Goal: Communication & Community: Answer question/provide support

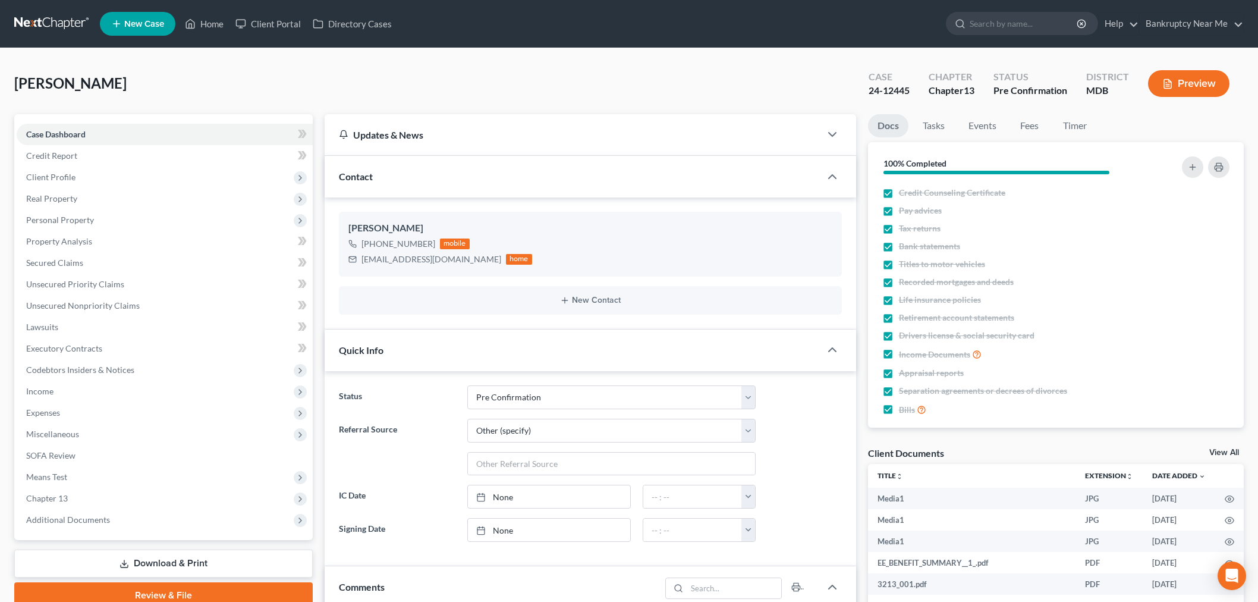
select select "16"
select select "6"
select select "0"
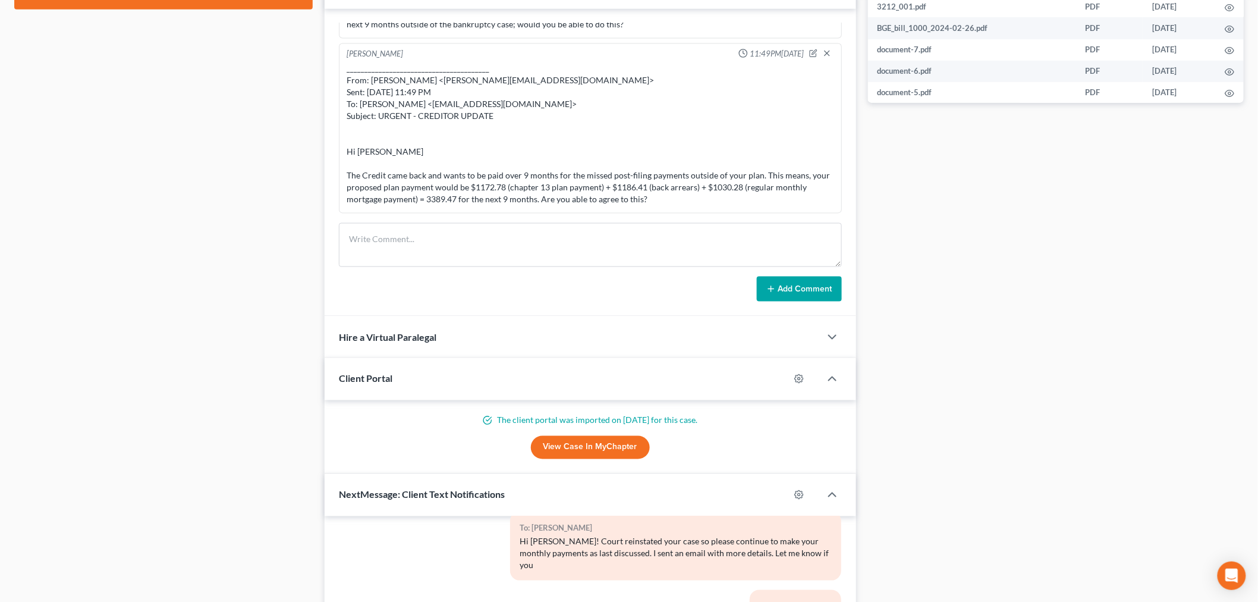
scroll to position [825, 0]
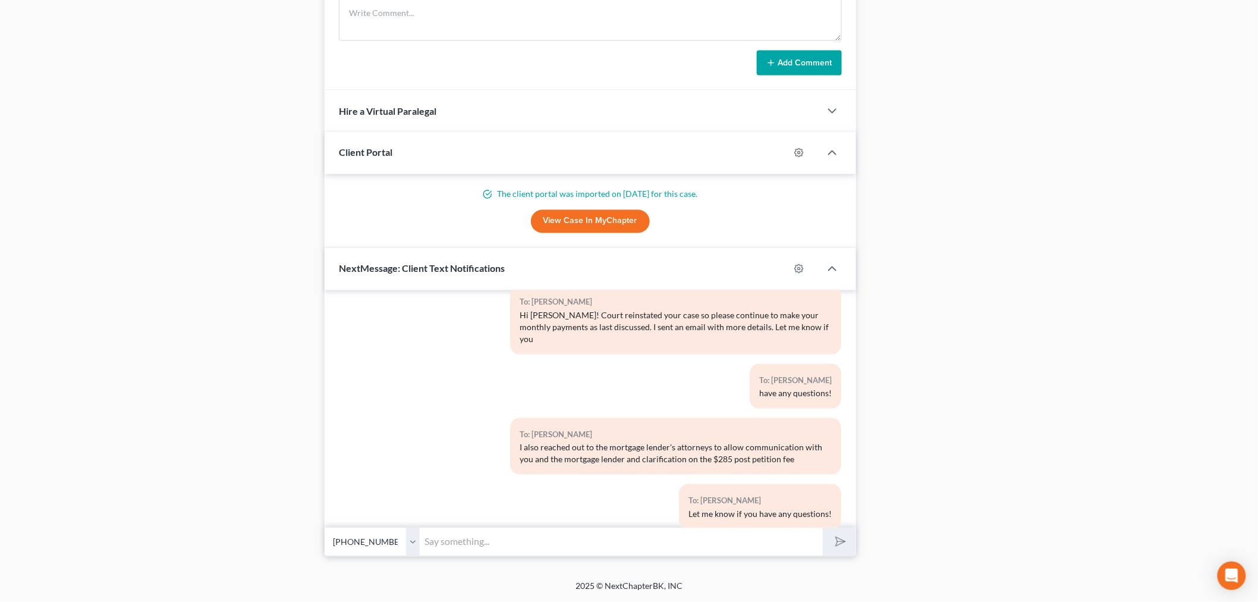
click at [627, 548] on input "text" at bounding box center [621, 541] width 403 height 29
type input "Hi Kay, I sent an urgent email on the creditor's response on the payments - are…"
click at [823, 528] on button "submit" at bounding box center [839, 542] width 33 height 28
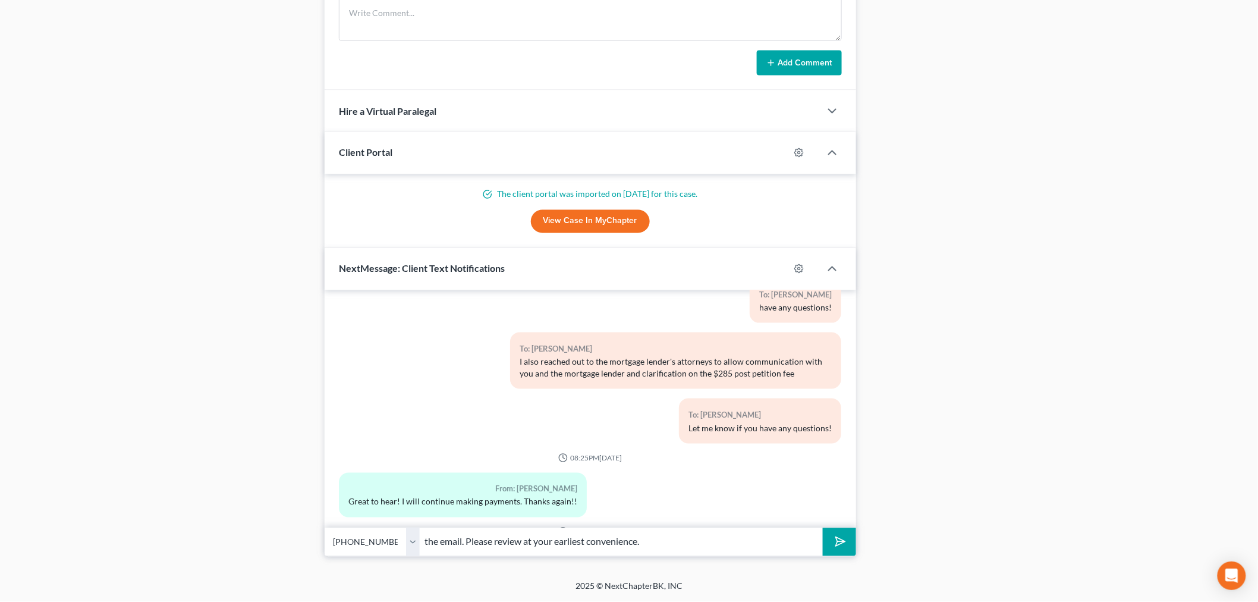
type input "the email. Please review at your earliest convenience."
click at [823, 528] on button "submit" at bounding box center [839, 542] width 33 height 28
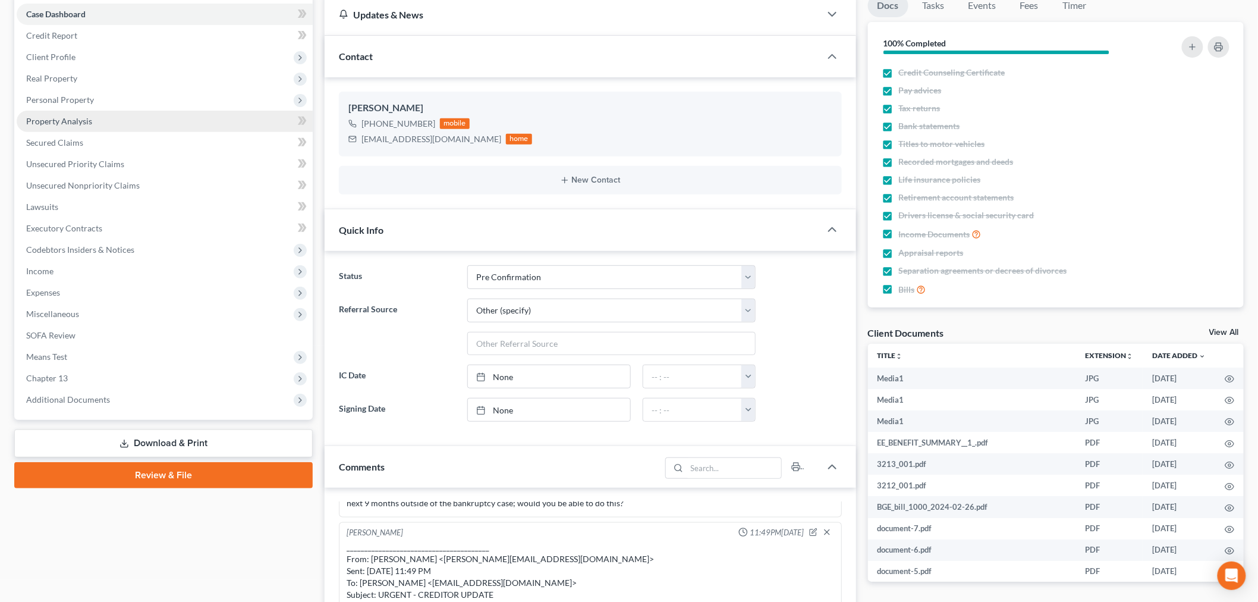
scroll to position [0, 0]
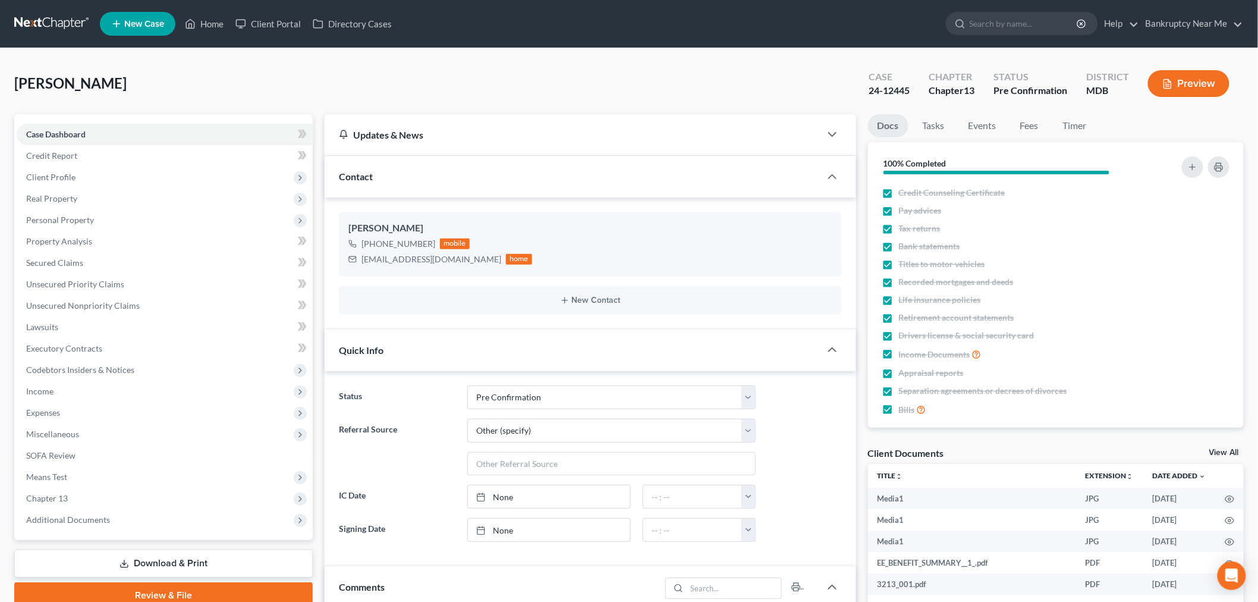
click at [39, 27] on link at bounding box center [52, 23] width 76 height 21
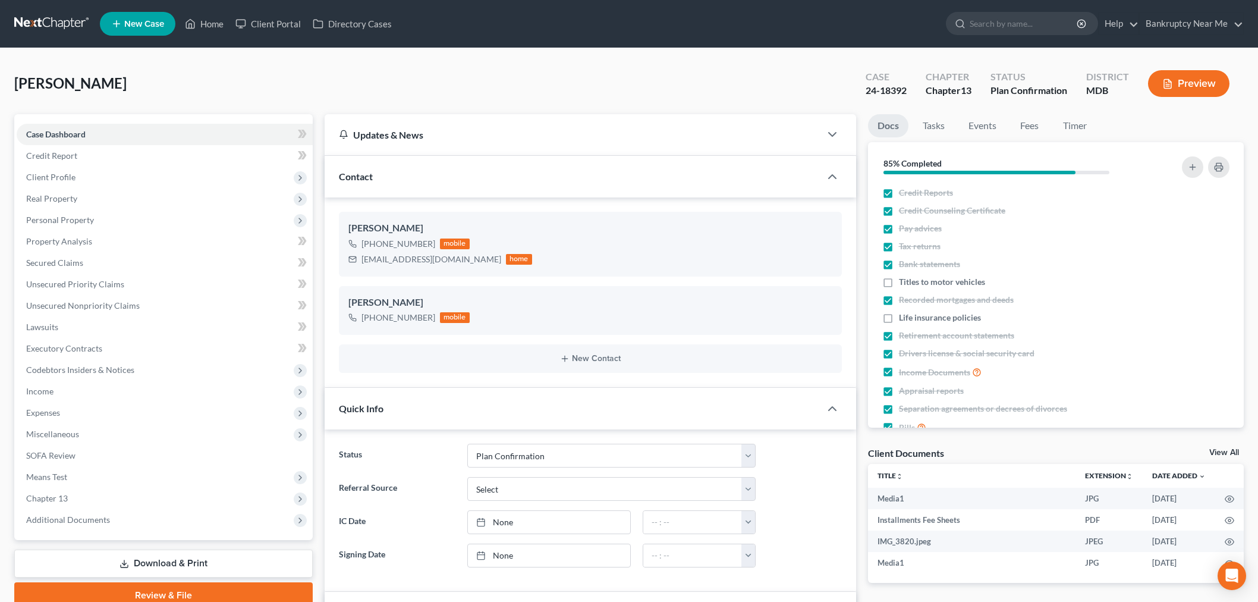
select select "12"
select select "0"
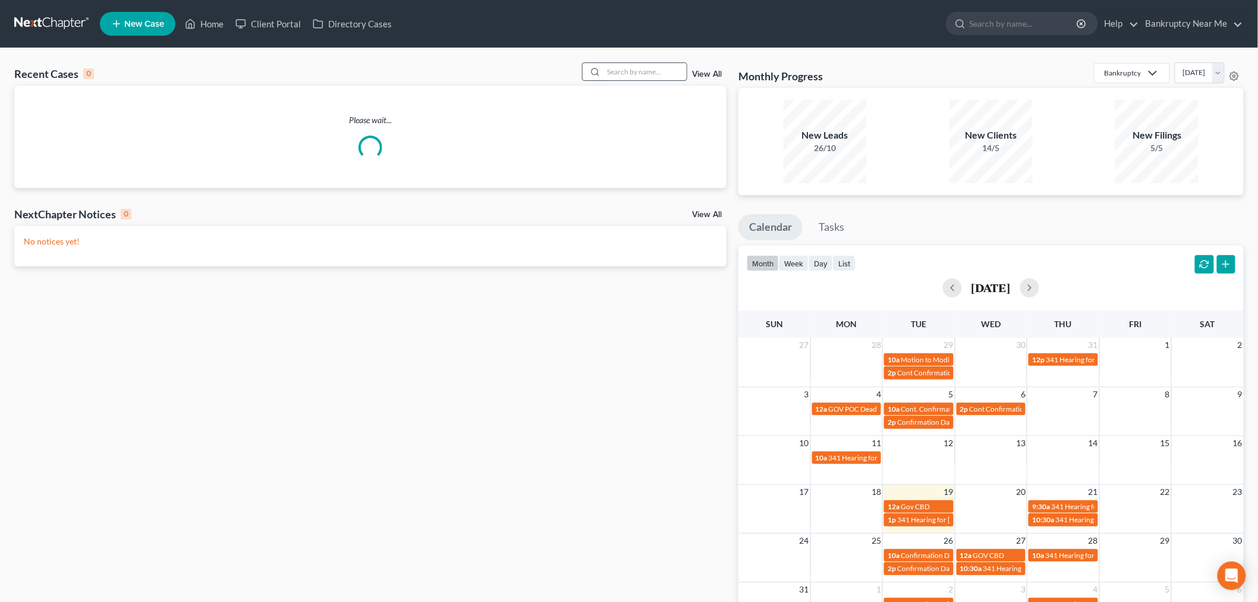
click at [657, 72] on input "search" at bounding box center [645, 71] width 83 height 17
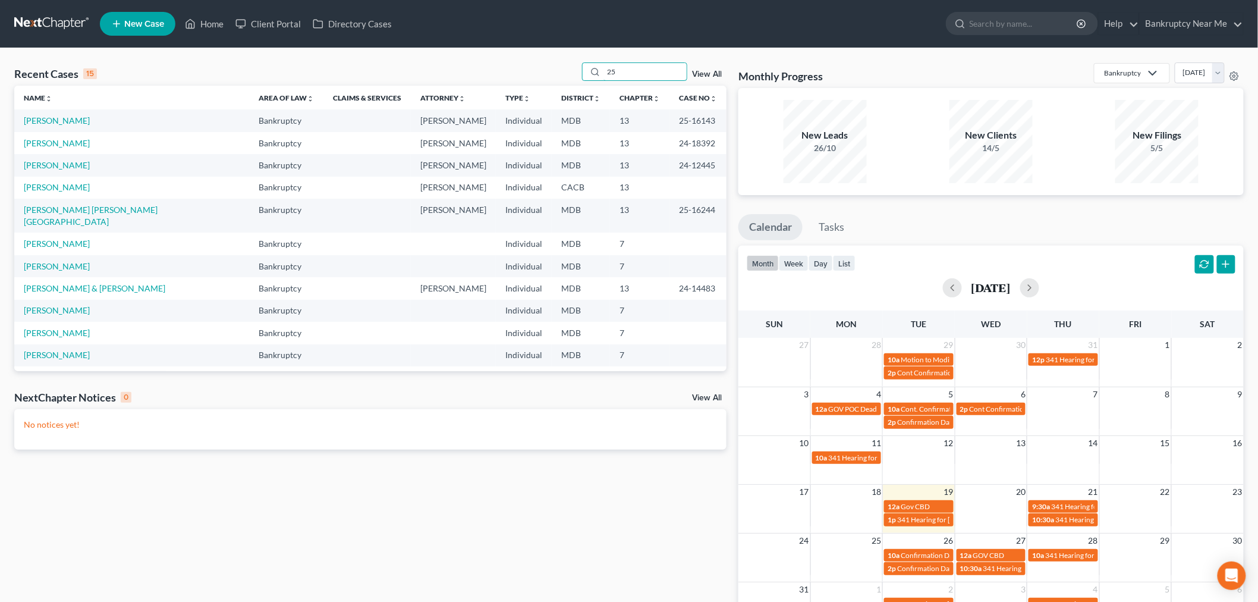
type input "2"
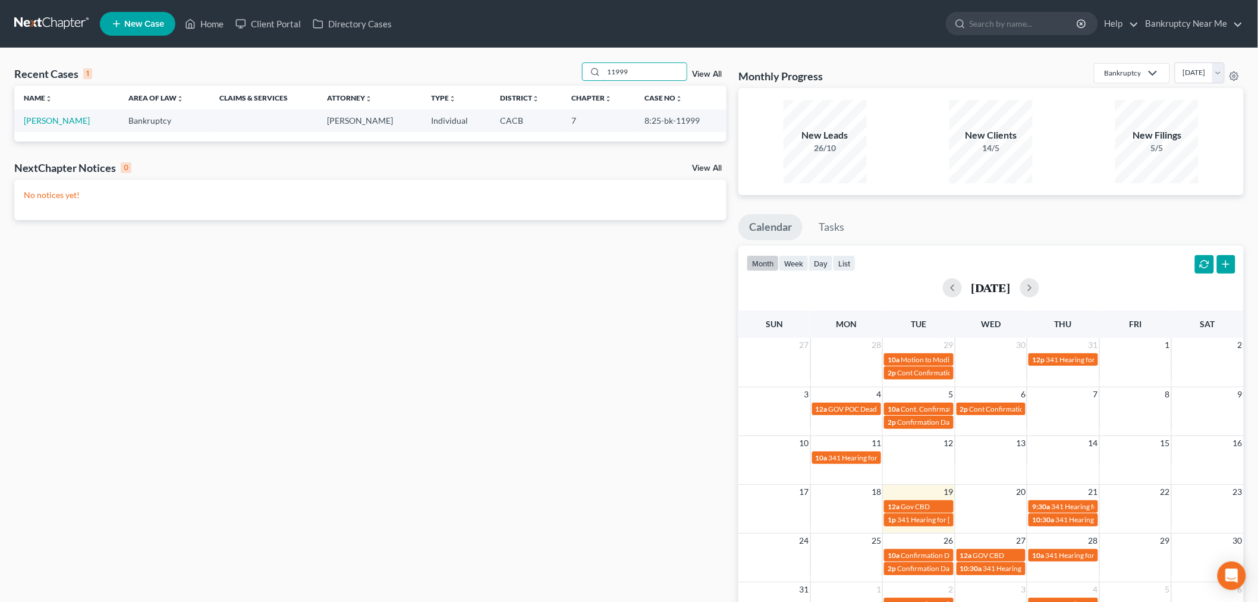
drag, startPoint x: 646, startPoint y: 67, endPoint x: 543, endPoint y: 73, distance: 103.0
click at [543, 73] on div "Recent Cases 1 11999 View All" at bounding box center [370, 73] width 712 height 23
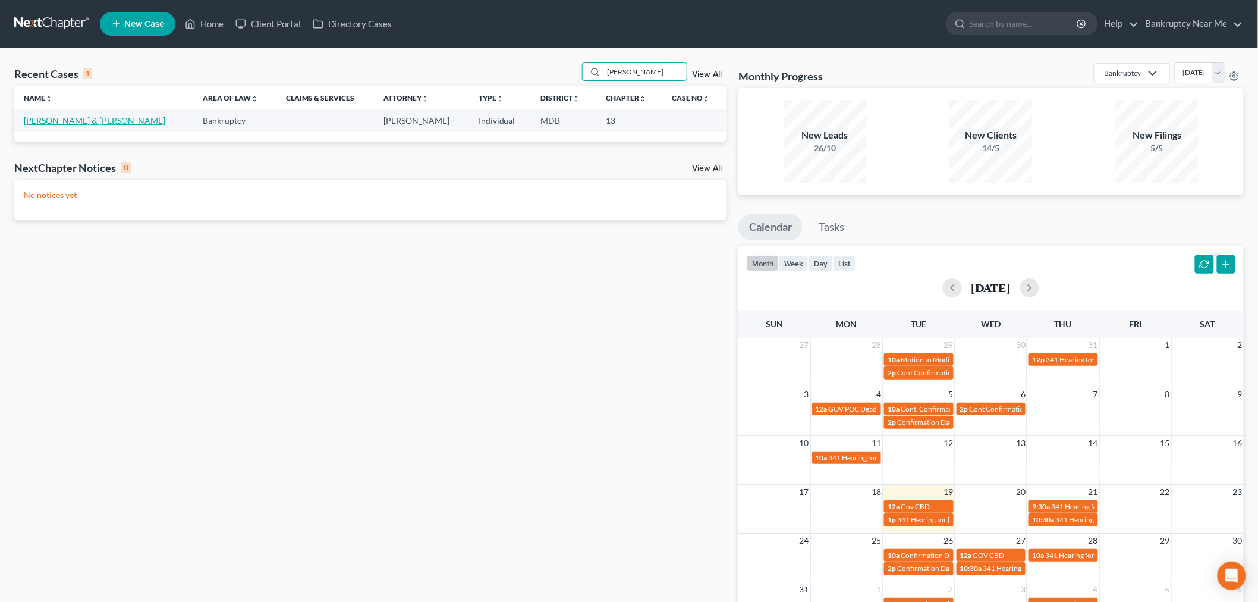
type input "fermin"
click at [51, 120] on link "Fermin, Ivan & Altagracia" at bounding box center [95, 120] width 142 height 10
select select "6"
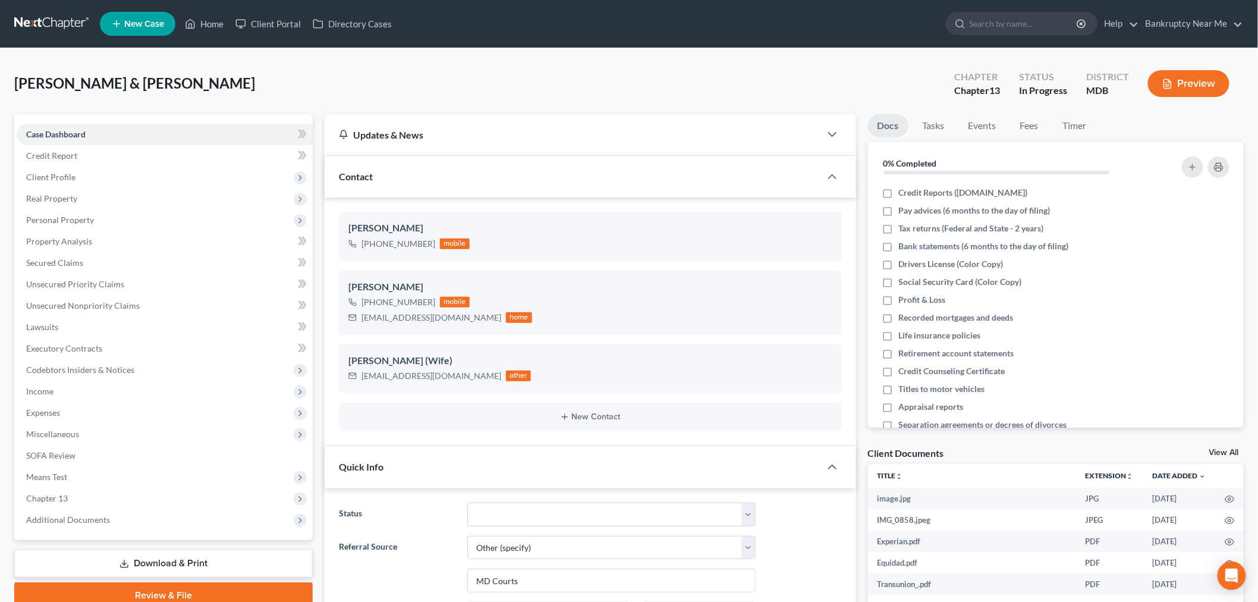
click at [384, 63] on div "Fermin, Ivan & Altagracia Upgraded Chapter Chapter 13 Status In Progress Distri…" at bounding box center [629, 88] width 1230 height 52
click at [976, 118] on link "Events" at bounding box center [982, 125] width 47 height 23
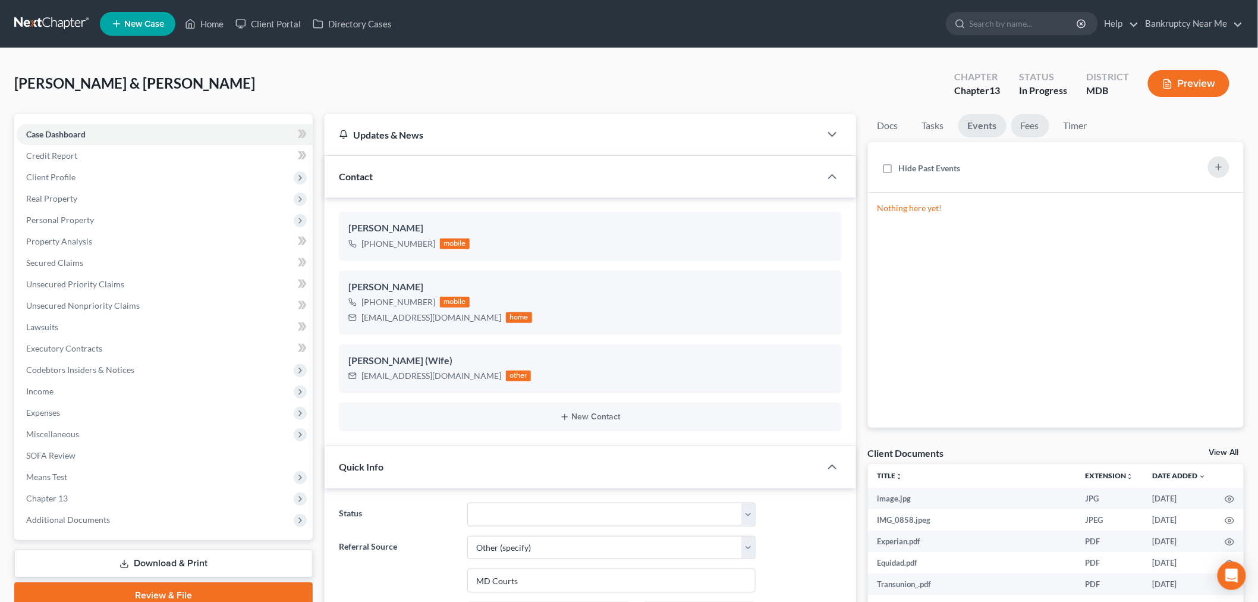
click at [1030, 130] on link "Fees" at bounding box center [1030, 125] width 38 height 23
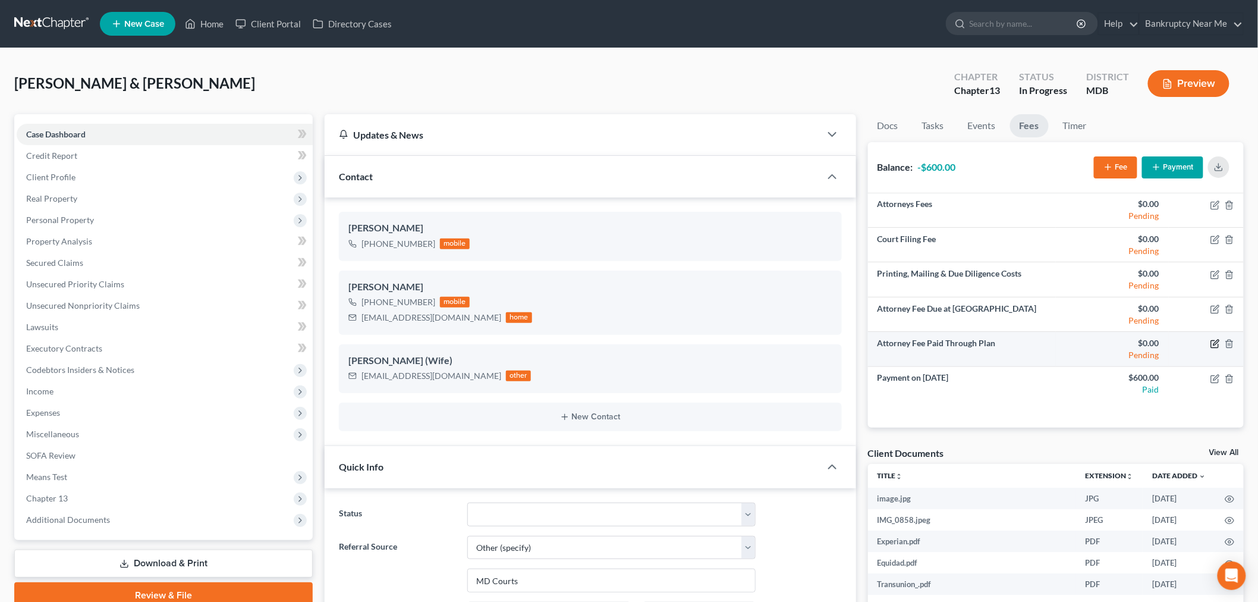
click at [1215, 343] on icon "button" at bounding box center [1216, 344] width 10 height 10
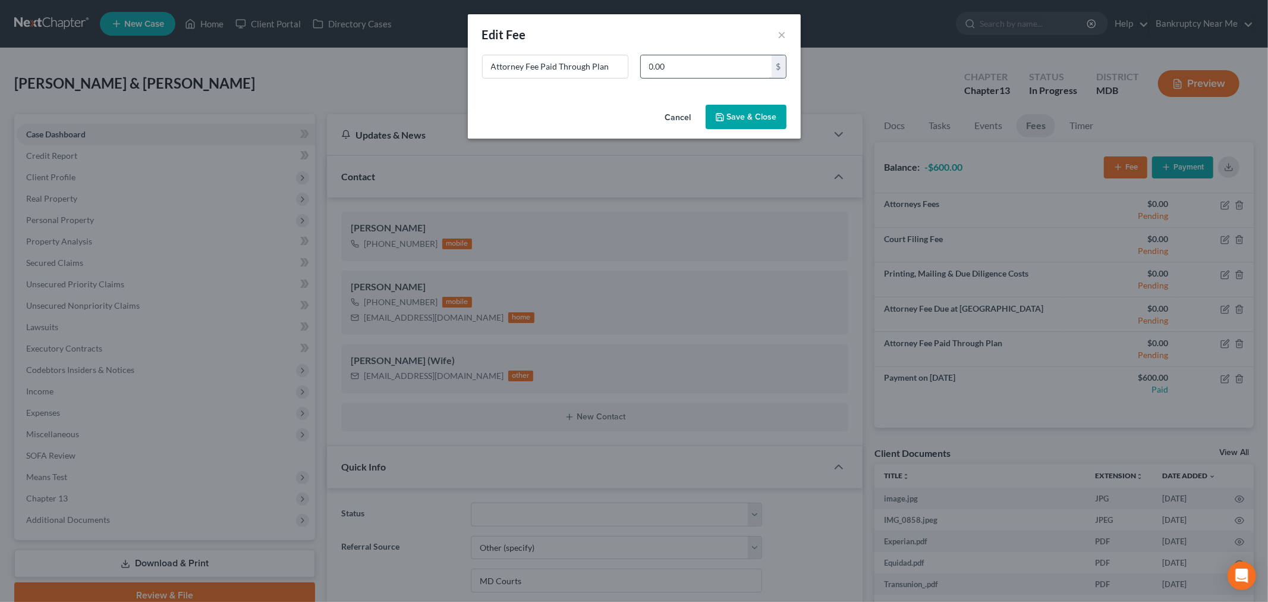
click at [700, 76] on input "0.00" at bounding box center [706, 66] width 131 height 23
type input "4,800"
click at [738, 132] on div "Cancel Save & Close" at bounding box center [634, 119] width 333 height 39
click at [745, 124] on button "Save & Close" at bounding box center [746, 117] width 81 height 25
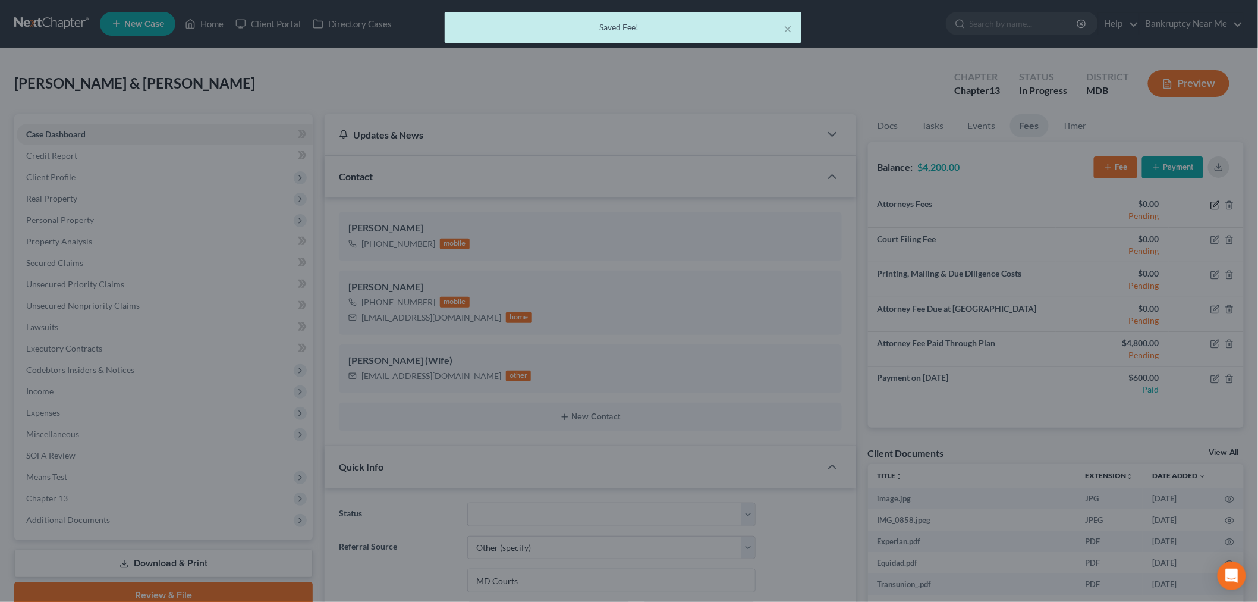
click at [1217, 205] on icon "button" at bounding box center [1216, 205] width 10 height 10
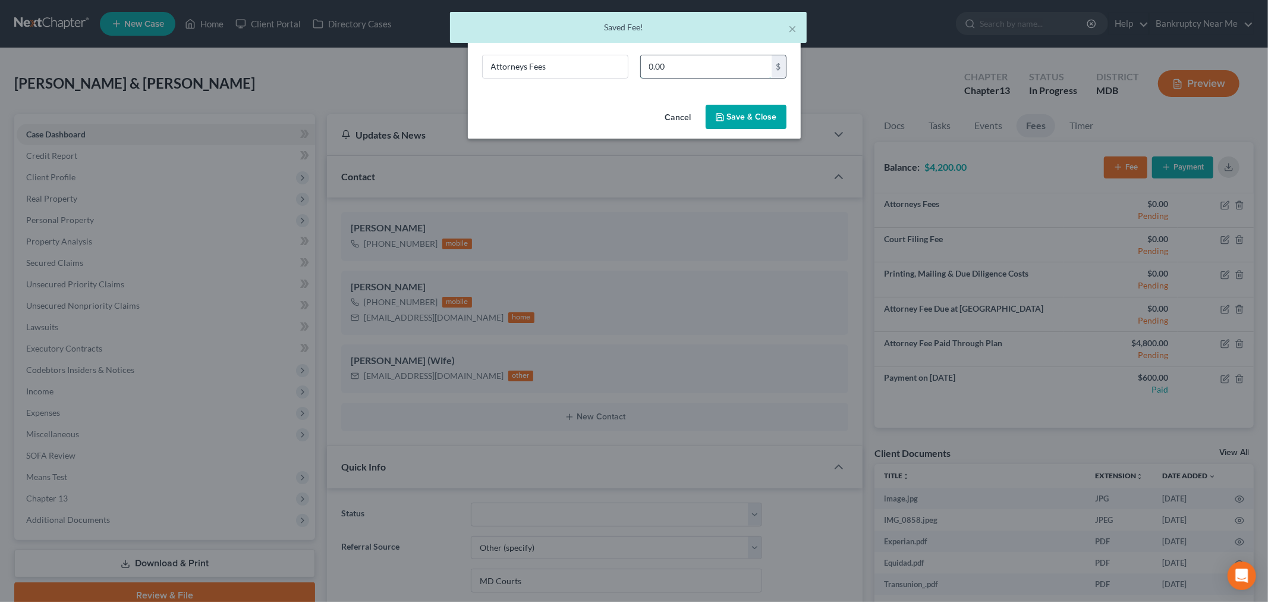
click at [685, 56] on input "0.00" at bounding box center [706, 66] width 131 height 23
type input "1,200"
click at [712, 114] on button "Save & Close" at bounding box center [746, 117] width 81 height 25
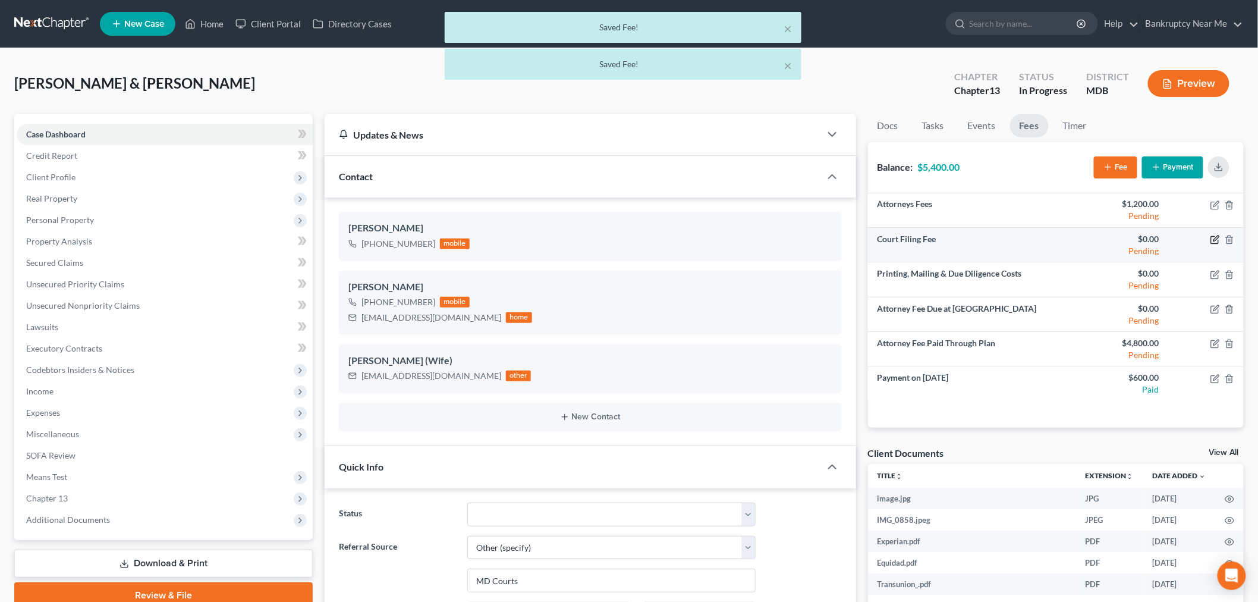
click at [1215, 243] on icon "button" at bounding box center [1214, 240] width 7 height 7
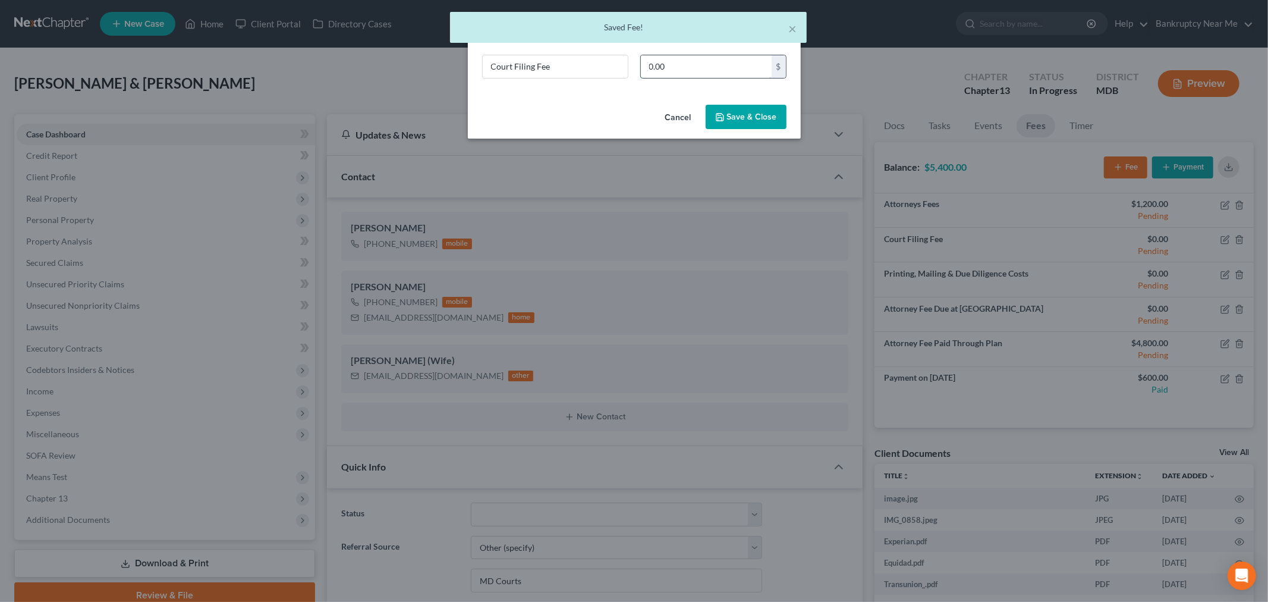
click at [730, 56] on input "0.00" at bounding box center [706, 66] width 131 height 23
type input "85"
click at [747, 122] on button "Save & Close" at bounding box center [746, 117] width 81 height 25
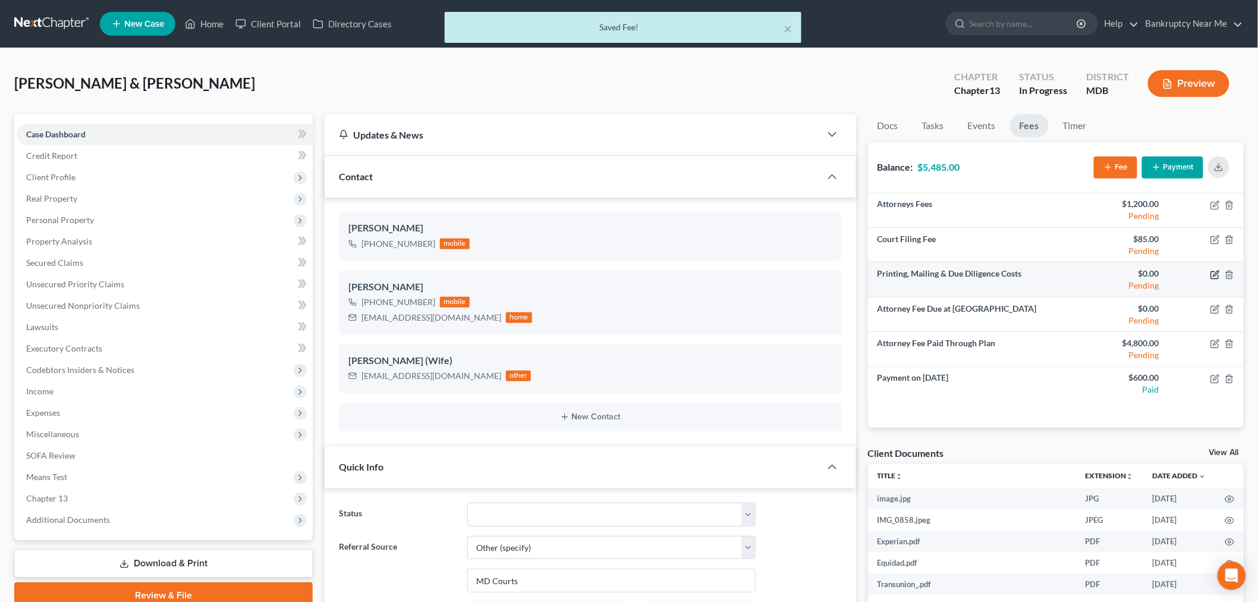
click at [1214, 270] on icon "button" at bounding box center [1216, 275] width 10 height 10
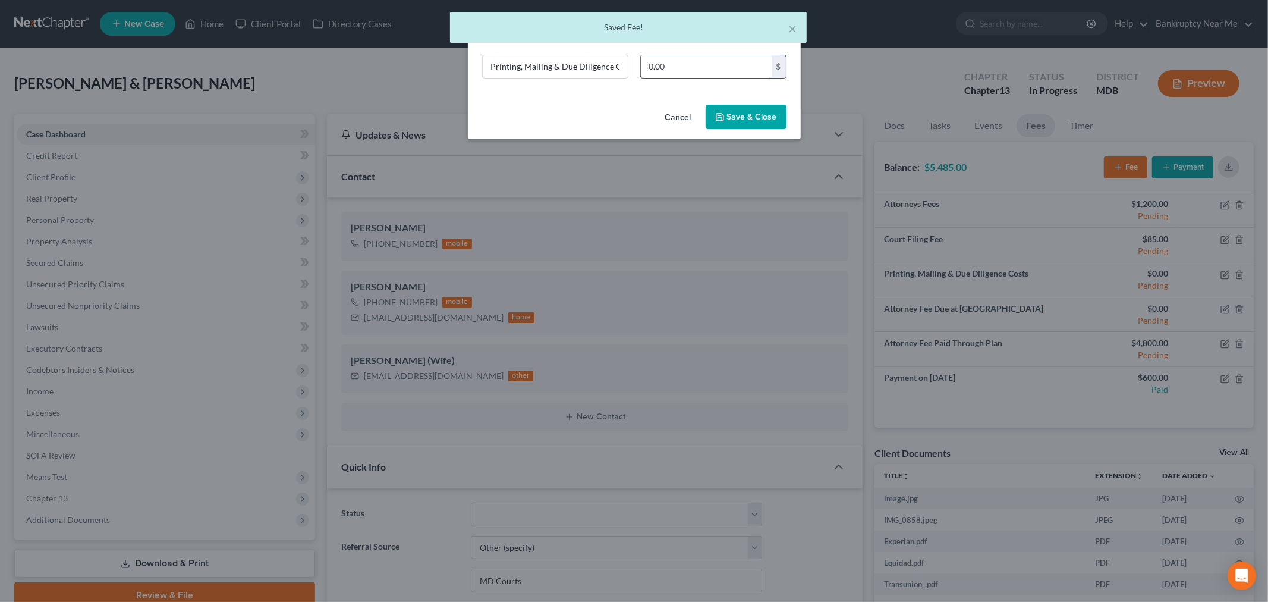
click at [710, 67] on input "0.00" at bounding box center [706, 66] width 131 height 23
type input "150"
click at [757, 118] on button "Save & Close" at bounding box center [746, 117] width 81 height 25
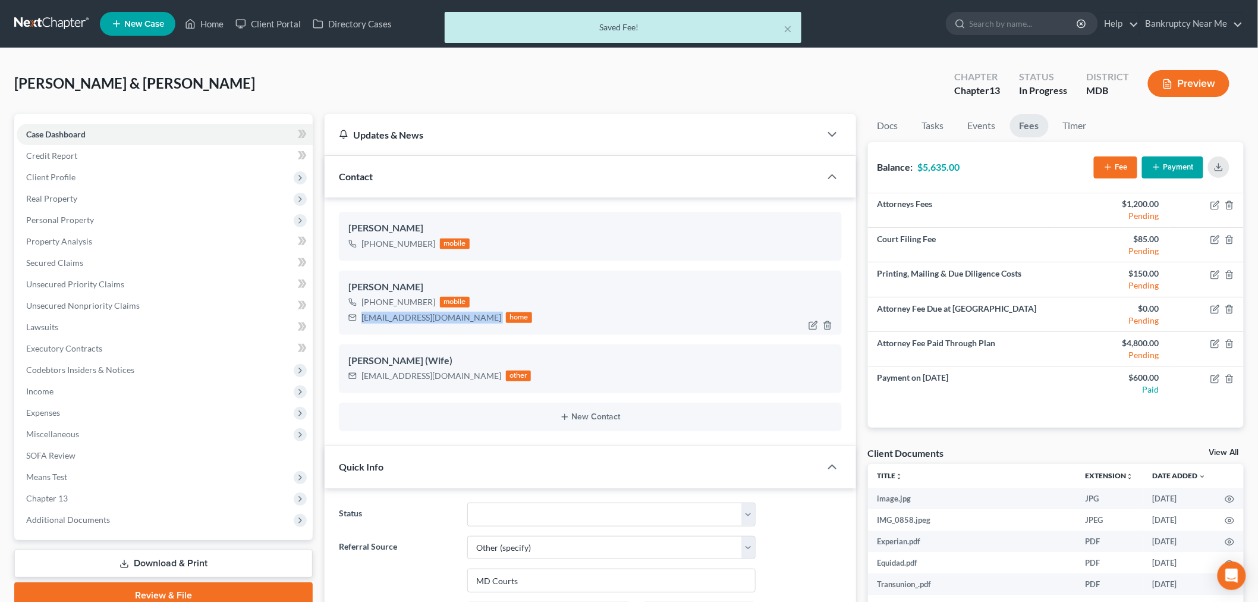
drag, startPoint x: 430, startPoint y: 319, endPoint x: 349, endPoint y: 318, distance: 81.5
click at [349, 318] on div "ijfermin@msn.com home" at bounding box center [440, 317] width 184 height 15
copy div "ijfermin@msn.com"
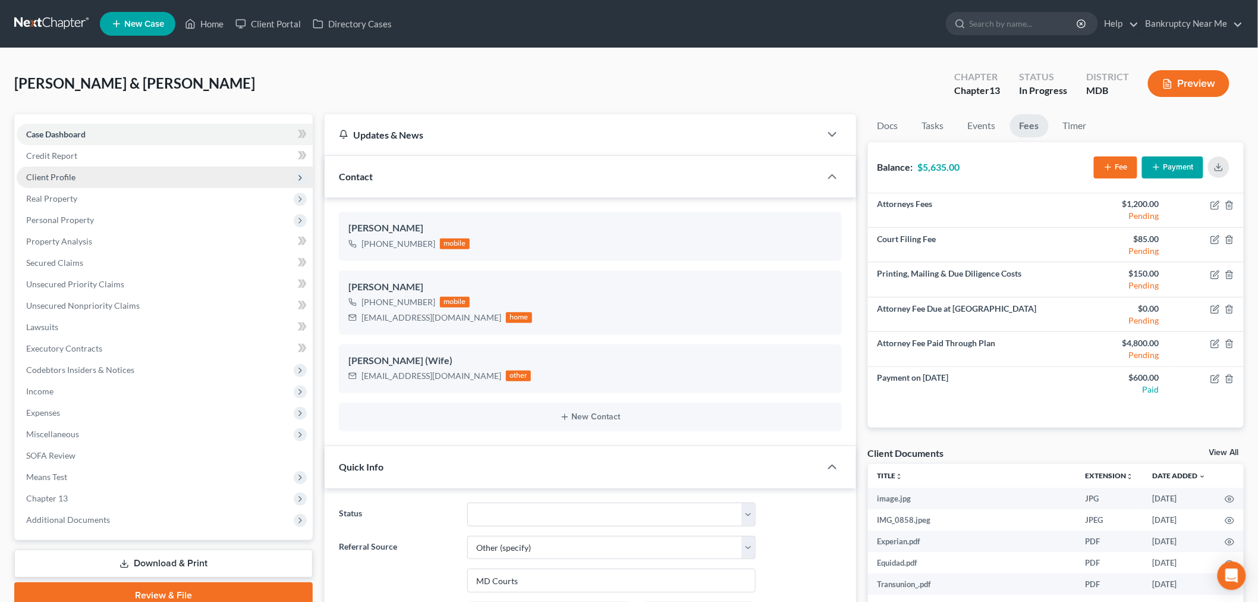
click at [73, 172] on span "Client Profile" at bounding box center [50, 177] width 49 height 10
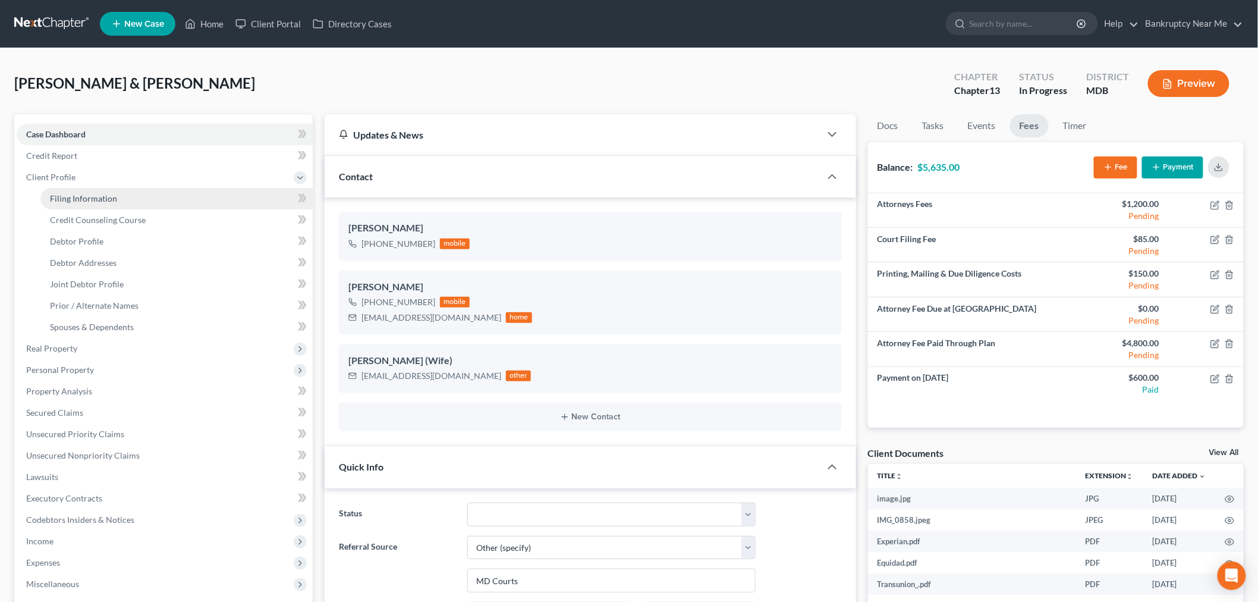
click at [99, 194] on span "Filing Information" at bounding box center [83, 198] width 67 height 10
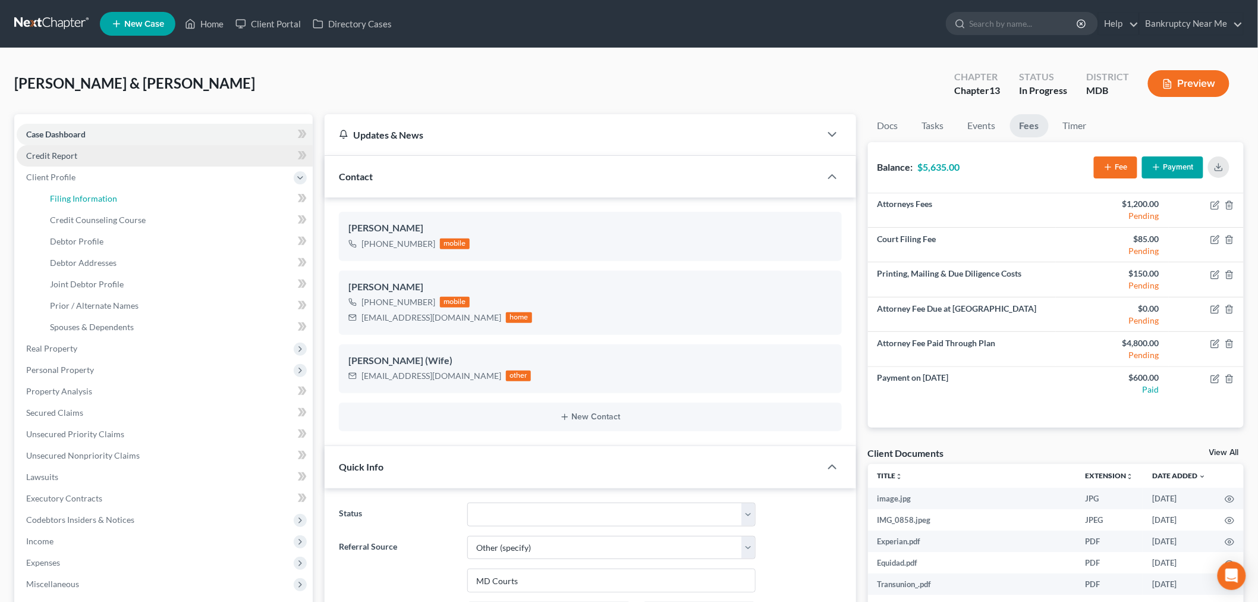
select select "1"
select select "3"
select select "21"
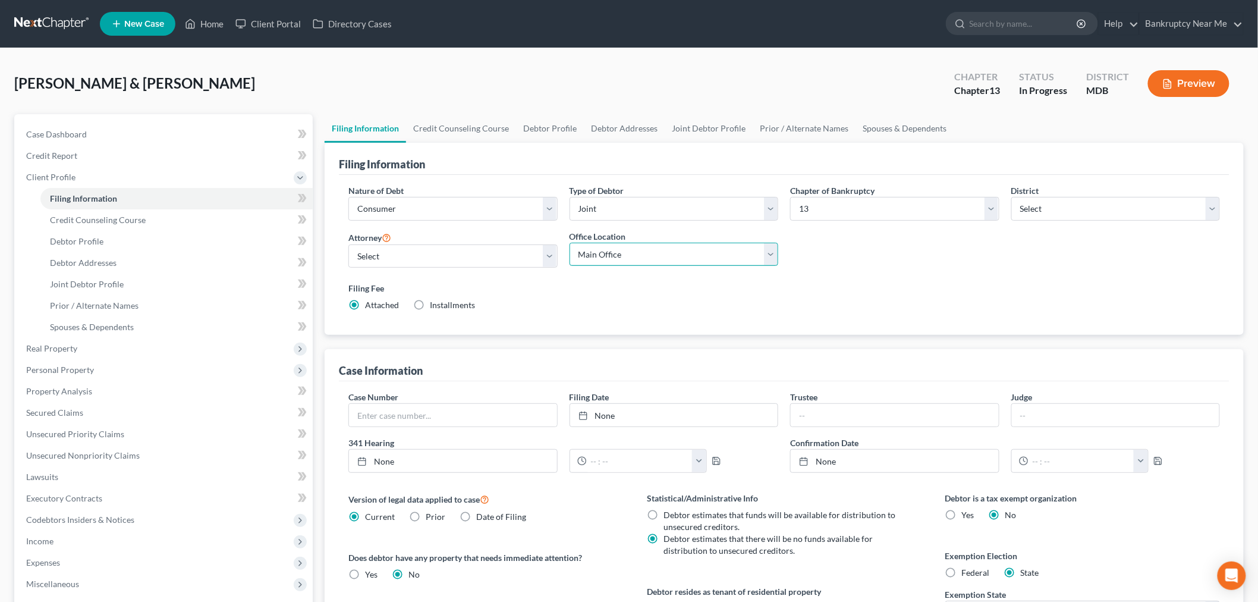
click at [607, 256] on select "Main Office Bankruptcy Near Me, LLC (Santa Ana, CA)" at bounding box center [674, 255] width 209 height 24
select select "0"
click at [570, 243] on select "Main Office Bankruptcy Near Me, LLC (Santa Ana, CA)" at bounding box center [674, 255] width 209 height 24
click at [483, 139] on link "Credit Counseling Course" at bounding box center [461, 128] width 110 height 29
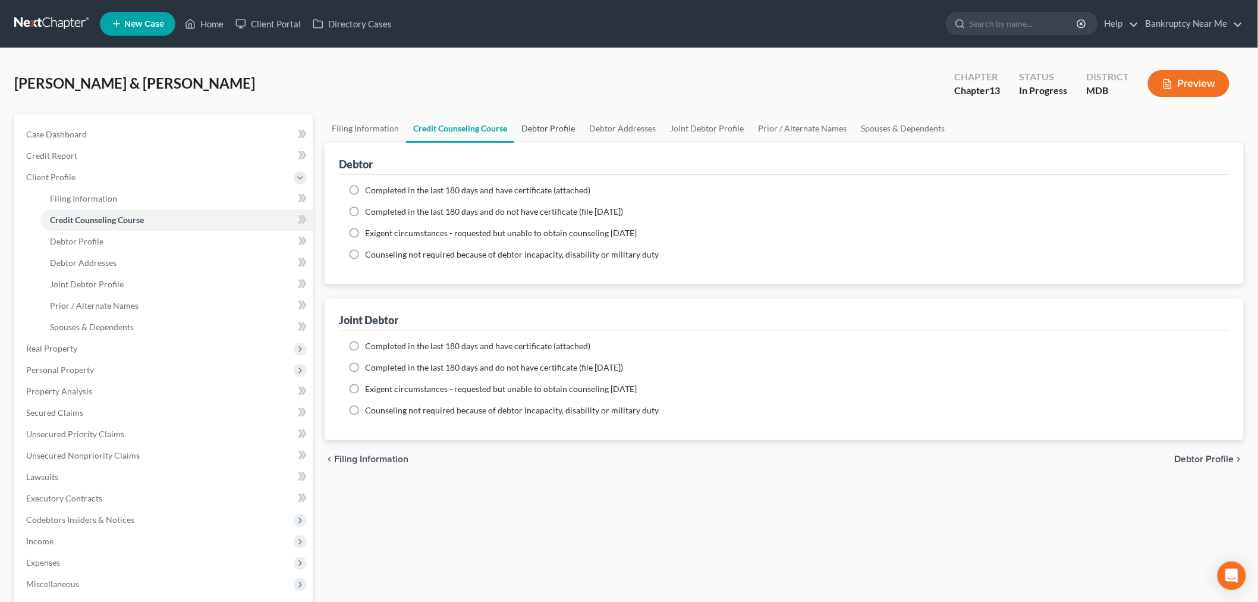
click at [555, 126] on link "Debtor Profile" at bounding box center [548, 128] width 68 height 29
select select "1"
select select "0"
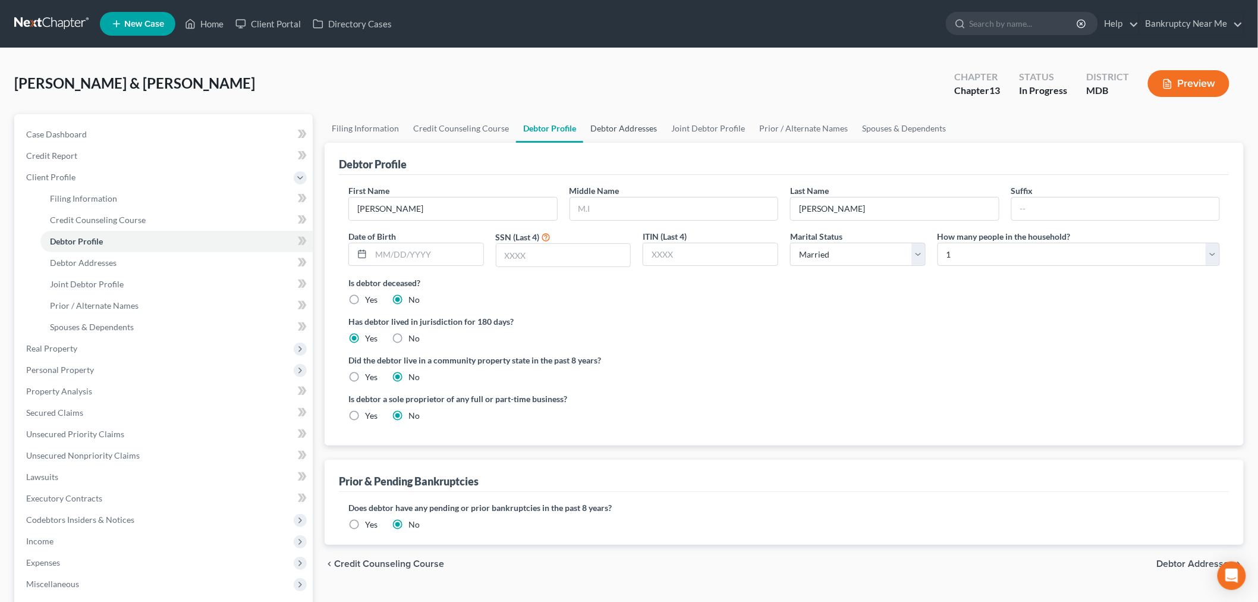
click at [601, 126] on link "Debtor Addresses" at bounding box center [623, 128] width 81 height 29
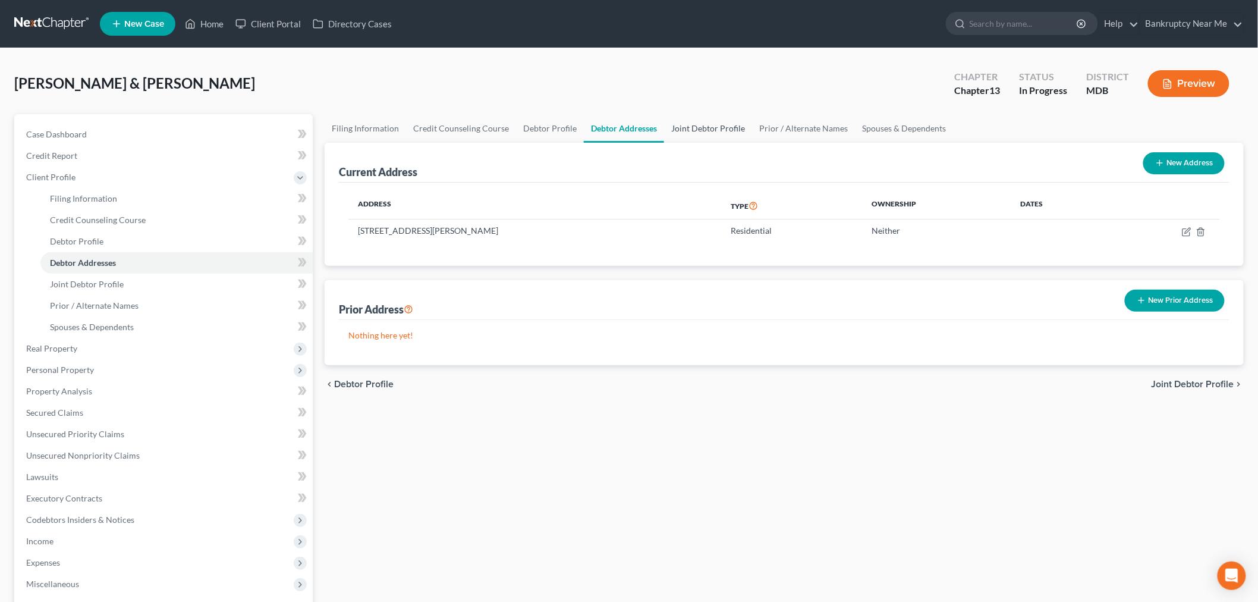
click at [703, 132] on link "Joint Debtor Profile" at bounding box center [708, 128] width 88 height 29
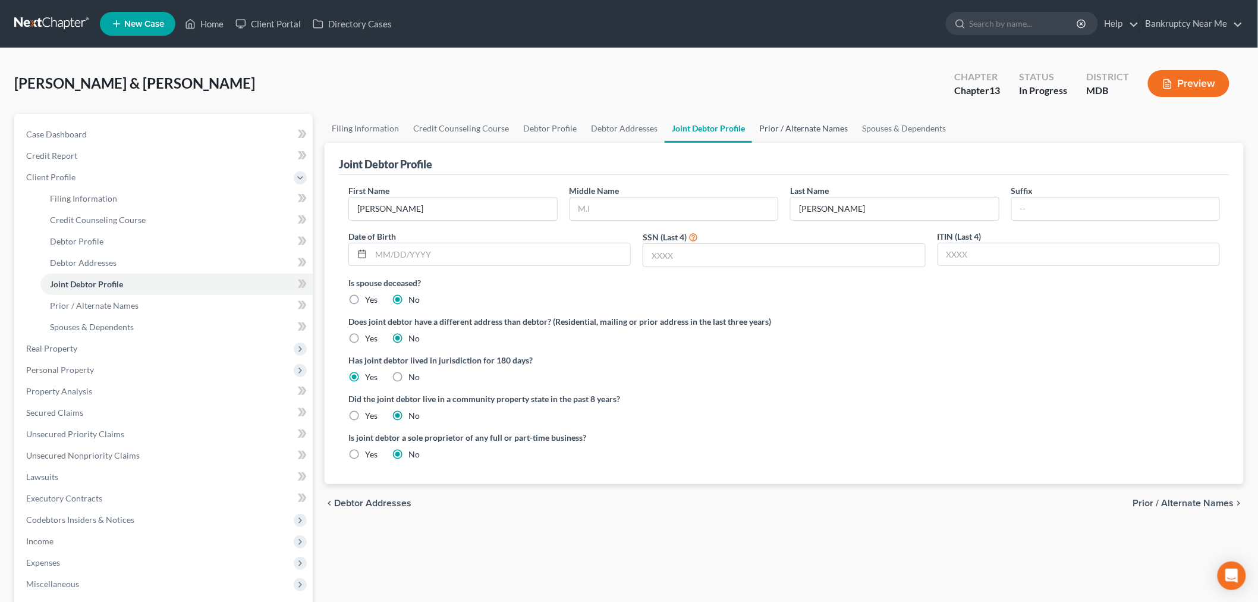
click at [788, 127] on link "Prior / Alternate Names" at bounding box center [803, 128] width 103 height 29
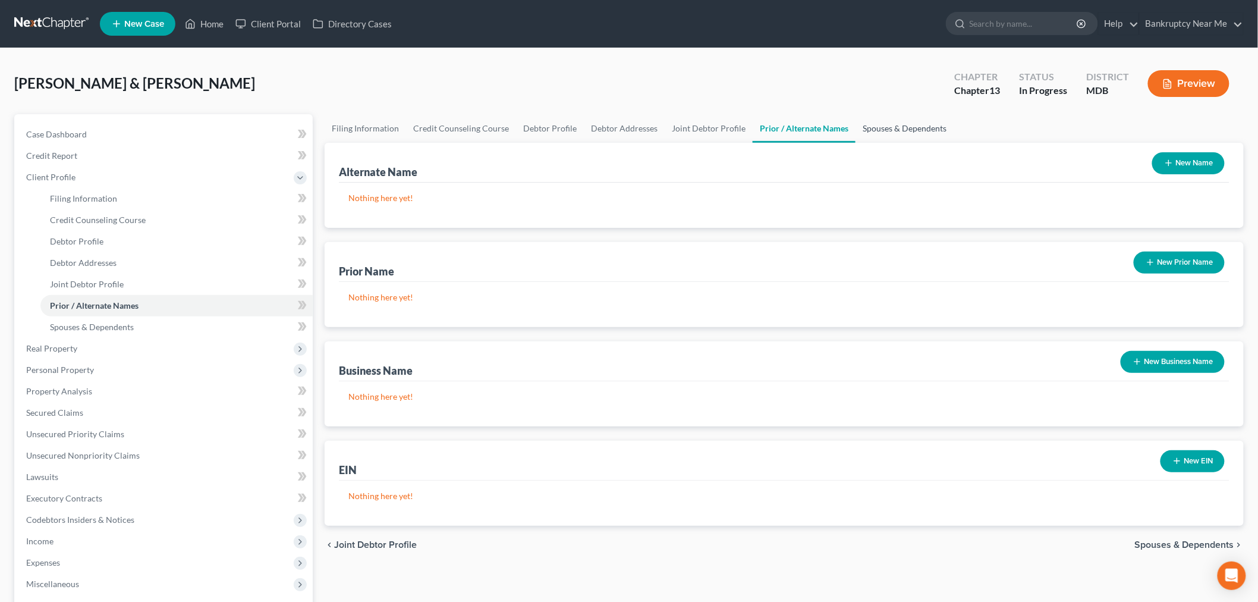
click at [892, 122] on link "Spouses & Dependents" at bounding box center [905, 128] width 98 height 29
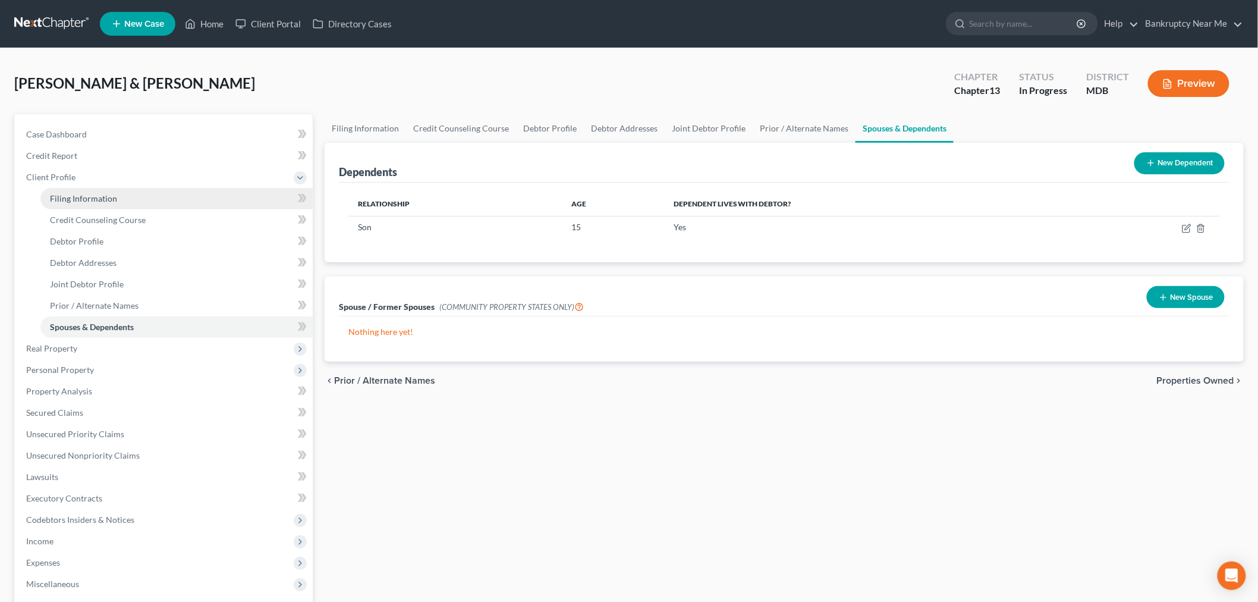
drag, startPoint x: 105, startPoint y: 196, endPoint x: 123, endPoint y: 194, distance: 18.5
click at [106, 196] on span "Filing Information" at bounding box center [83, 198] width 67 height 10
select select "1"
select select "3"
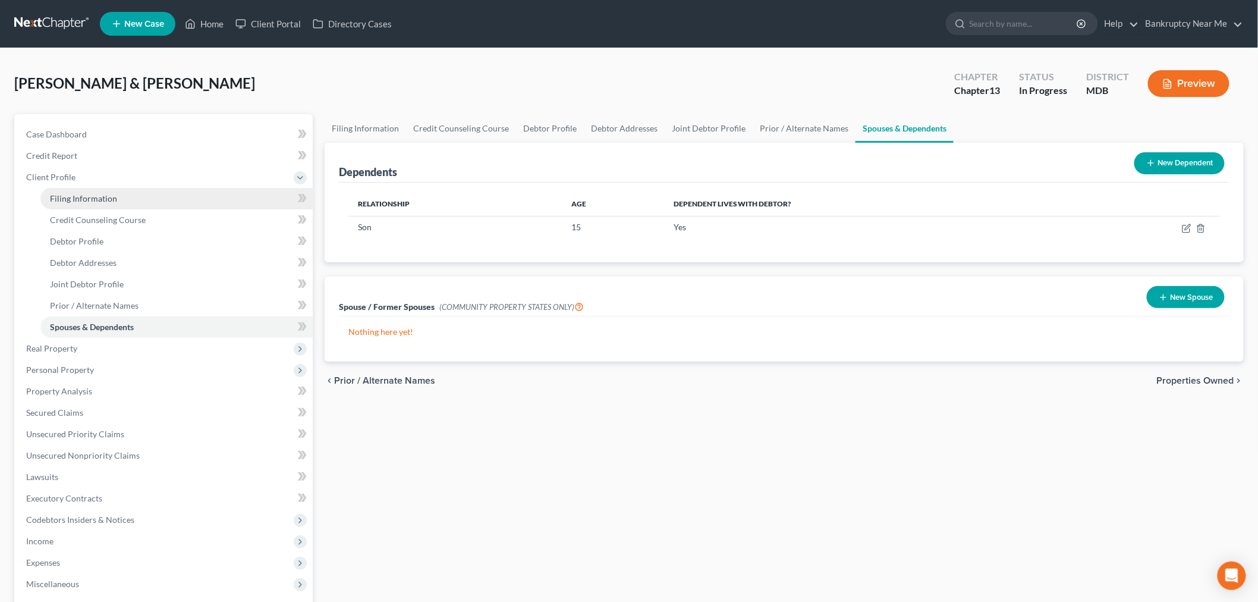
select select "38"
select select "0"
select select "21"
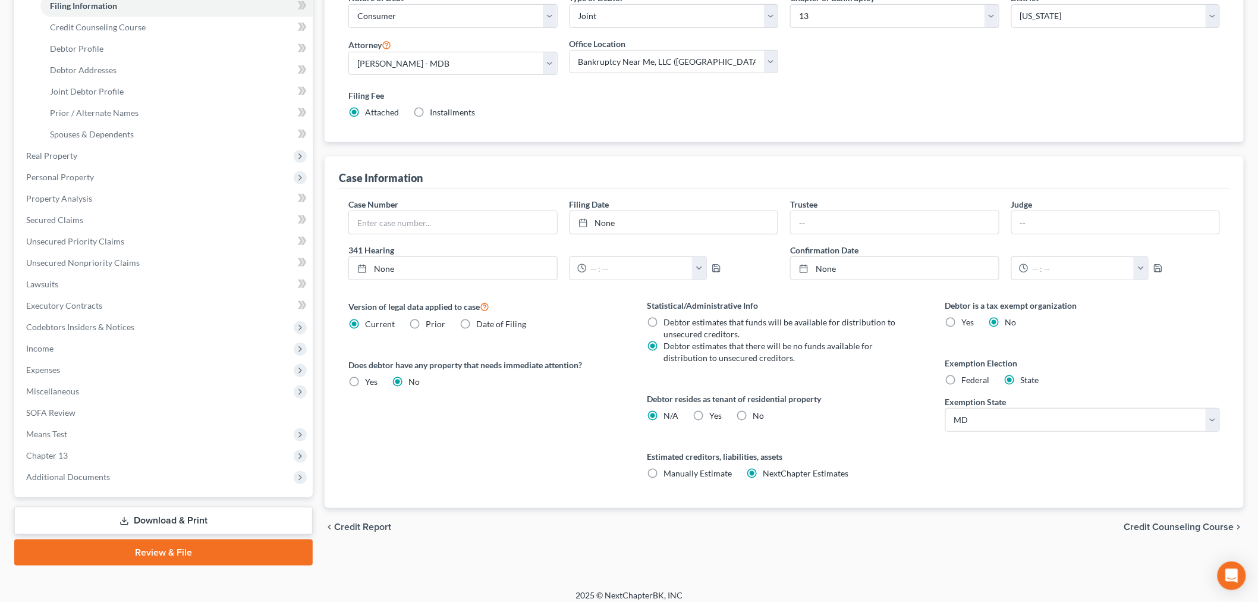
scroll to position [198, 0]
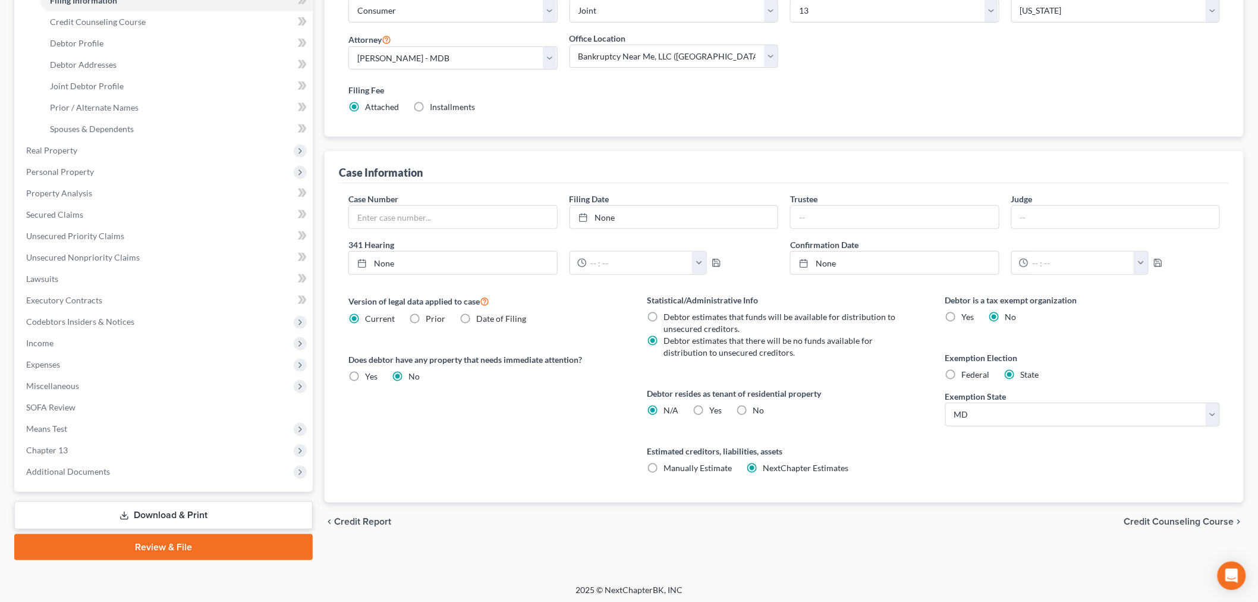
click at [450, 108] on span "Installments" at bounding box center [452, 107] width 45 height 10
click at [442, 108] on input "Installments Installments" at bounding box center [439, 105] width 8 height 8
radio input "true"
radio input "false"
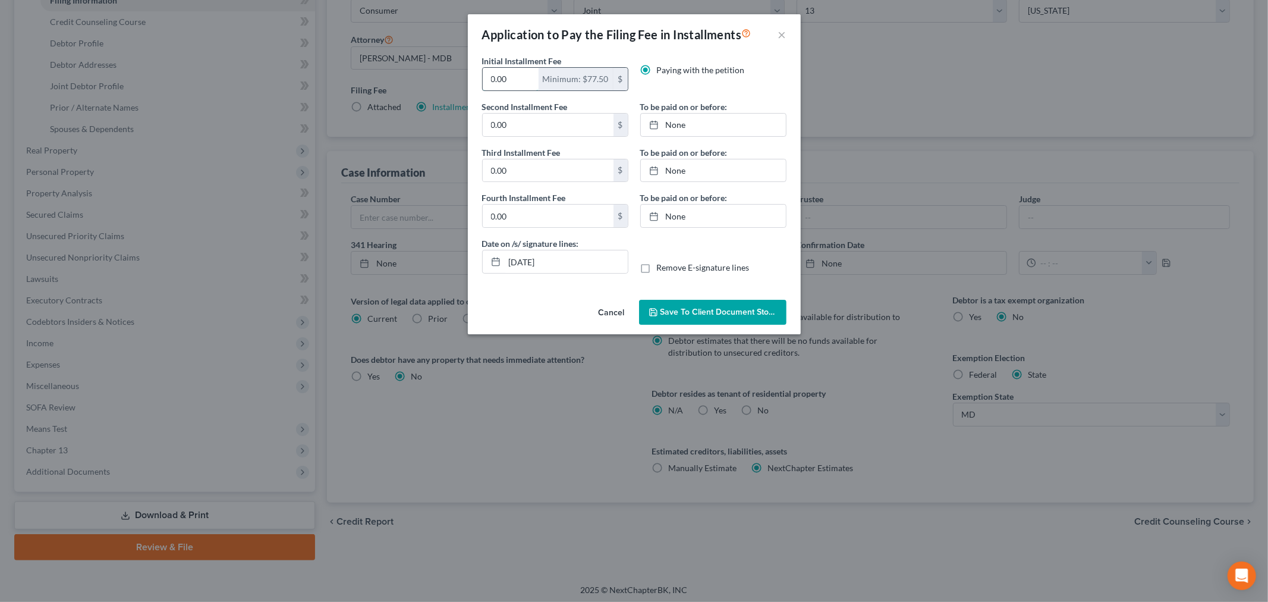
click at [524, 80] on input "0.00" at bounding box center [511, 79] width 56 height 23
drag, startPoint x: 520, startPoint y: 86, endPoint x: 389, endPoint y: 68, distance: 131.4
click at [389, 68] on div "Application to Pay the Filing Fee in Installments × Initial Installment Fee 0.0…" at bounding box center [634, 301] width 1268 height 602
type input "85"
click at [522, 119] on input "0.00" at bounding box center [548, 125] width 131 height 23
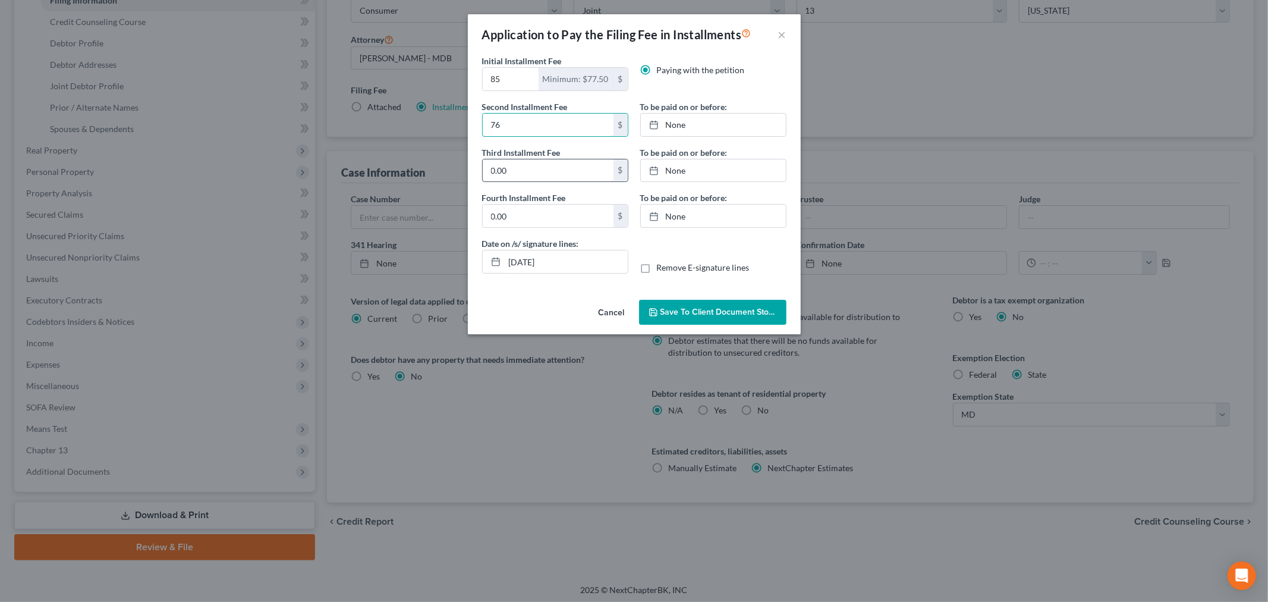
type input "76"
click at [517, 168] on input "0.00" at bounding box center [548, 170] width 131 height 23
type input "76"
click at [532, 221] on input "0.00" at bounding box center [548, 216] width 131 height 23
type input "76"
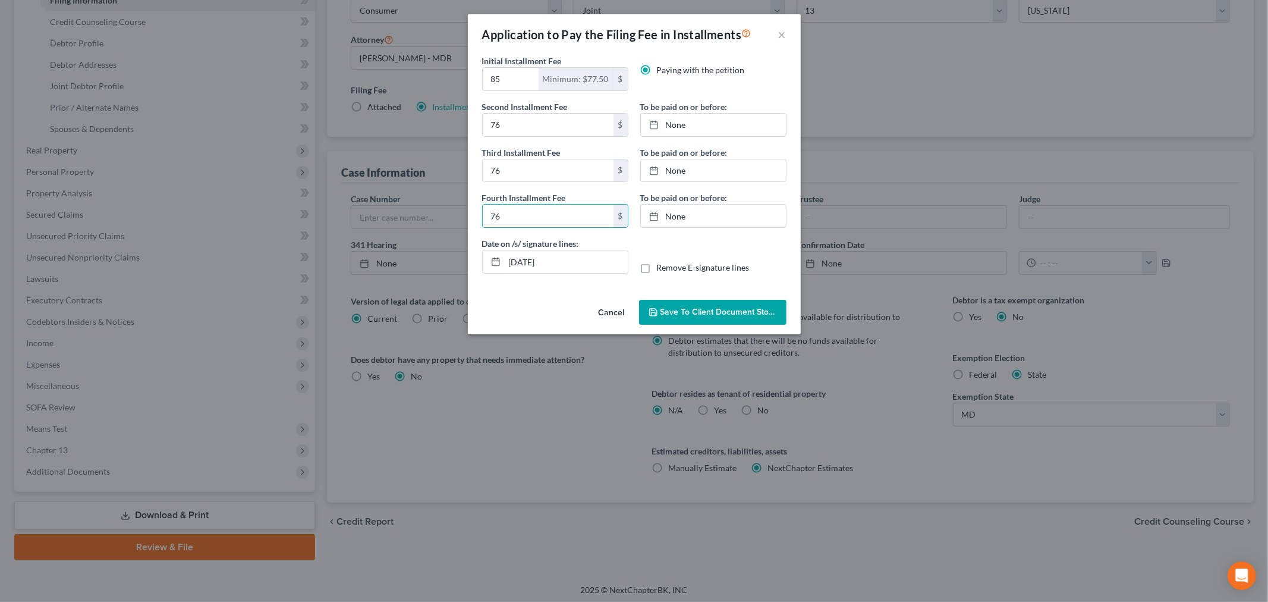
click at [724, 308] on span "Save to Client Document Storage" at bounding box center [724, 312] width 126 height 10
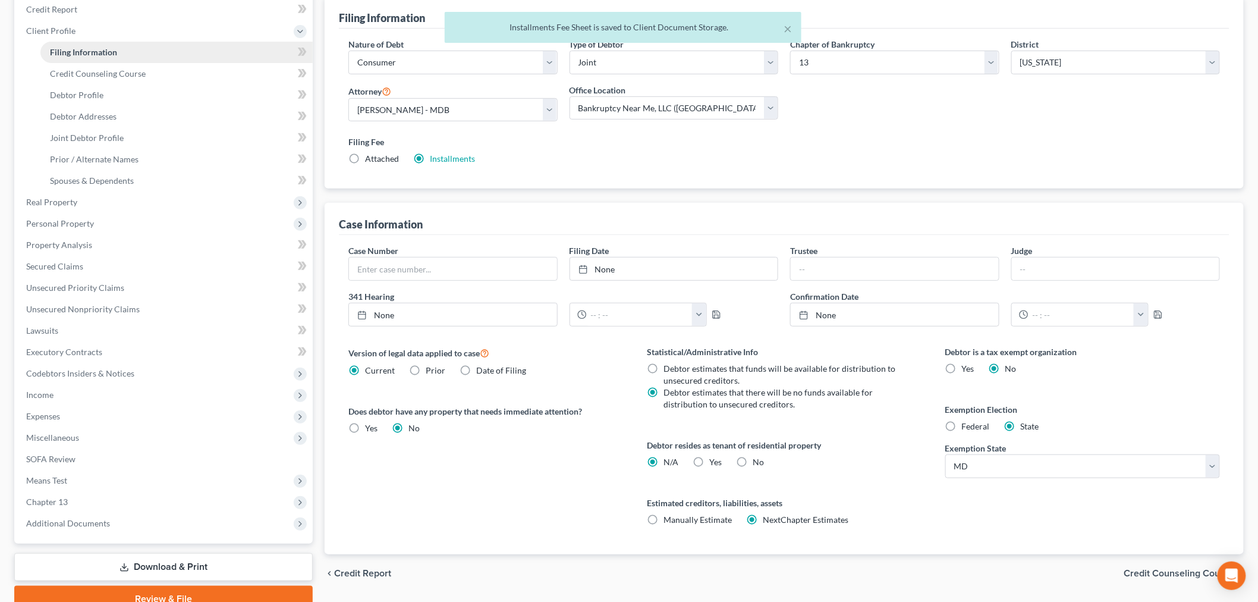
scroll to position [0, 0]
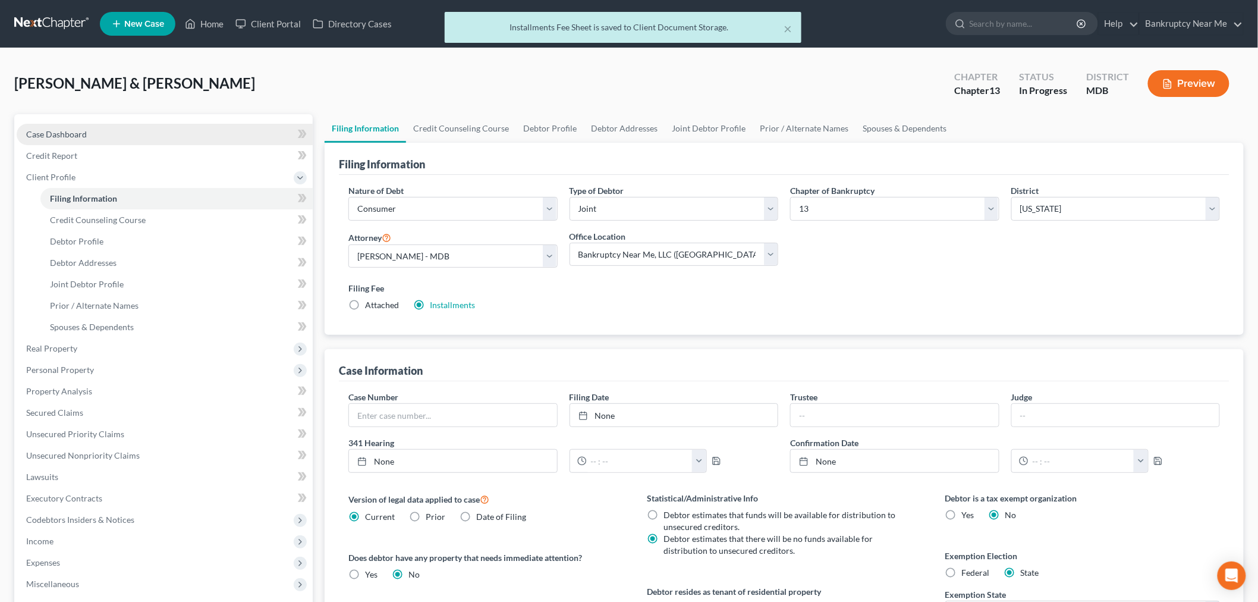
click at [86, 132] on link "Case Dashboard" at bounding box center [165, 134] width 296 height 21
select select "6"
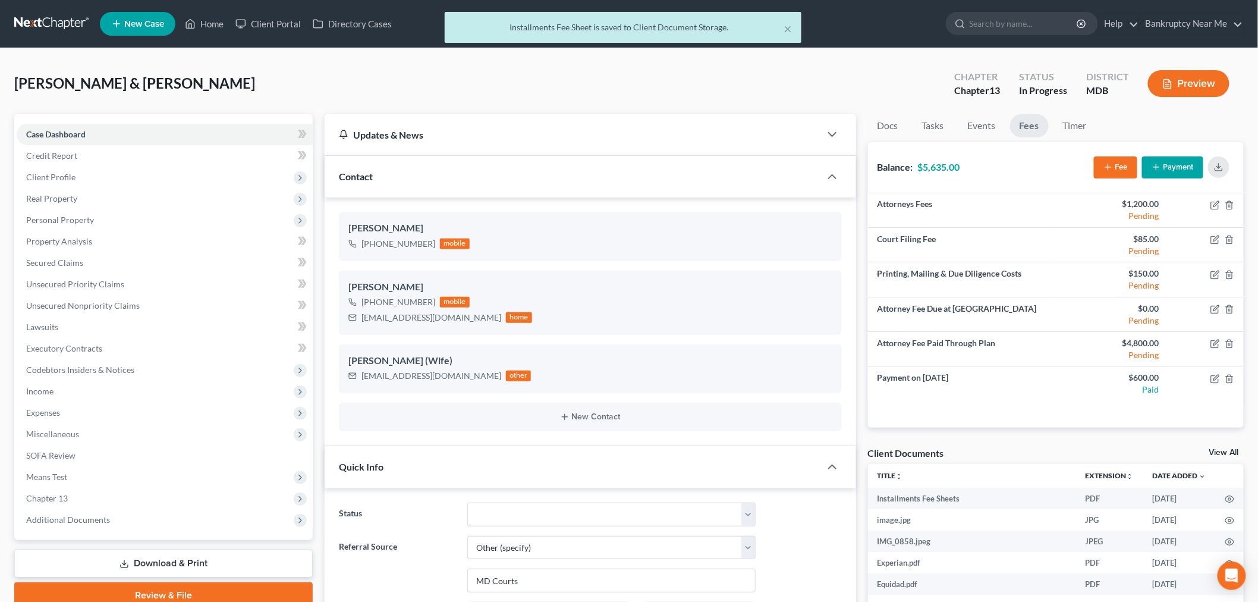
scroll to position [2815, 0]
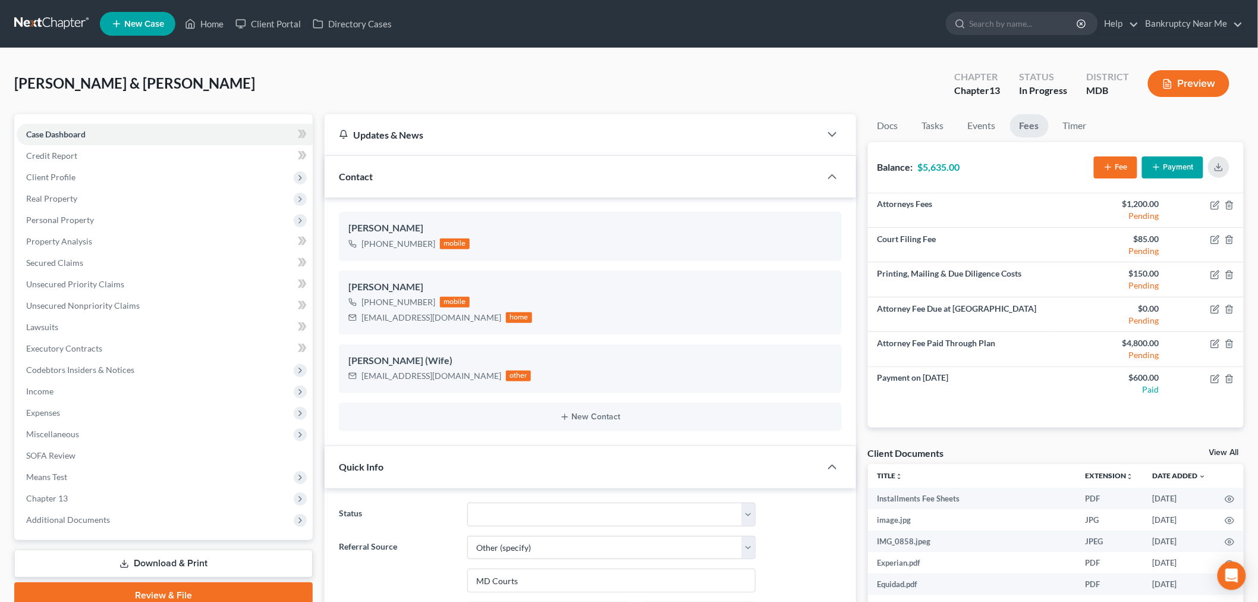
click at [56, 13] on link at bounding box center [52, 23] width 76 height 21
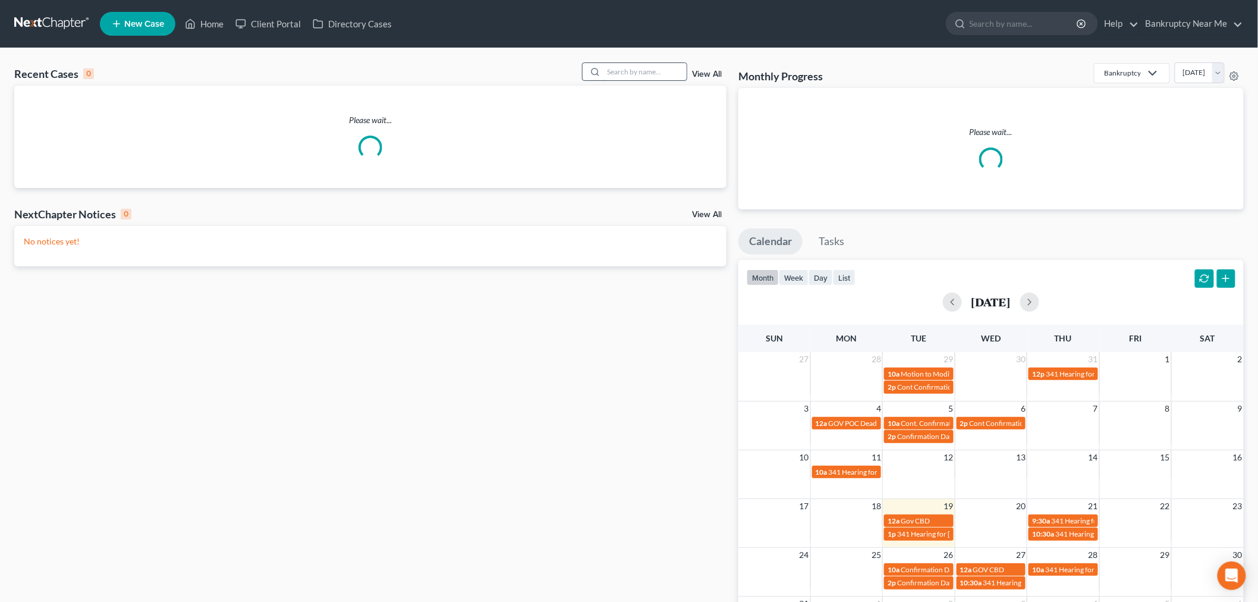
click at [634, 72] on input "search" at bounding box center [645, 71] width 83 height 17
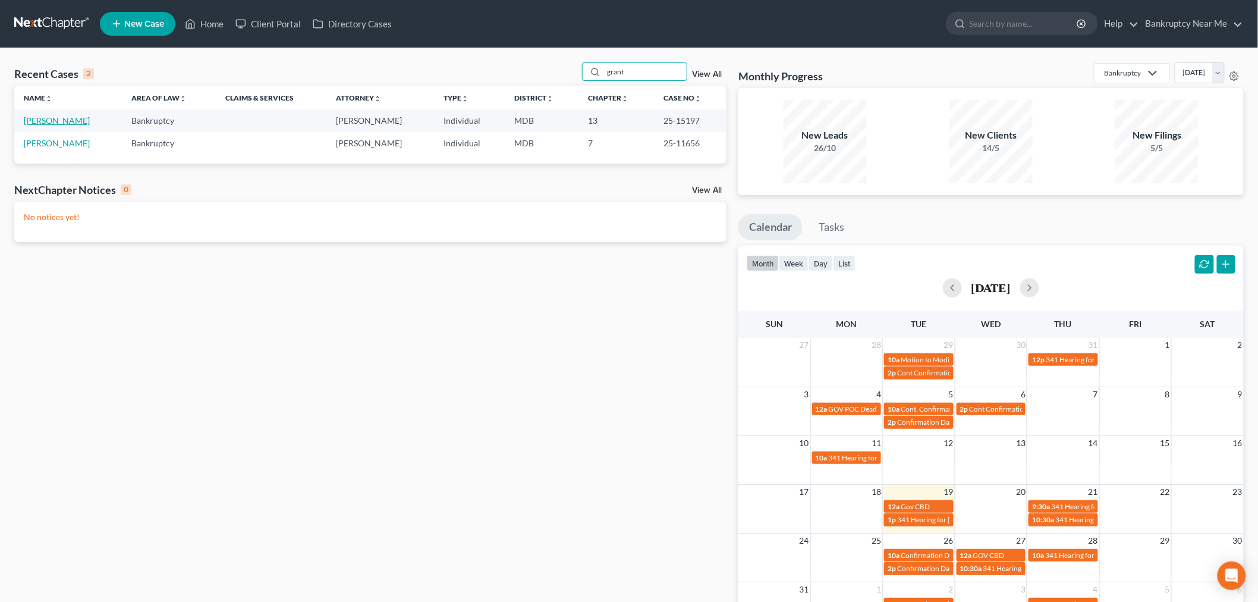
type input "grant"
click at [51, 120] on link "Grant, Tiffani" at bounding box center [57, 120] width 66 height 10
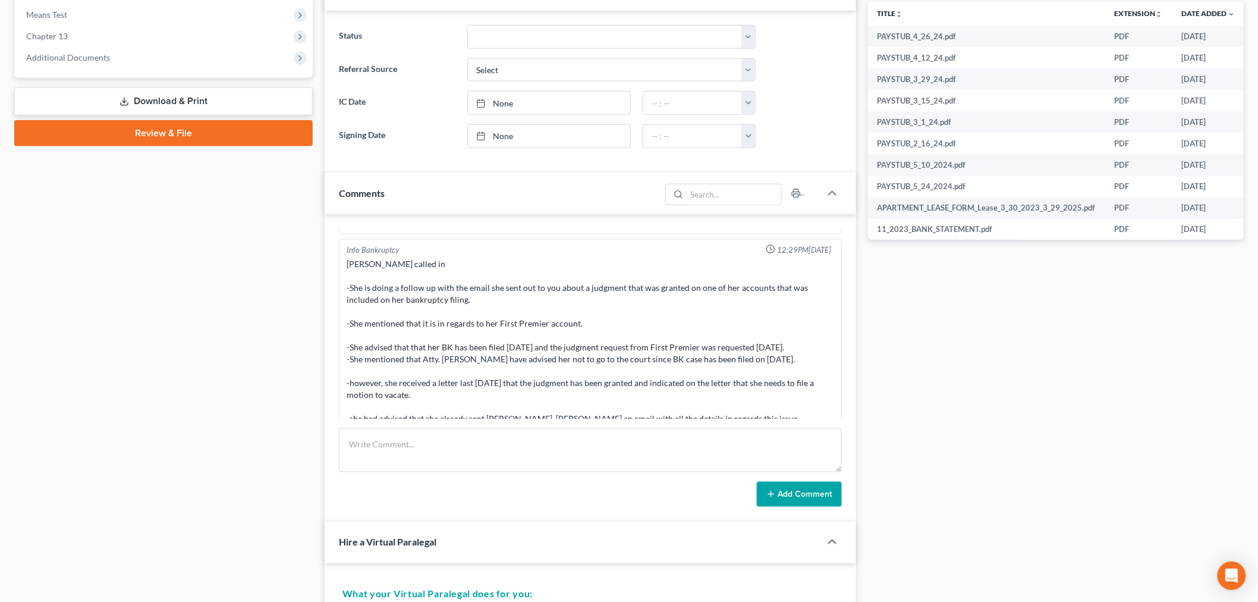
scroll to position [10041, 0]
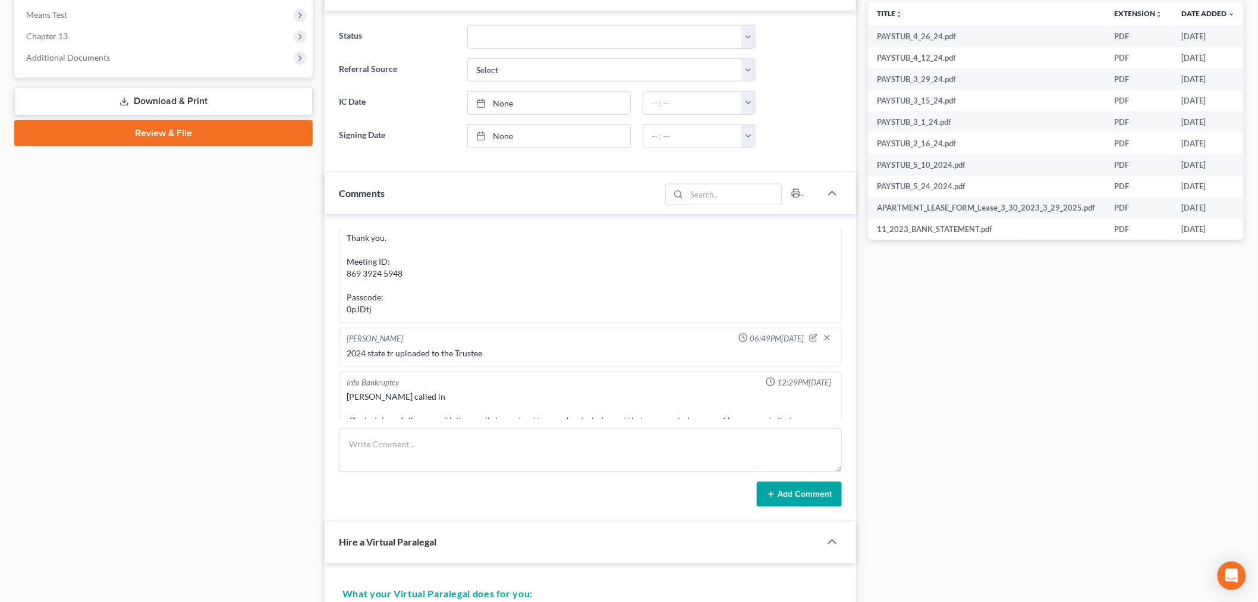
drag, startPoint x: 565, startPoint y: 476, endPoint x: 586, endPoint y: 479, distance: 20.5
click at [573, 476] on form "Add Comment" at bounding box center [590, 467] width 503 height 78
click at [662, 467] on textarea at bounding box center [590, 450] width 503 height 44
paste textarea "From: Iris Kwon <iris@bankruptcynearme.org> Sent: Sunday, August 10, 2025 1:29 …"
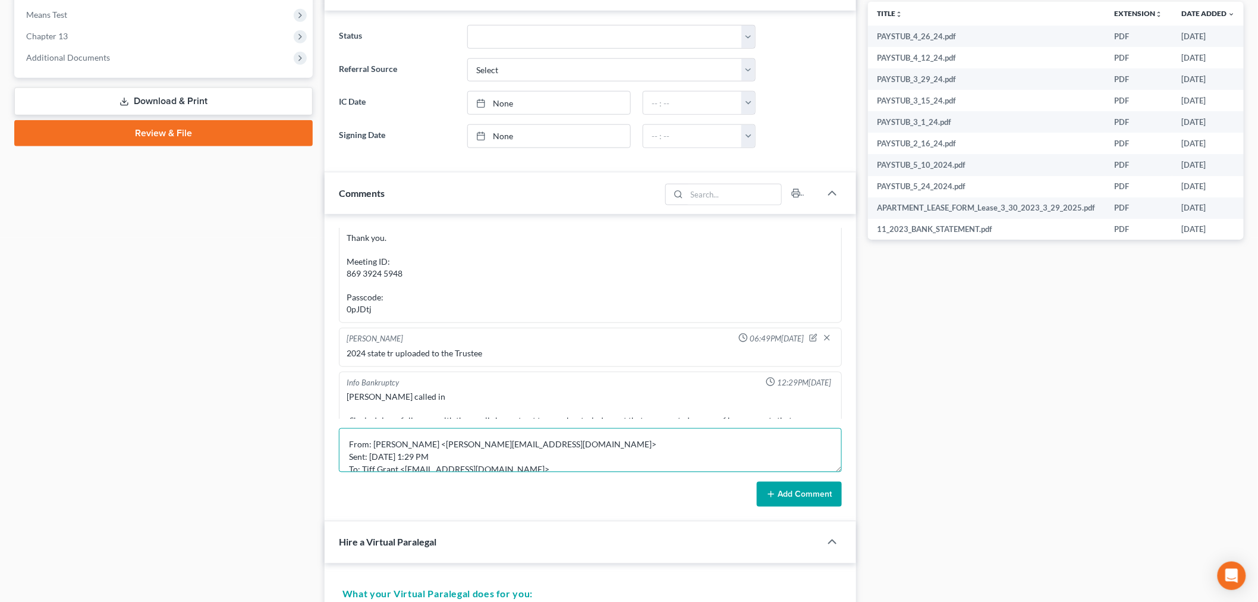
scroll to position [102, 0]
type textarea "From: Iris Kwon <iris@bankruptcynearme.org> Sent: Sunday, August 10, 2025 1:29 …"
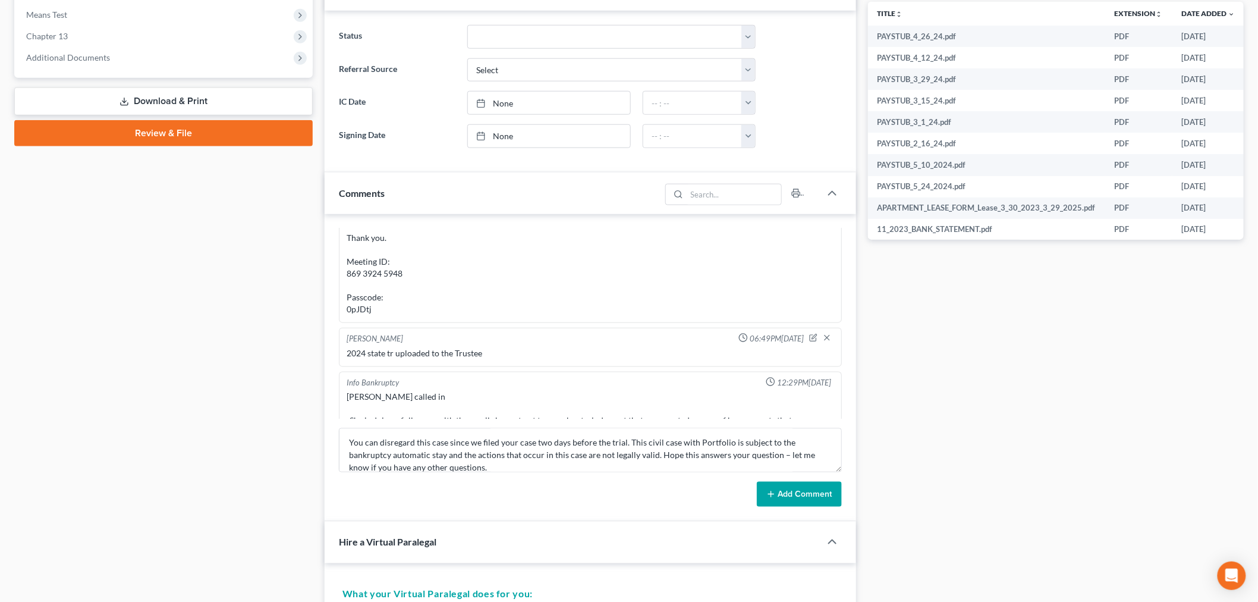
click at [791, 499] on button "Add Comment" at bounding box center [799, 494] width 85 height 25
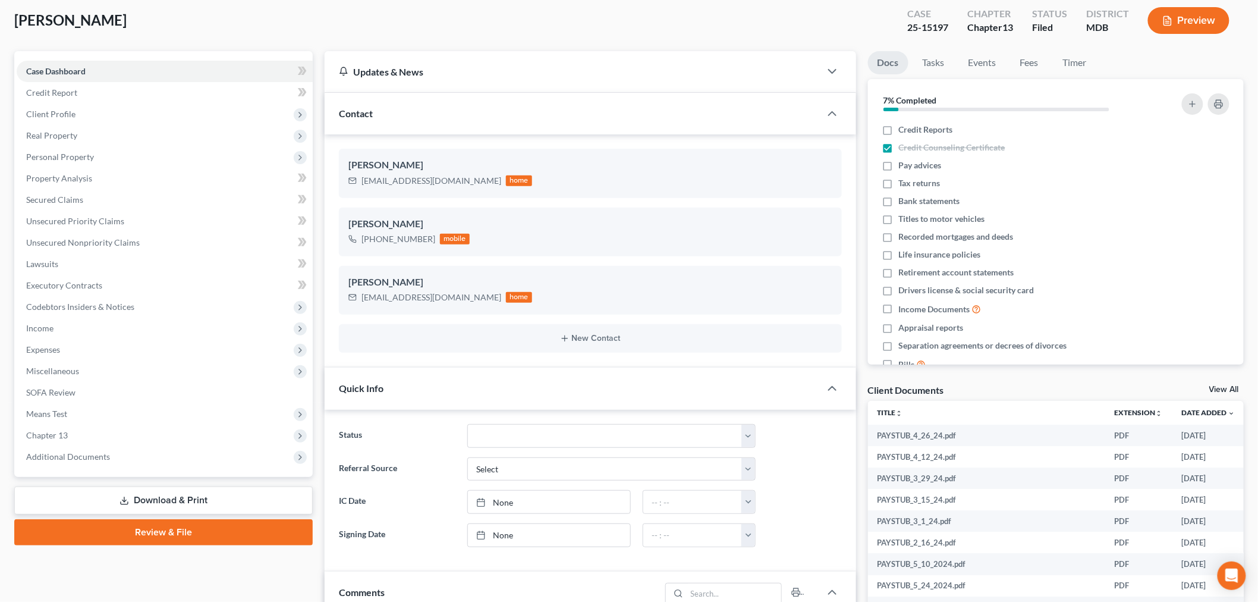
scroll to position [0, 0]
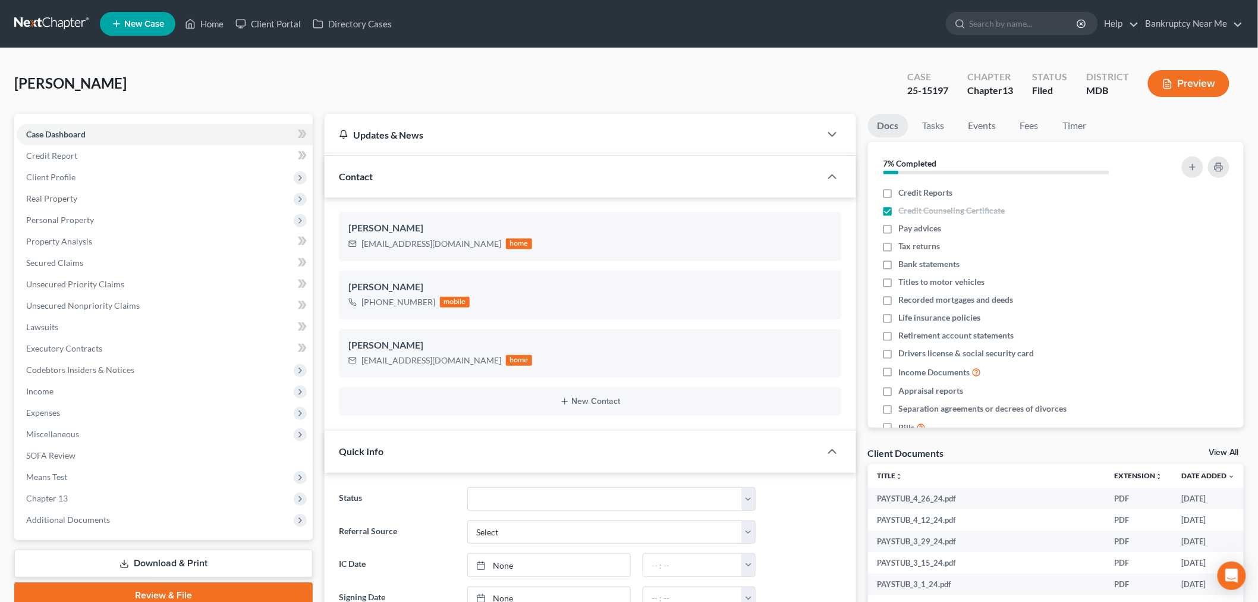
click at [54, 20] on link at bounding box center [52, 23] width 76 height 21
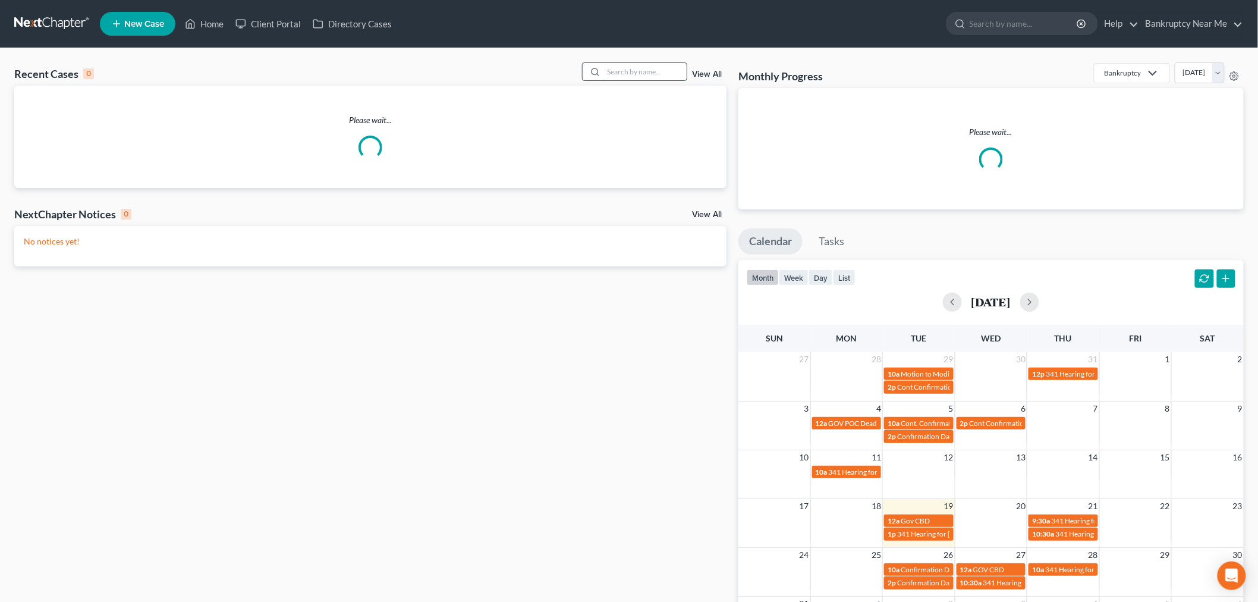
click at [637, 73] on input "search" at bounding box center [645, 71] width 83 height 17
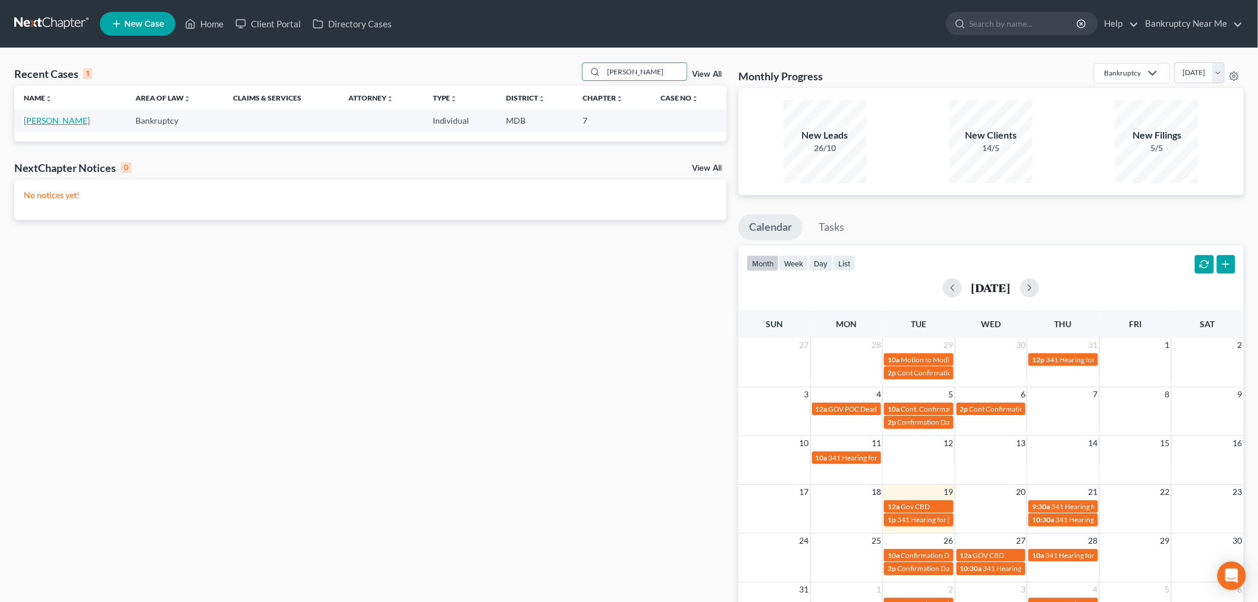
type input "[PERSON_NAME]"
click at [46, 121] on link "[PERSON_NAME]" at bounding box center [57, 120] width 66 height 10
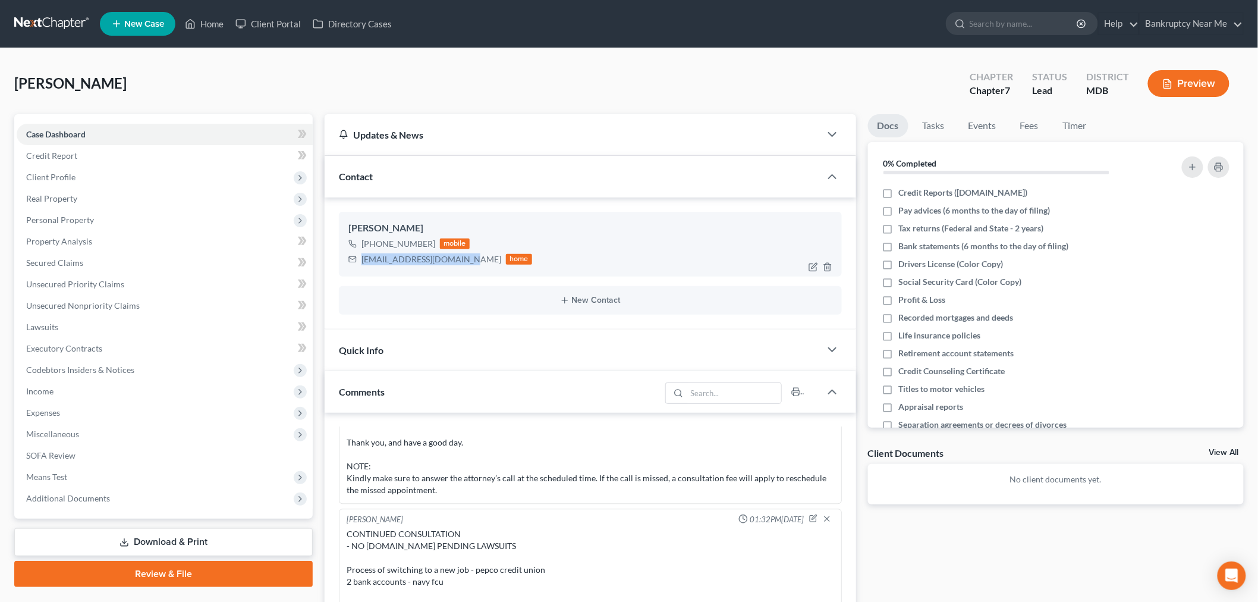
drag, startPoint x: 461, startPoint y: 259, endPoint x: 350, endPoint y: 265, distance: 111.3
click at [350, 265] on div "[EMAIL_ADDRESS][DOMAIN_NAME] home" at bounding box center [440, 259] width 184 height 15
copy div "[EMAIL_ADDRESS][DOMAIN_NAME]"
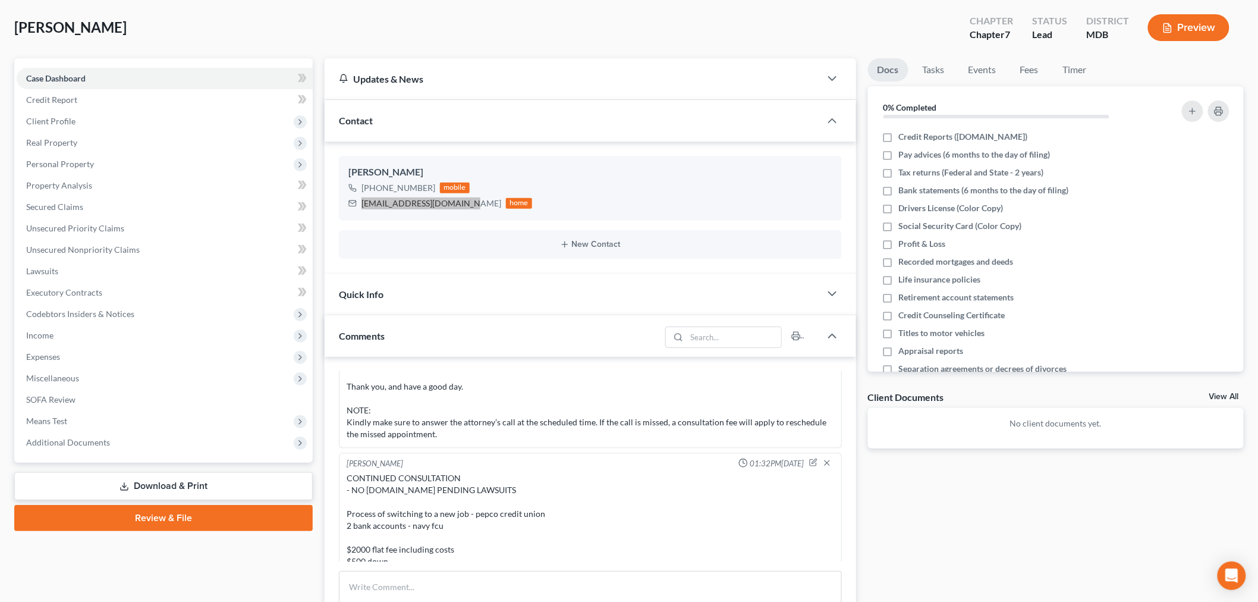
scroll to position [132, 0]
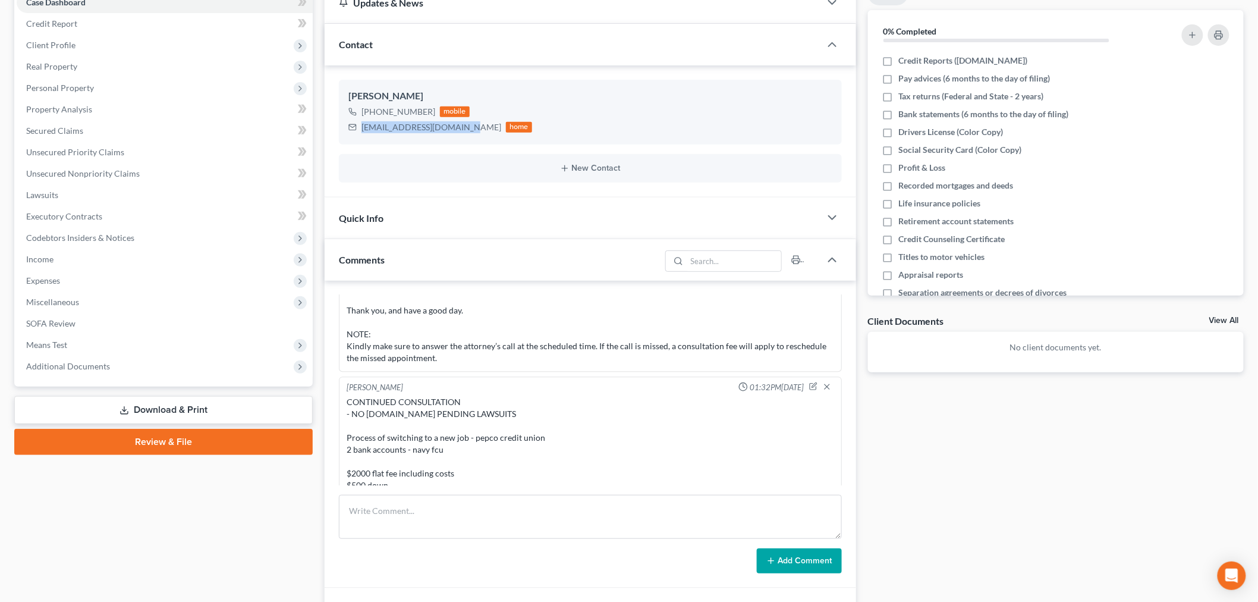
click at [540, 539] on form "Add Comment" at bounding box center [590, 534] width 503 height 78
click at [538, 521] on textarea at bounding box center [590, 517] width 503 height 44
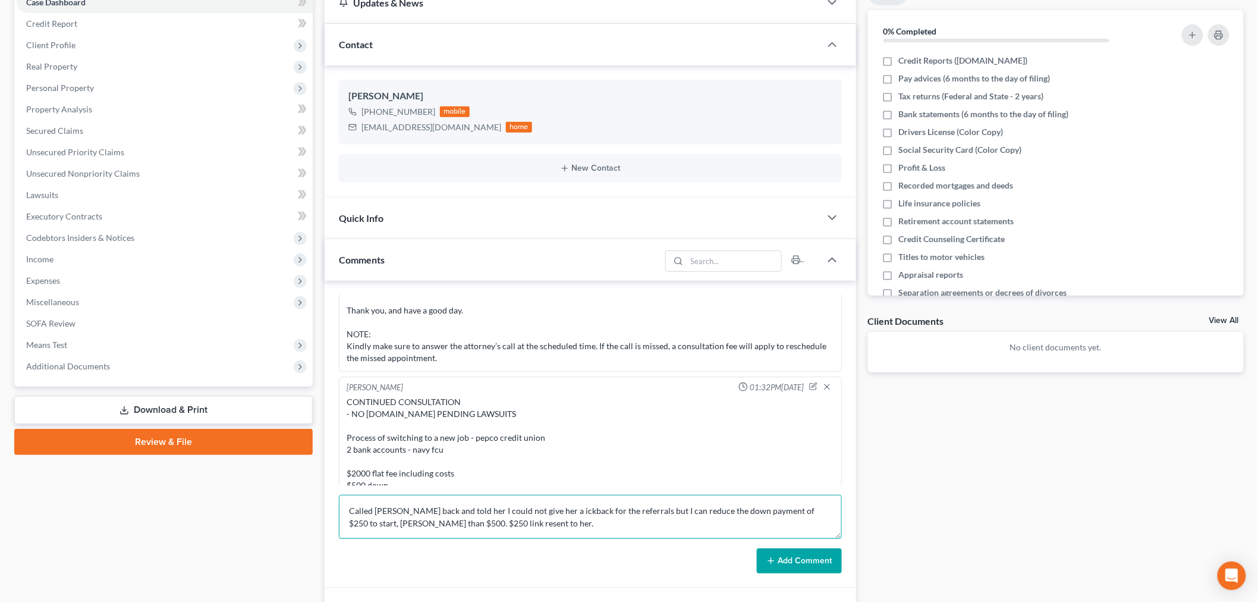
paste textarea "Dear [PERSON_NAME], You have a new voice message: From: WIRELESS CALLER [PHONE_…"
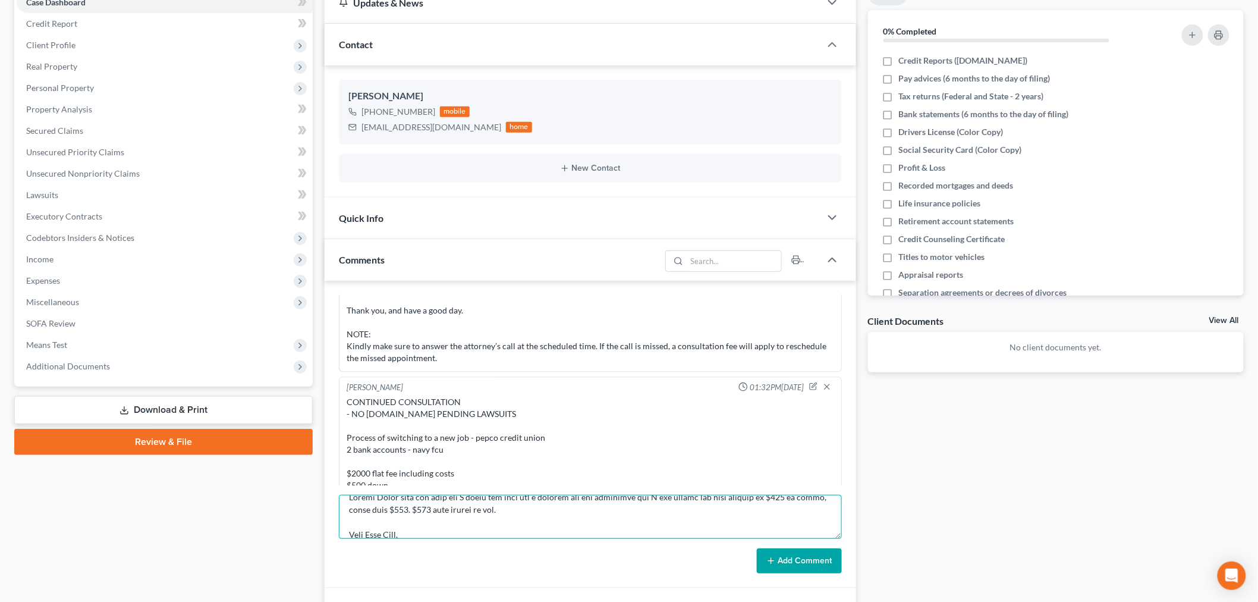
scroll to position [263, 0]
type textarea "Called Renee back and told her I could not give her a ickback for the referrals…"
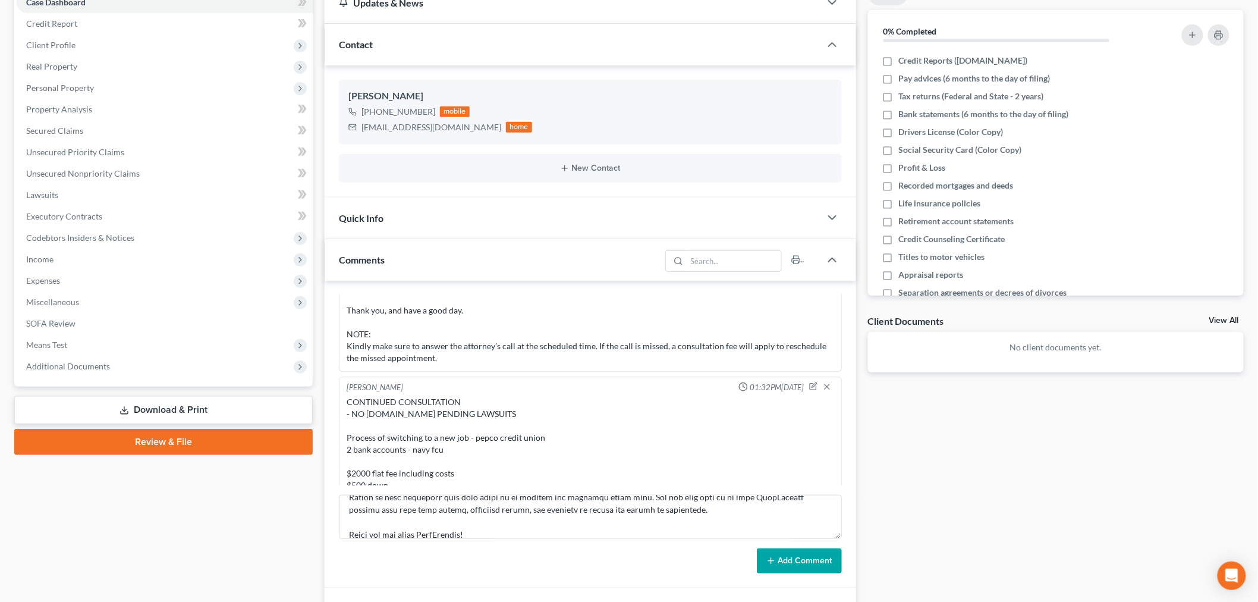
click at [840, 562] on button "Add Comment" at bounding box center [799, 560] width 85 height 25
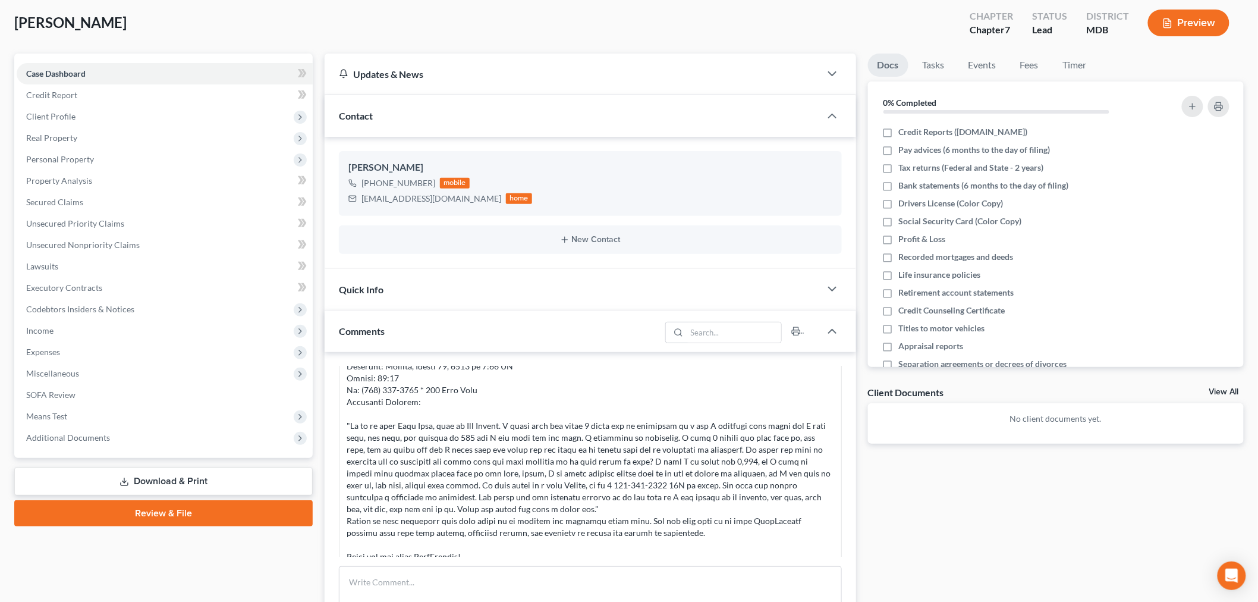
scroll to position [0, 0]
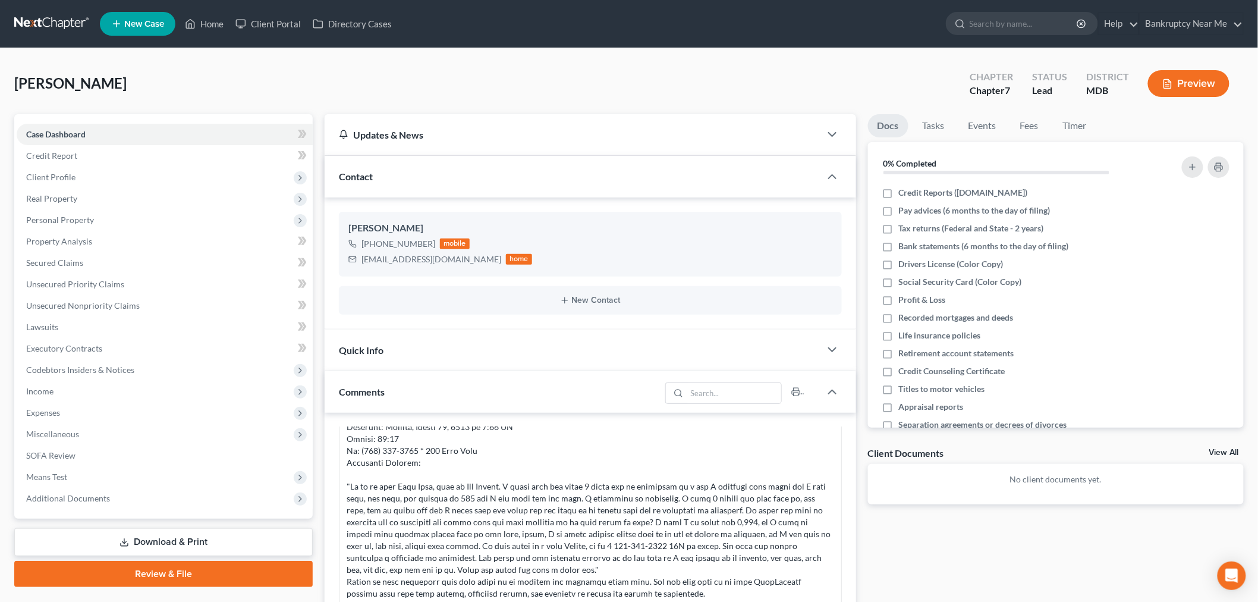
click at [39, 26] on link at bounding box center [52, 23] width 76 height 21
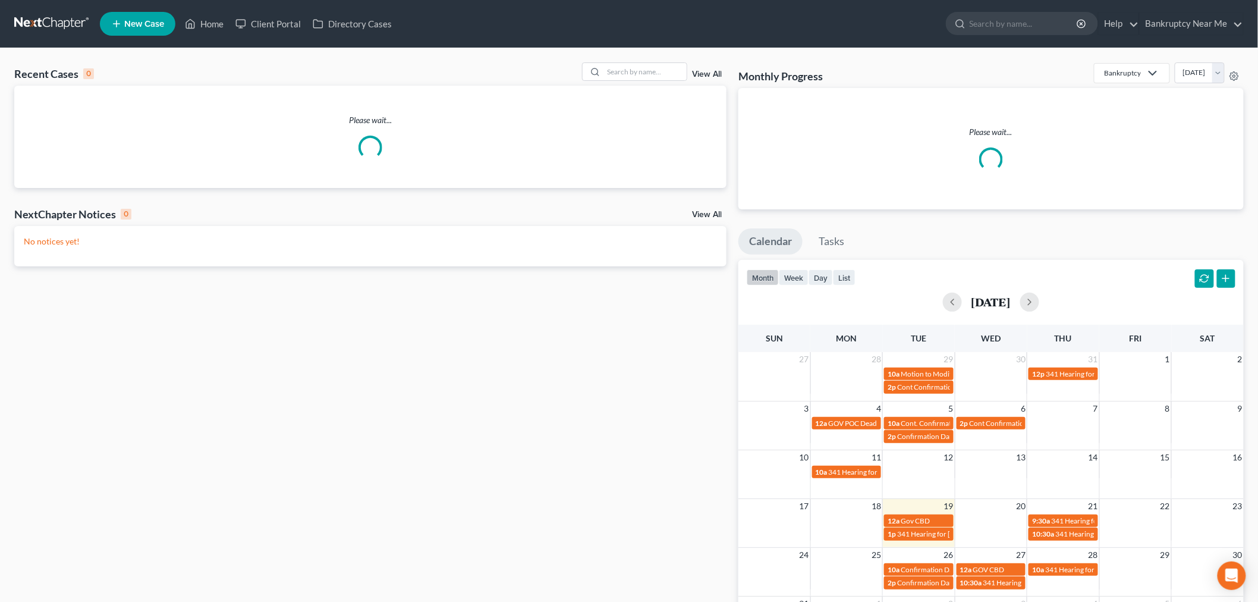
click at [645, 57] on div "Recent Cases 0 View All Please wait... NextChapter Notices 0 View All No notice…" at bounding box center [629, 363] width 1258 height 631
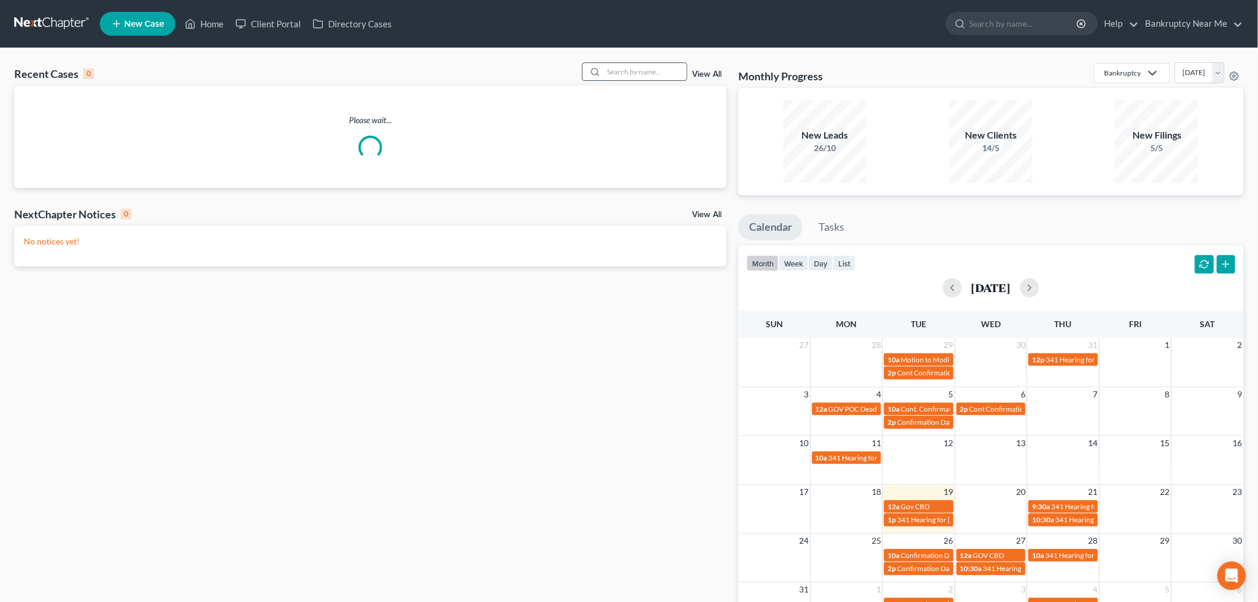
click at [640, 64] on input "search" at bounding box center [645, 71] width 83 height 17
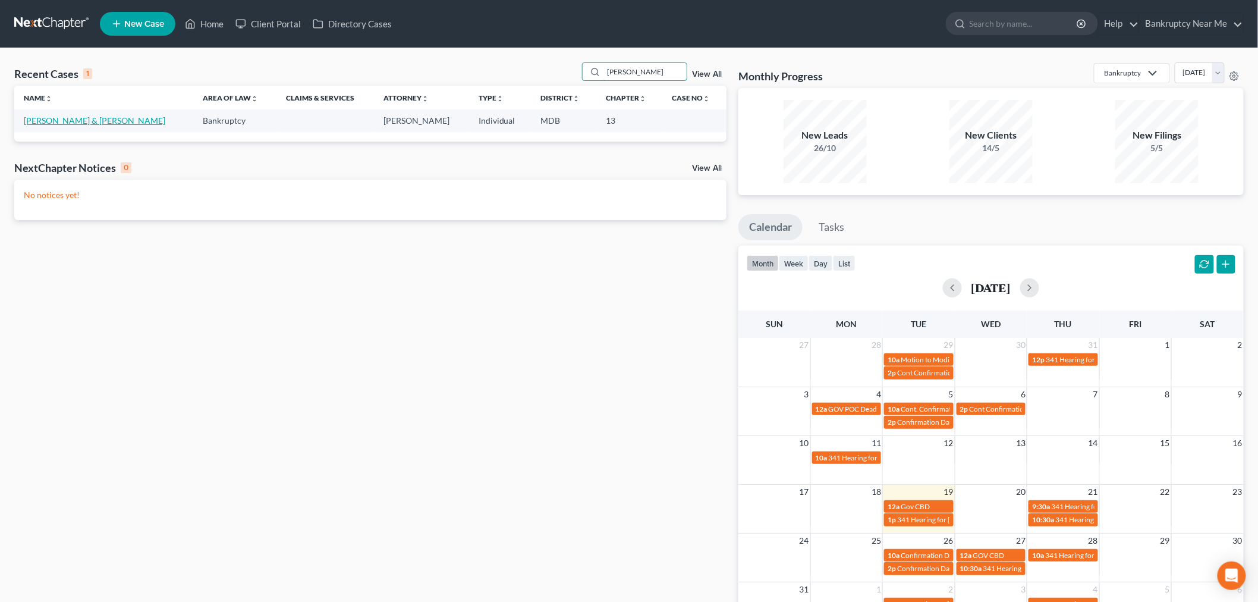
type input "[PERSON_NAME]"
click at [58, 120] on link "[PERSON_NAME] & [PERSON_NAME]" at bounding box center [95, 120] width 142 height 10
select select "6"
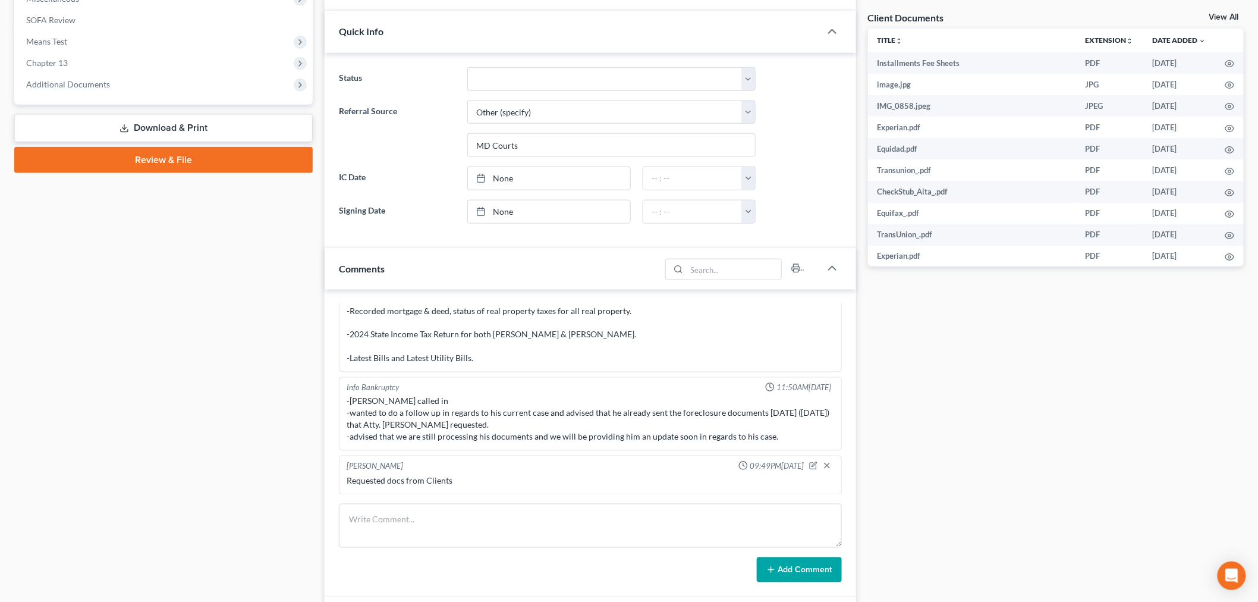
scroll to position [528, 0]
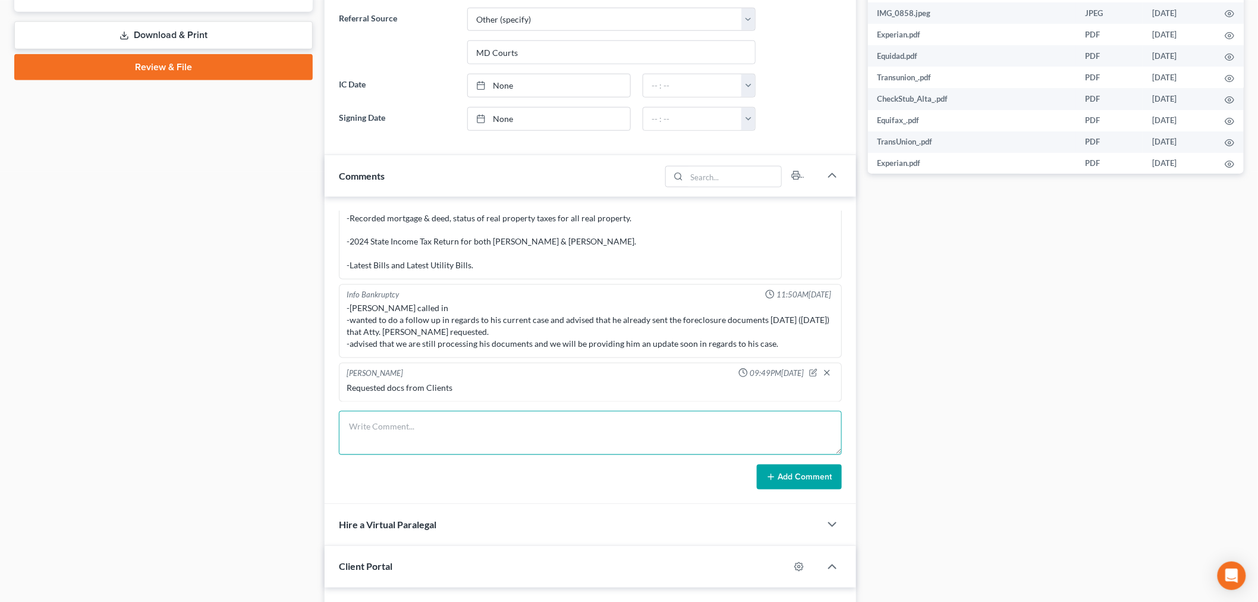
drag, startPoint x: 586, startPoint y: 432, endPoint x: 741, endPoint y: 461, distance: 157.9
click at [591, 430] on textarea at bounding box center [590, 433] width 503 height 44
paste textarea "From: [PERSON_NAME] <[PERSON_NAME][EMAIL_ADDRESS][DOMAIN_NAME]> Sent: [DATE] 11…"
type textarea "From: [PERSON_NAME] <[PERSON_NAME][EMAIL_ADDRESS][DOMAIN_NAME]> Sent: [DATE] 11…"
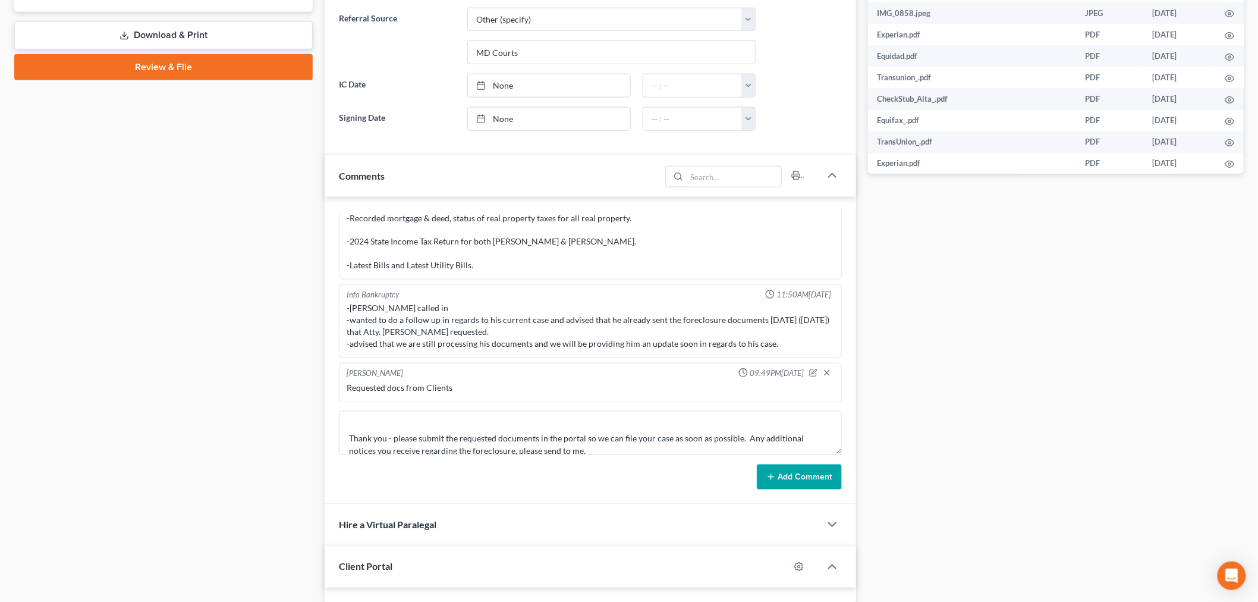
drag, startPoint x: 819, startPoint y: 478, endPoint x: 861, endPoint y: 474, distance: 42.4
click at [822, 478] on button "Add Comment" at bounding box center [799, 476] width 85 height 25
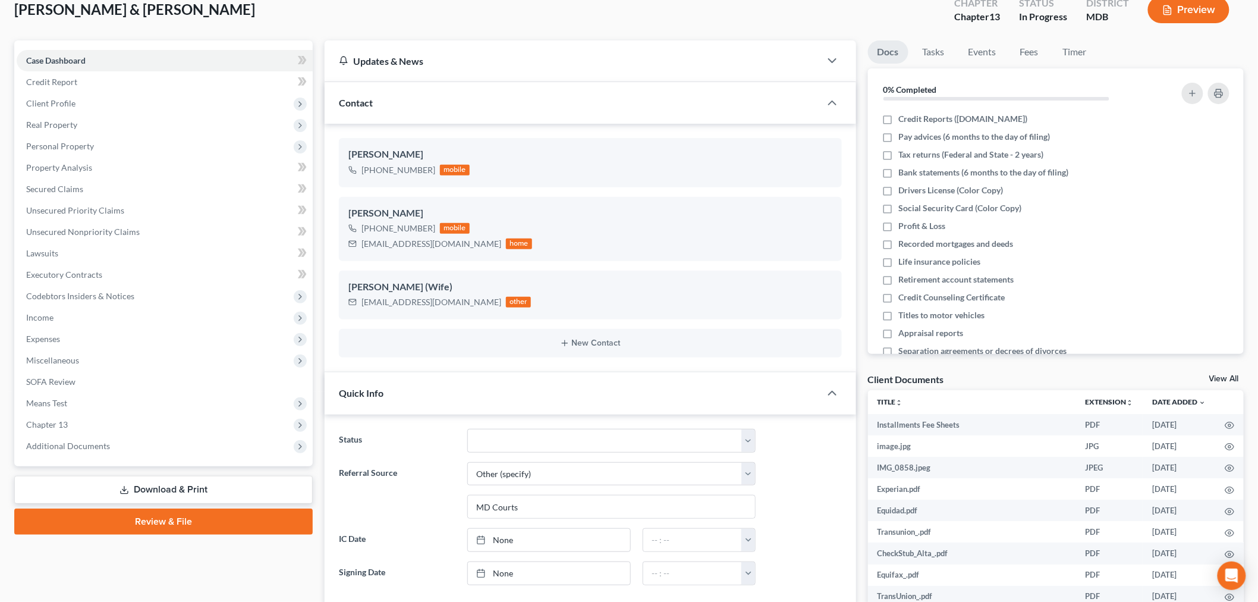
scroll to position [0, 0]
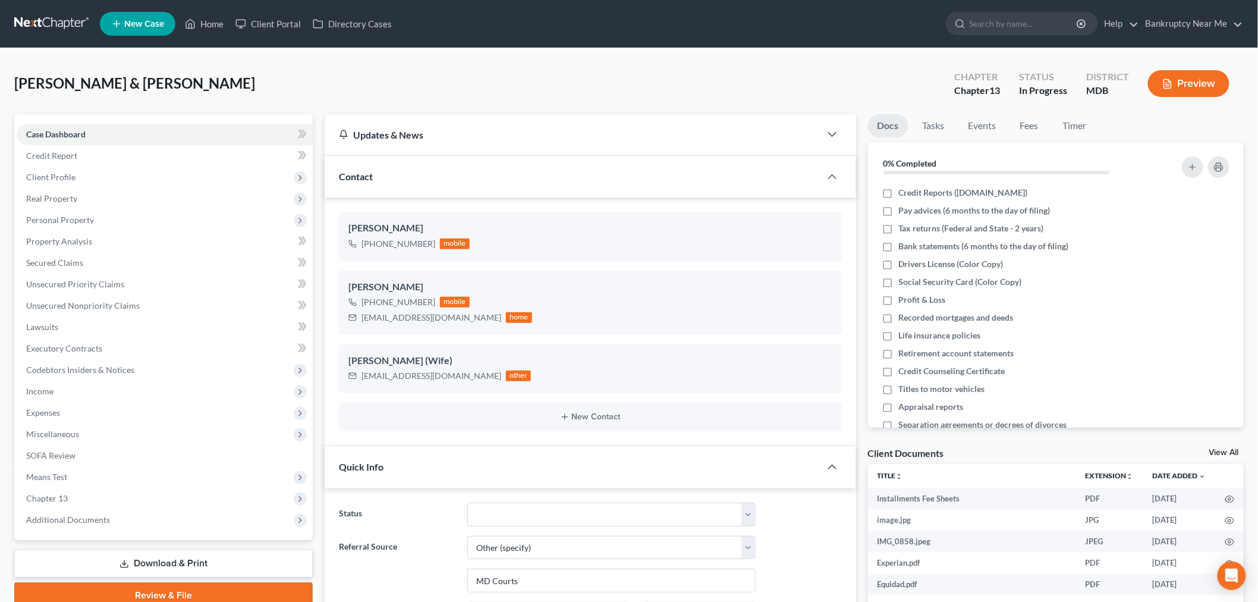
click at [62, 10] on nav "Home New Case Client Portal Directory Cases Bankruptcy Near Me iris@bankruptcyn…" at bounding box center [629, 24] width 1258 height 48
click at [64, 22] on link at bounding box center [52, 23] width 76 height 21
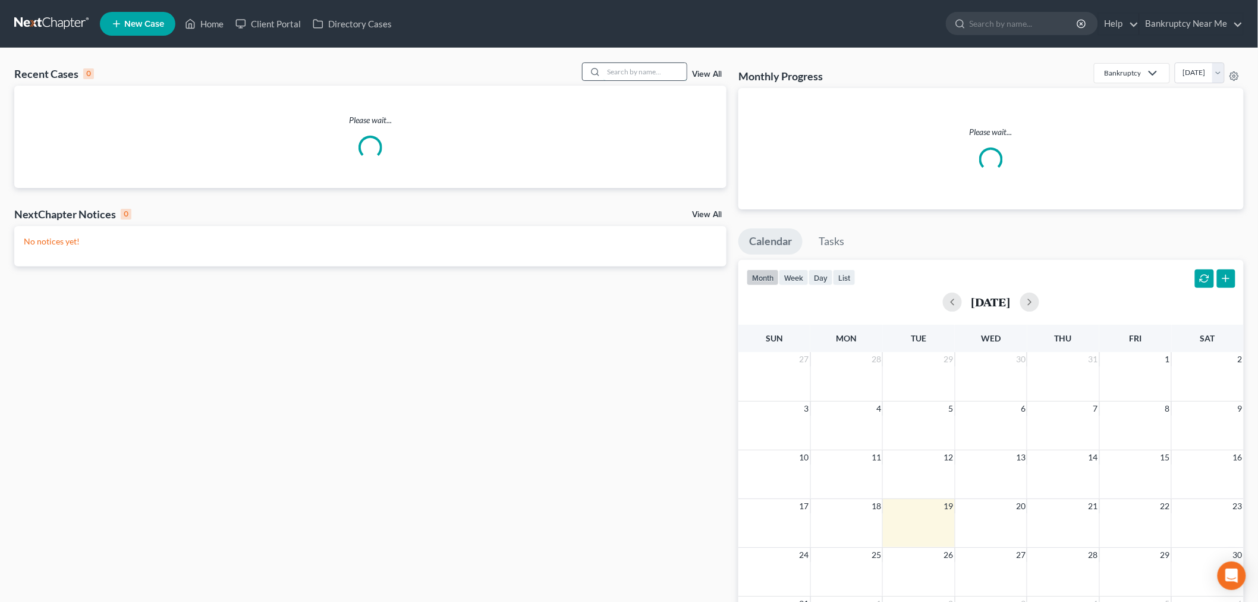
click at [633, 67] on input "search" at bounding box center [645, 71] width 83 height 17
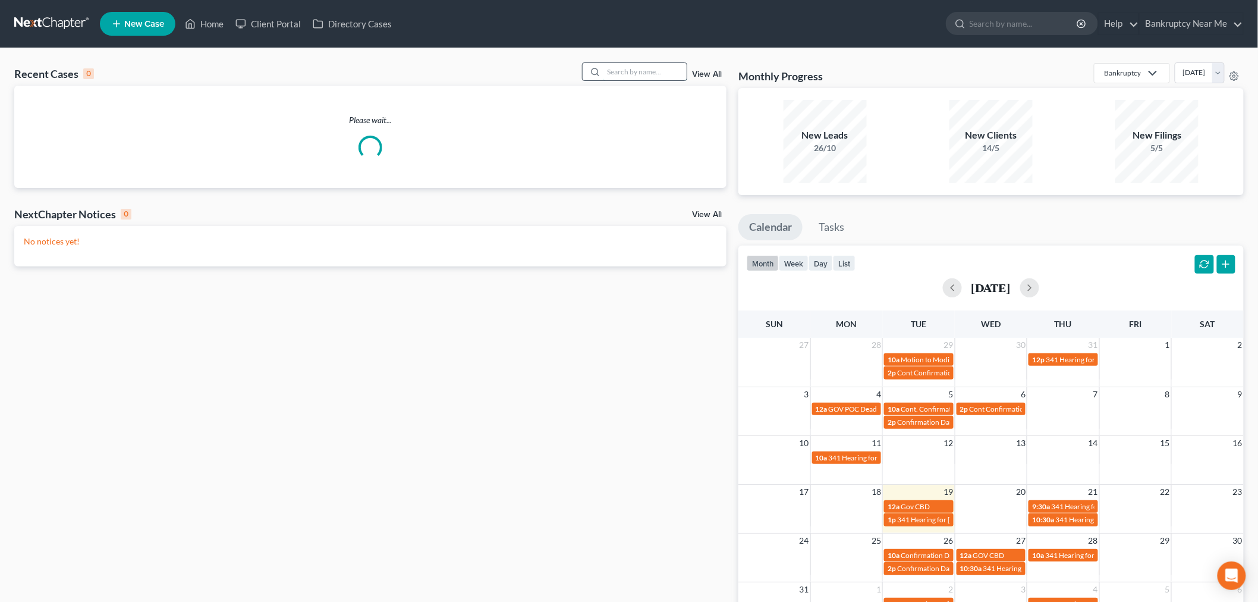
type input "a"
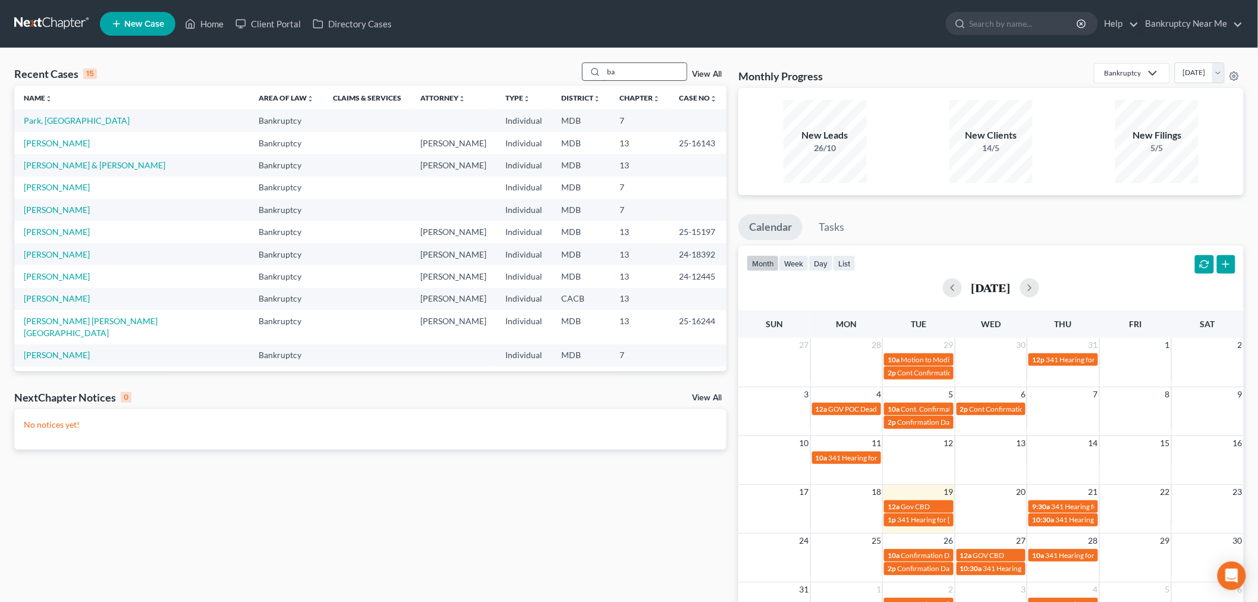
type input "b"
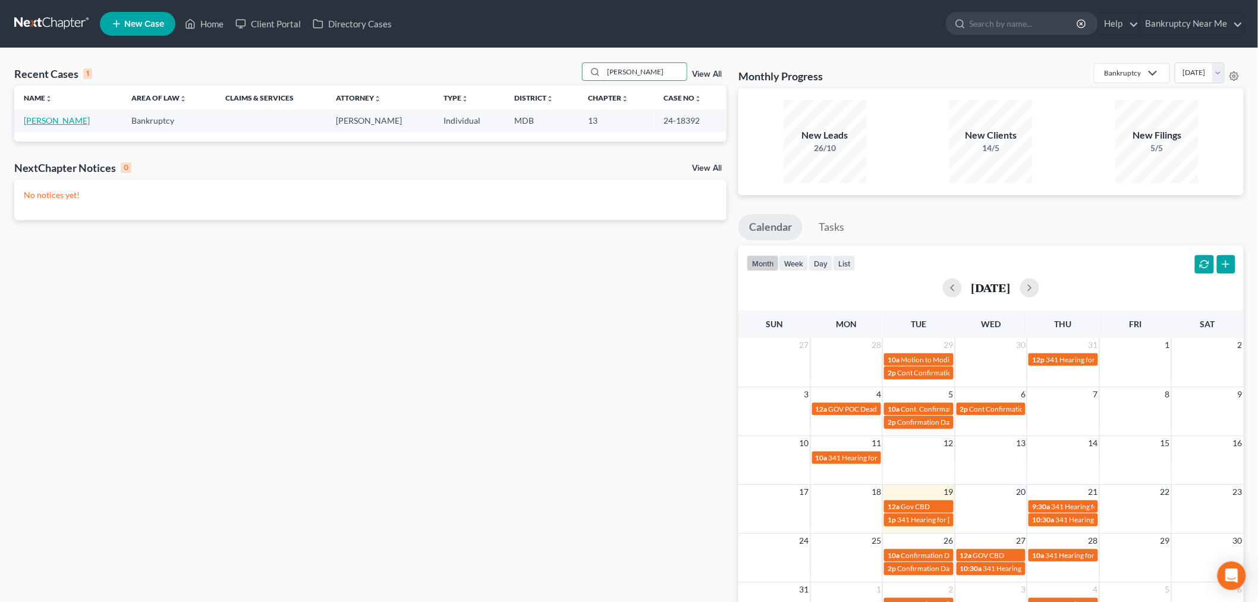
type input "[PERSON_NAME]"
drag, startPoint x: 37, startPoint y: 121, endPoint x: 61, endPoint y: 115, distance: 23.9
click at [36, 121] on link "[PERSON_NAME]" at bounding box center [57, 120] width 66 height 10
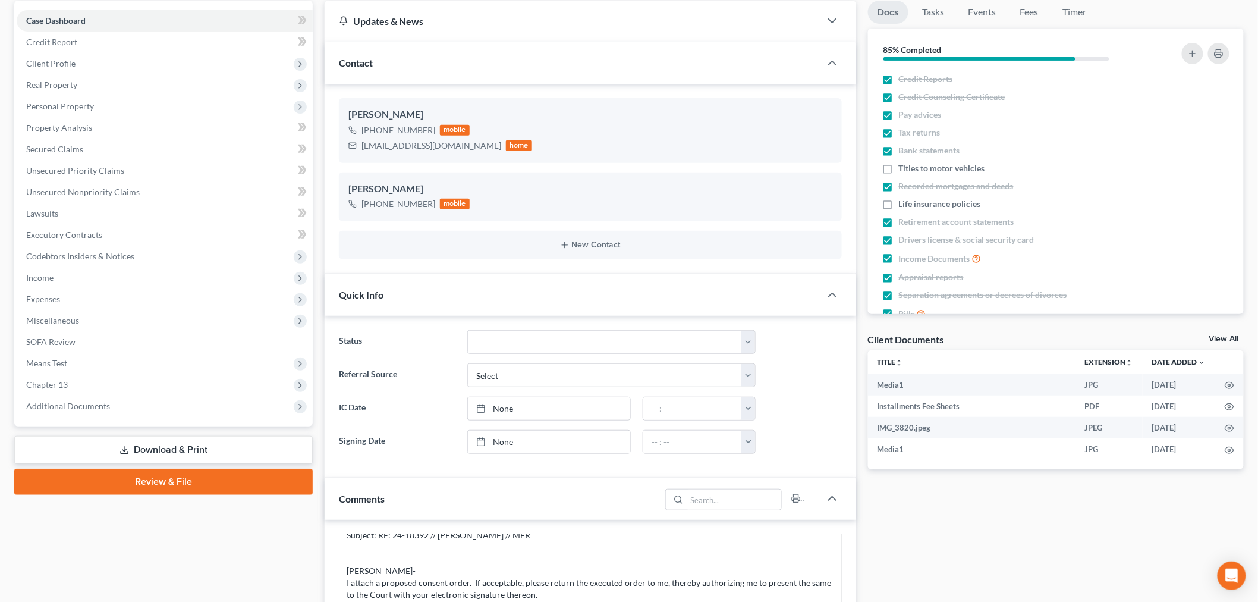
scroll to position [462, 0]
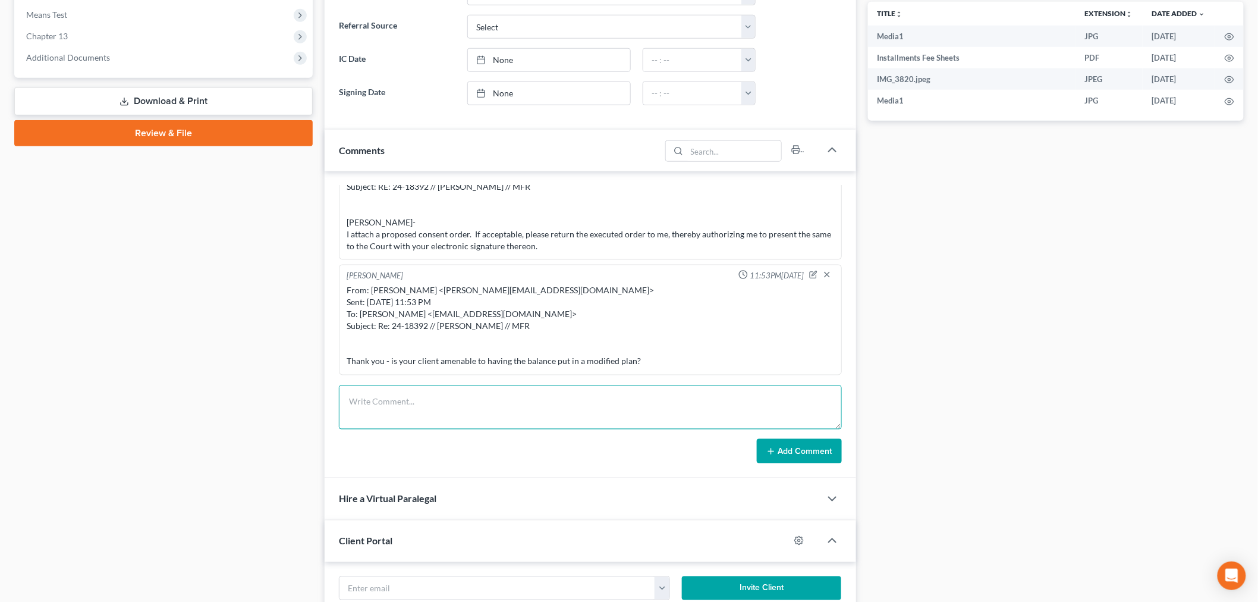
drag, startPoint x: 658, startPoint y: 408, endPoint x: 706, endPoint y: 420, distance: 50.0
click at [658, 408] on textarea at bounding box center [590, 407] width 503 height 44
paste textarea "________________________________________ From: Jamie Harding <harding_jamie@roc…"
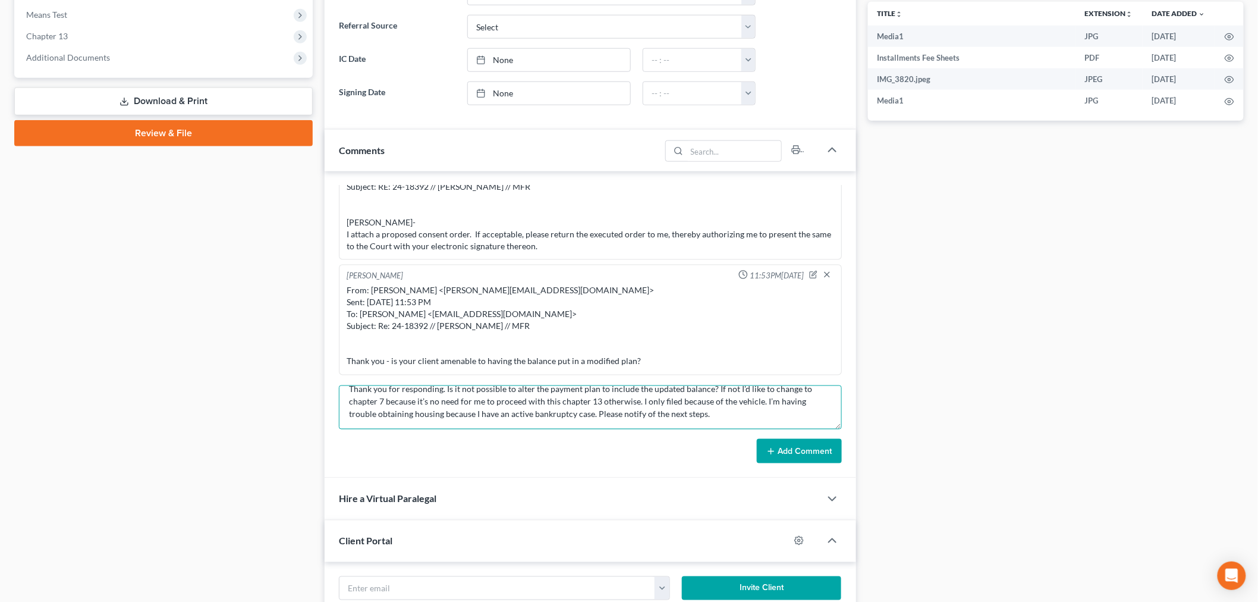
type textarea "________________________________________ From: Jamie Harding <harding_jamie@roc…"
drag, startPoint x: 767, startPoint y: 449, endPoint x: 812, endPoint y: 432, distance: 47.8
click at [767, 450] on icon at bounding box center [771, 452] width 10 height 10
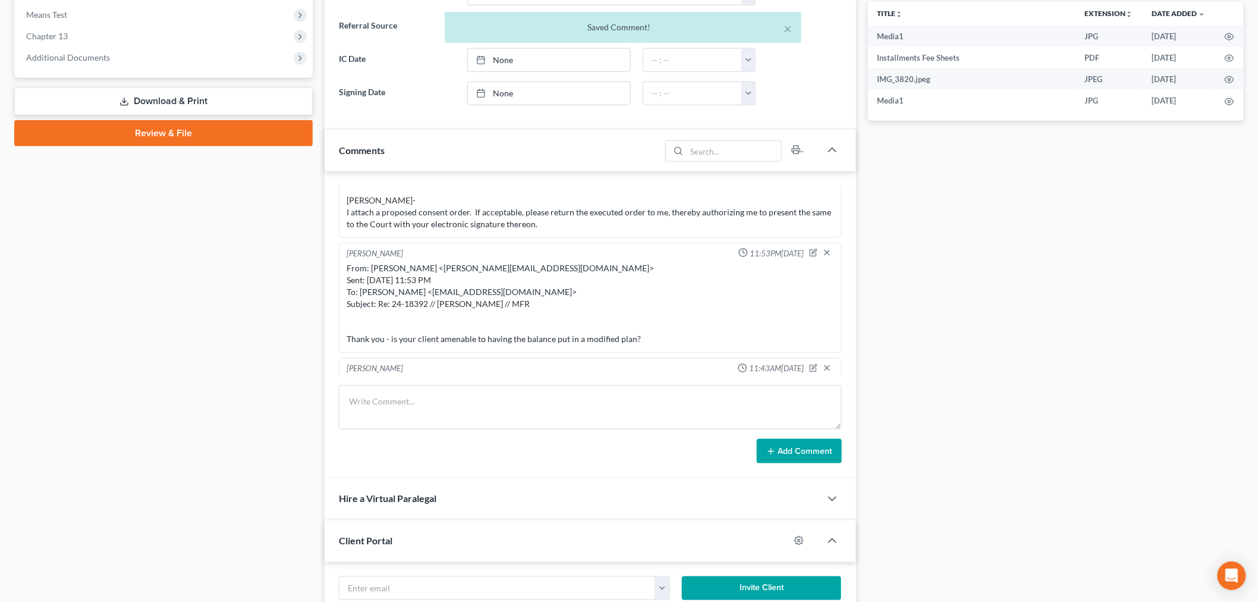
scroll to position [8521, 0]
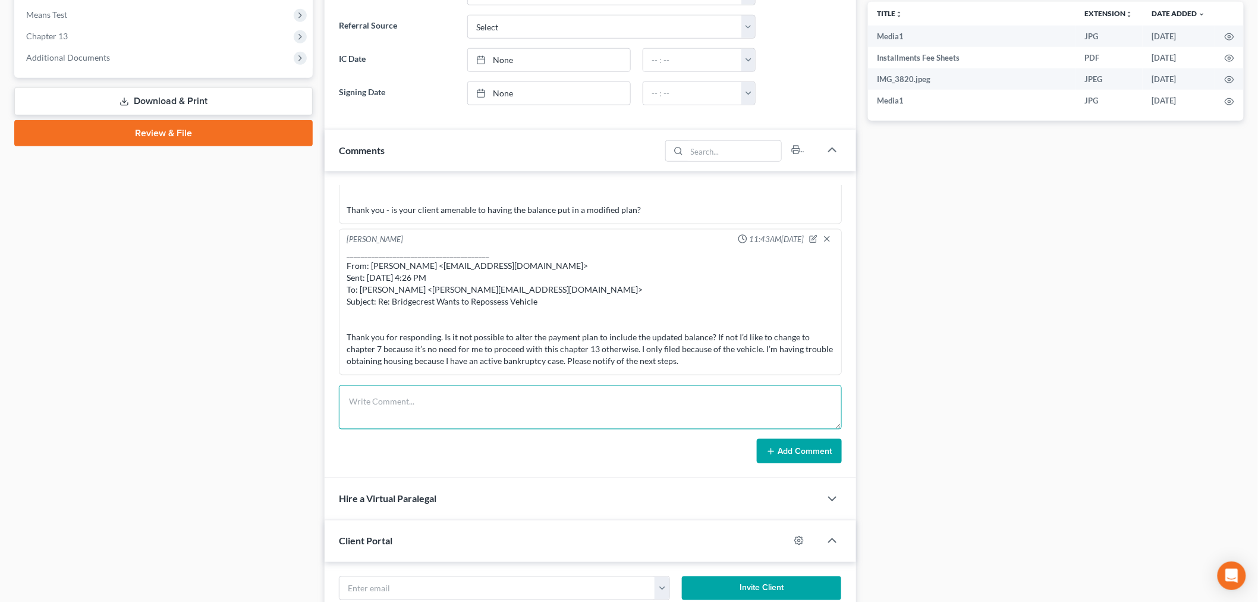
drag, startPoint x: 734, startPoint y: 389, endPoint x: 754, endPoint y: 413, distance: 31.7
click at [732, 389] on textarea at bounding box center [590, 407] width 503 height 44
paste textarea "From: Jamie Harding <harding_jamie@rocketmail.com> Sent: Sunday, August 10, 202…"
type textarea "From: Jamie Harding <harding_jamie@rocketmail.com> Sent: Sunday, August 10, 202…"
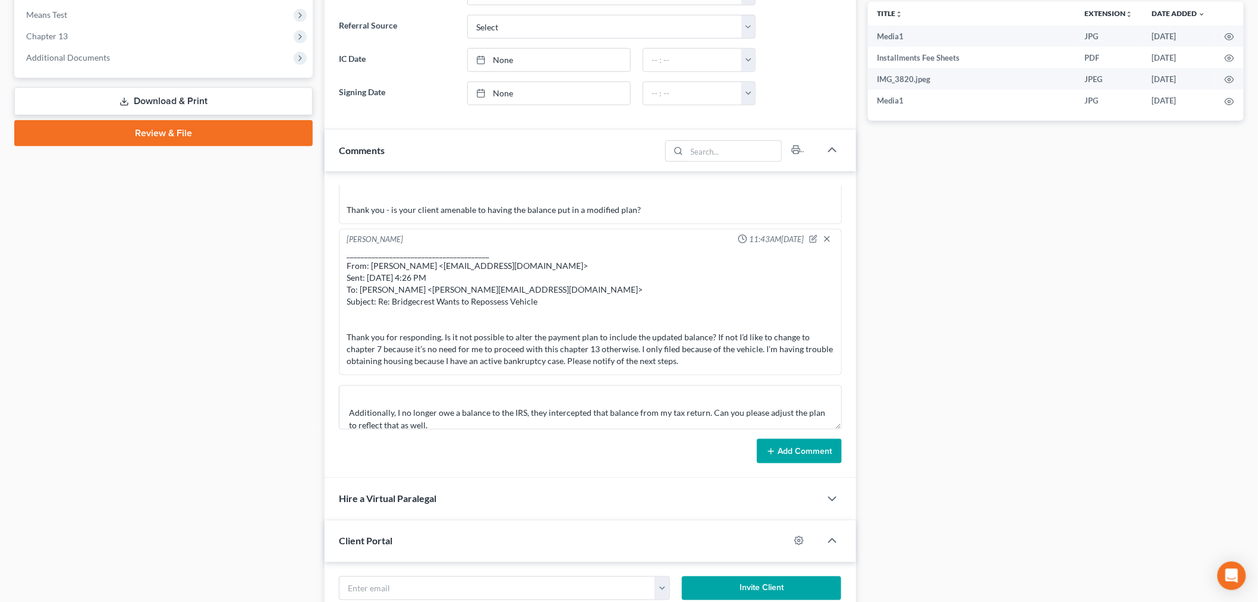
click at [774, 447] on icon at bounding box center [771, 452] width 10 height 10
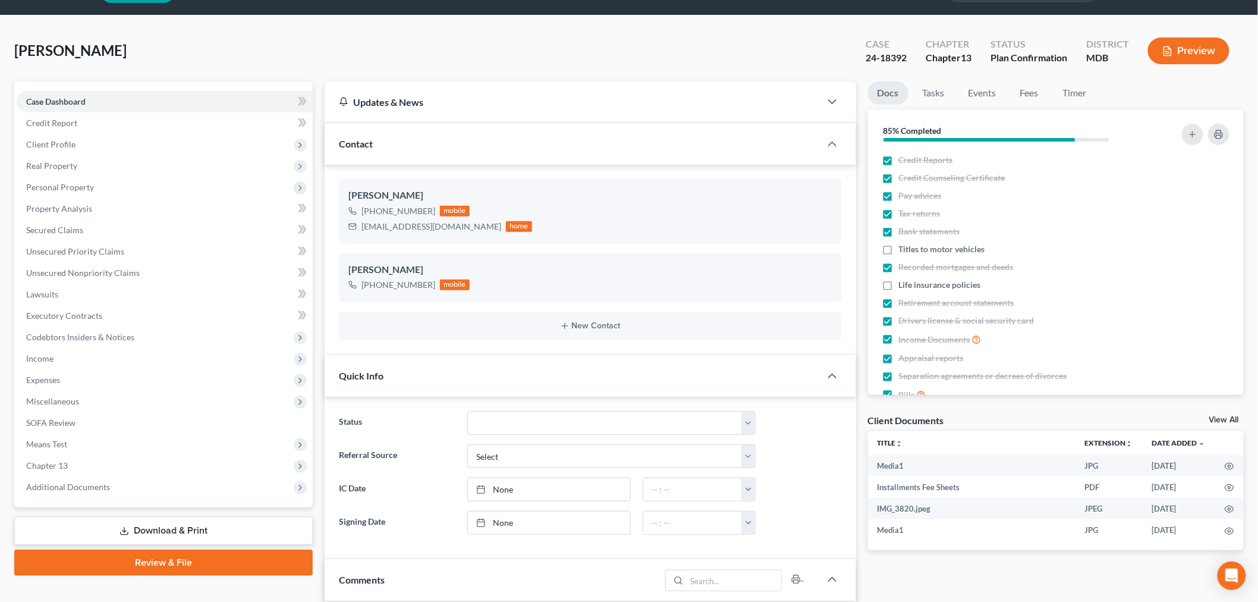
scroll to position [0, 0]
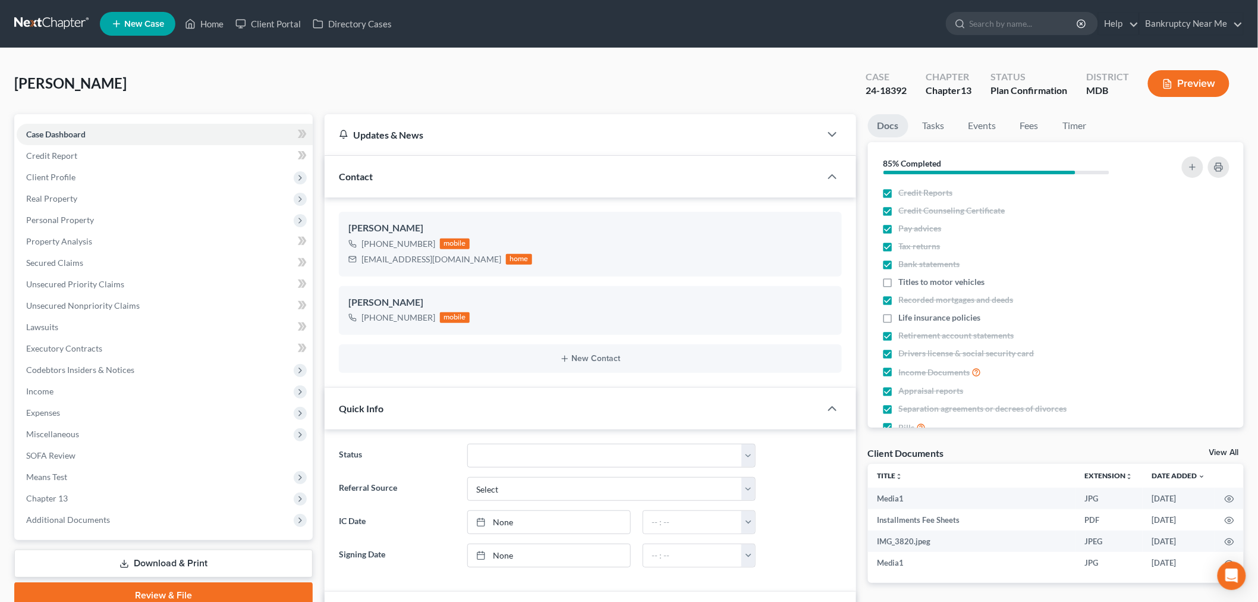
click at [48, 20] on link at bounding box center [52, 23] width 76 height 21
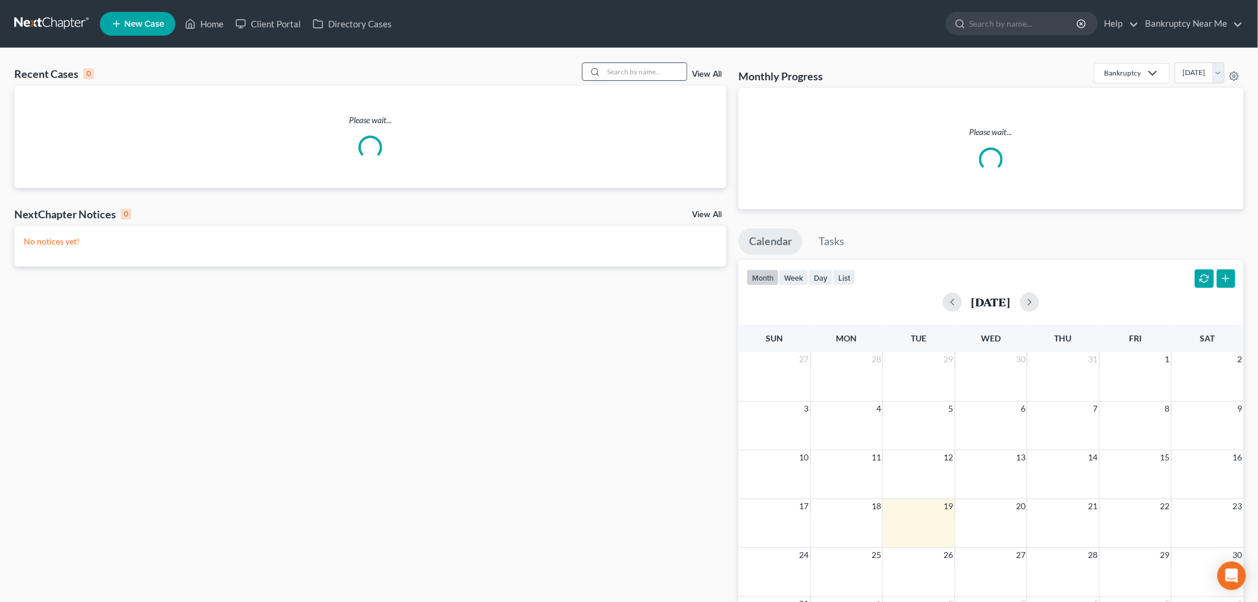
click at [651, 67] on input "search" at bounding box center [645, 71] width 83 height 17
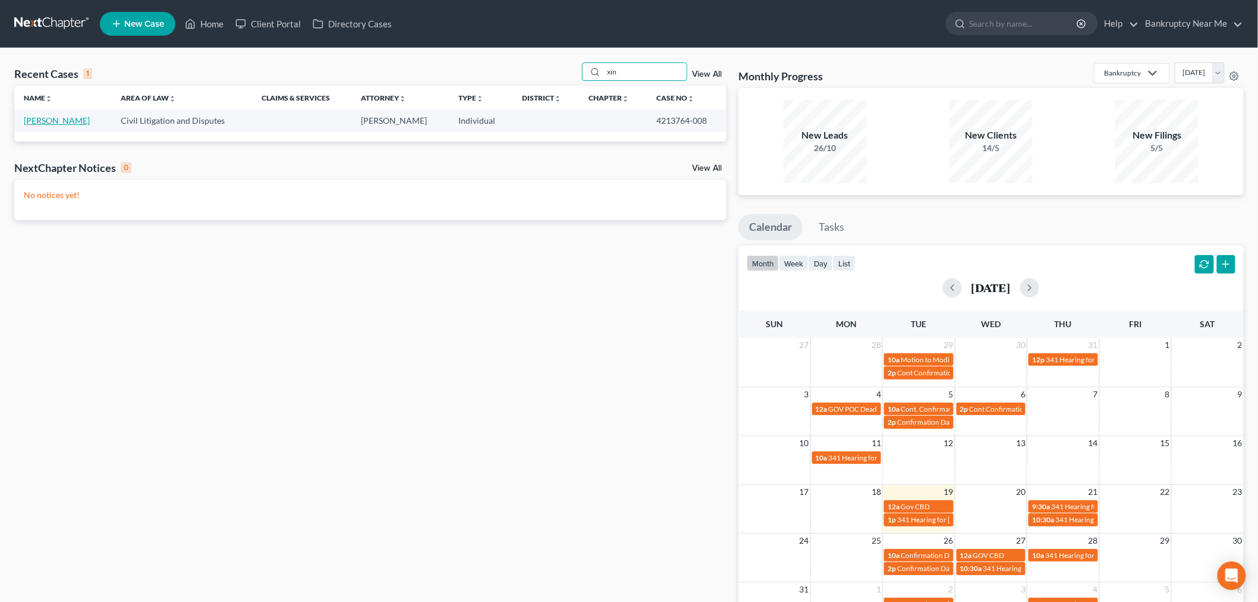
type input "xin"
click at [39, 120] on link "[PERSON_NAME]" at bounding box center [57, 120] width 66 height 10
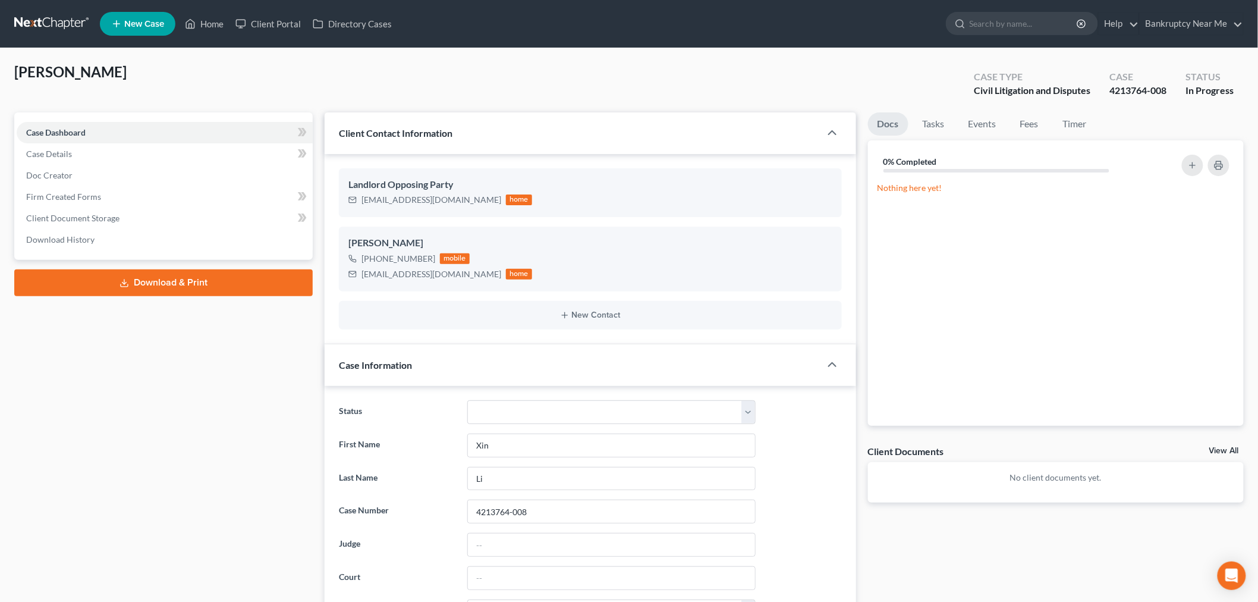
scroll to position [6053, 0]
drag, startPoint x: 539, startPoint y: 514, endPoint x: 445, endPoint y: 507, distance: 94.9
click at [441, 510] on div "Case Number 4213764-008" at bounding box center [590, 511] width 515 height 24
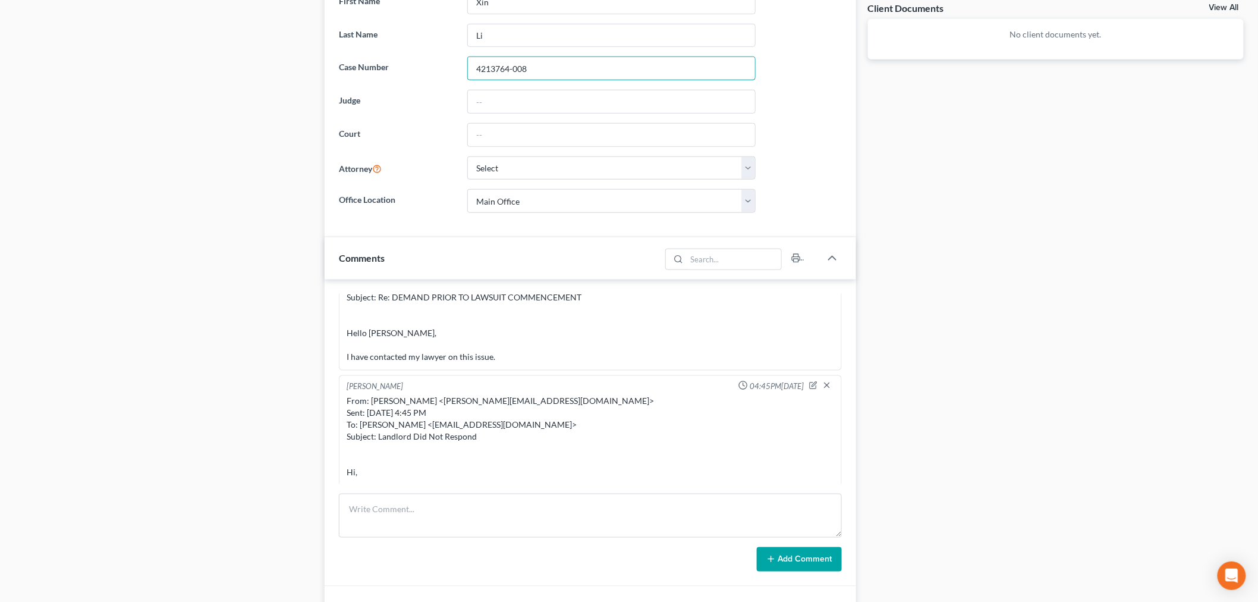
scroll to position [462, 0]
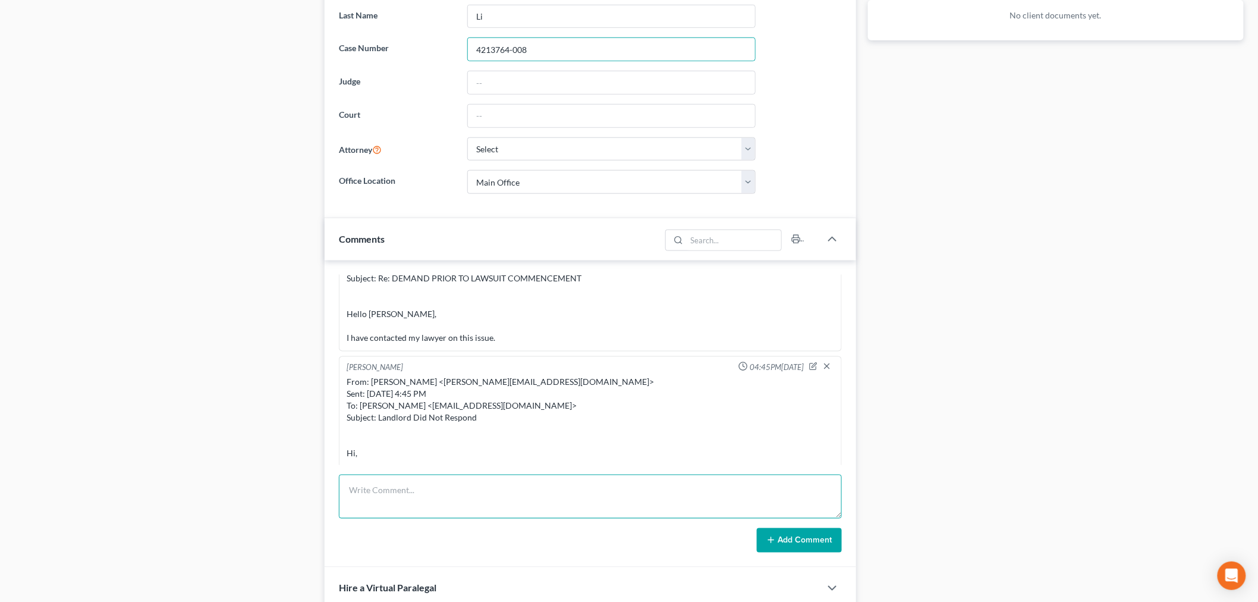
drag, startPoint x: 492, startPoint y: 510, endPoint x: 513, endPoint y: 514, distance: 20.6
click at [492, 511] on textarea at bounding box center [590, 496] width 503 height 44
paste textarea "From: Li Xin <xlxnli@outlook.com> Sent: Sunday, August 10, 2025 6:57 PM To: Iri…"
type textarea "From: Li Xin <xlxnli@outlook.com> Sent: Sunday, August 10, 2025 6:57 PM To: Iri…"
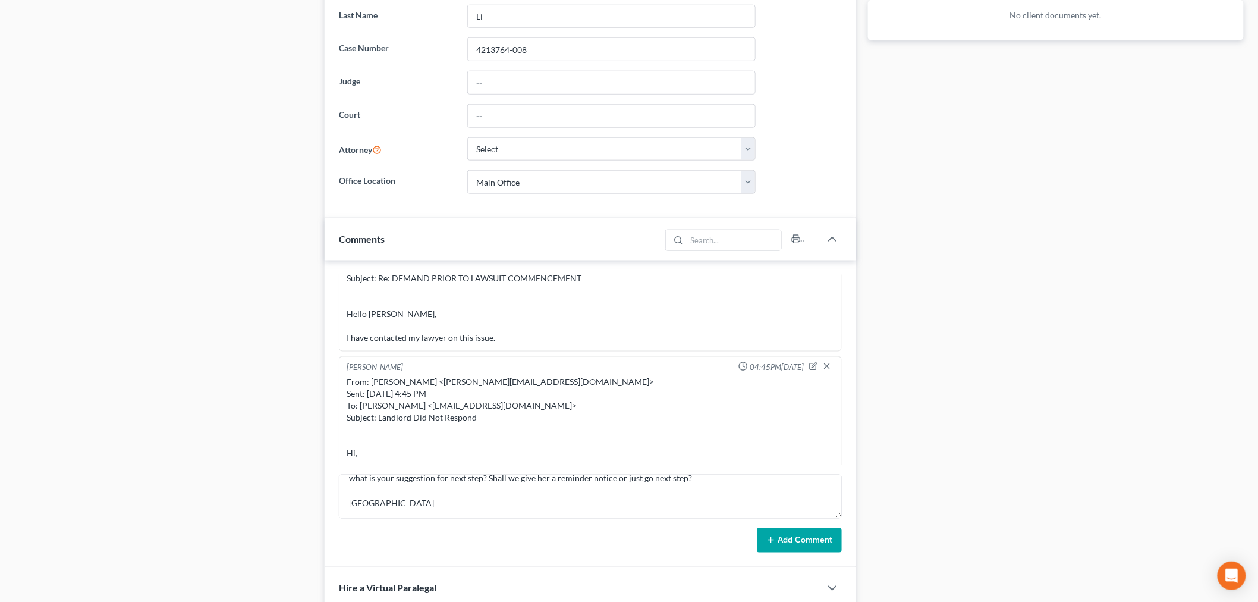
drag, startPoint x: 810, startPoint y: 554, endPoint x: 813, endPoint y: 539, distance: 15.3
click at [809, 554] on div "Info Bankruptcy 01:13PM, 03/28/2025 Iris Kwon 09:25PM, 04/14/2025 From: Iris Kw…" at bounding box center [591, 413] width 532 height 307
click at [813, 538] on button "Add Comment" at bounding box center [799, 540] width 85 height 25
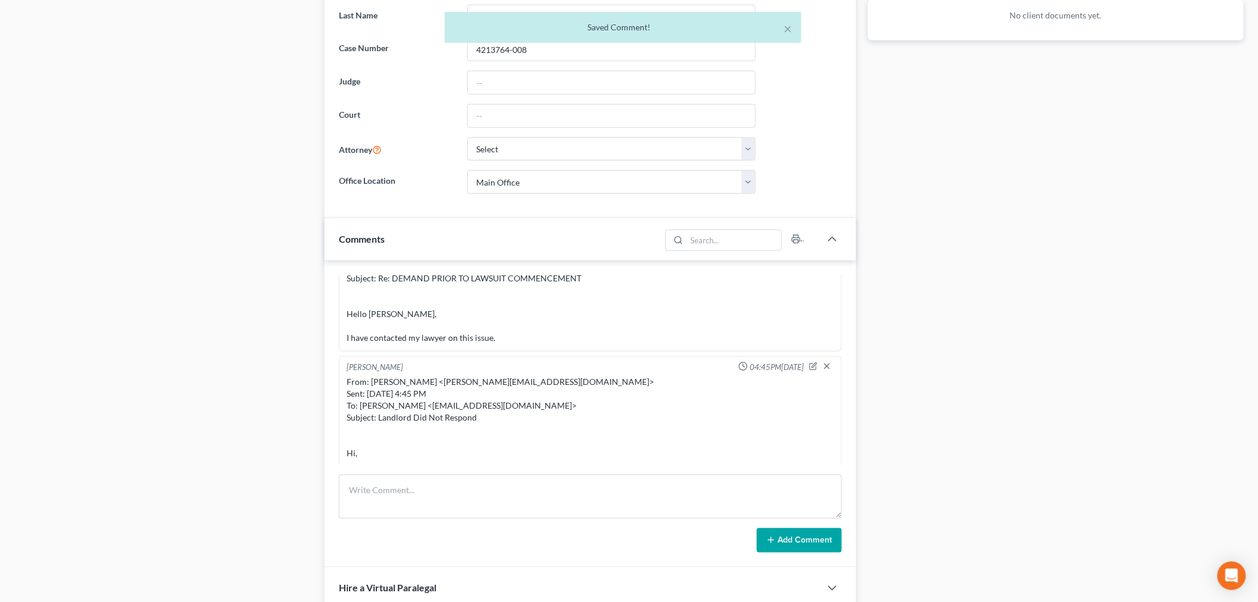
scroll to position [6252, 0]
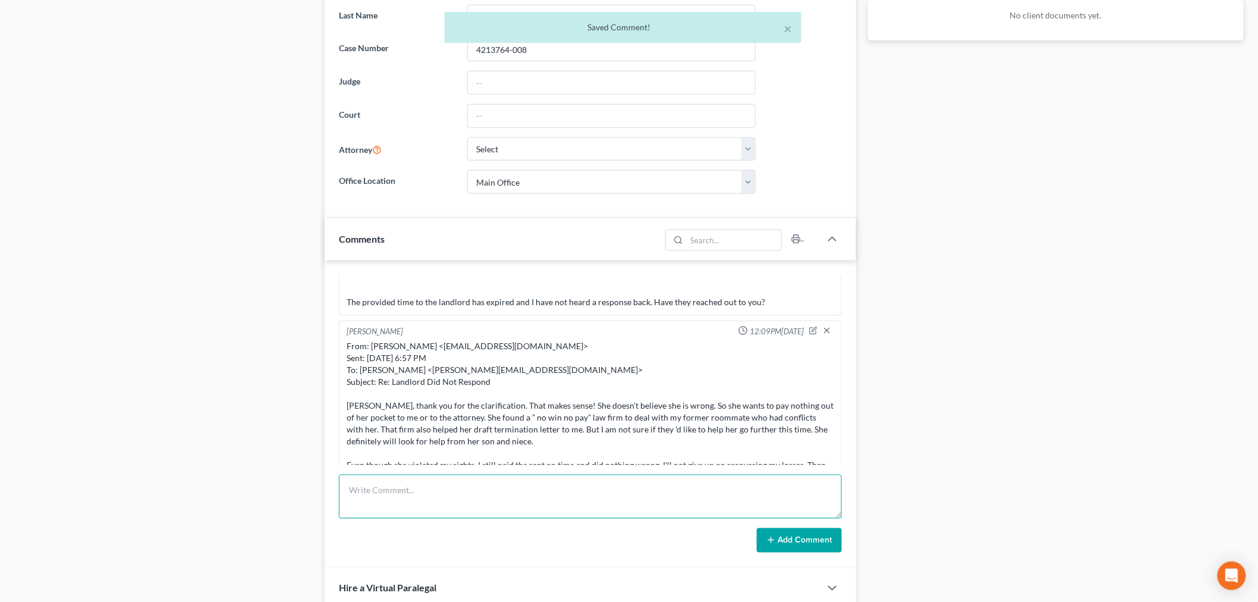
drag, startPoint x: 604, startPoint y: 494, endPoint x: 612, endPoint y: 496, distance: 8.5
click at [605, 495] on textarea at bounding box center [590, 496] width 503 height 44
paste textarea "From: Iris Kwon <iris@bankruptcynearme.org> Sent: Tuesday, August 19, 2025 12:0…"
type textarea "From: Iris Kwon <iris@bankruptcynearme.org> Sent: Tuesday, August 19, 2025 12:0…"
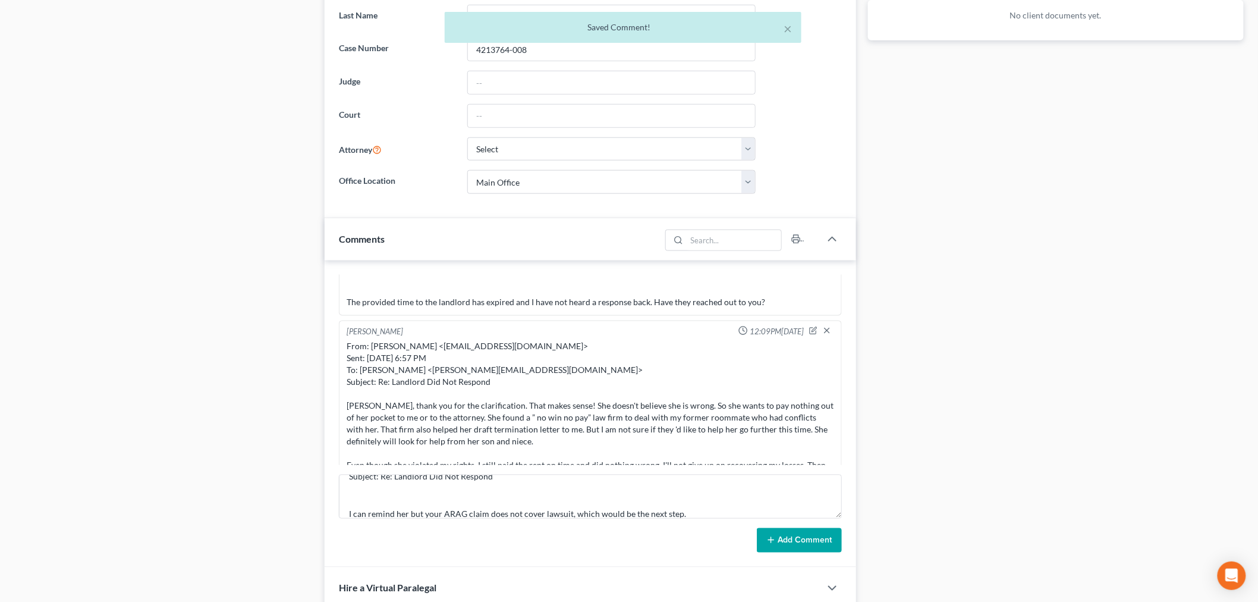
click at [787, 533] on button "Add Comment" at bounding box center [799, 540] width 85 height 25
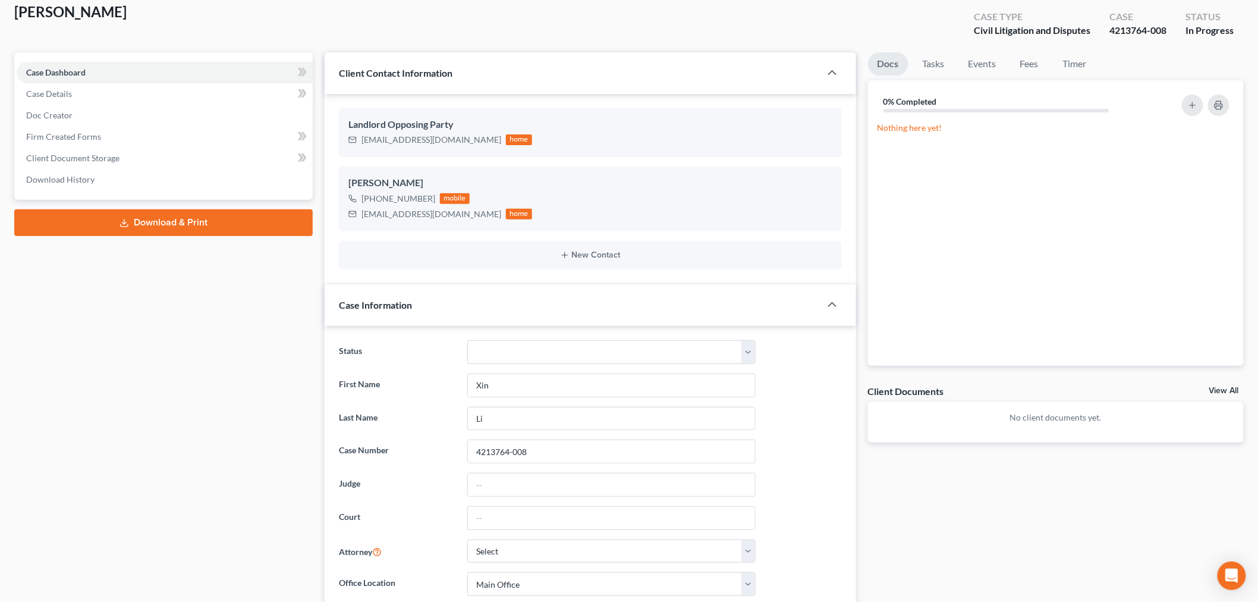
scroll to position [0, 0]
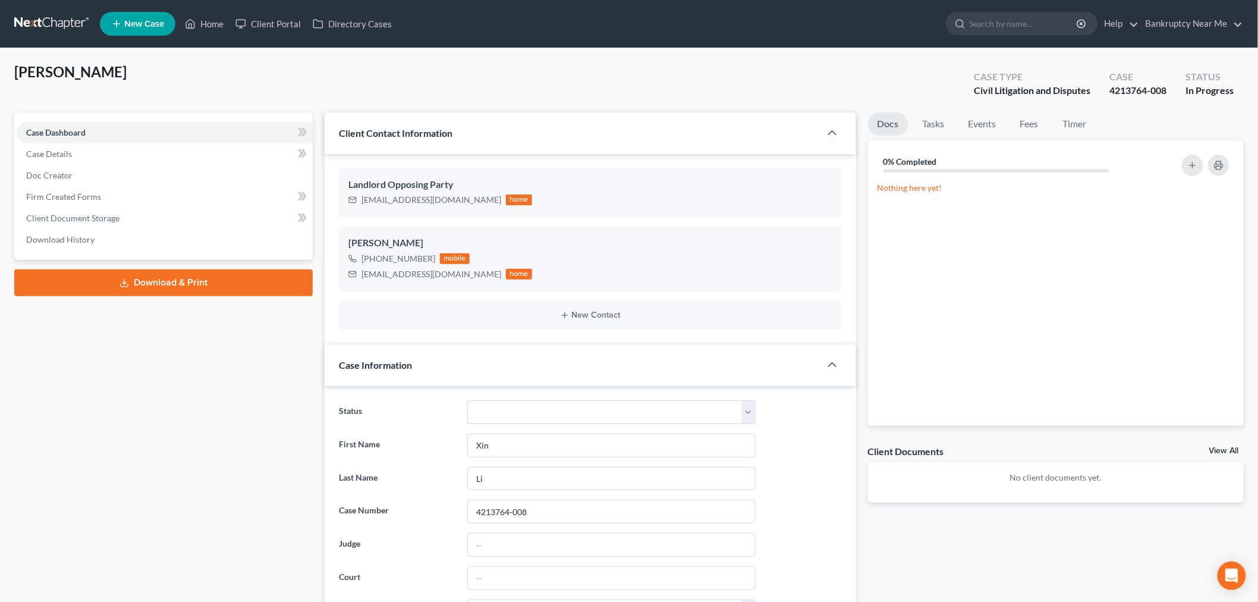
click at [46, 19] on link at bounding box center [52, 23] width 76 height 21
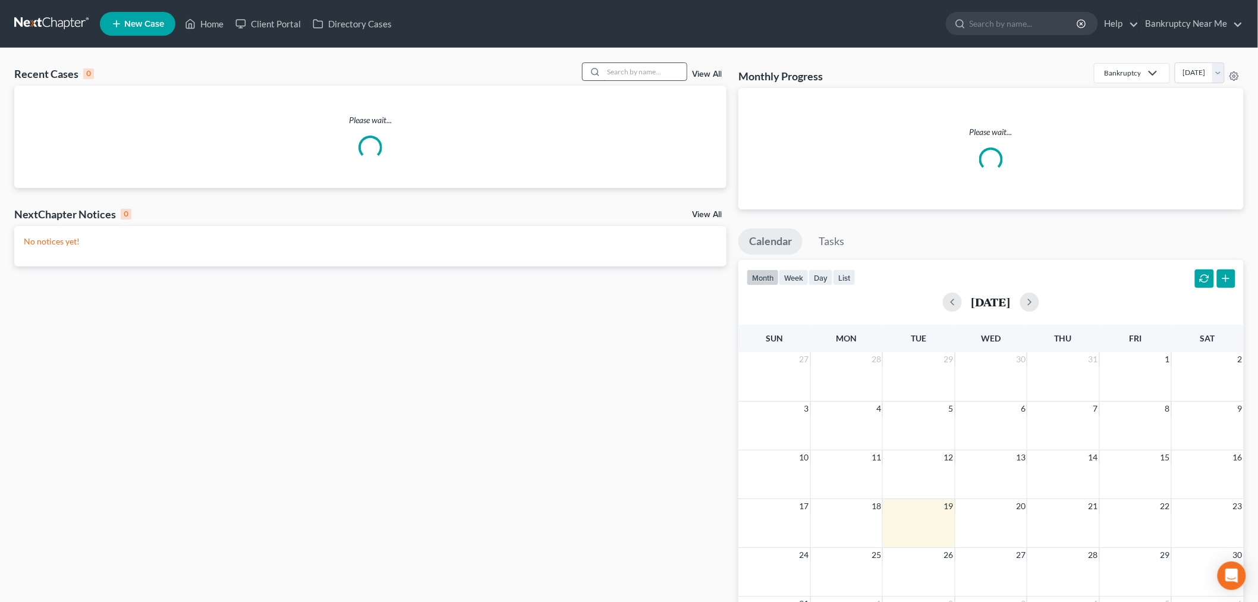
click at [639, 78] on input "search" at bounding box center [645, 71] width 83 height 17
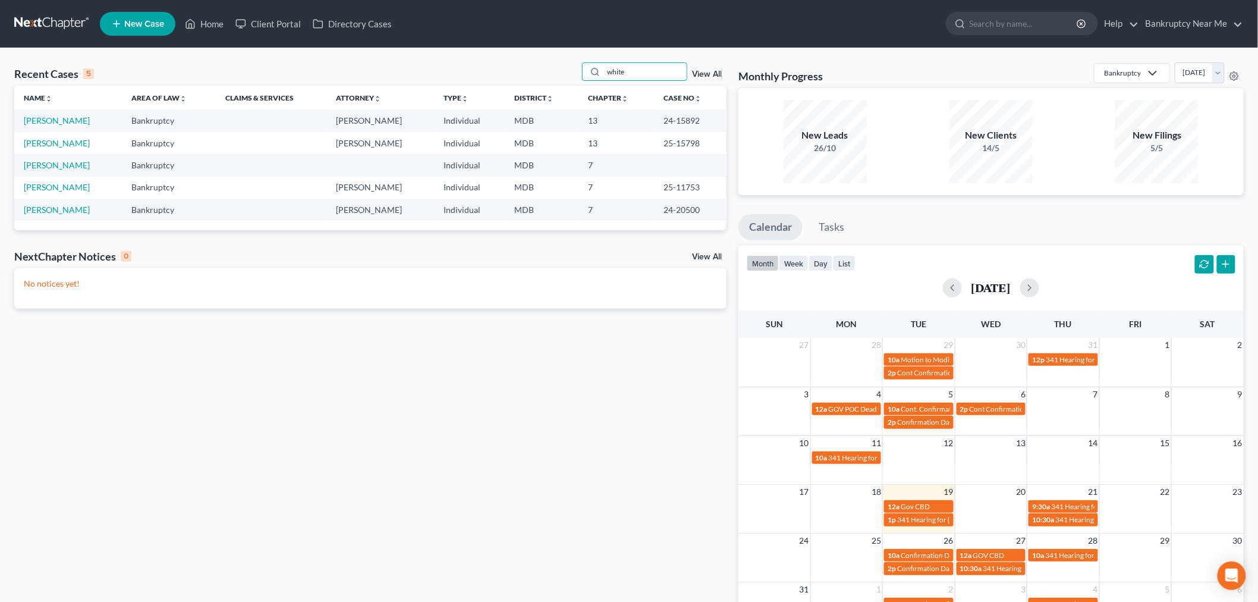
type input "white"
click at [39, 114] on td "[PERSON_NAME]" at bounding box center [68, 120] width 108 height 22
click at [42, 120] on link "White, John" at bounding box center [57, 120] width 66 height 10
click at [42, 120] on link "[PERSON_NAME]" at bounding box center [57, 120] width 66 height 10
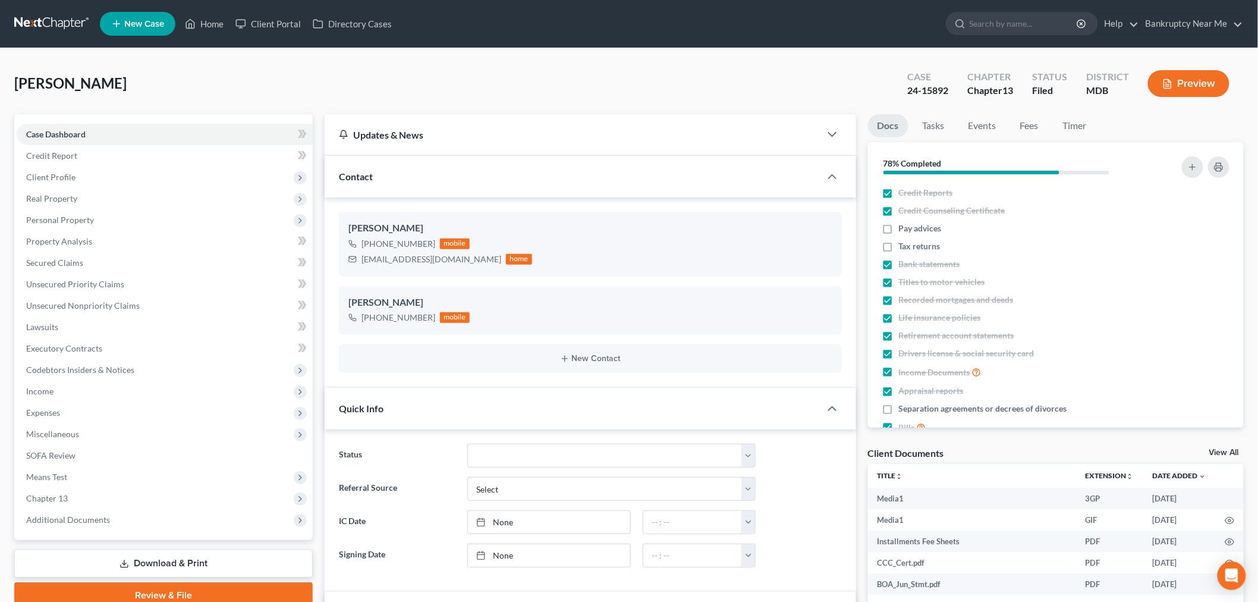
scroll to position [15395, 0]
click at [28, 15] on link at bounding box center [52, 23] width 76 height 21
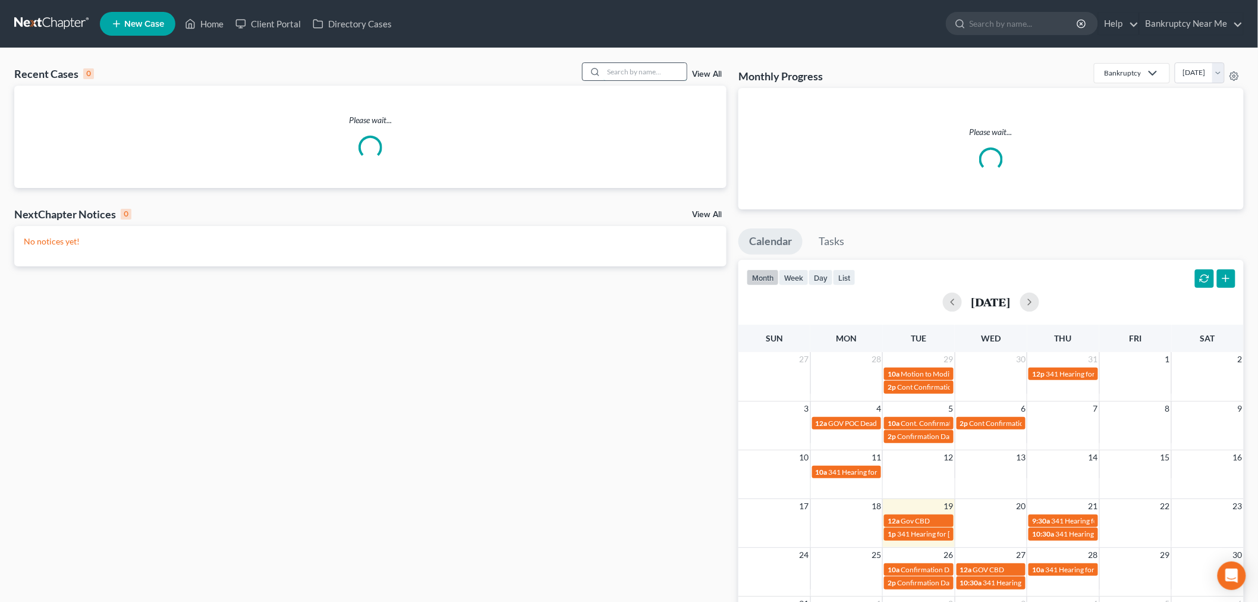
click at [623, 70] on input "search" at bounding box center [645, 71] width 83 height 17
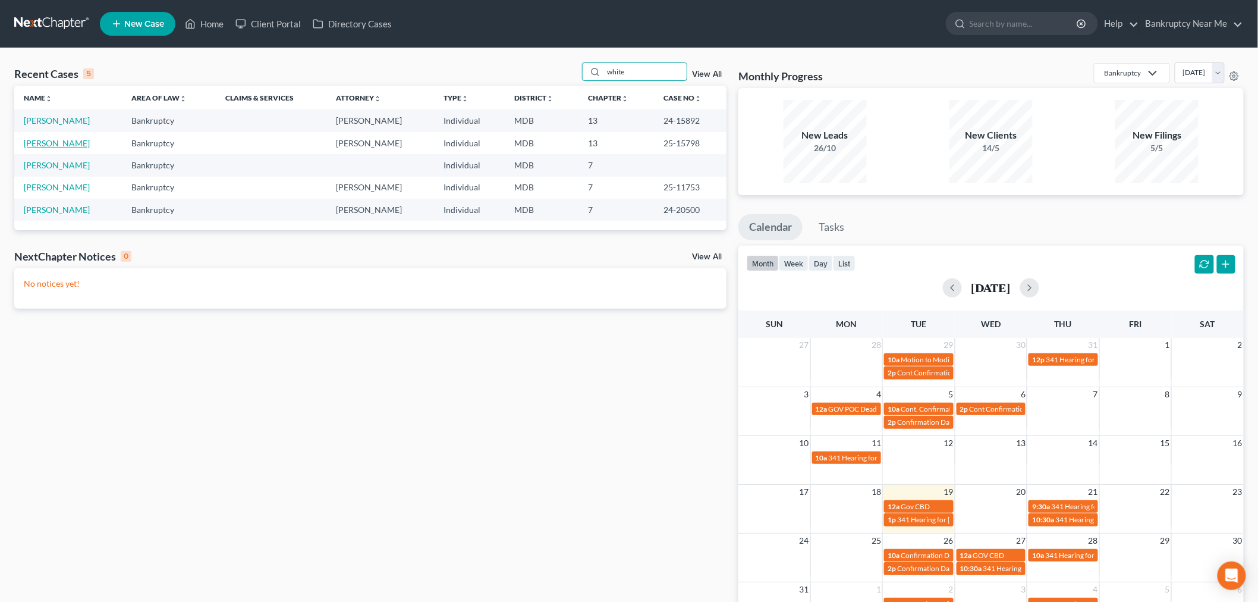
type input "white"
click at [46, 143] on link "[PERSON_NAME]" at bounding box center [57, 143] width 66 height 10
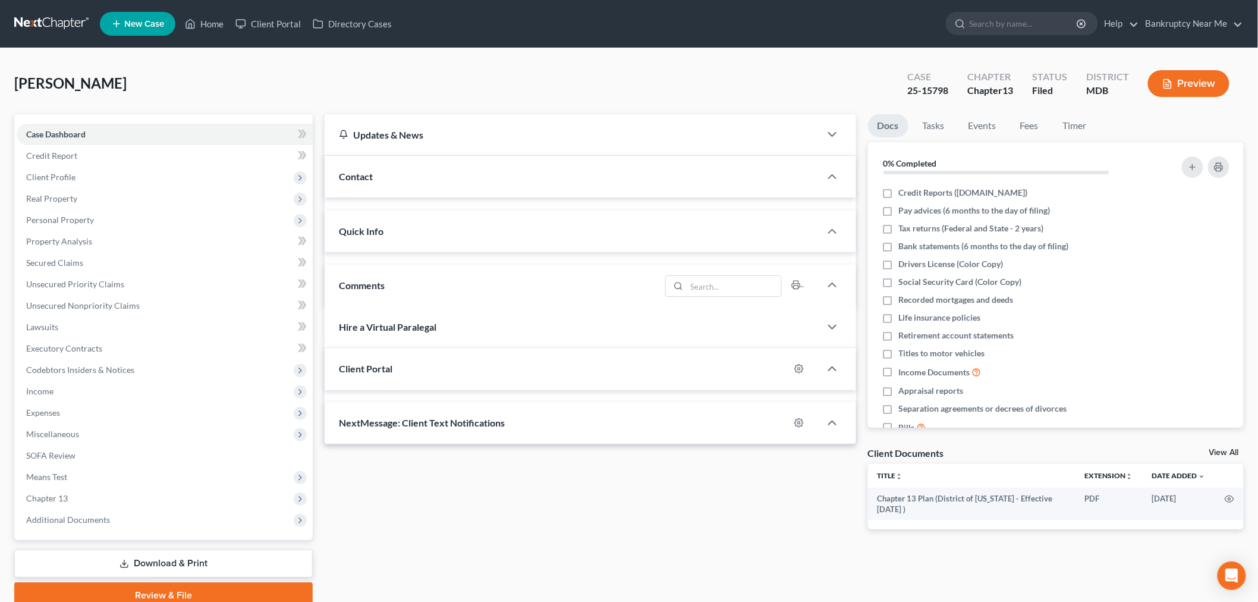
scroll to position [5592, 0]
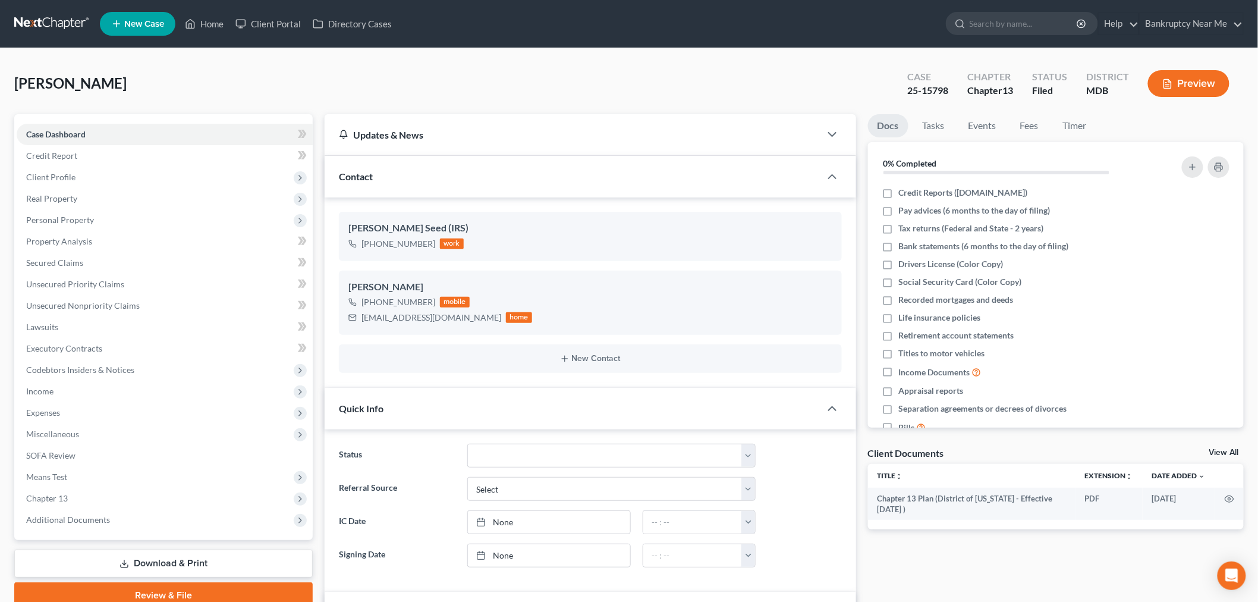
click at [71, 16] on link at bounding box center [52, 23] width 76 height 21
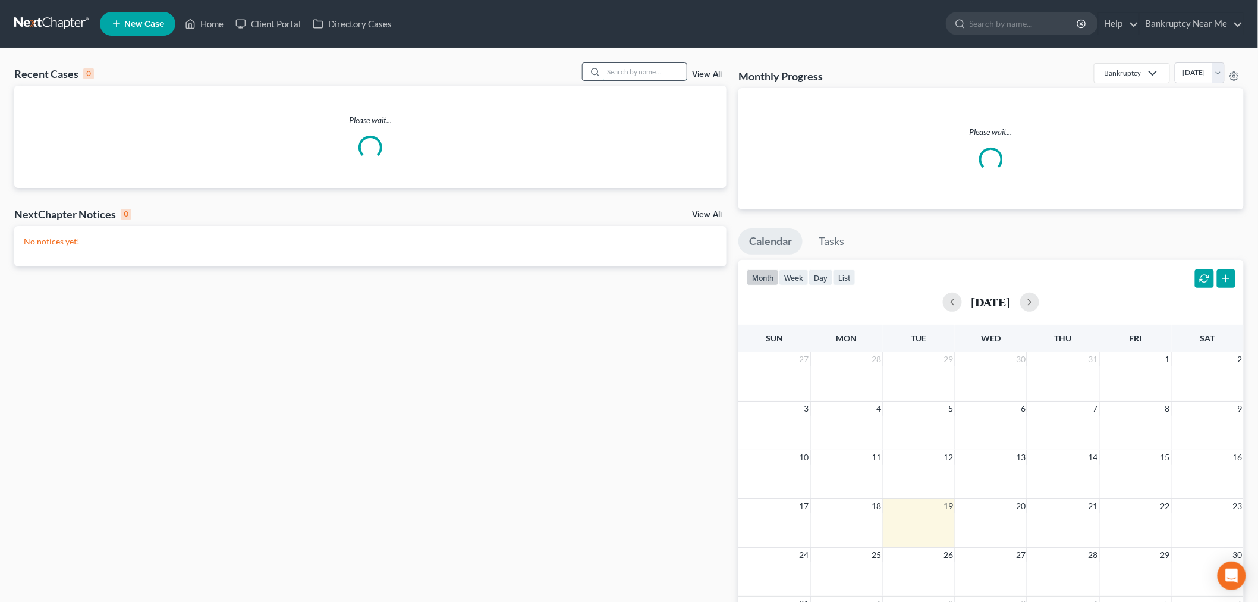
click at [652, 70] on input "search" at bounding box center [645, 71] width 83 height 17
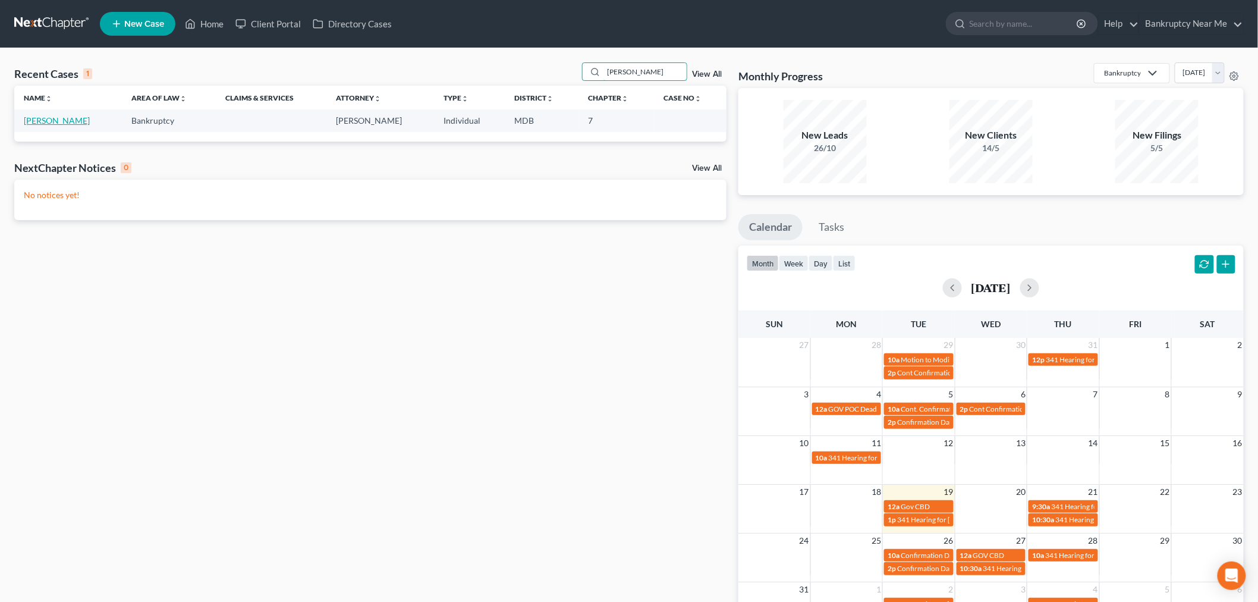
type input "[PERSON_NAME]"
click at [54, 121] on link "[PERSON_NAME]" at bounding box center [57, 120] width 66 height 10
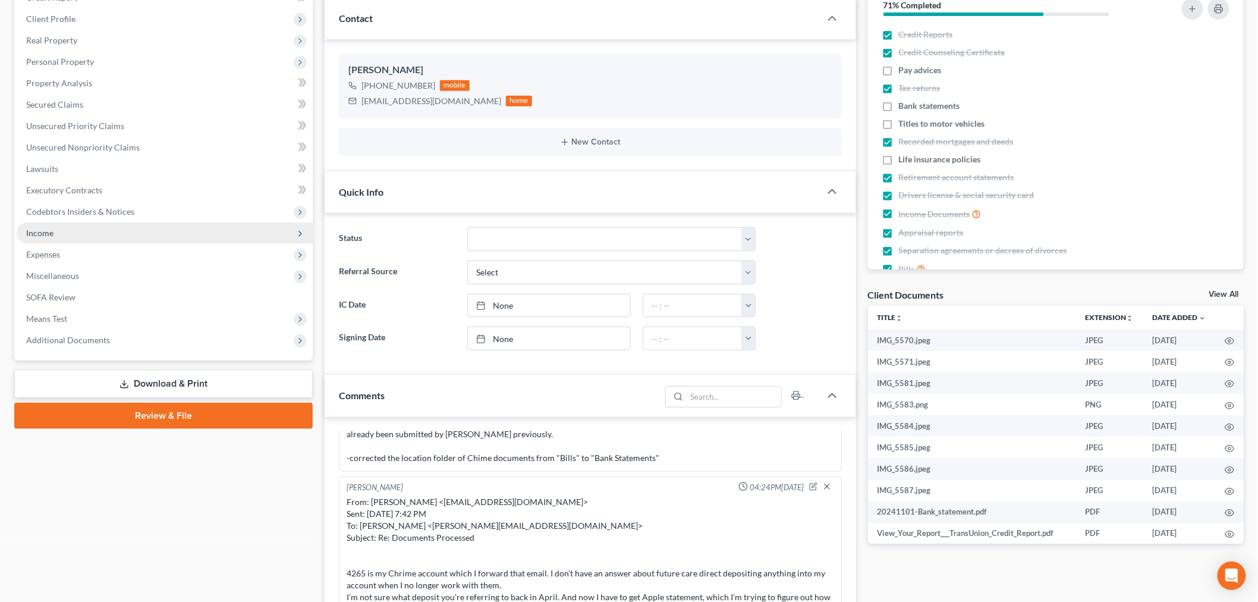
scroll to position [132, 0]
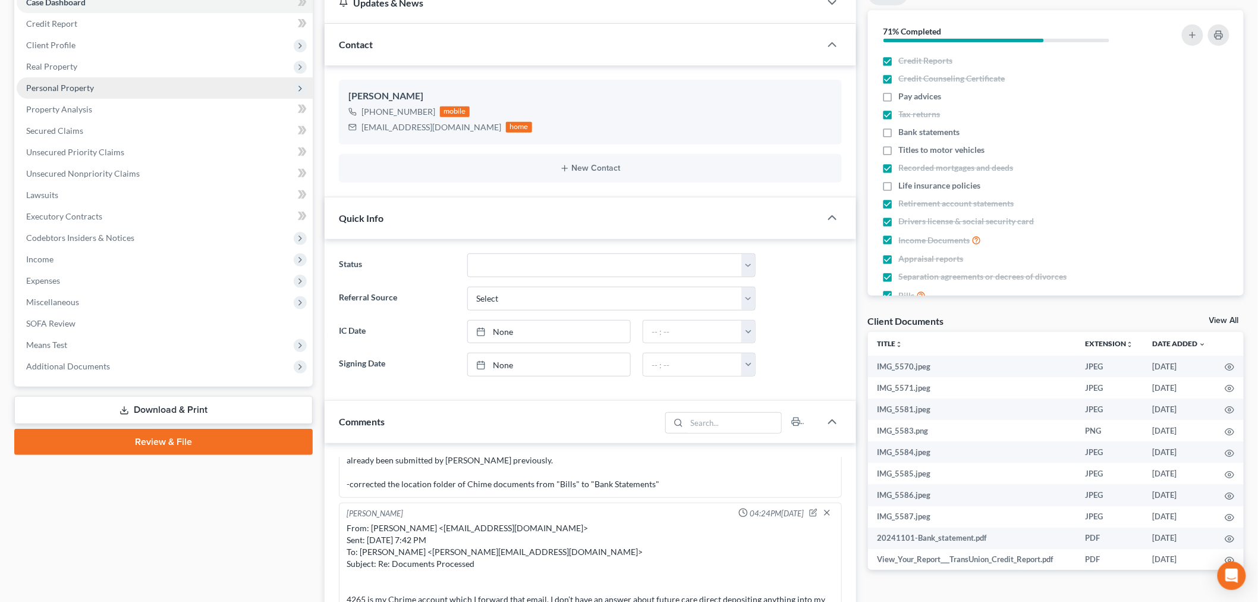
drag, startPoint x: 82, startPoint y: 87, endPoint x: 98, endPoint y: 93, distance: 16.4
click at [83, 87] on span "Personal Property" at bounding box center [60, 88] width 68 height 10
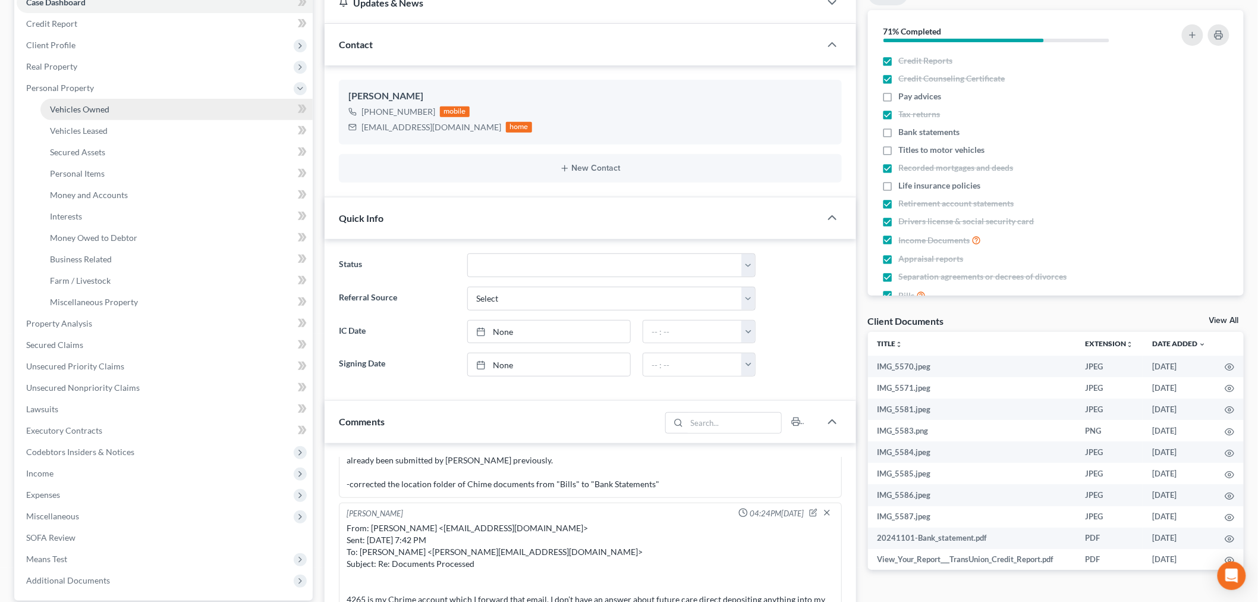
click at [105, 99] on link "Vehicles Owned" at bounding box center [176, 109] width 272 height 21
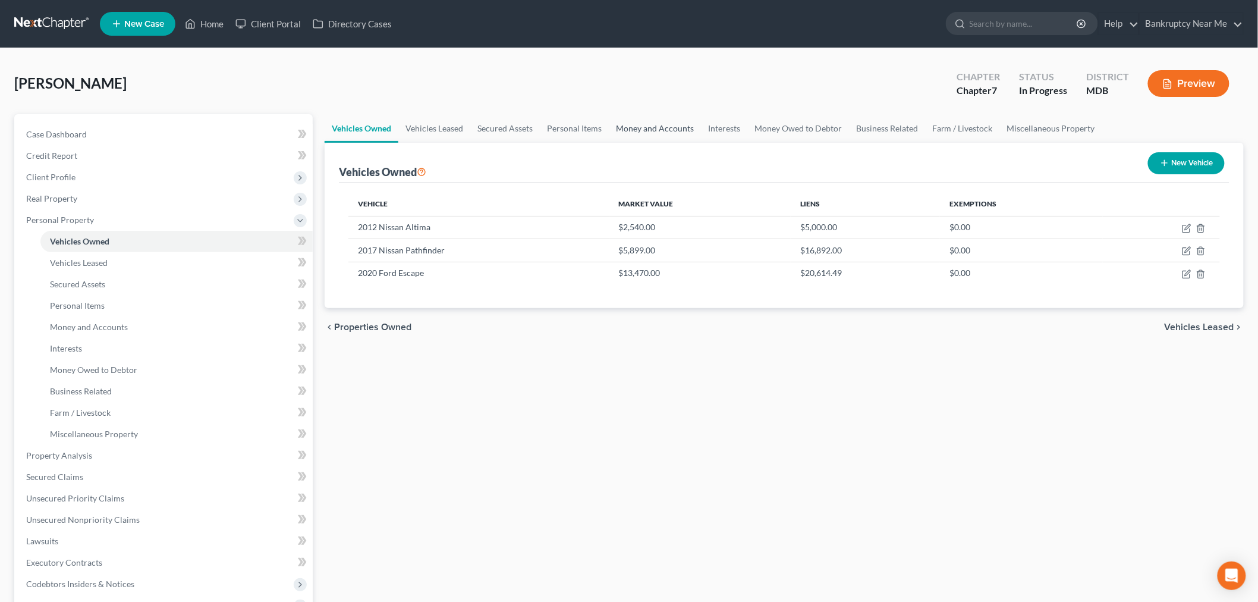
click at [664, 128] on link "Money and Accounts" at bounding box center [655, 128] width 92 height 29
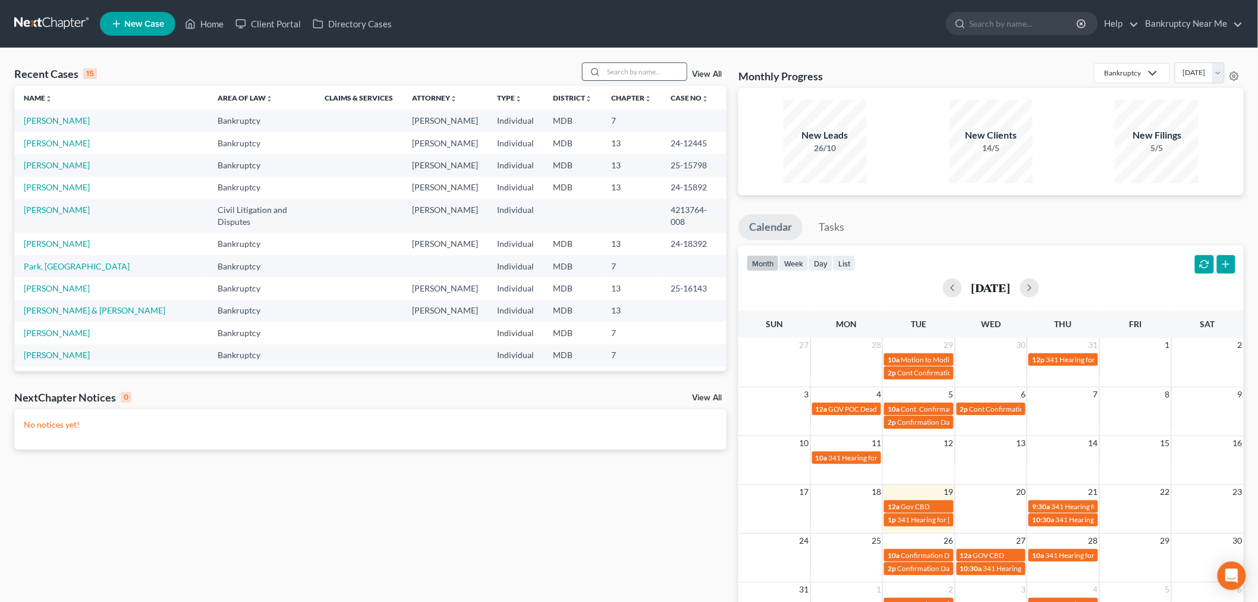
click at [635, 70] on input "search" at bounding box center [645, 71] width 83 height 17
click at [64, 283] on link "Perkins, Dante" at bounding box center [57, 288] width 66 height 10
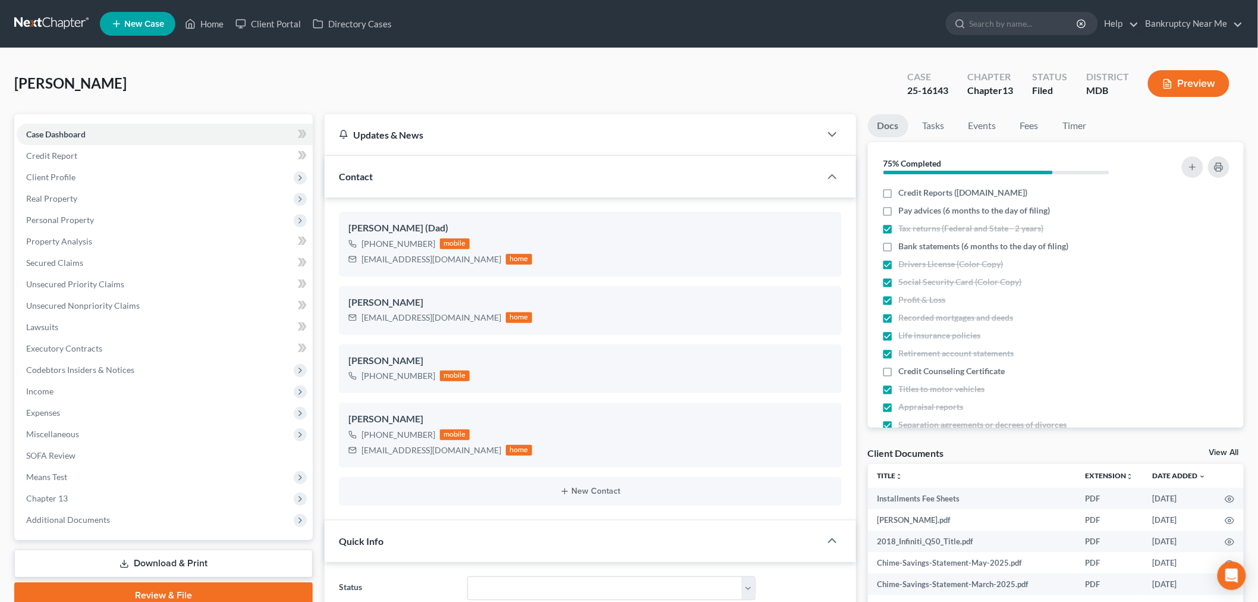
scroll to position [498, 0]
drag, startPoint x: 122, startPoint y: 88, endPoint x: 19, endPoint y: 84, distance: 102.9
click at [19, 84] on div "Perkins, Dante Upgraded Case 25-16143 Chapter Chapter 13 Status Filed District …" at bounding box center [629, 88] width 1230 height 52
click at [52, 76] on span "[PERSON_NAME]" at bounding box center [70, 82] width 112 height 17
drag, startPoint x: 111, startPoint y: 86, endPoint x: 33, endPoint y: 83, distance: 77.3
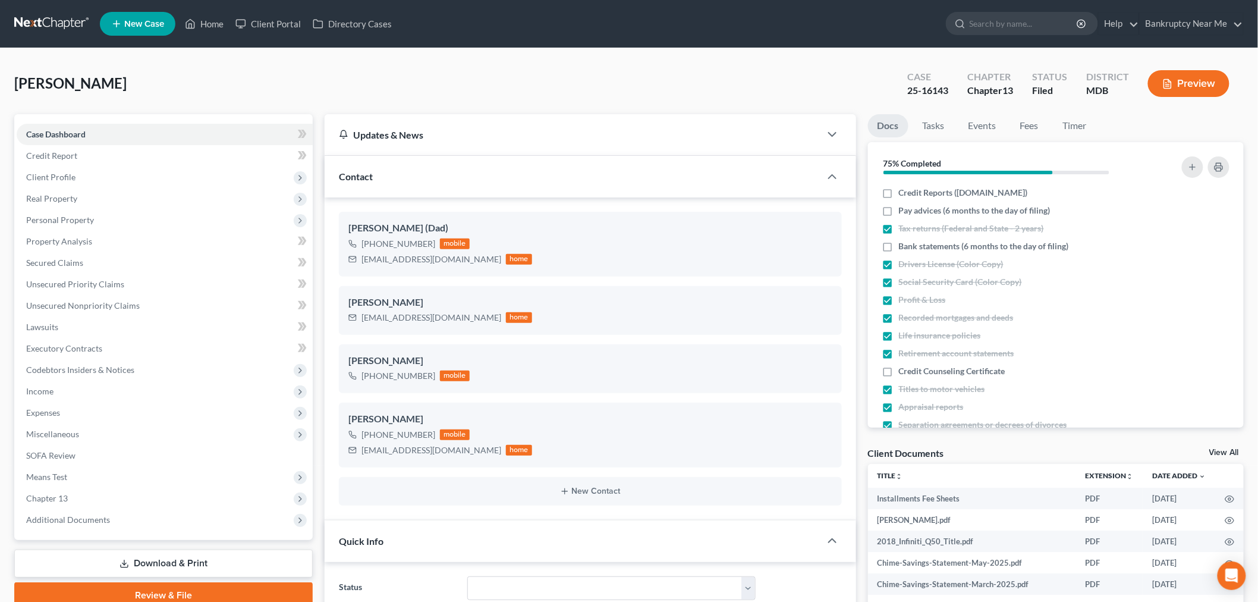
copy span "[PERSON_NAME]"
click at [983, 121] on link "Events" at bounding box center [982, 125] width 47 height 23
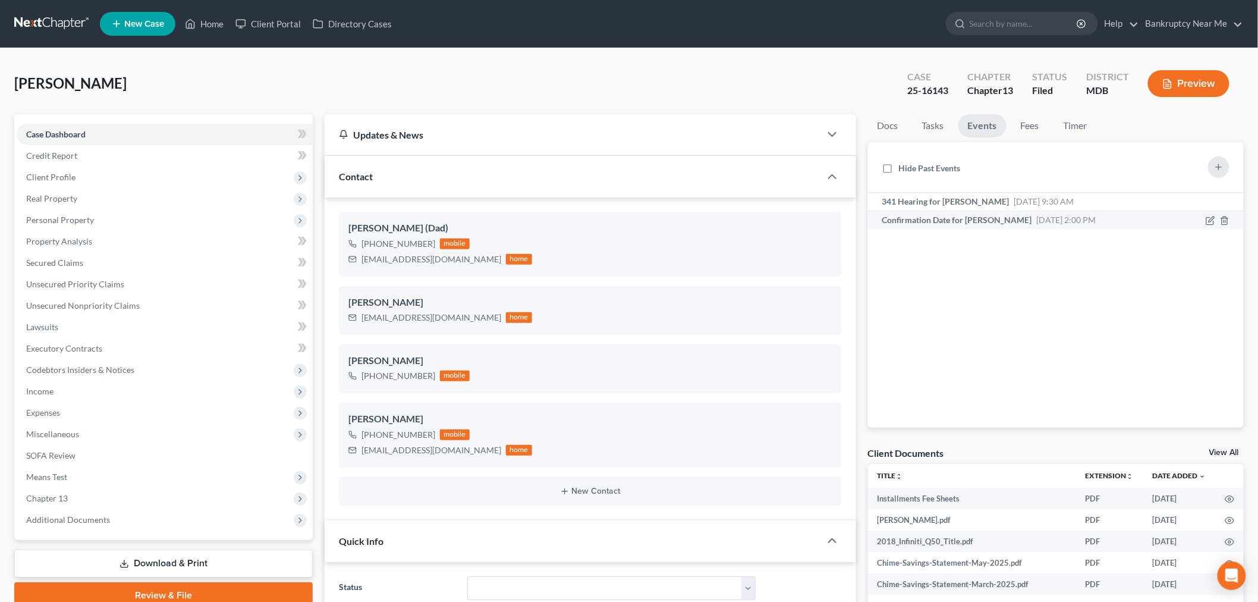
click at [1062, 218] on span "Sep 16, 2025 2:00 PM" at bounding box center [1066, 220] width 59 height 10
click at [1074, 199] on span "Aug 21, 2025 9:30 AM" at bounding box center [1044, 201] width 60 height 10
click at [98, 175] on span "Client Profile" at bounding box center [165, 176] width 296 height 21
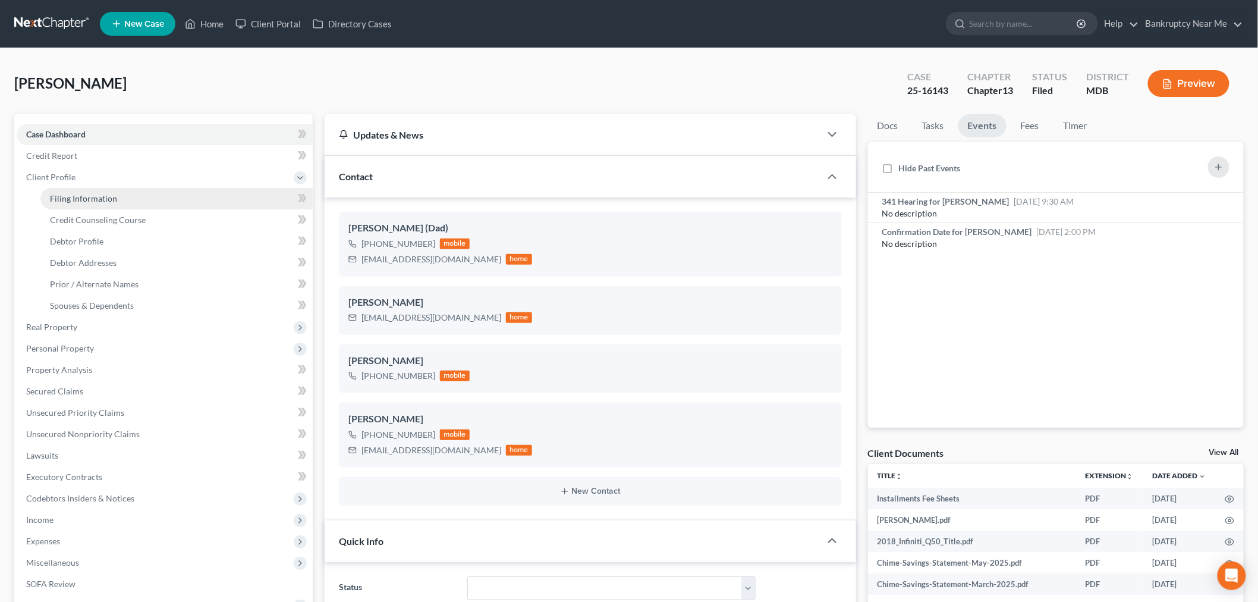
click at [136, 198] on link "Filing Information" at bounding box center [176, 198] width 272 height 21
select select "1"
select select "0"
select select "3"
select select "21"
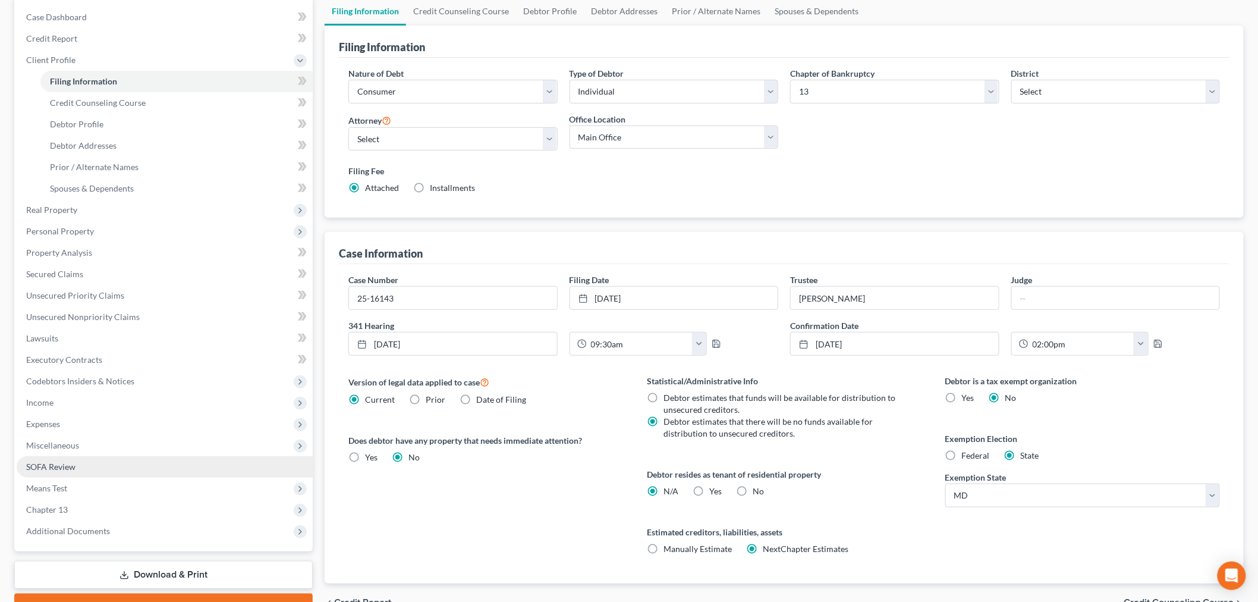
scroll to position [181, 0]
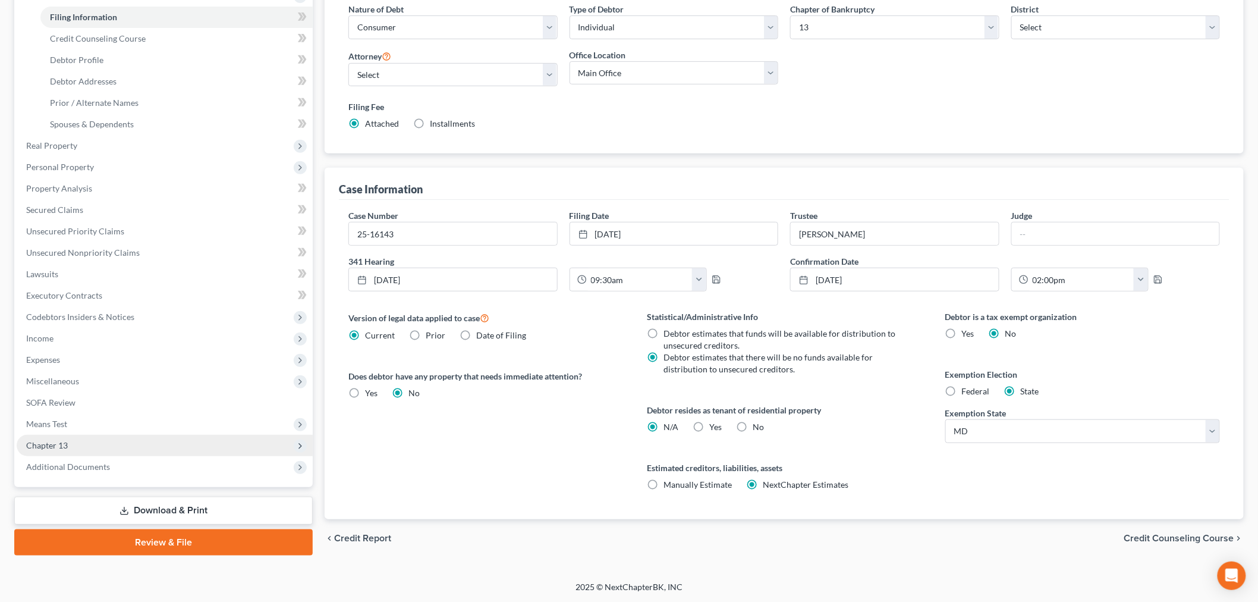
drag, startPoint x: 131, startPoint y: 434, endPoint x: 139, endPoint y: 434, distance: 7.1
click at [131, 435] on span "Chapter 13" at bounding box center [165, 445] width 296 height 21
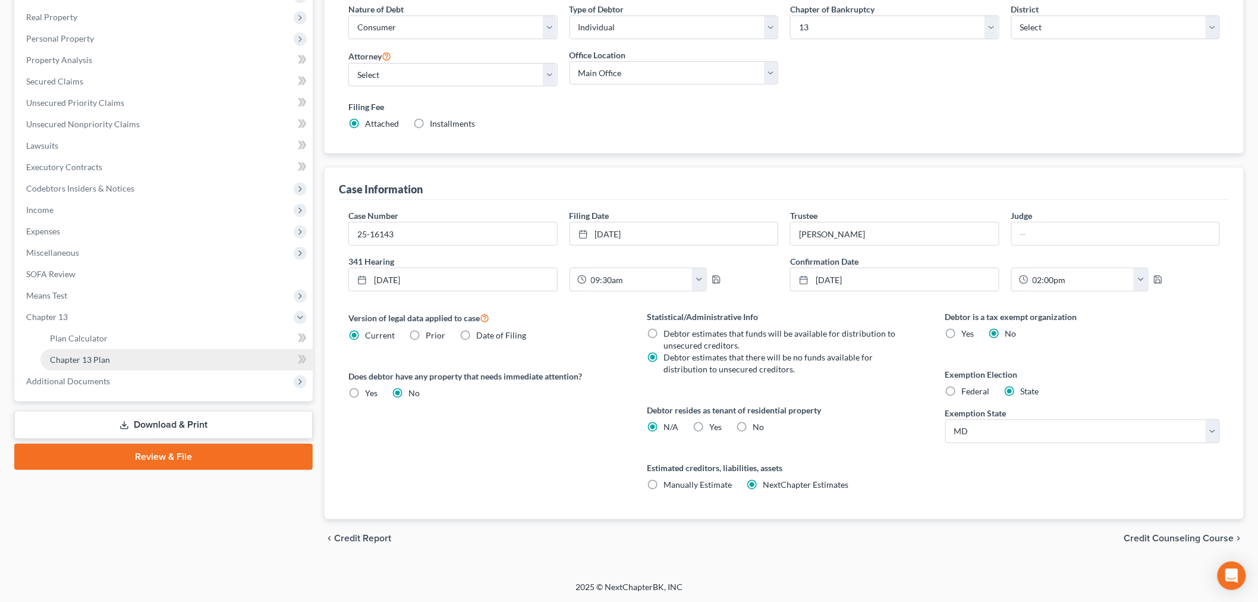
click at [158, 354] on link "Chapter 13 Plan" at bounding box center [176, 359] width 272 height 21
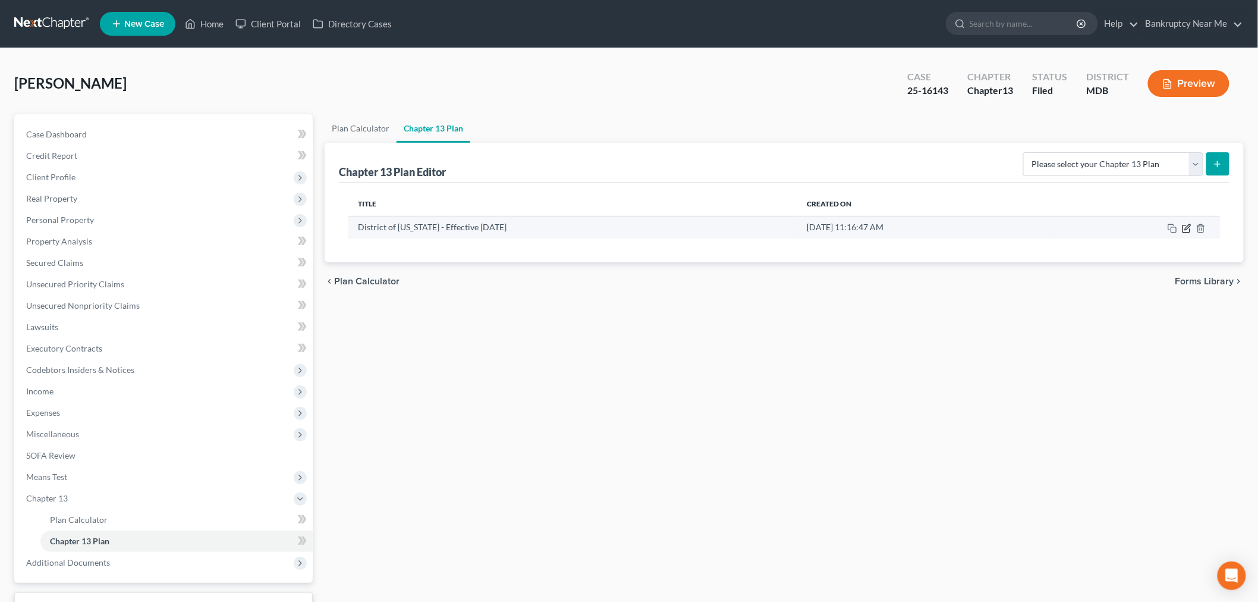
click at [1187, 224] on icon "button" at bounding box center [1187, 229] width 10 height 10
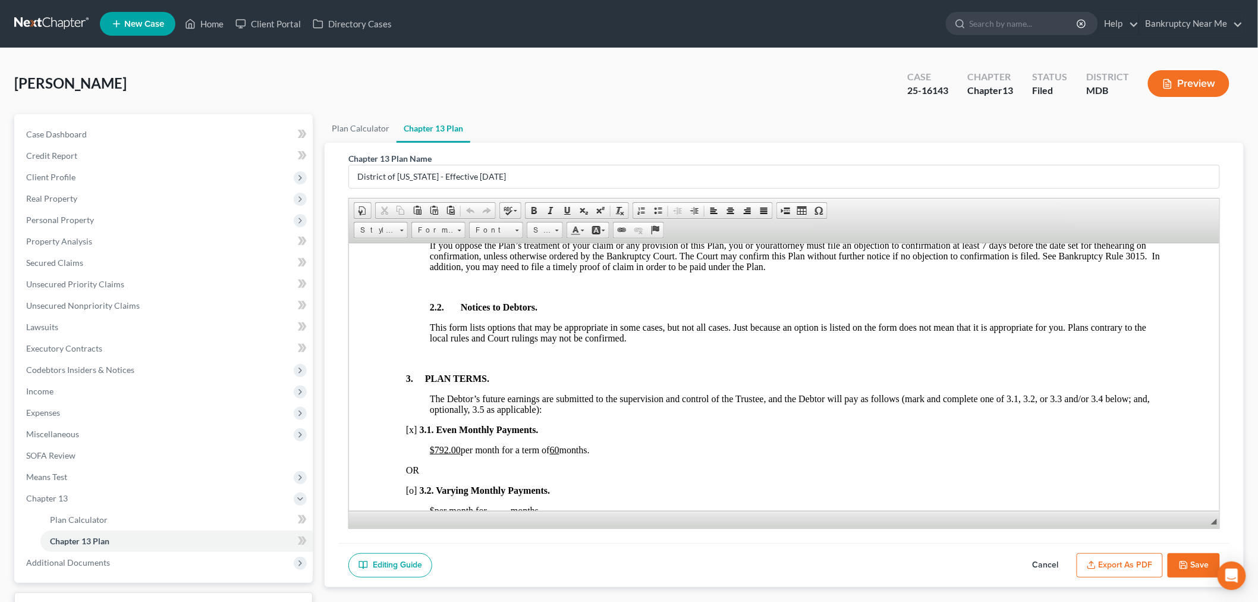
scroll to position [661, 0]
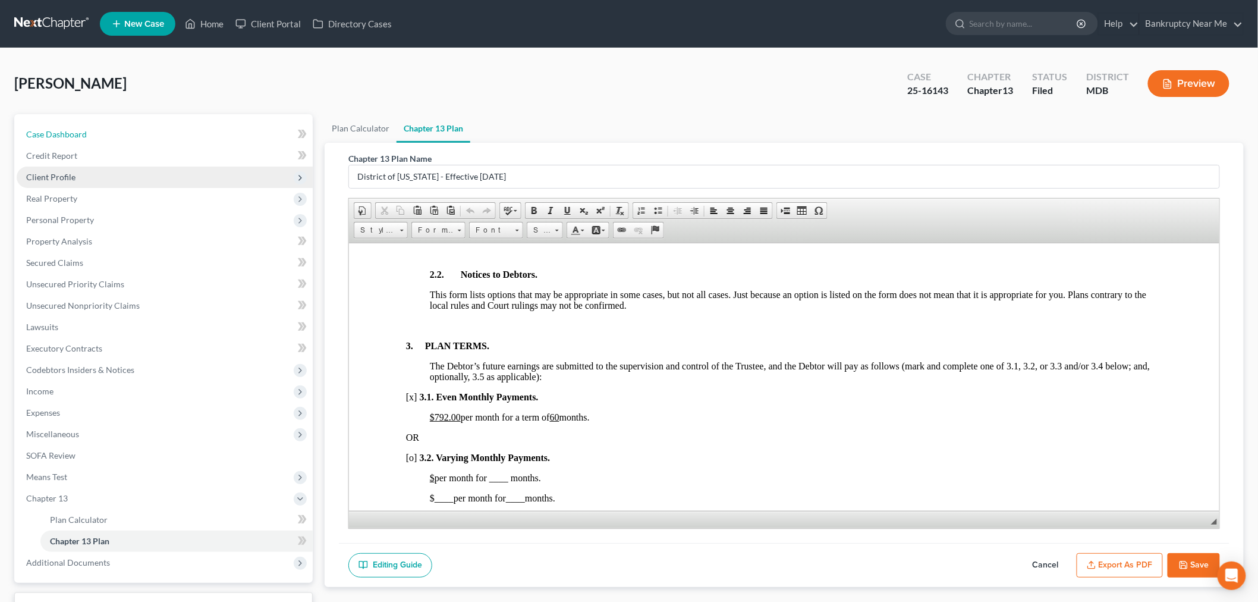
drag, startPoint x: 45, startPoint y: 136, endPoint x: 234, endPoint y: 183, distance: 195.0
click at [45, 136] on span "Case Dashboard" at bounding box center [56, 134] width 61 height 10
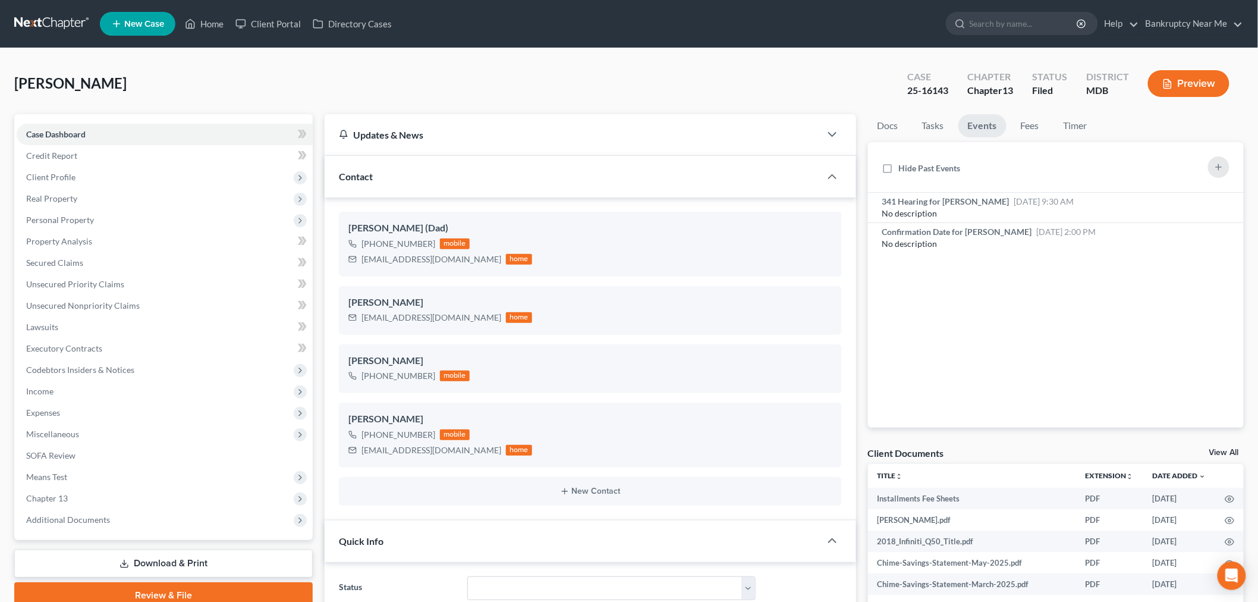
scroll to position [498, 0]
drag, startPoint x: 432, startPoint y: 256, endPoint x: 399, endPoint y: 256, distance: 32.7
click at [399, 256] on div "perkinu@yahoo.com" at bounding box center [432, 259] width 140 height 12
click at [434, 310] on div "dante.perkins23@gmail.com home" at bounding box center [440, 317] width 184 height 15
drag, startPoint x: 464, startPoint y: 316, endPoint x: 352, endPoint y: 317, distance: 111.8
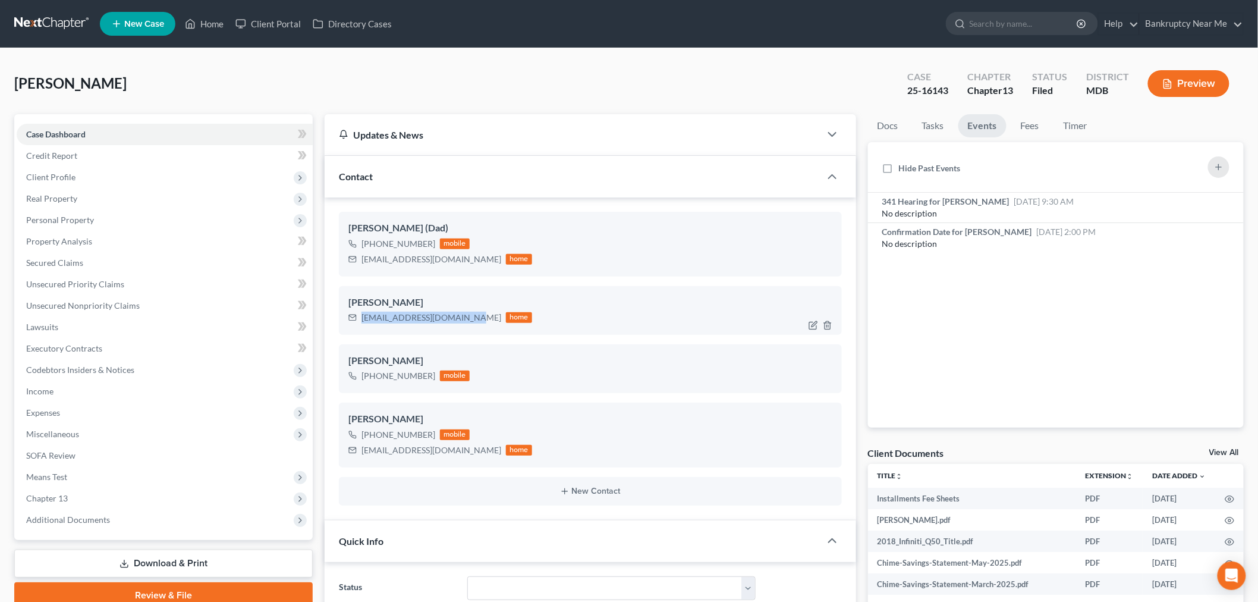
click at [352, 317] on div "dante.perkins23@gmail.com home" at bounding box center [440, 317] width 184 height 15
copy div "dante.perkins23@gmail.com"
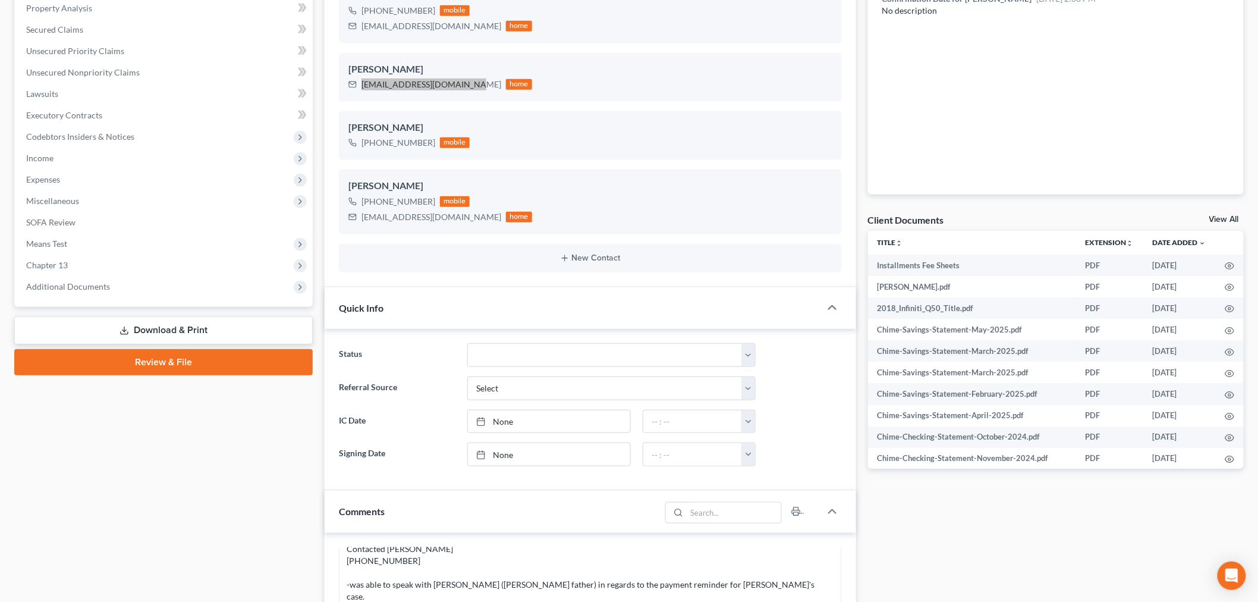
scroll to position [462, 0]
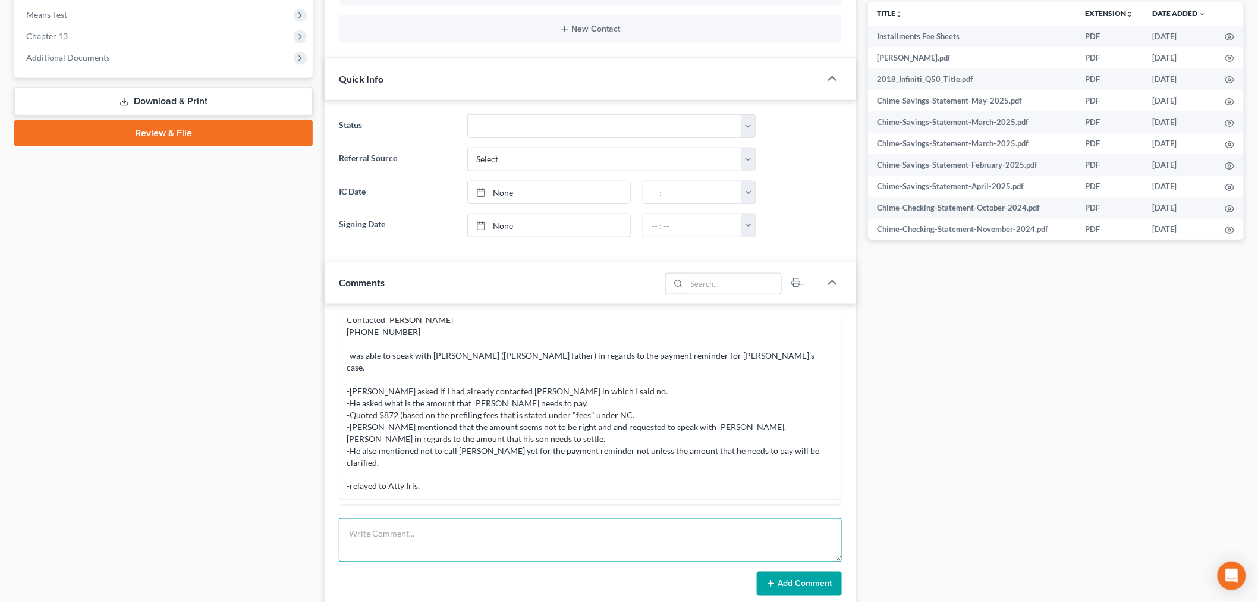
drag, startPoint x: 605, startPoint y: 523, endPoint x: 627, endPoint y: 536, distance: 25.6
click at [605, 525] on textarea at bounding box center [590, 540] width 503 height 44
paste textarea "From: Iris Kwon <iris@bankruptcynearme.org> Sent: Tuesday, August 19, 2025 1:26…"
type textarea "From: Iris Kwon <iris@bankruptcynearme.org> Sent: Tuesday, August 19, 2025 1:26…"
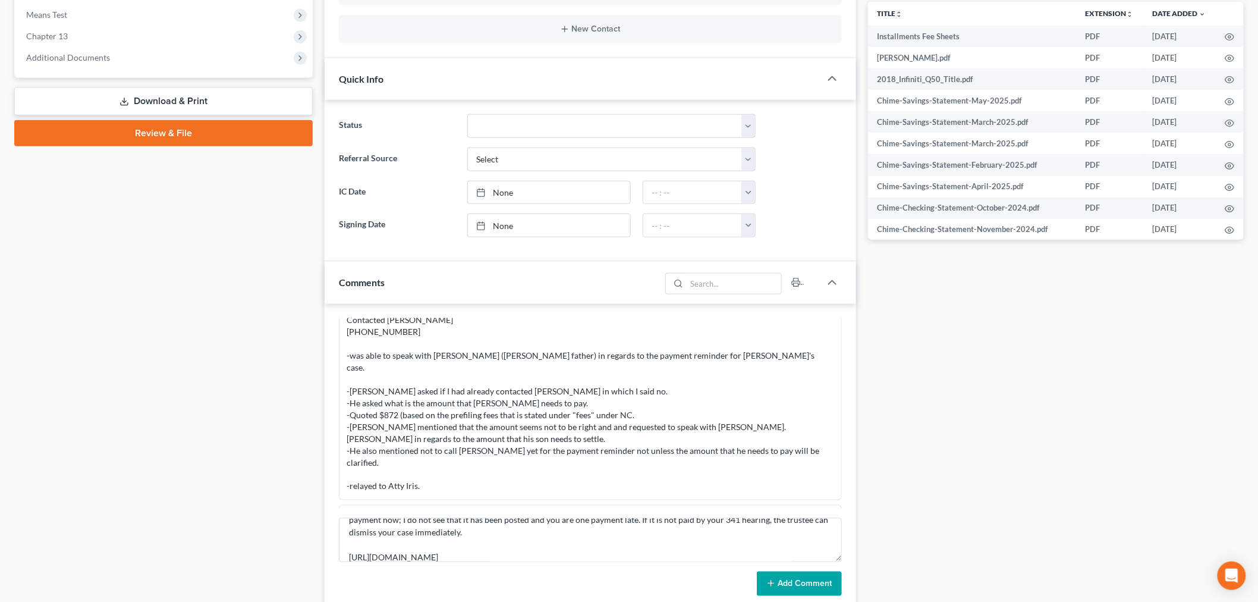
drag, startPoint x: 781, startPoint y: 586, endPoint x: 793, endPoint y: 579, distance: 14.7
click at [781, 587] on button "Add Comment" at bounding box center [799, 583] width 85 height 25
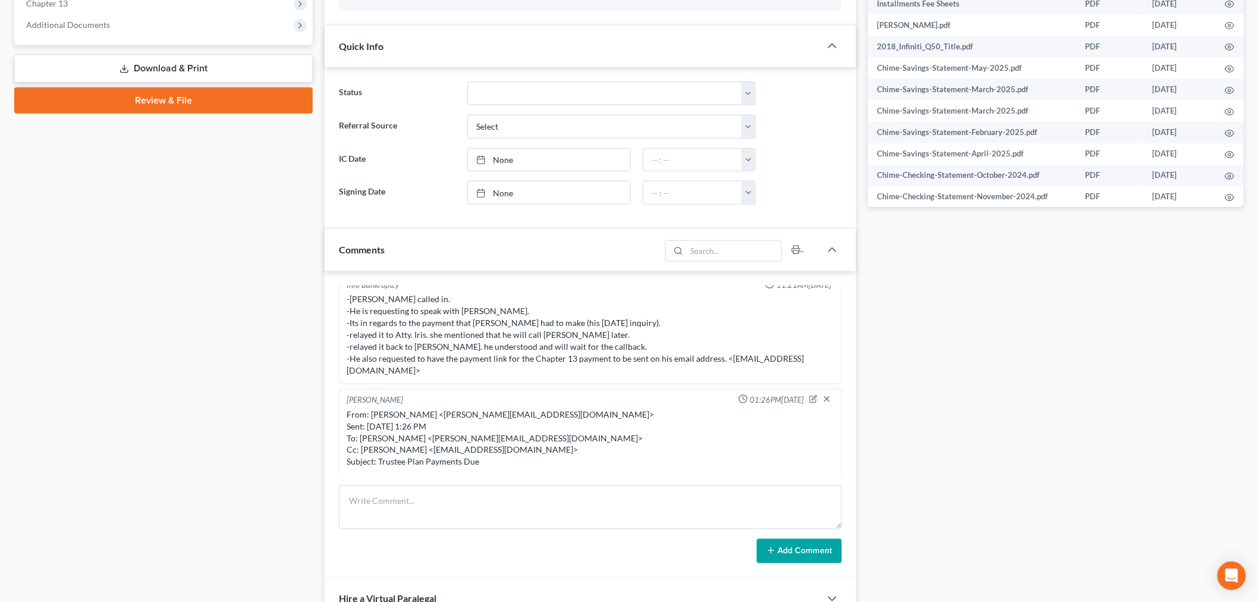
scroll to position [661, 0]
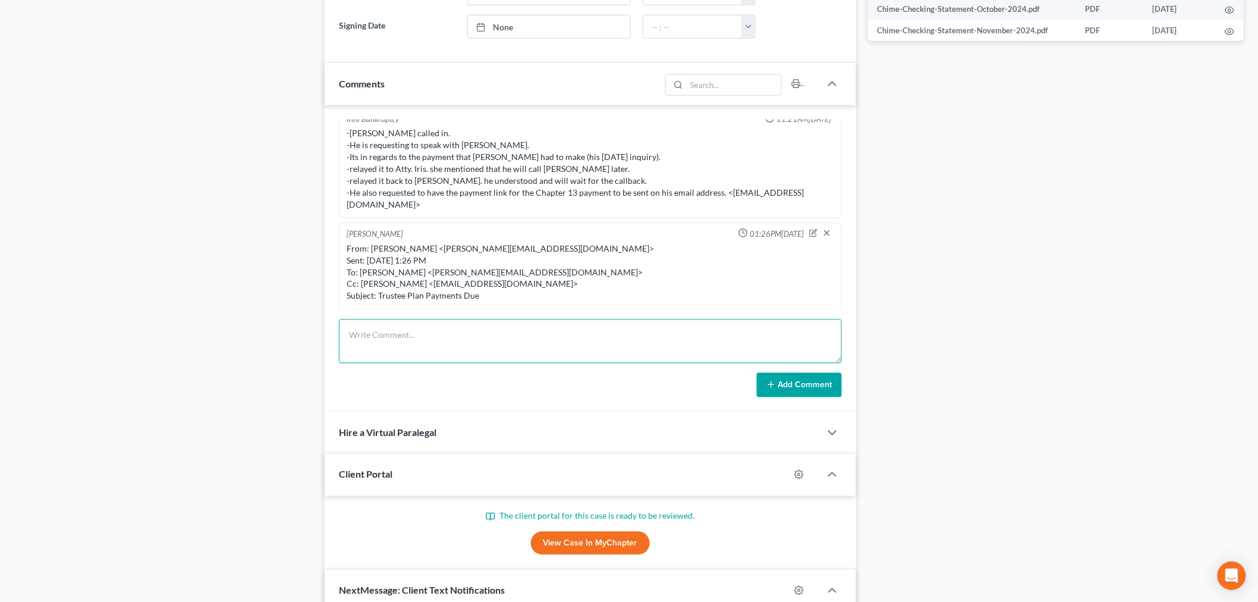
click at [592, 340] on textarea at bounding box center [590, 341] width 503 height 44
type textarea "Called back Norbert Perkins -"
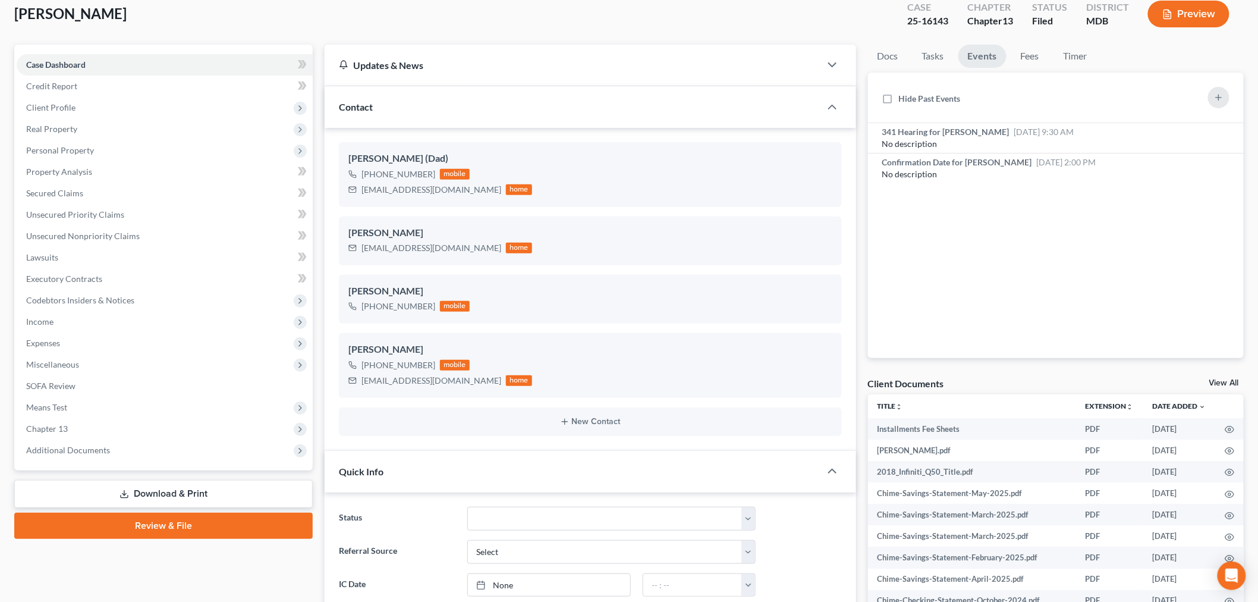
scroll to position [66, 0]
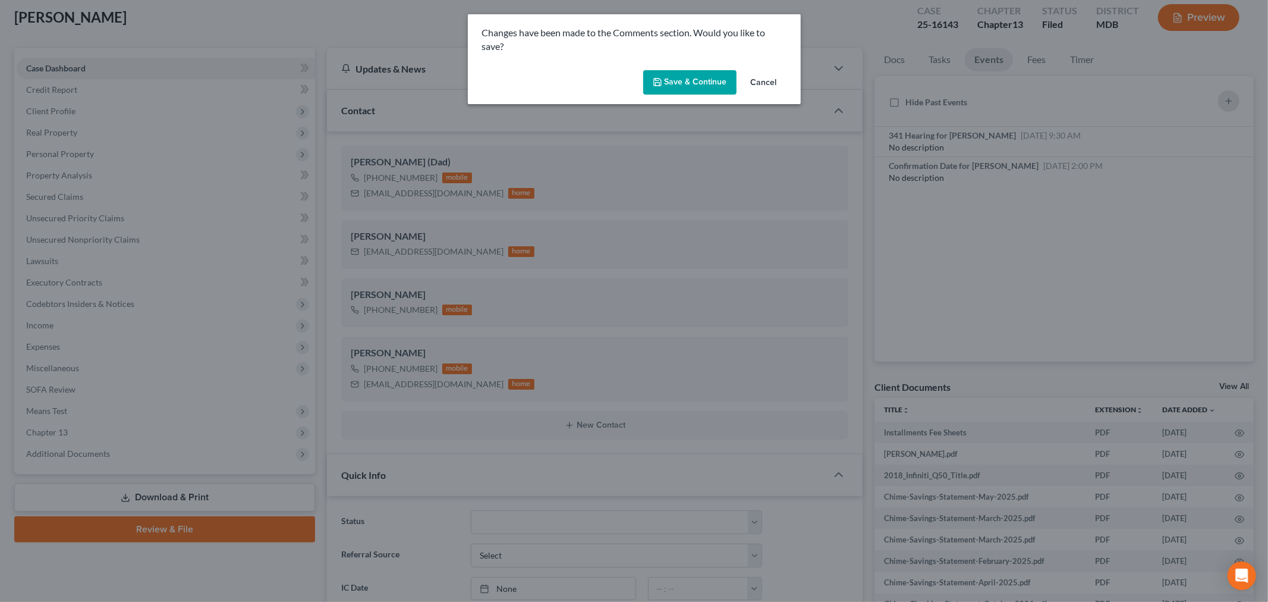
click at [772, 86] on button "Cancel" at bounding box center [763, 83] width 45 height 24
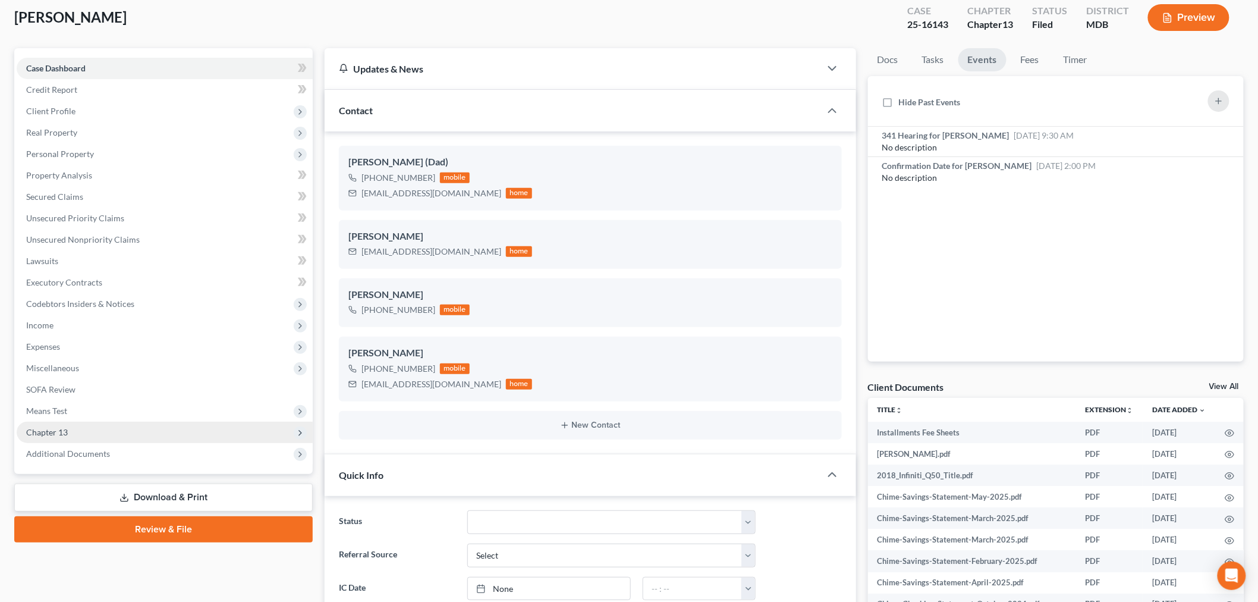
click at [81, 430] on span "Chapter 13" at bounding box center [165, 432] width 296 height 21
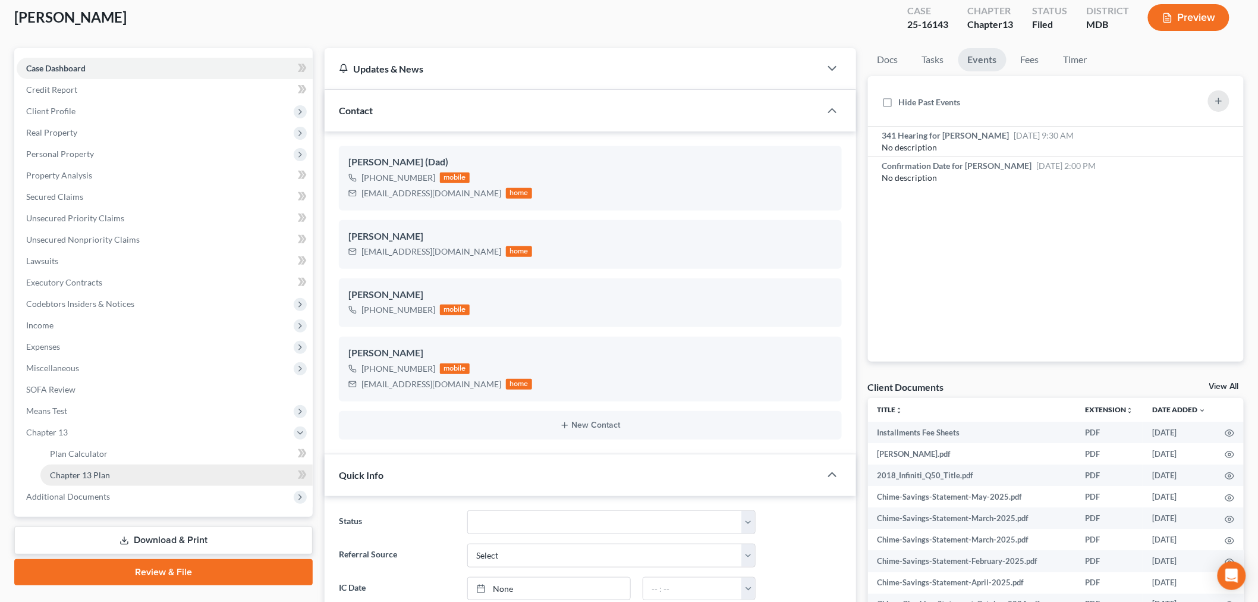
click at [107, 470] on span "Chapter 13 Plan" at bounding box center [80, 475] width 60 height 10
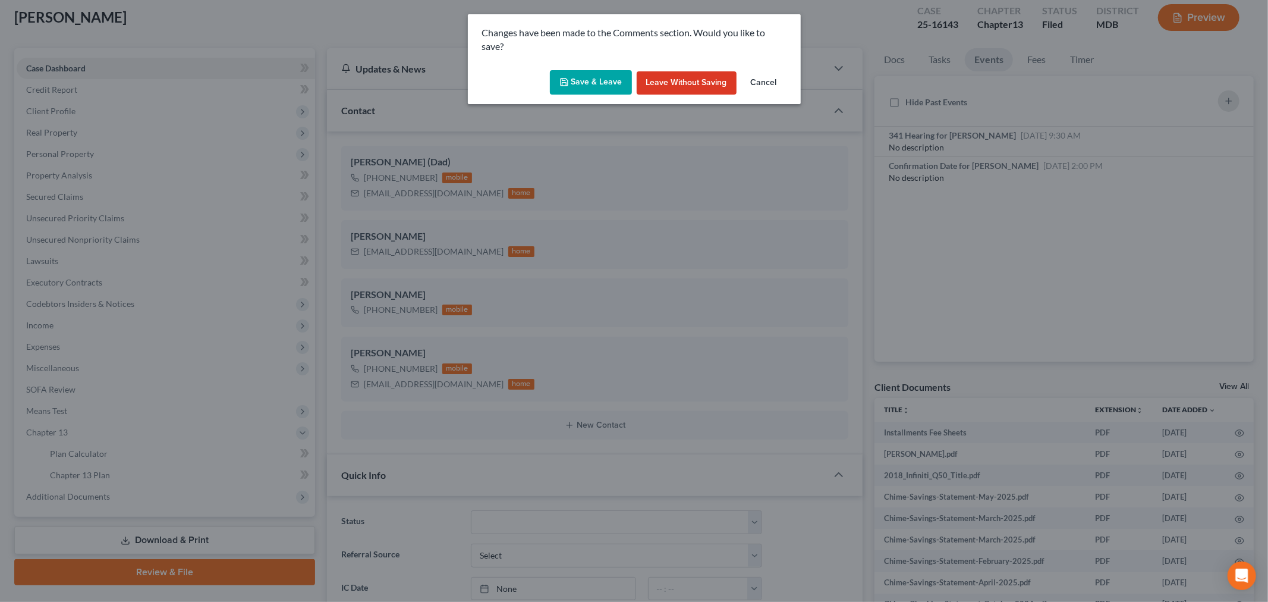
click at [571, 92] on button "Save & Leave" at bounding box center [591, 82] width 82 height 25
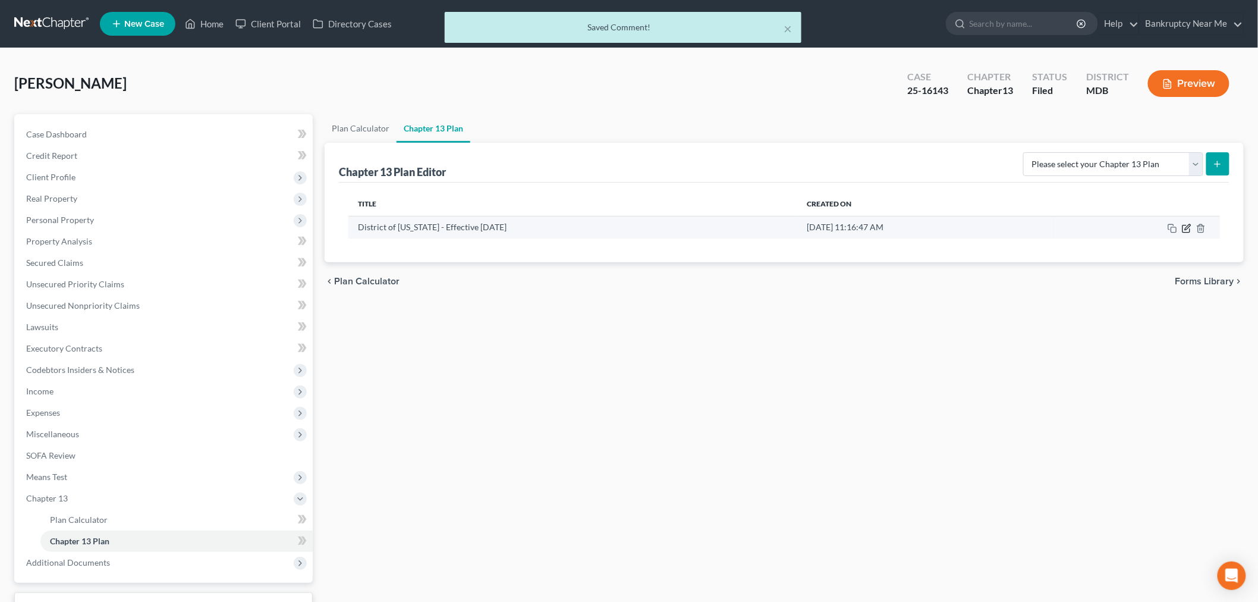
click at [1182, 228] on icon "button" at bounding box center [1187, 229] width 10 height 10
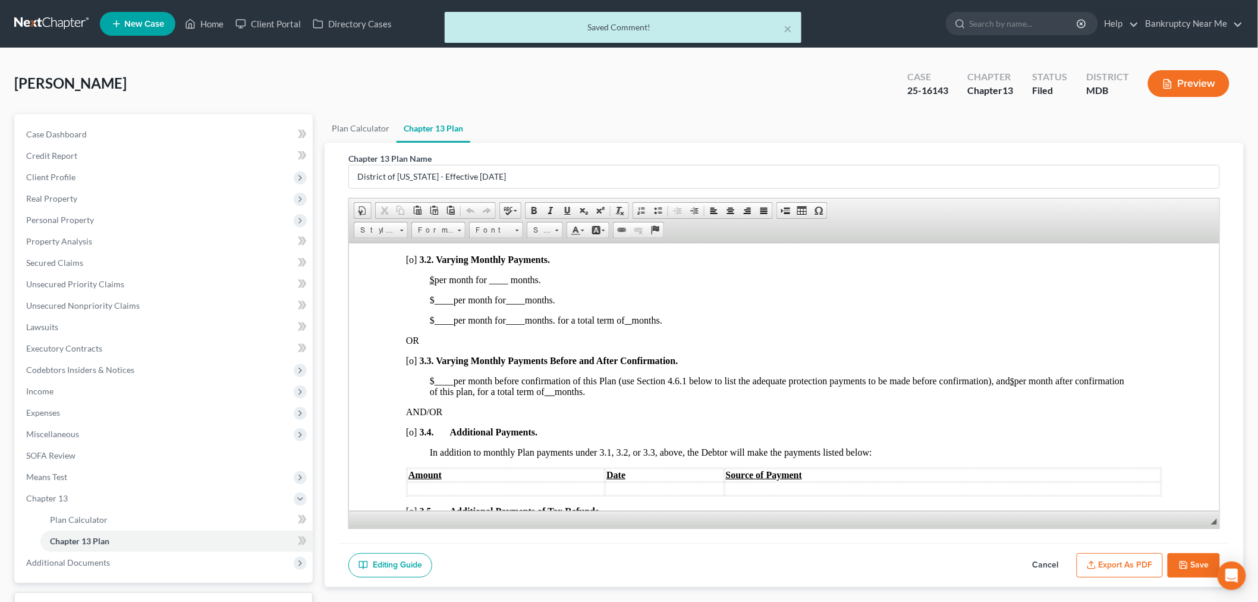
scroll to position [793, 0]
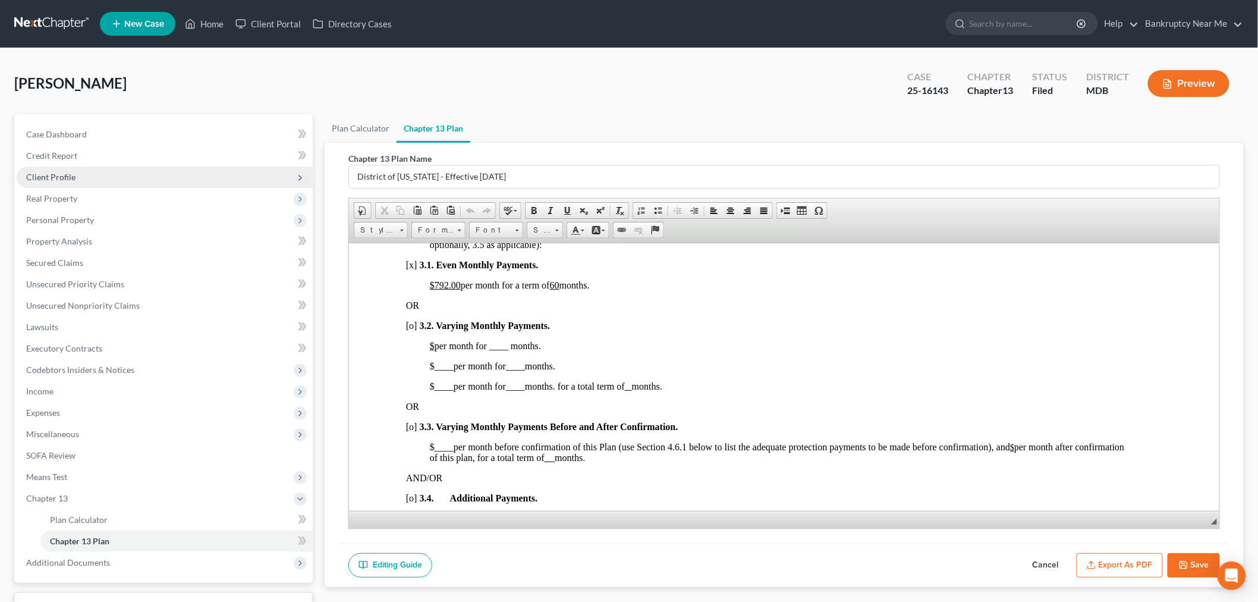
click at [55, 174] on span "Client Profile" at bounding box center [50, 177] width 49 height 10
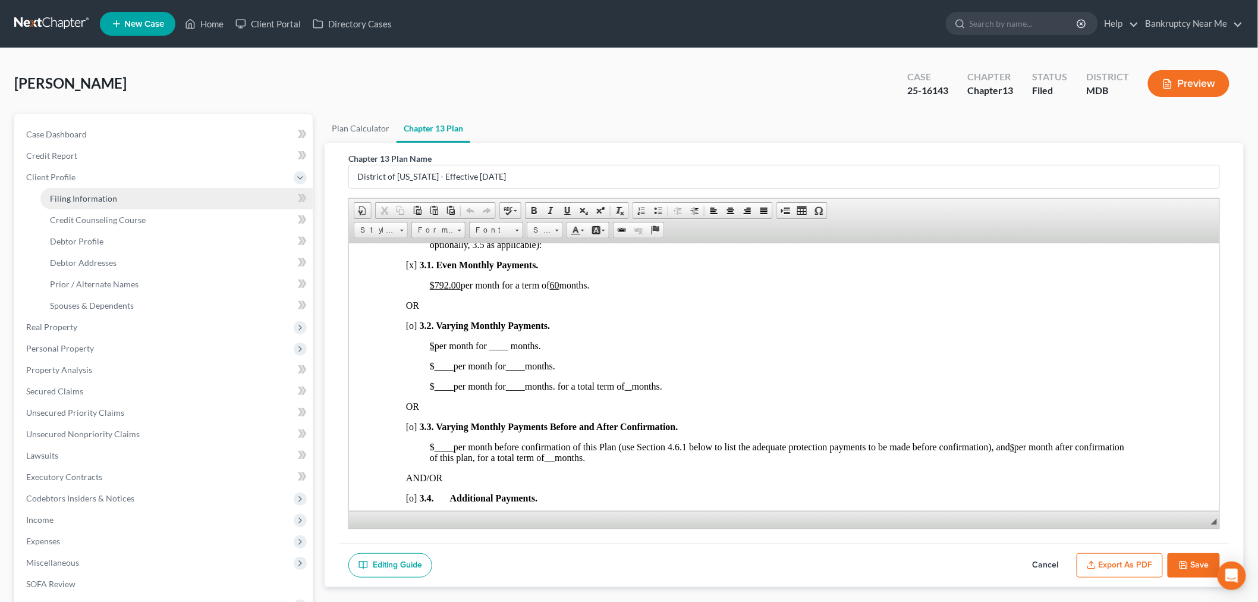
drag, startPoint x: 125, startPoint y: 193, endPoint x: 246, endPoint y: 193, distance: 120.1
click at [125, 193] on link "Filing Information" at bounding box center [176, 198] width 272 height 21
select select "1"
select select "0"
select select "3"
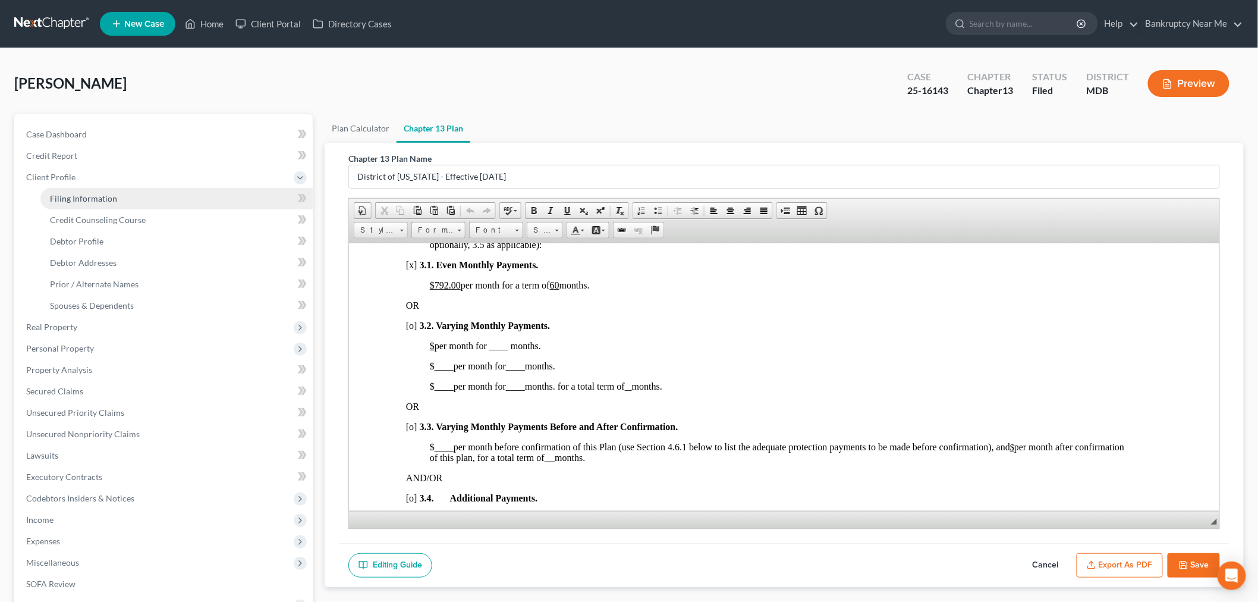
select select "38"
select select "0"
select select "21"
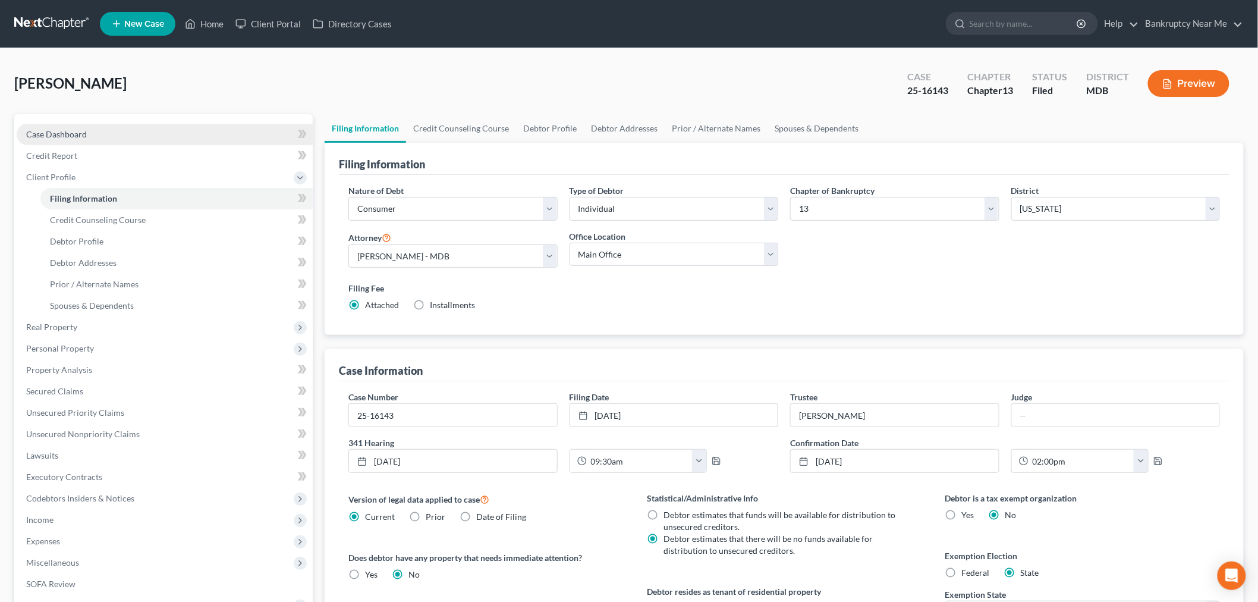
click at [174, 143] on link "Case Dashboard" at bounding box center [165, 134] width 296 height 21
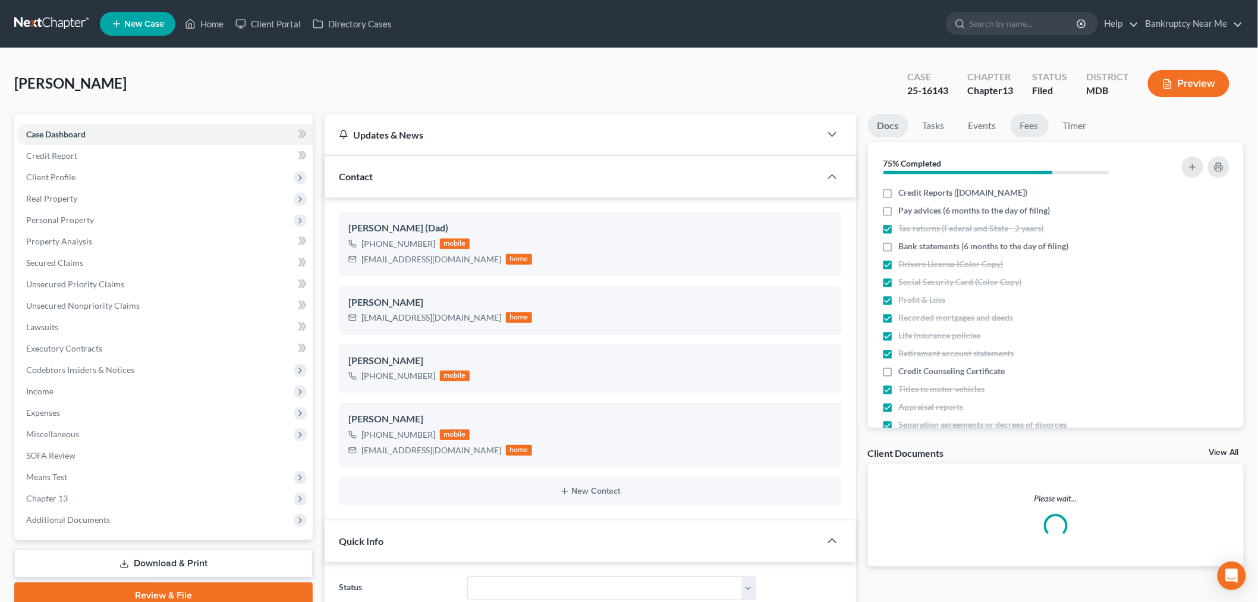
click at [1026, 125] on link "Fees" at bounding box center [1030, 125] width 38 height 23
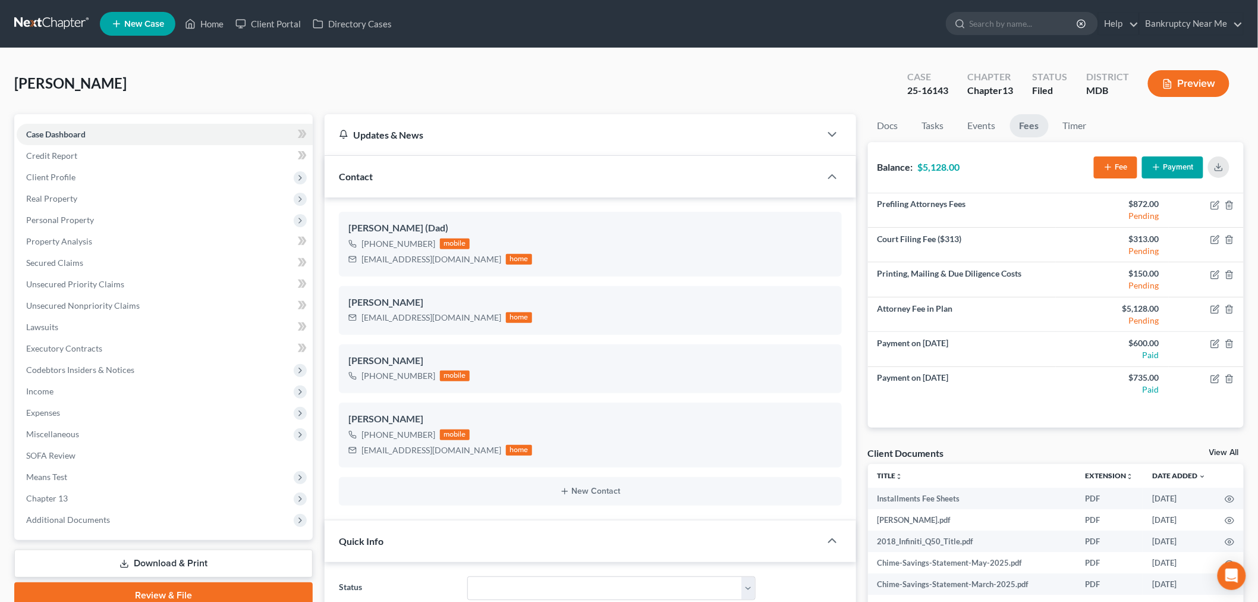
click at [970, 137] on li "Events" at bounding box center [981, 128] width 47 height 28
click at [986, 124] on link "Events" at bounding box center [981, 125] width 47 height 23
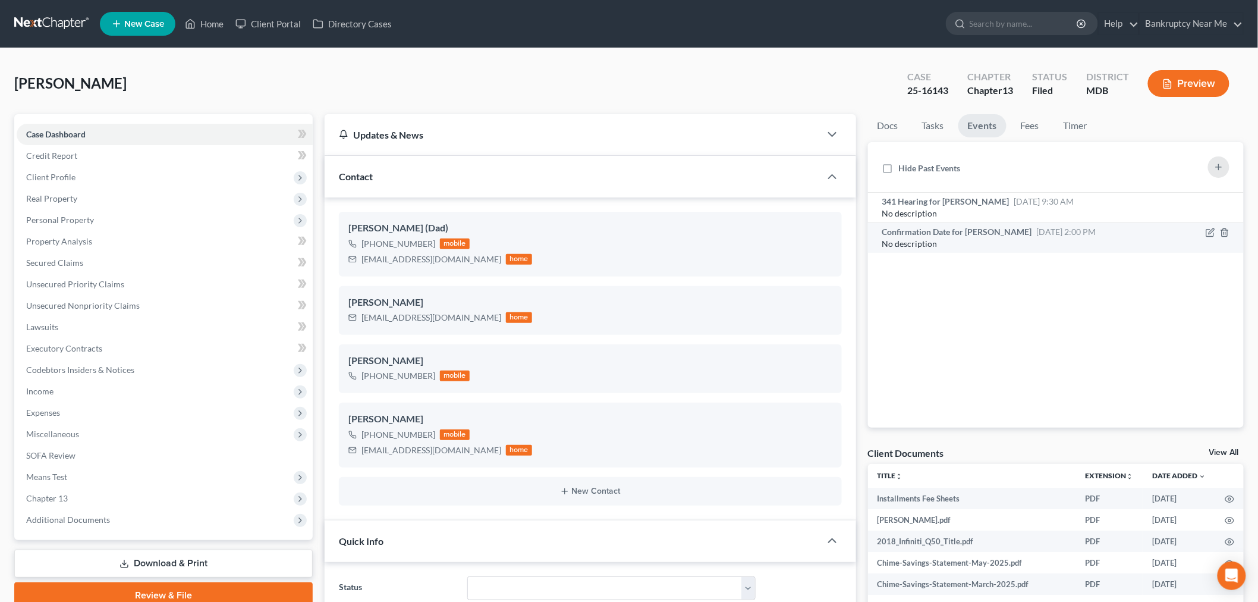
drag, startPoint x: 1031, startPoint y: 229, endPoint x: 1051, endPoint y: 224, distance: 20.3
click at [1037, 229] on span "Sep 16, 2025 2:00 PM" at bounding box center [1066, 232] width 59 height 10
click at [1065, 214] on div "No description" at bounding box center [1010, 214] width 257 height 12
click at [1044, 234] on span "Sep 16, 2025 2:00 PM" at bounding box center [1066, 232] width 59 height 10
drag, startPoint x: 950, startPoint y: 92, endPoint x: 923, endPoint y: 92, distance: 27.4
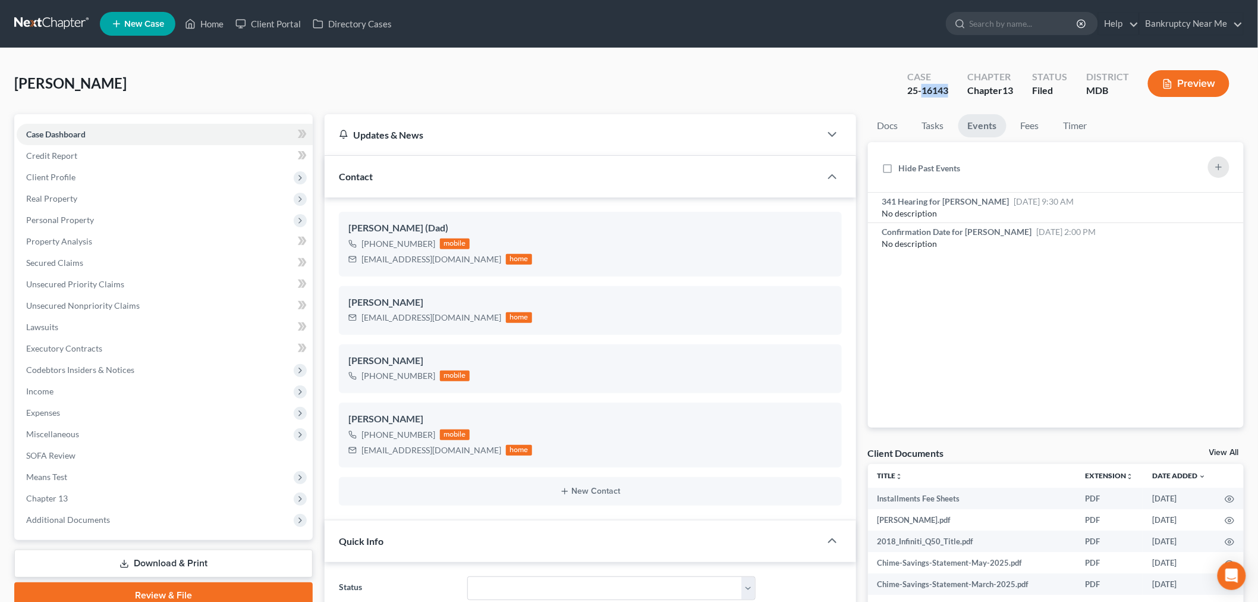
click at [923, 92] on div "Case 25-16143" at bounding box center [928, 84] width 60 height 35
click at [1210, 205] on icon "button" at bounding box center [1211, 202] width 10 height 10
select select "Days"
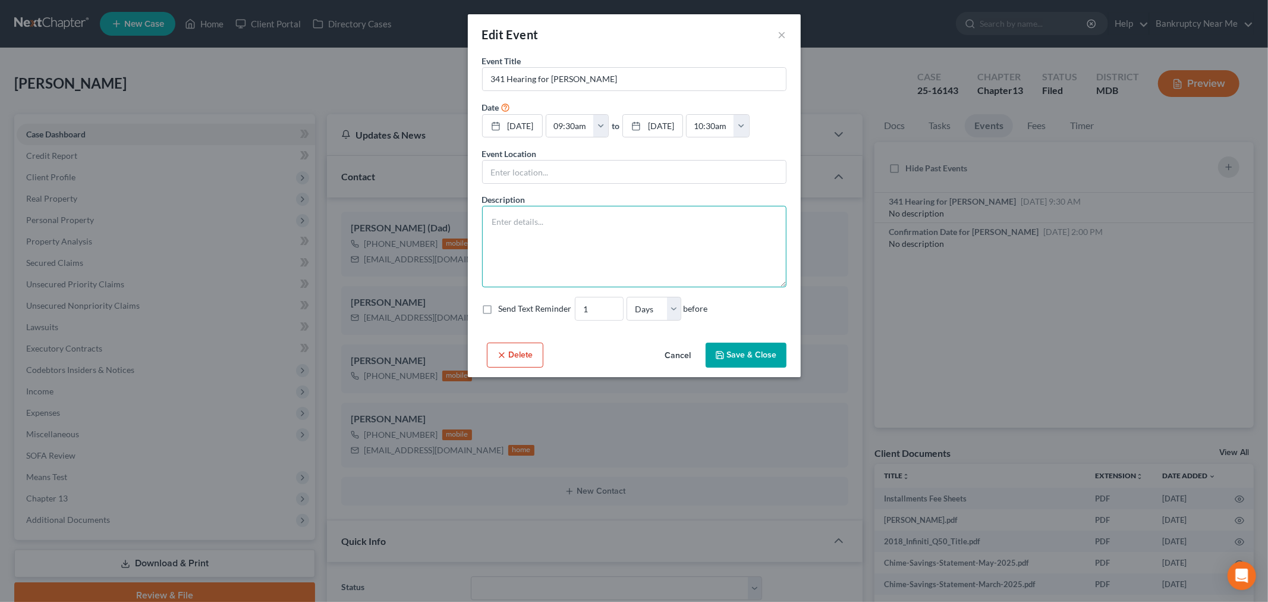
click at [686, 243] on textarea at bounding box center [634, 246] width 304 height 81
paste textarea "Notice of Chapter 13 Bankruptcy Case, Meeting of Creditors & Notice of Appointm…"
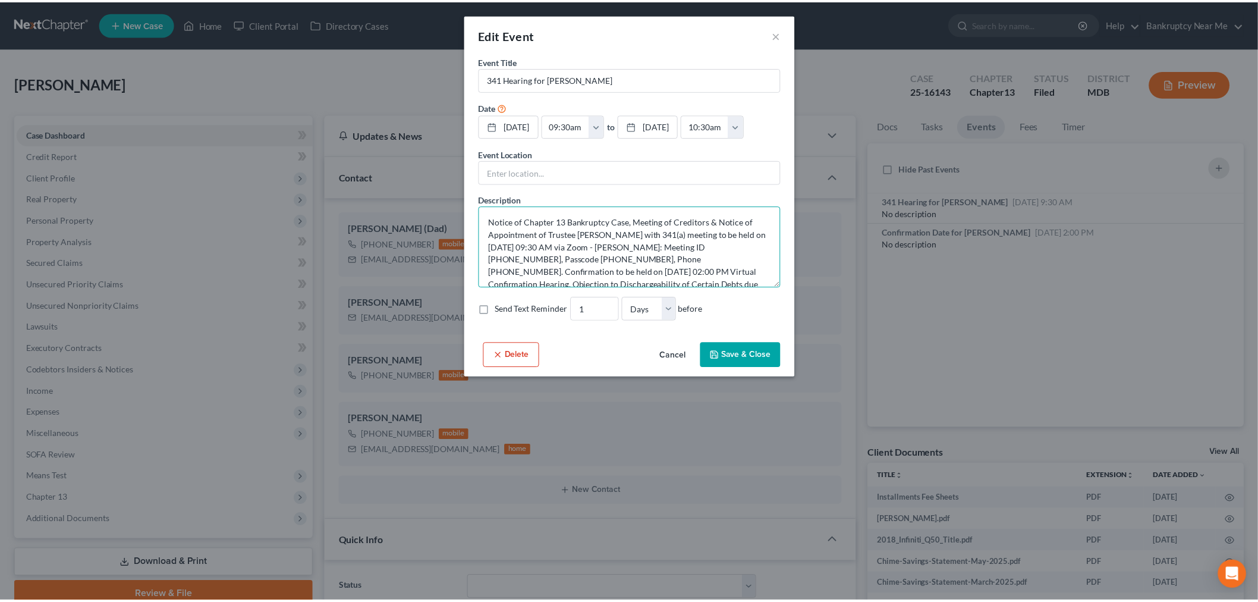
scroll to position [27, 0]
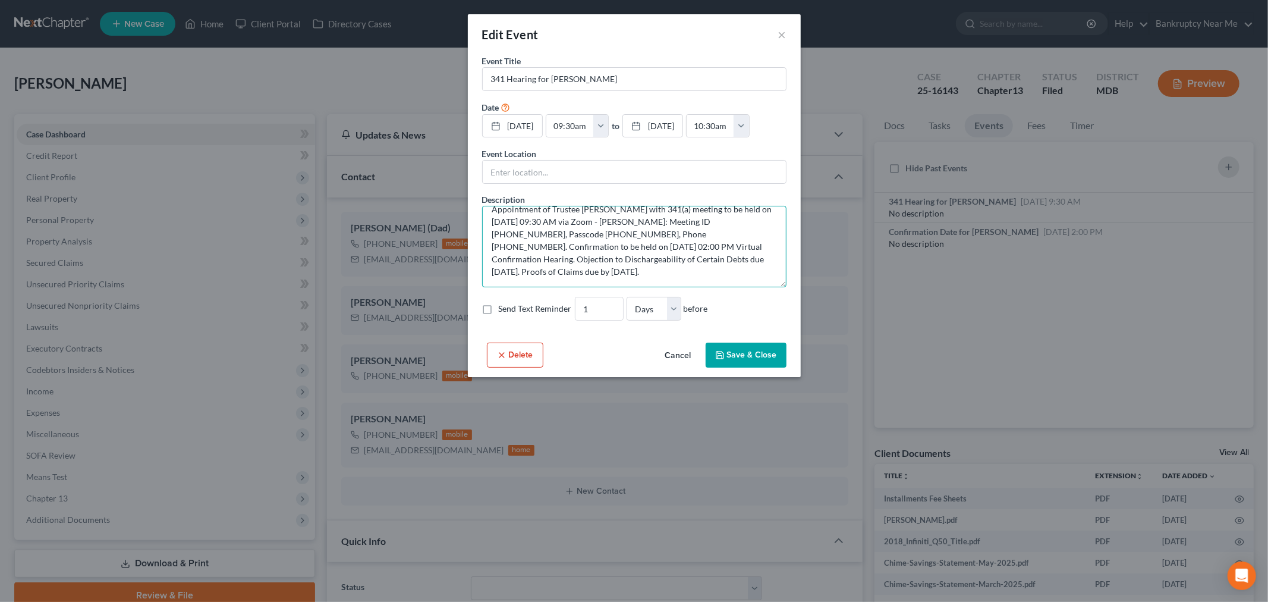
type textarea "Notice of Chapter 13 Bankruptcy Case, Meeting of Creditors & Notice of Appointm…"
click at [750, 349] on button "Save & Close" at bounding box center [746, 354] width 81 height 25
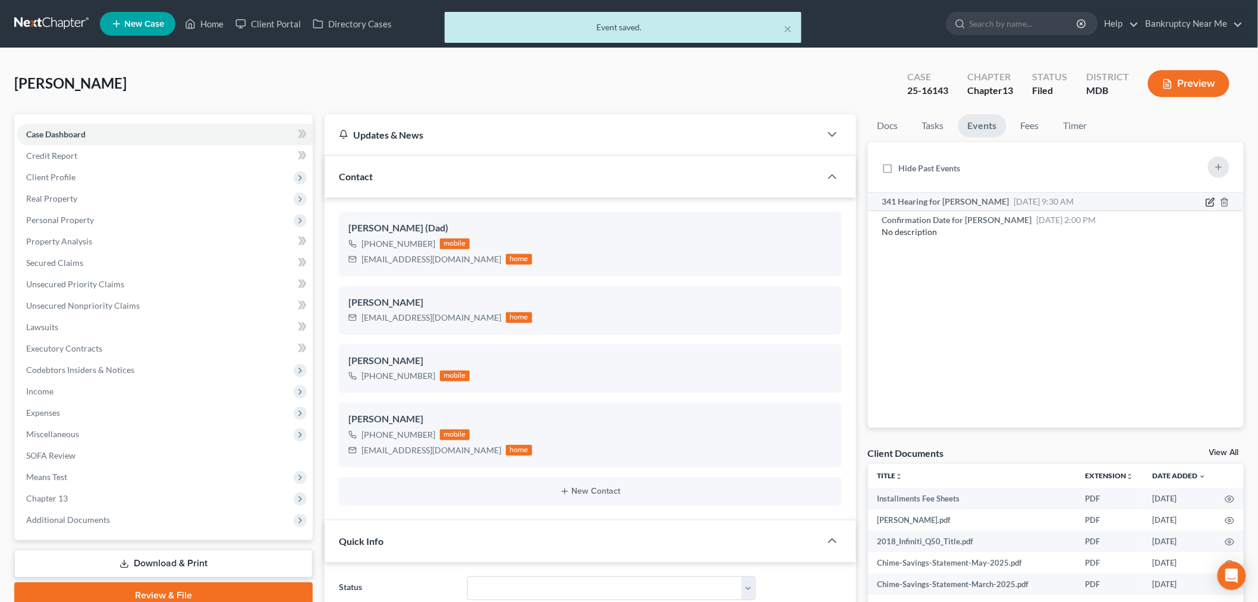
click at [1207, 205] on icon "button" at bounding box center [1209, 202] width 7 height 7
select select "Days"
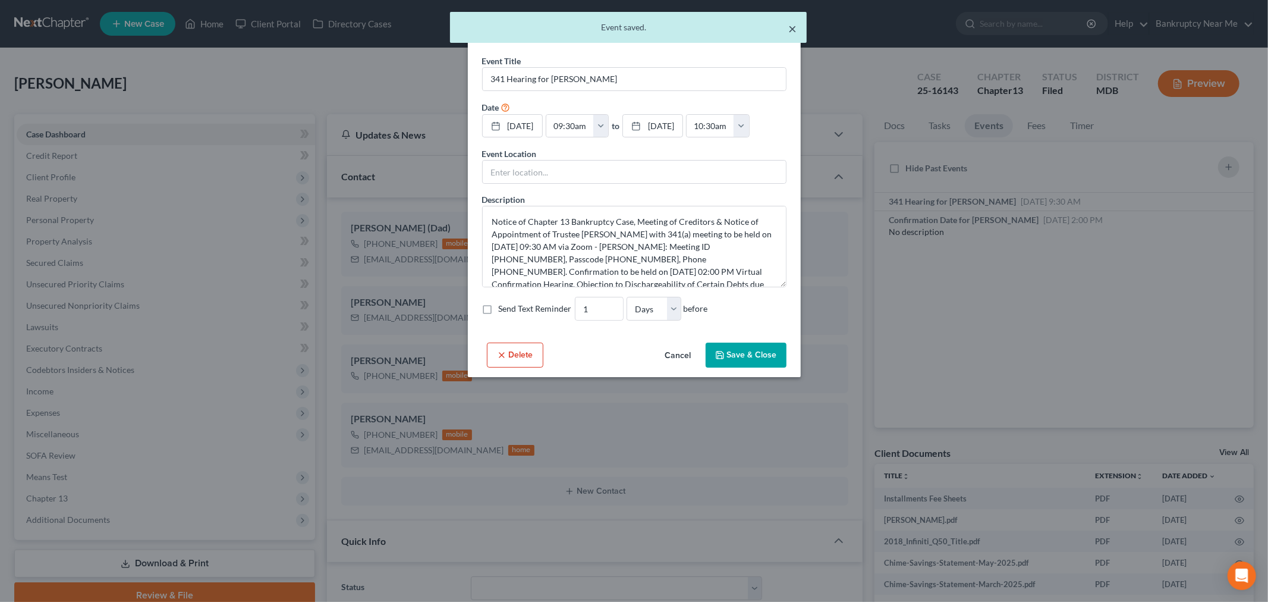
drag, startPoint x: 786, startPoint y: 33, endPoint x: 793, endPoint y: 30, distance: 7.0
click at [788, 32] on div "× Event saved." at bounding box center [628, 27] width 357 height 31
click at [793, 30] on button "×" at bounding box center [793, 28] width 8 height 14
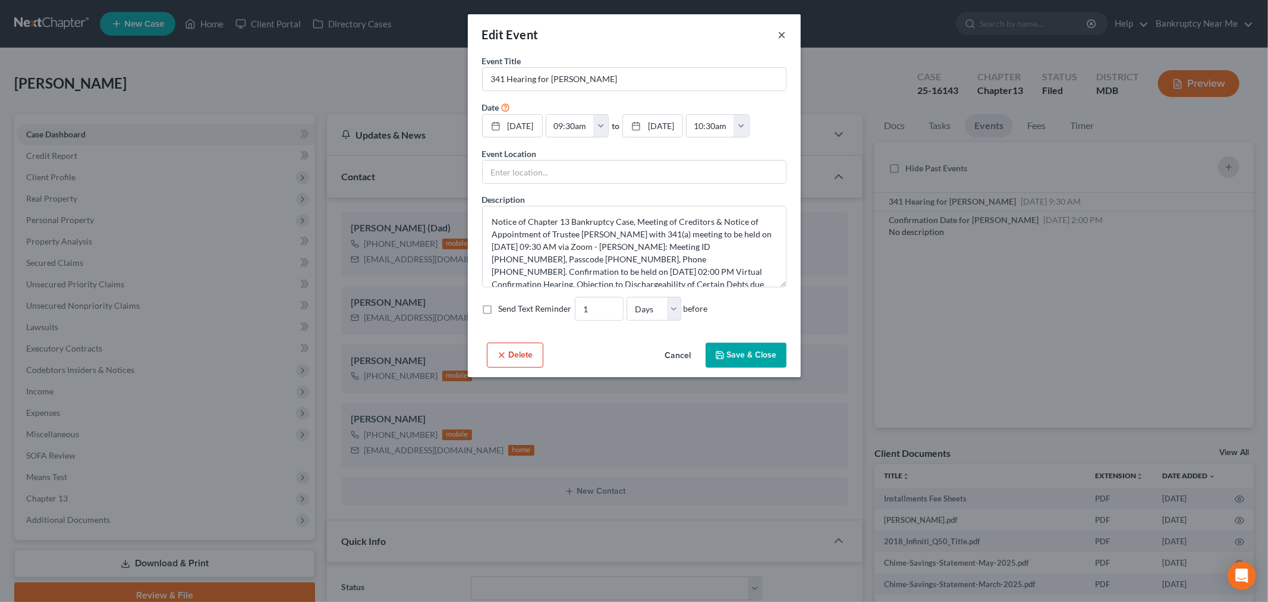
click at [785, 36] on button "×" at bounding box center [782, 34] width 8 height 14
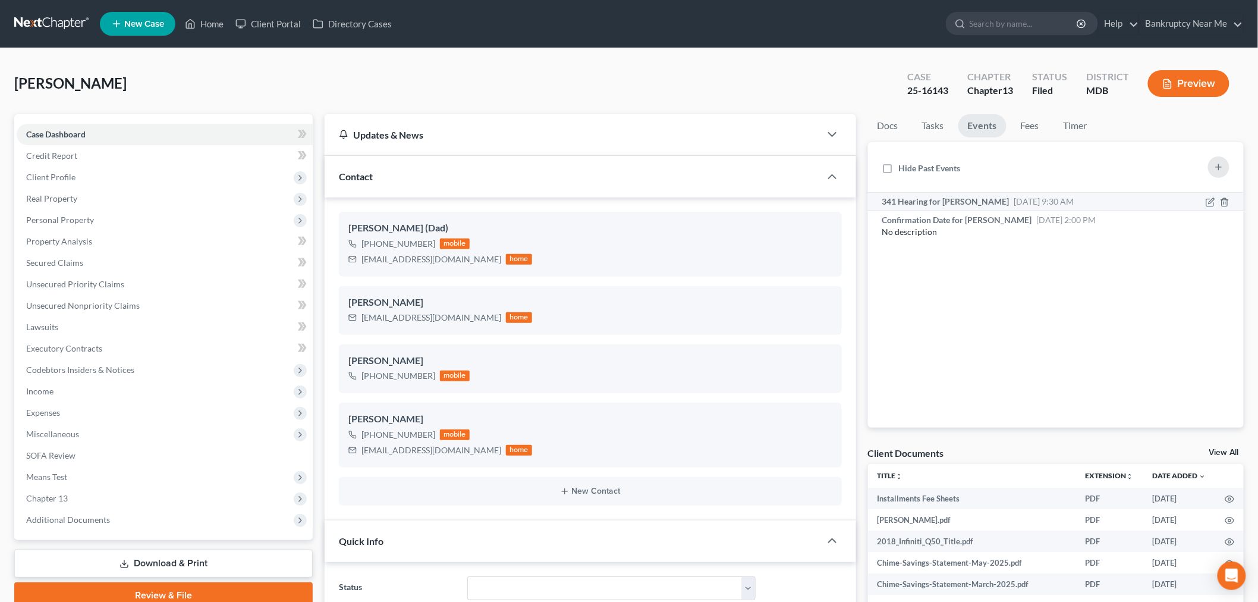
click at [1048, 203] on span "Aug 21, 2025 9:30 AM" at bounding box center [1044, 201] width 60 height 10
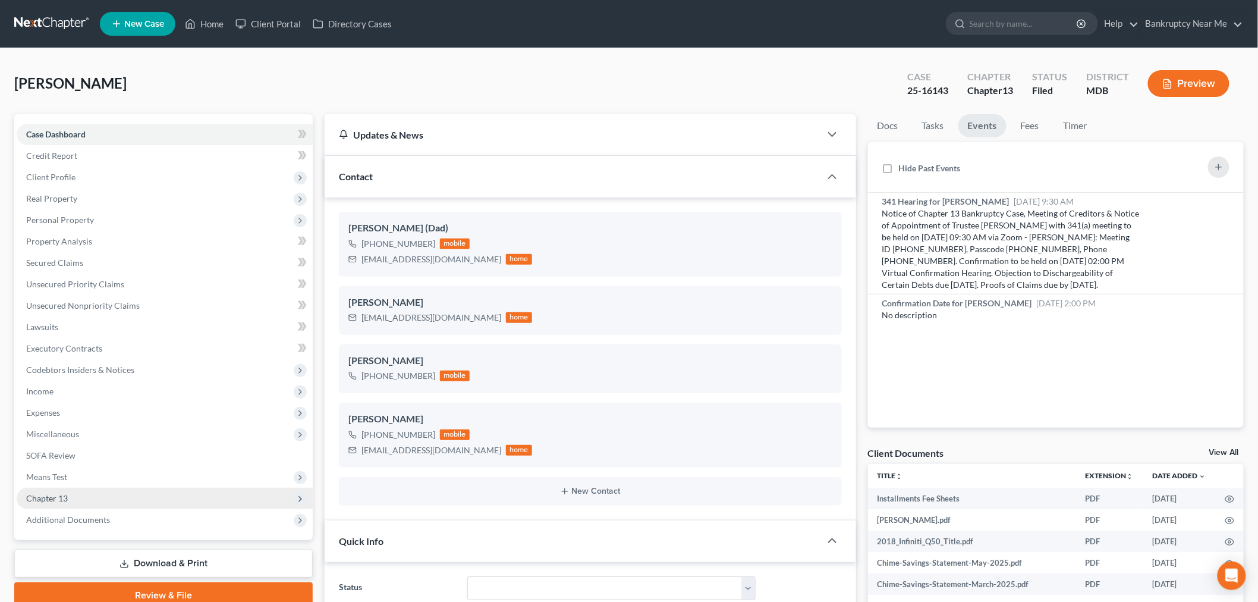
click at [150, 495] on span "Chapter 13" at bounding box center [165, 498] width 296 height 21
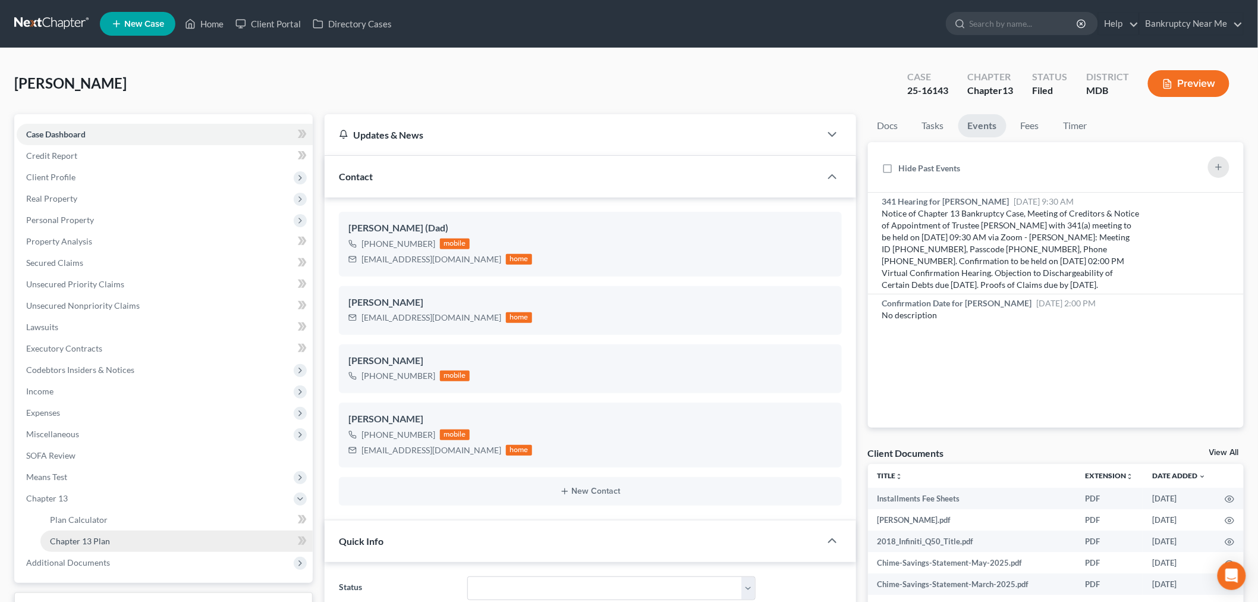
click at [120, 539] on link "Chapter 13 Plan" at bounding box center [176, 540] width 272 height 21
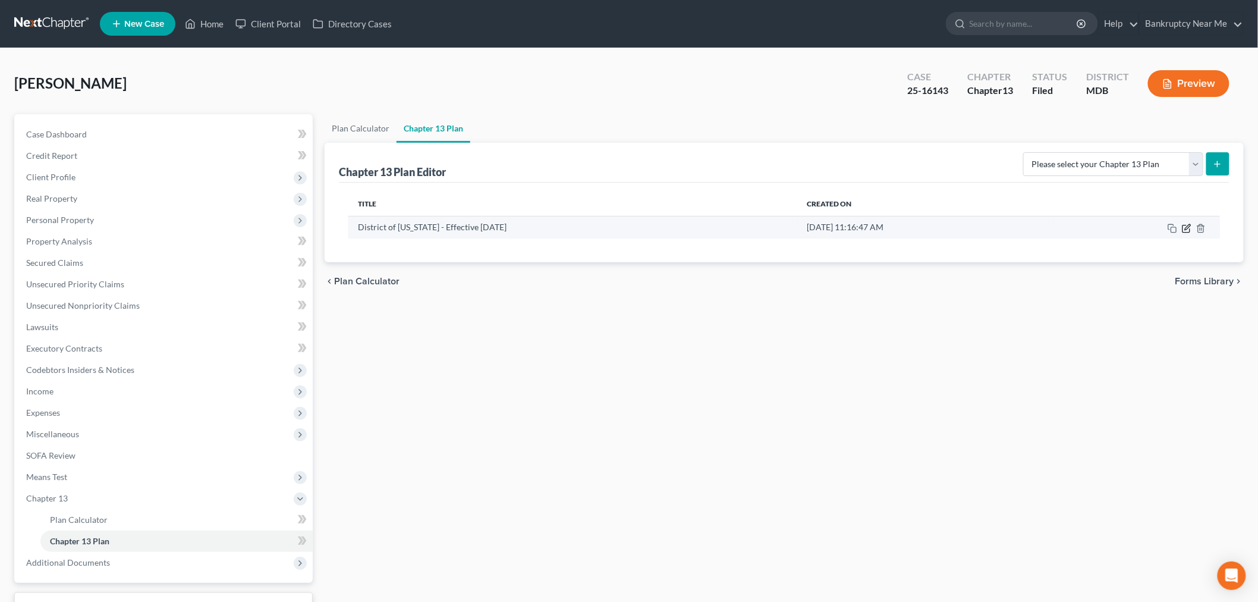
click at [1187, 228] on icon "button" at bounding box center [1187, 226] width 5 height 5
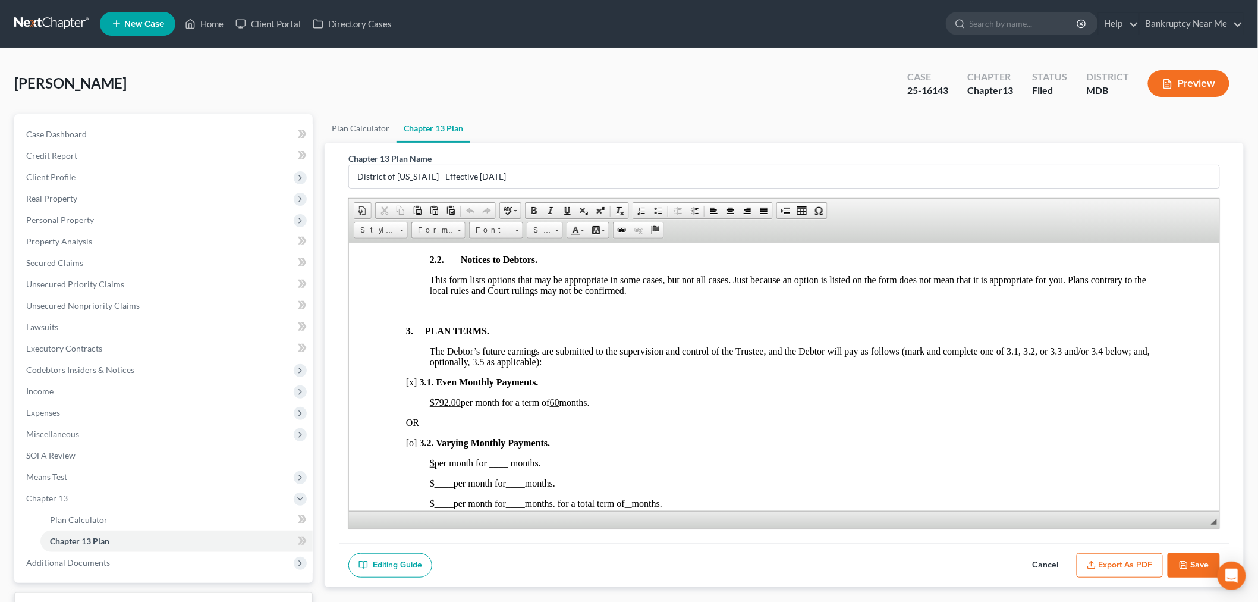
scroll to position [793, 0]
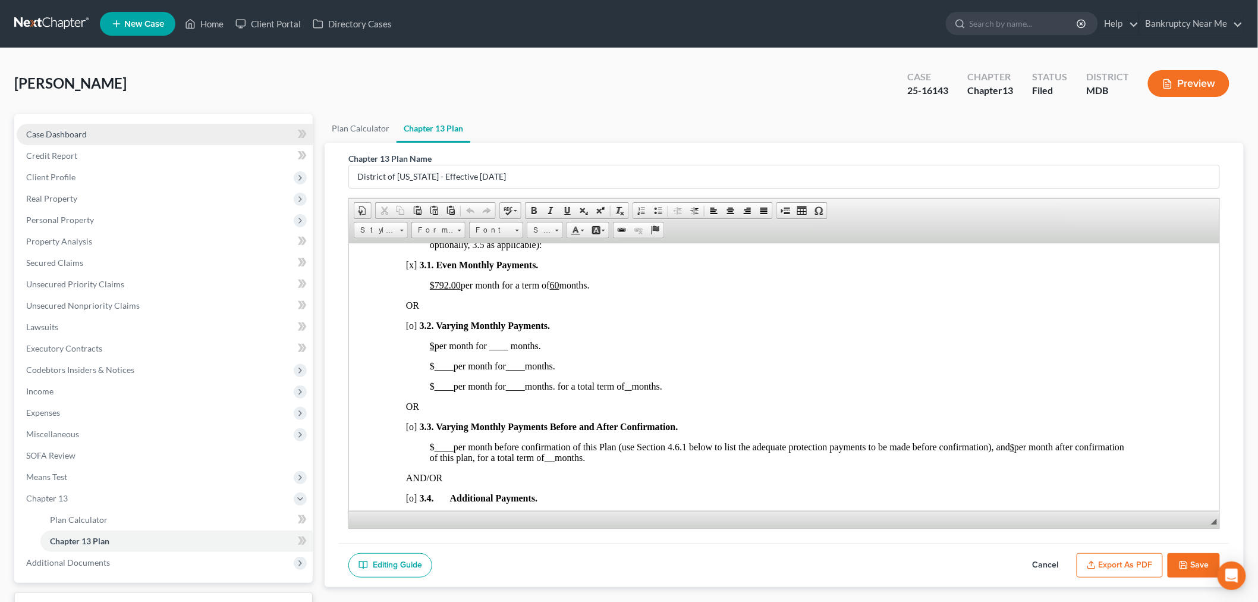
click at [87, 134] on link "Case Dashboard" at bounding box center [165, 134] width 296 height 21
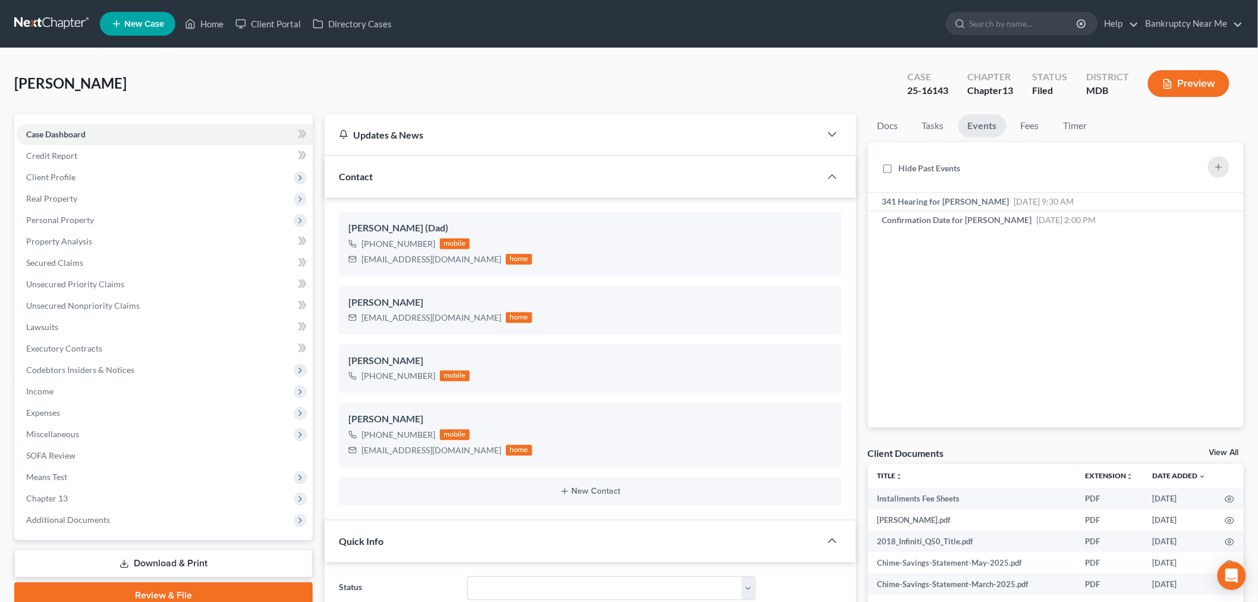
scroll to position [498, 0]
click at [145, 302] on link "Unsecured Nonpriority Claims" at bounding box center [165, 305] width 296 height 21
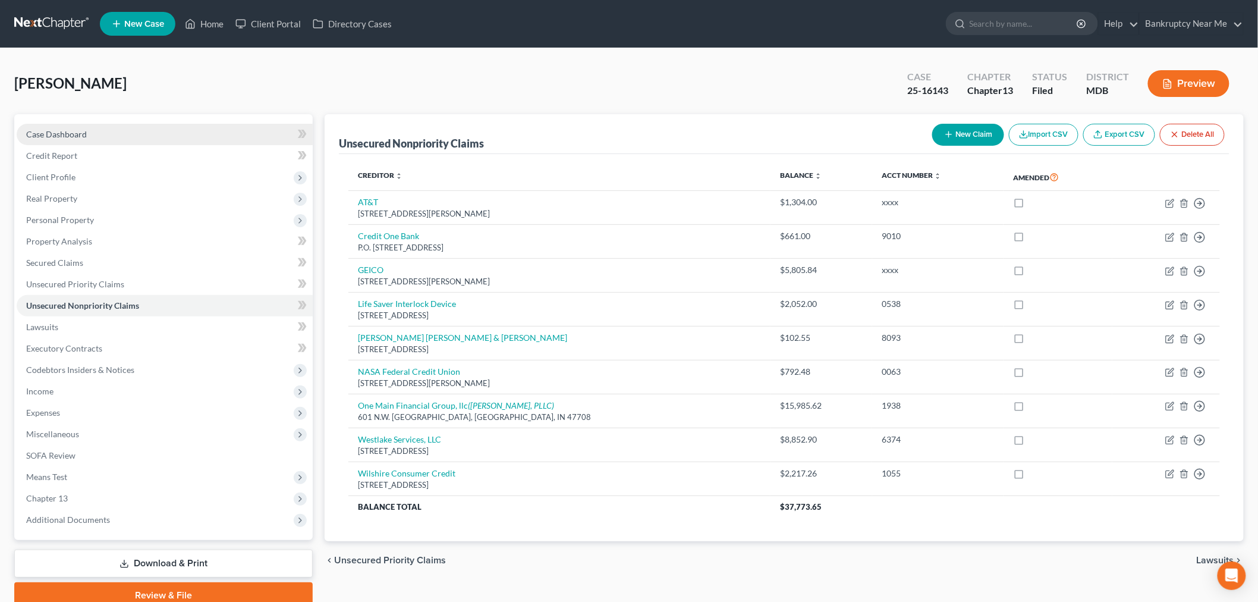
click at [202, 124] on link "Case Dashboard" at bounding box center [165, 134] width 296 height 21
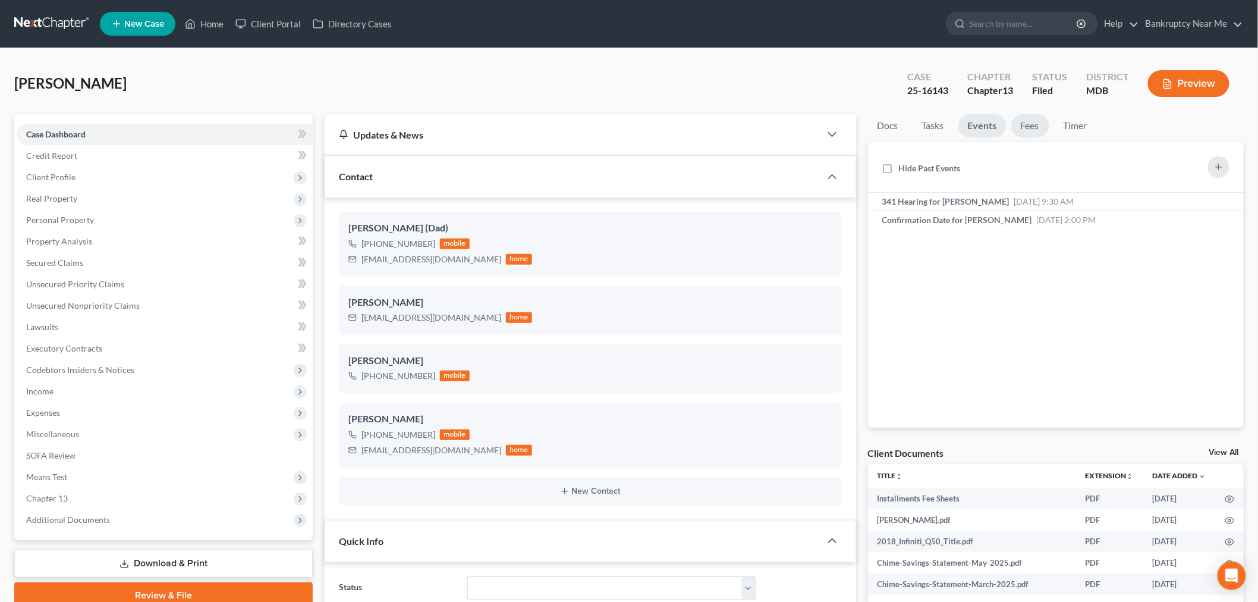
scroll to position [498, 0]
click at [1076, 205] on div "341 Hearing for Perkins, Dante Aug 21, 2025 9:30 AM" at bounding box center [980, 202] width 197 height 12
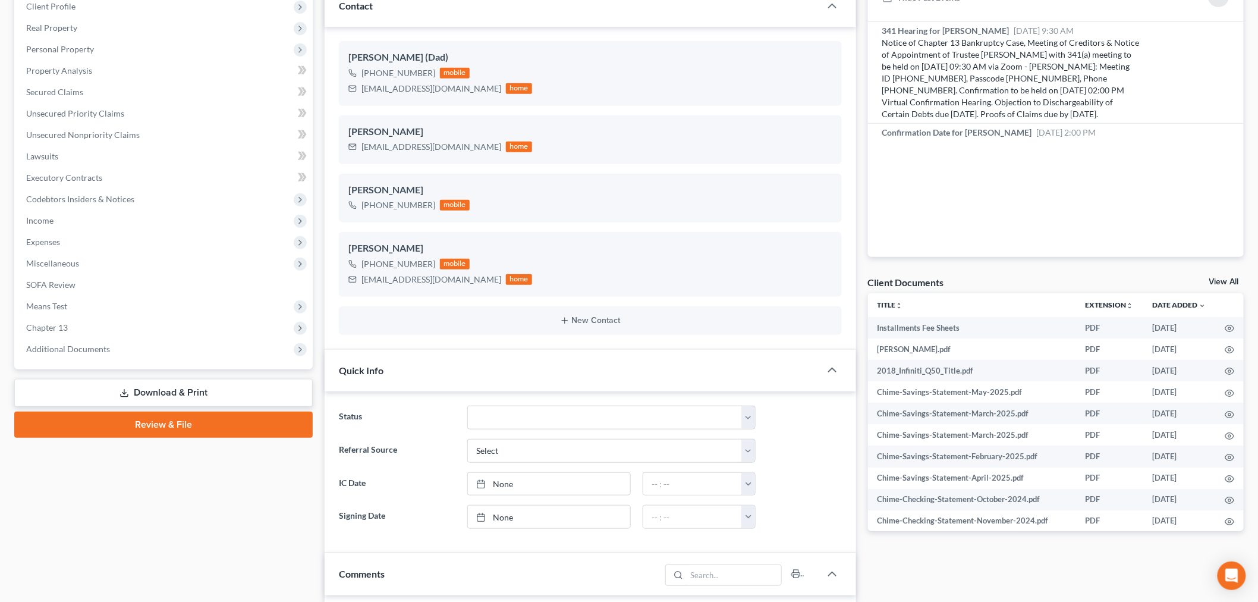
scroll to position [396, 0]
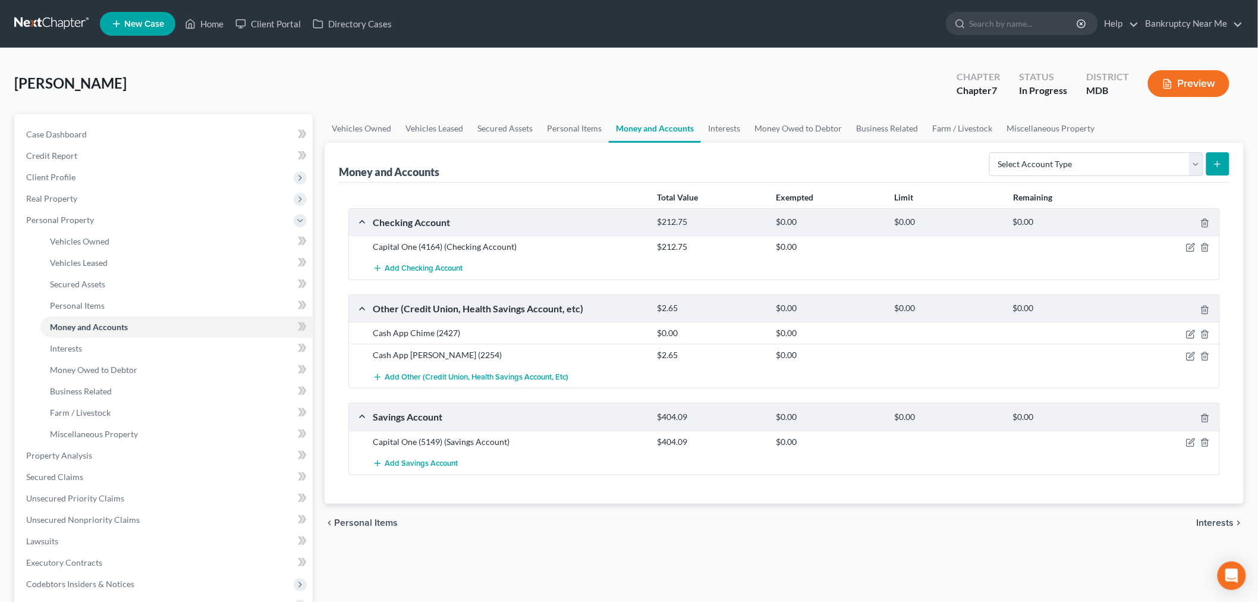
click at [49, 21] on link at bounding box center [52, 23] width 76 height 21
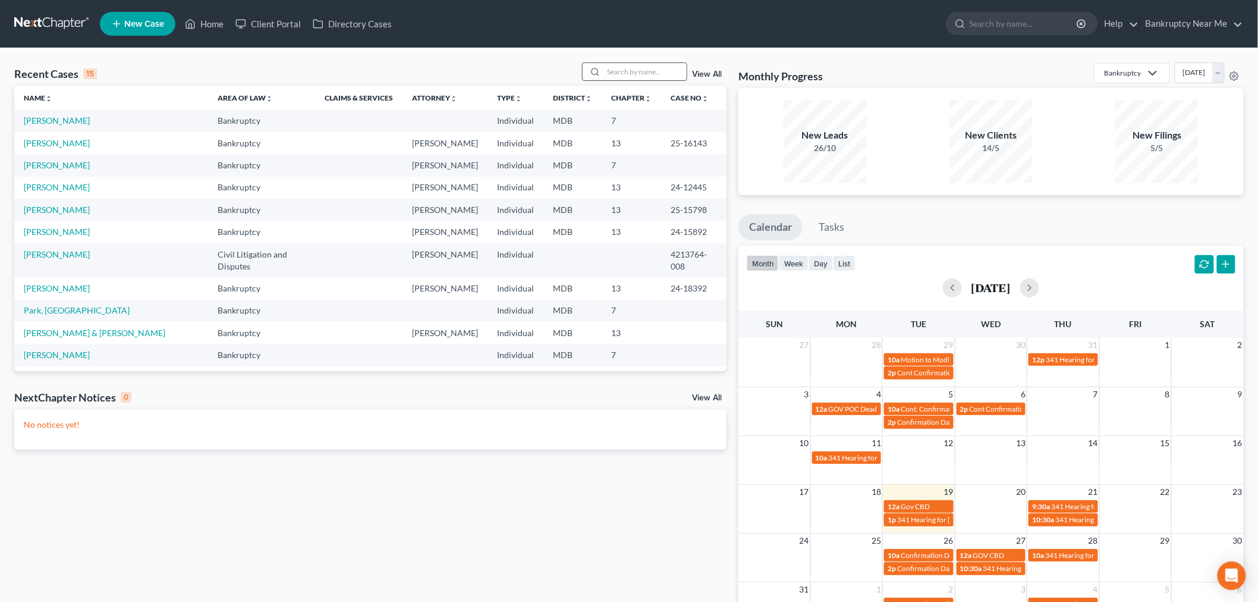
click at [631, 76] on input "search" at bounding box center [645, 71] width 83 height 17
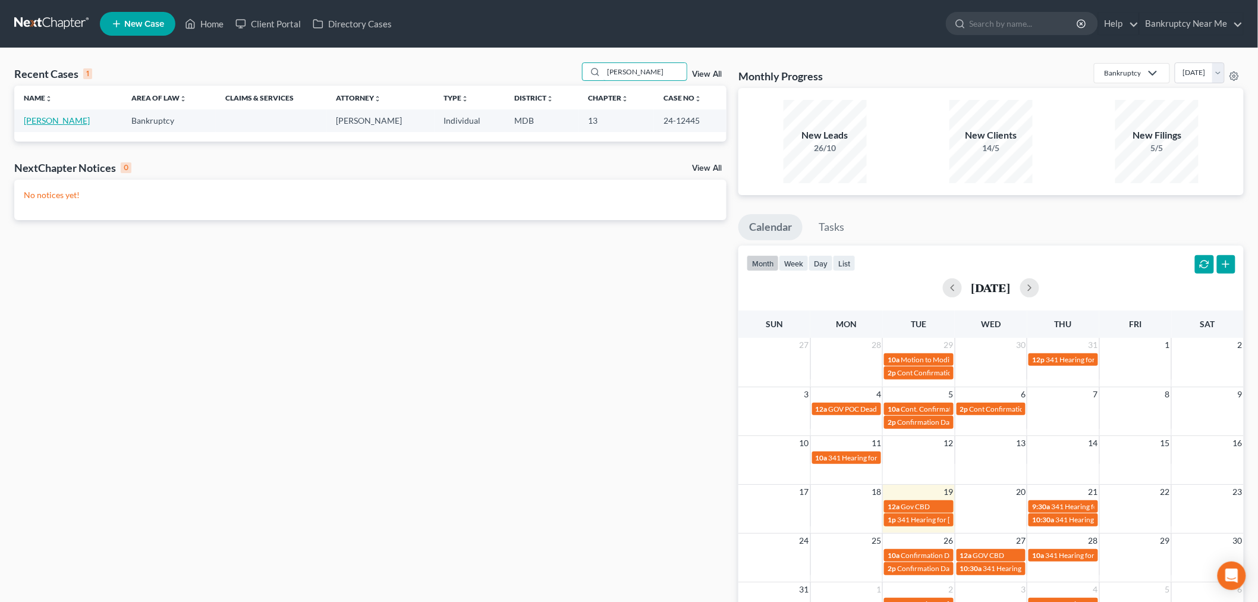
type input "[PERSON_NAME]"
click at [58, 124] on td "[PERSON_NAME]" at bounding box center [68, 120] width 108 height 22
click at [56, 121] on link "[PERSON_NAME]" at bounding box center [57, 120] width 66 height 10
select select "6"
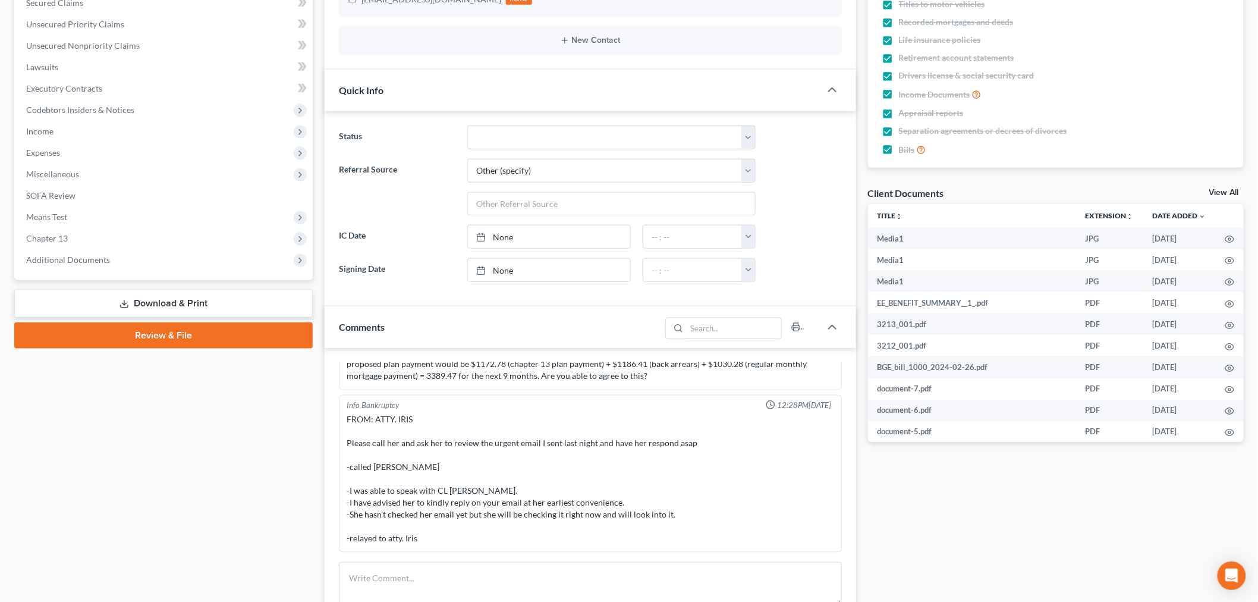
scroll to position [396, 0]
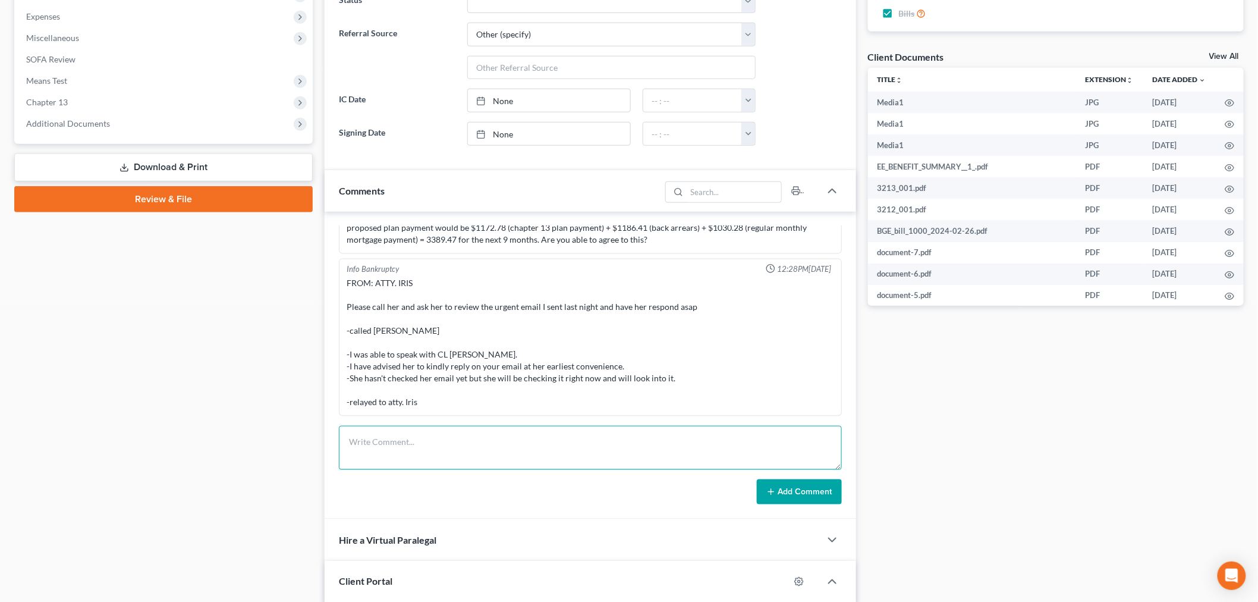
drag, startPoint x: 648, startPoint y: 460, endPoint x: 720, endPoint y: 480, distance: 74.7
click at [653, 463] on textarea at bounding box center [590, 448] width 503 height 44
paste textarea "From: [PERSON_NAME] <[EMAIL_ADDRESS][DOMAIN_NAME]> Sent: [DATE] 12:41 PM To: [P…"
type textarea "From: [PERSON_NAME] <[EMAIL_ADDRESS][DOMAIN_NAME]> Sent: [DATE] 12:41 PM To: [P…"
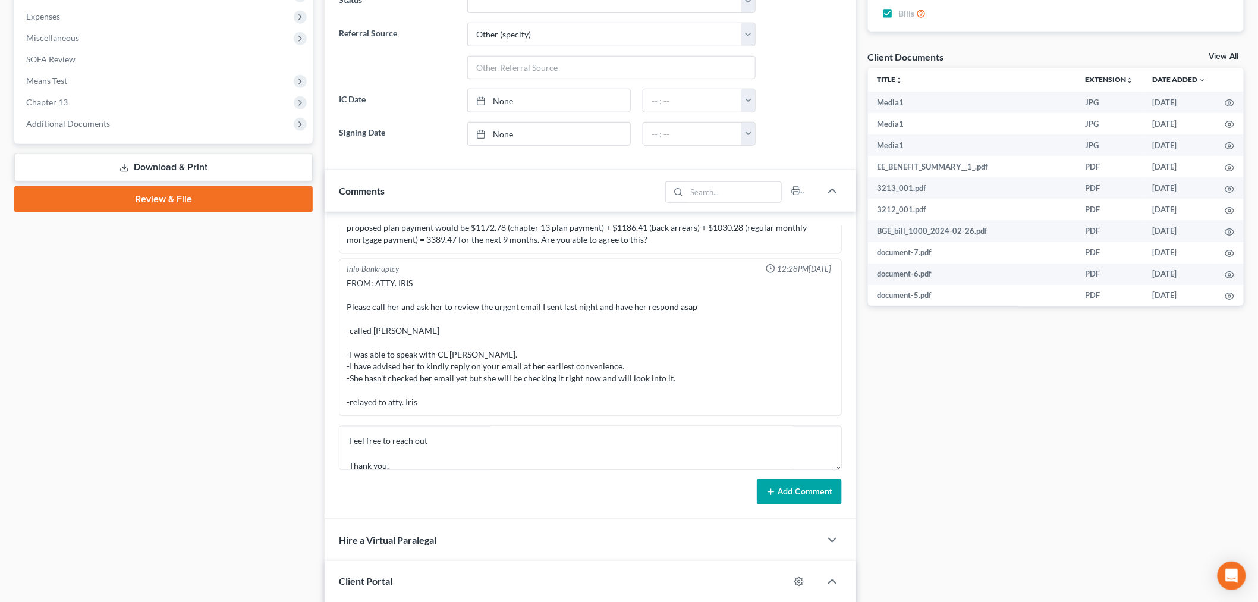
click at [788, 494] on button "Add Comment" at bounding box center [799, 491] width 85 height 25
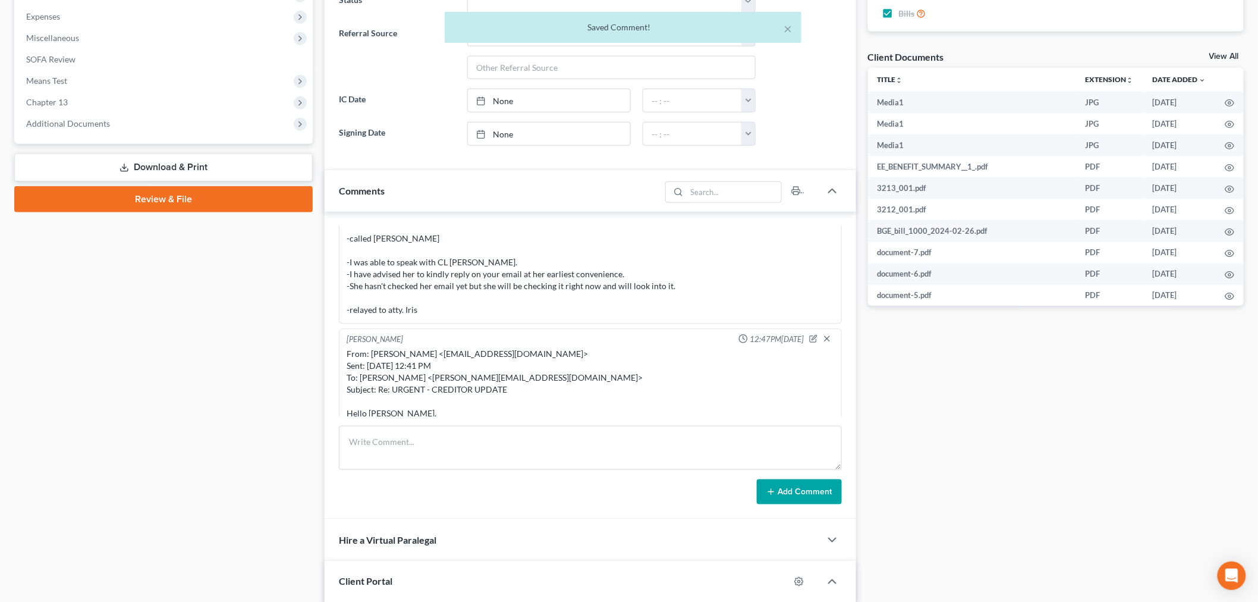
scroll to position [14661, 0]
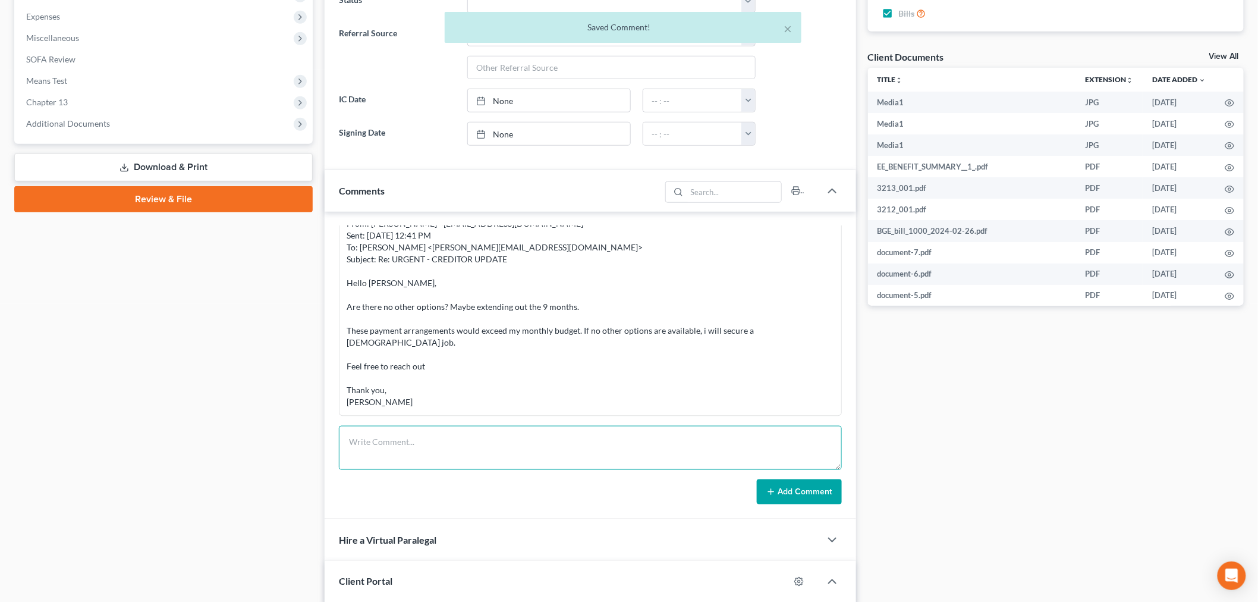
drag, startPoint x: 694, startPoint y: 444, endPoint x: 736, endPoint y: 465, distance: 46.5
click at [696, 450] on textarea at bounding box center [590, 448] width 503 height 44
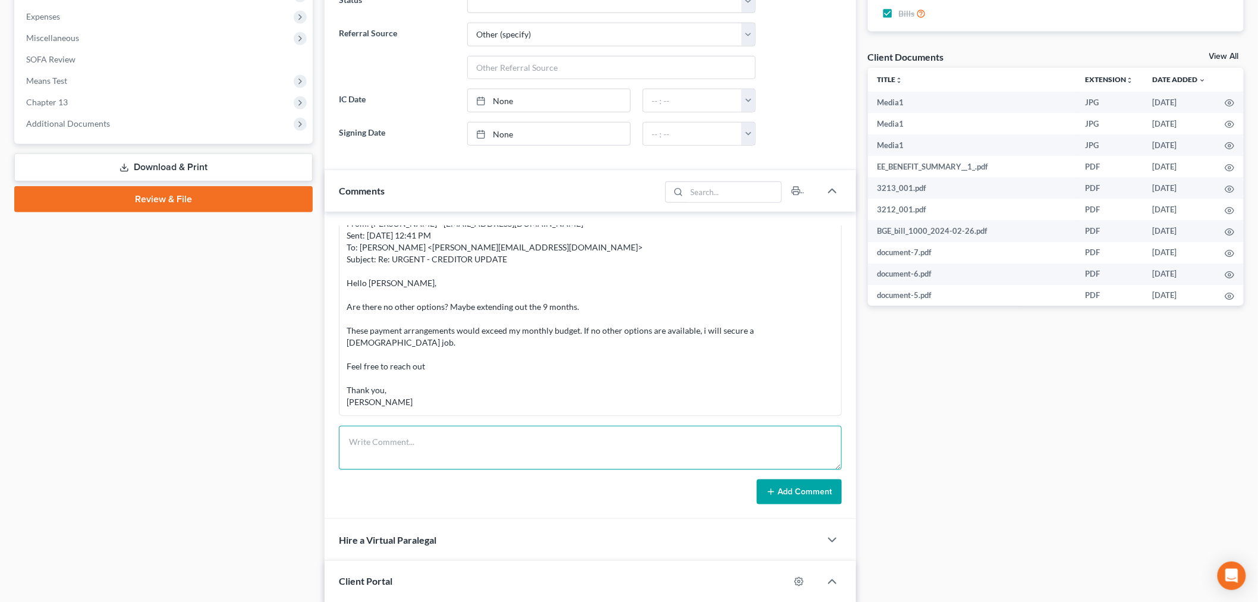
paste textarea "From: Iris Kwon <iris@bankruptcynearme.org> Sent: Tuesday, August 19, 2025 12:4…"
type textarea "From: Iris Kwon <iris@bankruptcynearme.org> Sent: Tuesday, August 19, 2025 12:4…"
drag, startPoint x: 788, startPoint y: 486, endPoint x: 794, endPoint y: 480, distance: 7.6
click at [789, 485] on button "Add Comment" at bounding box center [799, 491] width 85 height 25
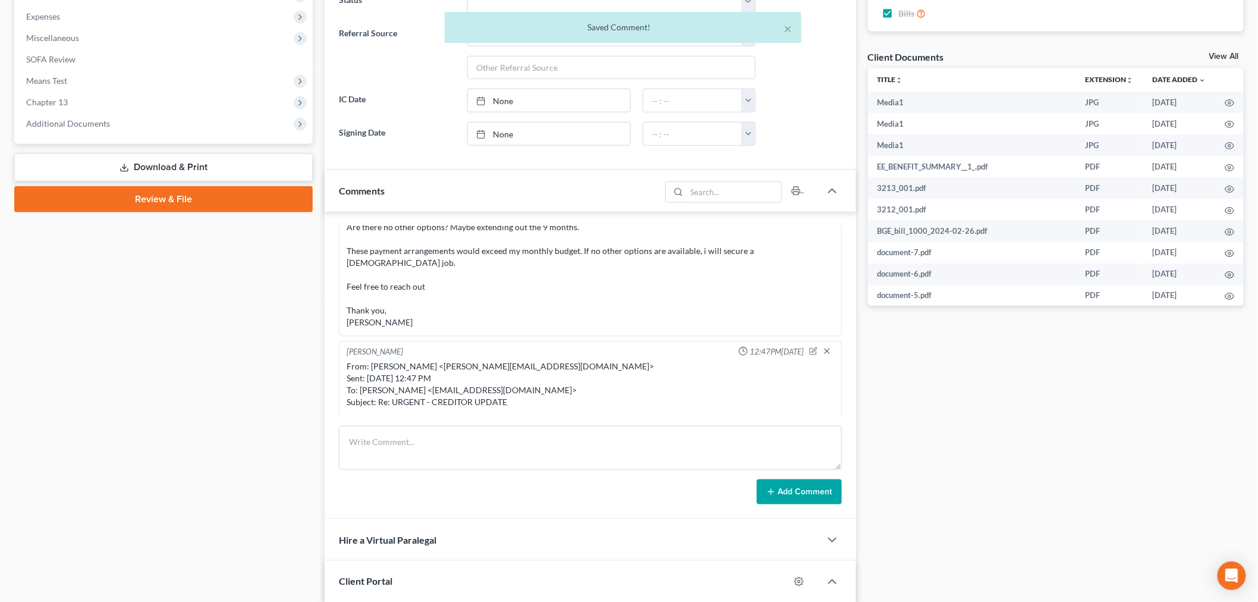
scroll to position [14777, 0]
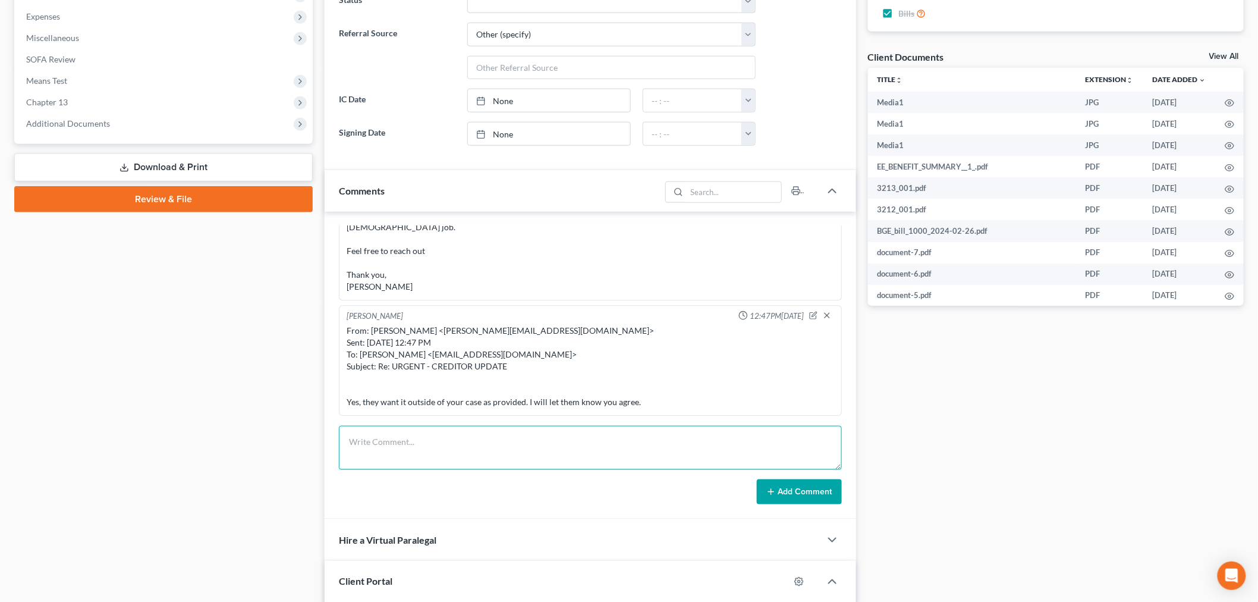
click at [678, 441] on textarea at bounding box center [590, 448] width 503 height 44
paste textarea "________________________________________ From: Iris Kwon <iris@bankruptcynearme…"
type textarea "________________________________________ From: Iris Kwon <iris@bankruptcynearme…"
click at [780, 494] on button "Add Comment" at bounding box center [799, 491] width 85 height 25
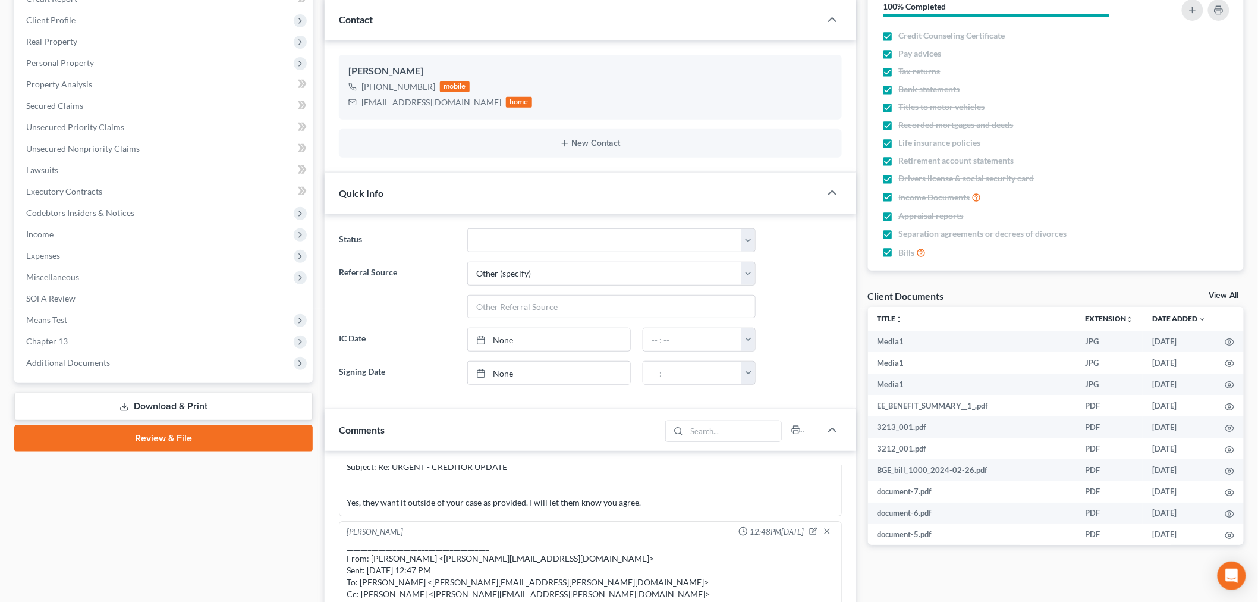
scroll to position [0, 0]
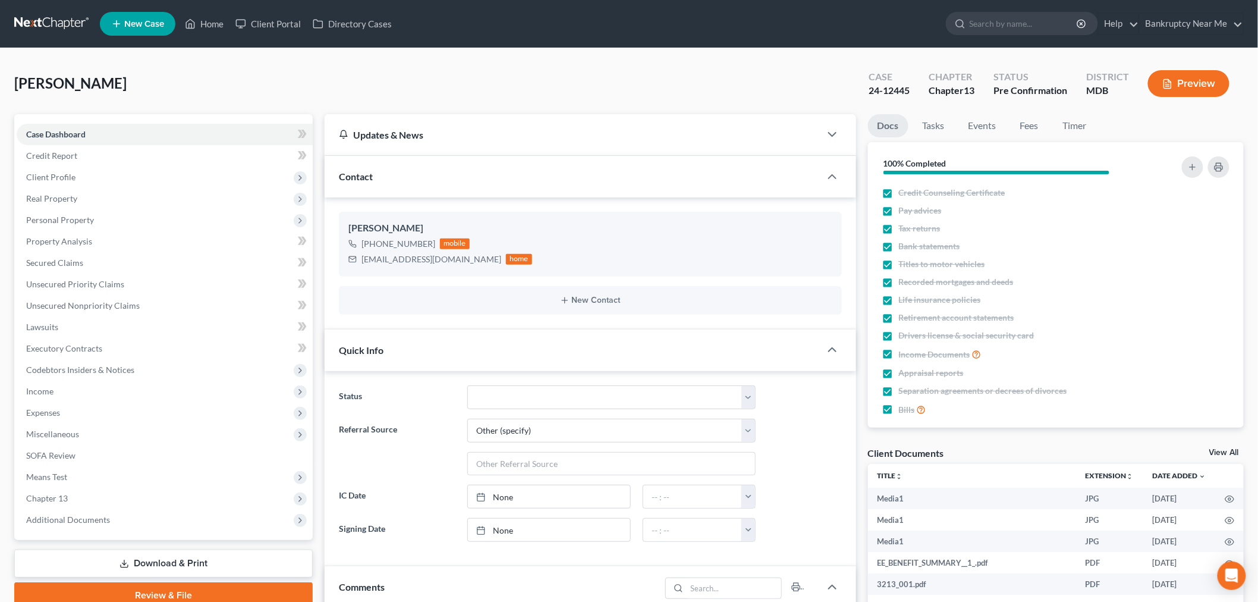
click at [51, 19] on link at bounding box center [52, 23] width 76 height 21
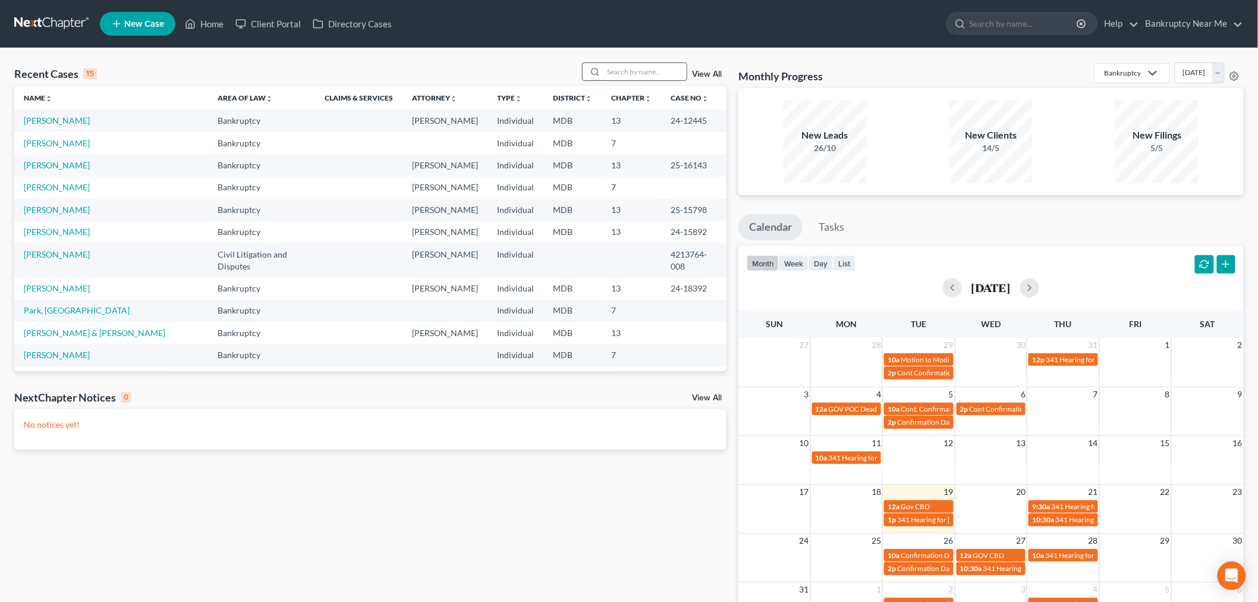
click at [630, 65] on input "search" at bounding box center [645, 71] width 83 height 17
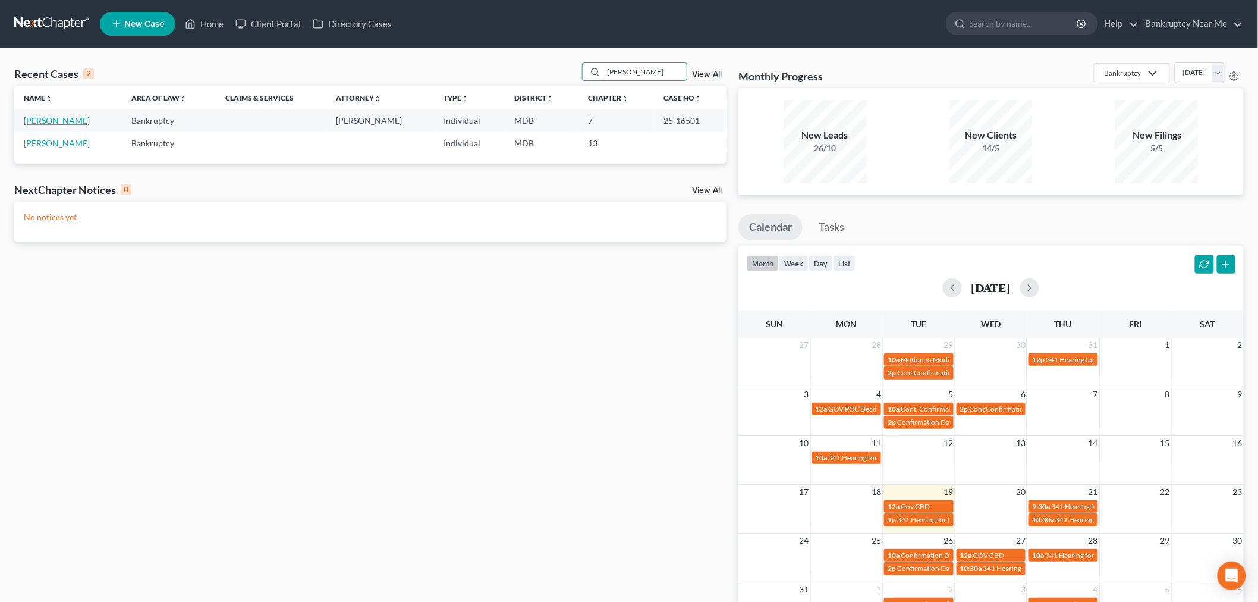
type input "[PERSON_NAME]"
click at [37, 124] on link "[PERSON_NAME]" at bounding box center [57, 120] width 66 height 10
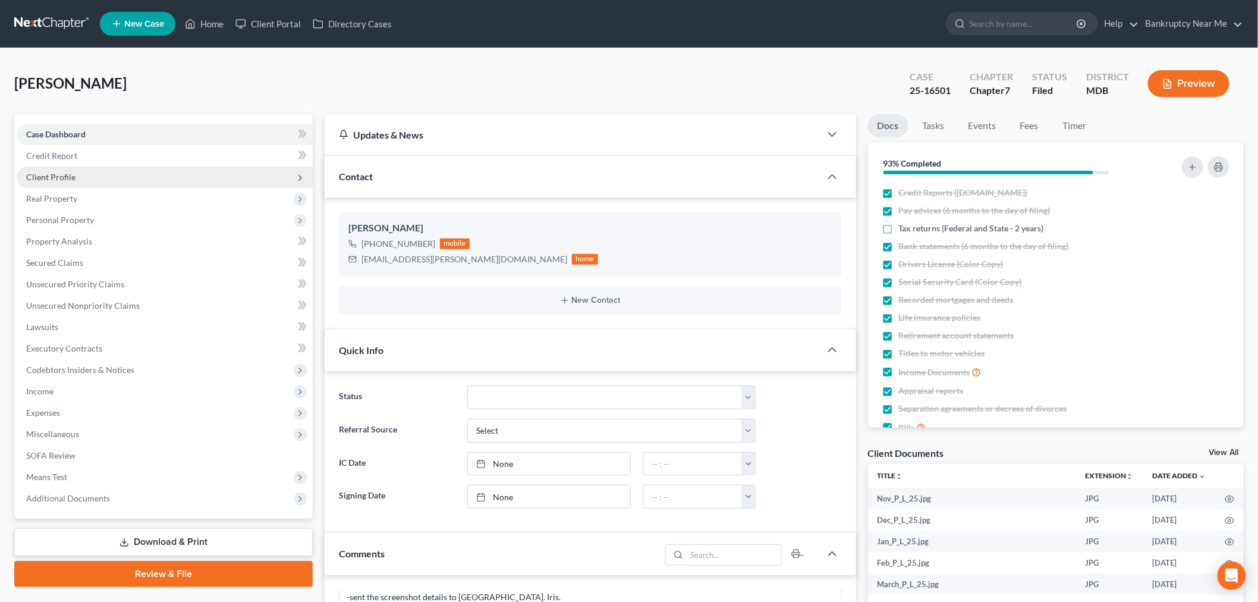
click at [106, 175] on span "Client Profile" at bounding box center [165, 176] width 296 height 21
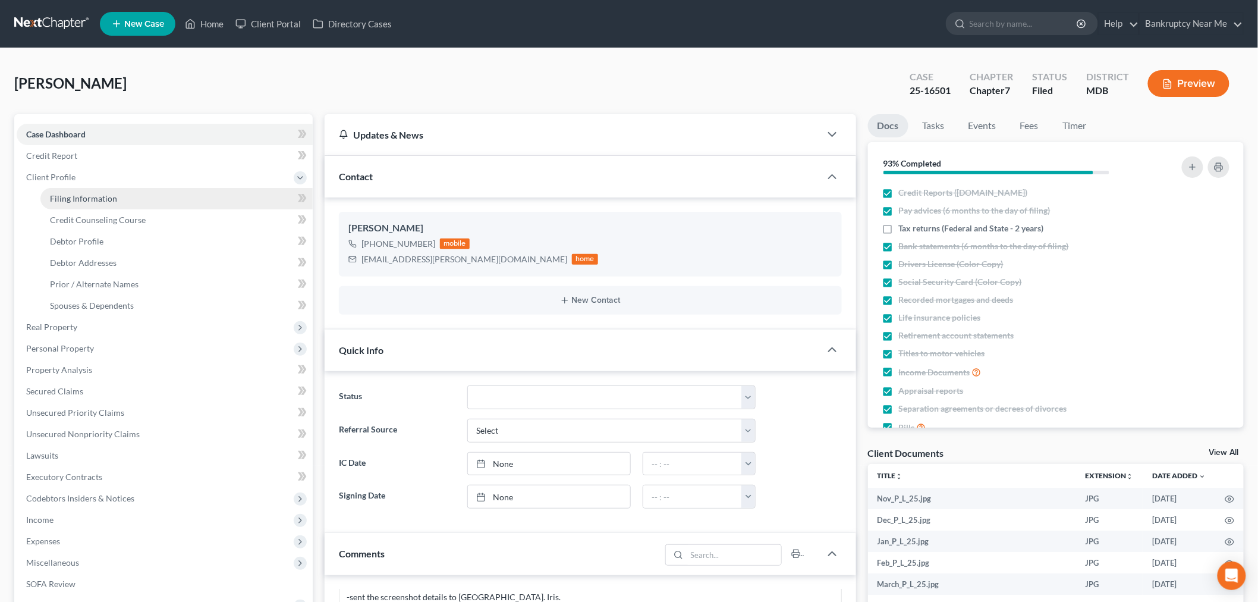
click at [117, 198] on link "Filing Information" at bounding box center [176, 198] width 272 height 21
select select "1"
select select "0"
select select "21"
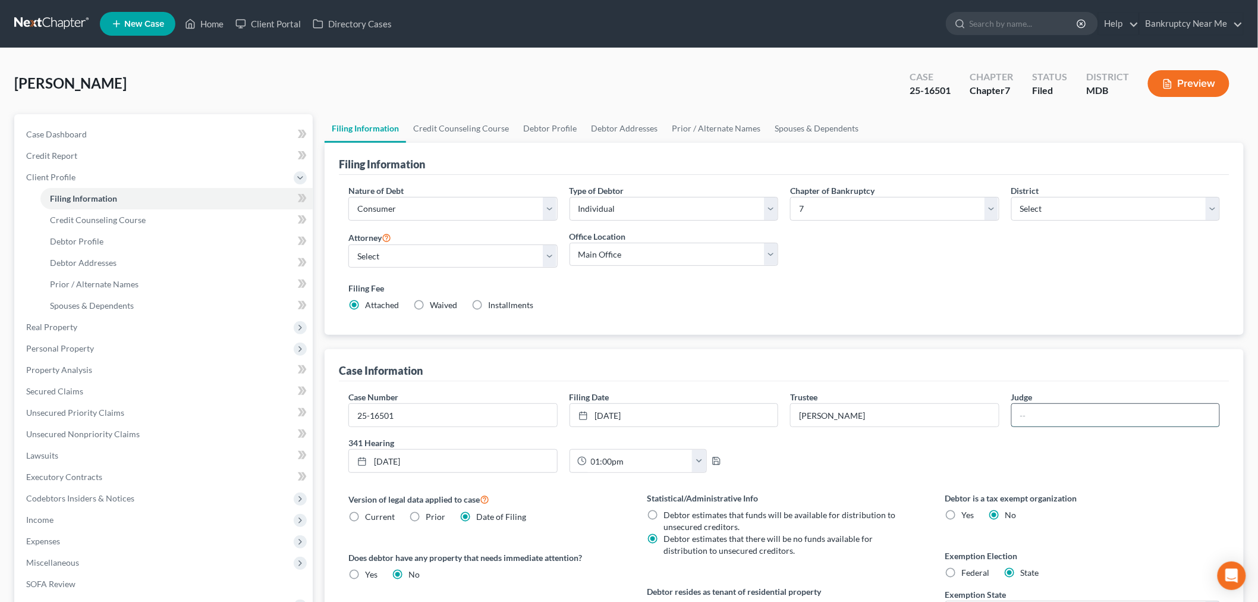
paste input "[PERSON_NAME]"
click at [1012, 418] on input "[PERSON_NAME]" at bounding box center [1116, 415] width 208 height 23
type input "[PERSON_NAME]"
click at [52, 138] on span "Case Dashboard" at bounding box center [56, 134] width 61 height 10
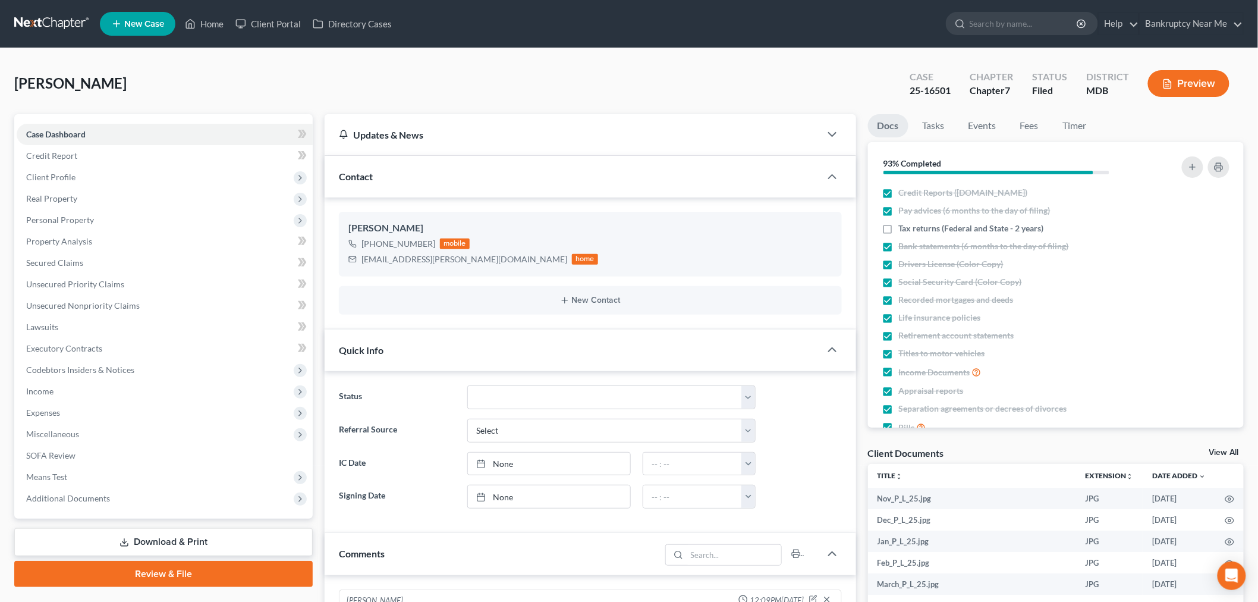
scroll to position [12960, 0]
click at [954, 113] on div "[PERSON_NAME] Upgraded Case 25-16501 Chapter Chapter 7 Status Filed District MD…" at bounding box center [629, 88] width 1230 height 52
click at [930, 124] on link "Tasks" at bounding box center [933, 125] width 41 height 23
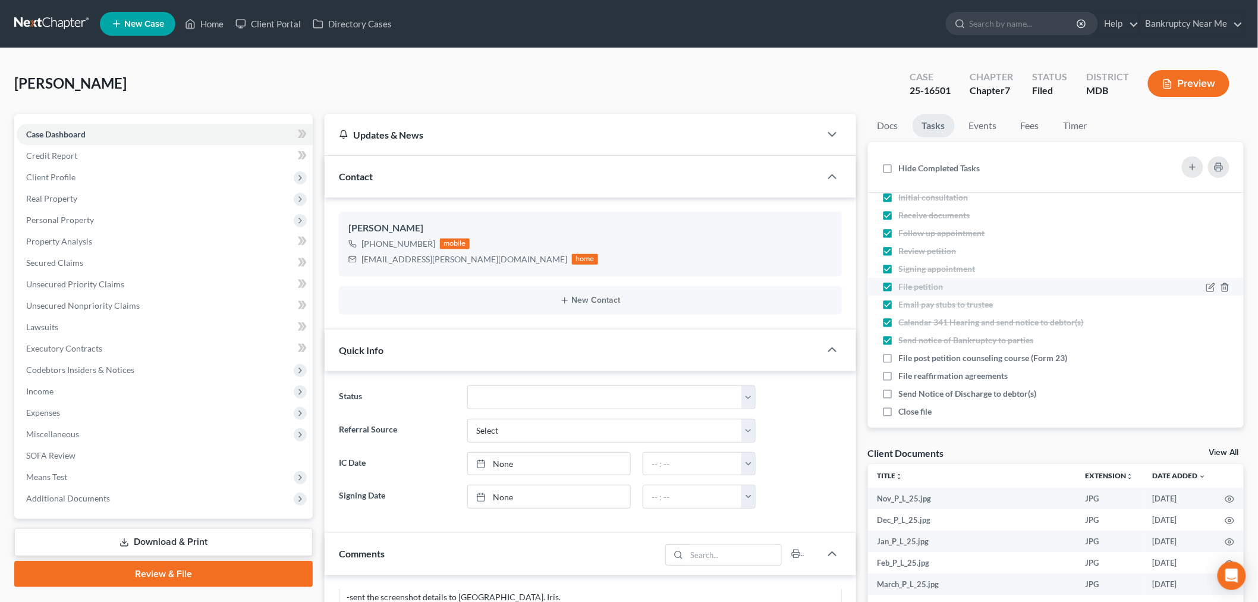
scroll to position [26, 0]
click at [983, 123] on link "Events" at bounding box center [983, 125] width 47 height 23
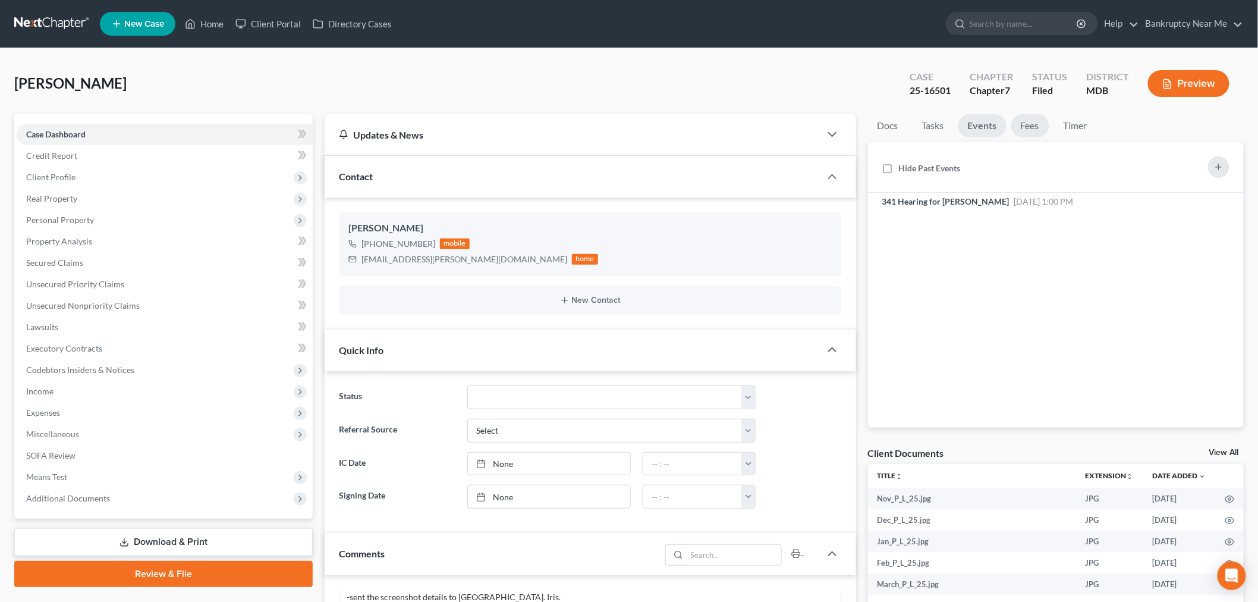
click at [1029, 121] on link "Fees" at bounding box center [1030, 125] width 38 height 23
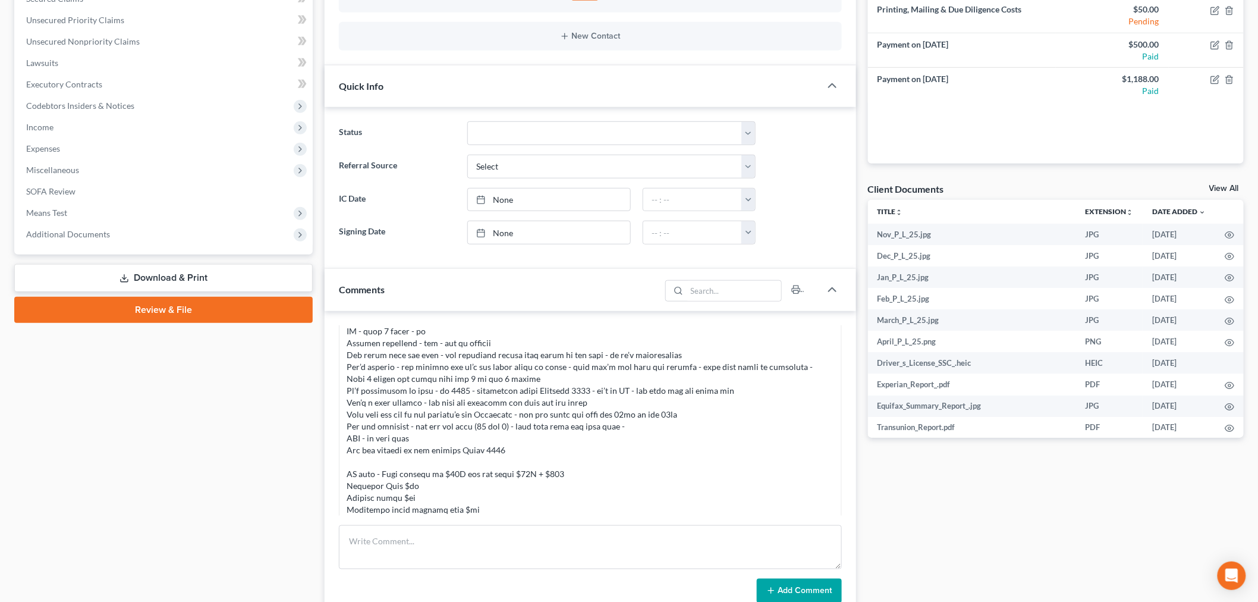
scroll to position [132, 0]
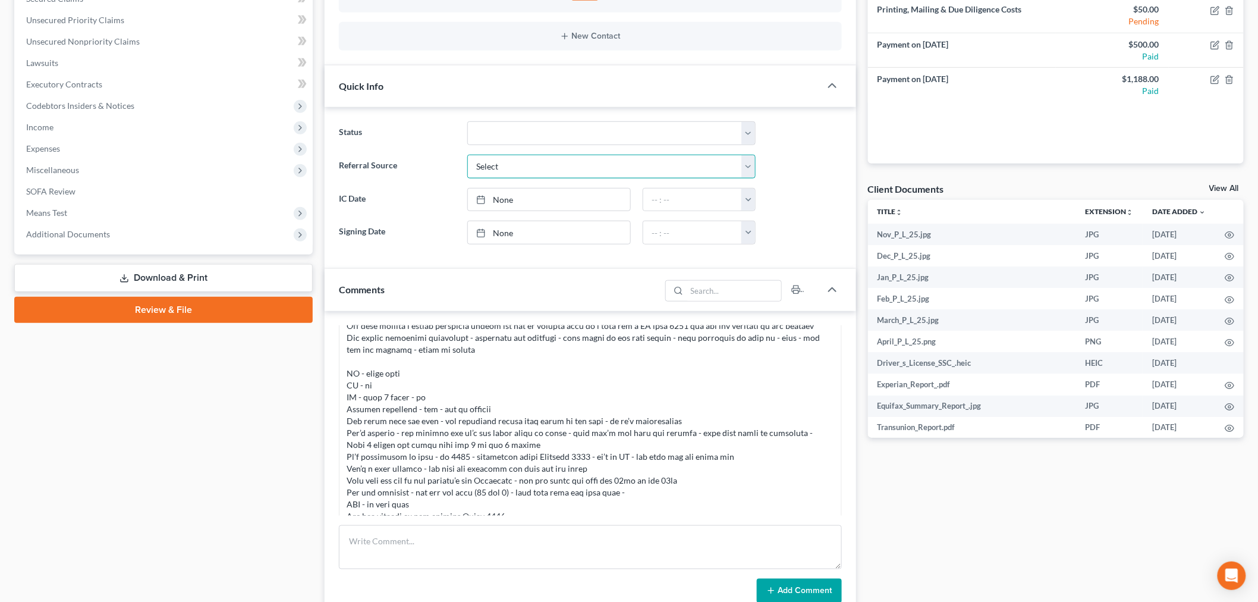
click at [585, 164] on select "Select Word Of Mouth Previous Clients Direct Mail Website Google Search Modern …" at bounding box center [611, 167] width 288 height 24
select select "4"
click at [467, 155] on select "Select Word Of Mouth Previous Clients Direct Mail Website Google Search Modern …" at bounding box center [611, 167] width 288 height 24
drag, startPoint x: 981, startPoint y: 494, endPoint x: 929, endPoint y: 484, distance: 53.3
click at [980, 495] on div "Docs Tasks Events Fees Timer 93% Completed Nothing here yet! Credit Reports ([D…" at bounding box center [1056, 333] width 388 height 967
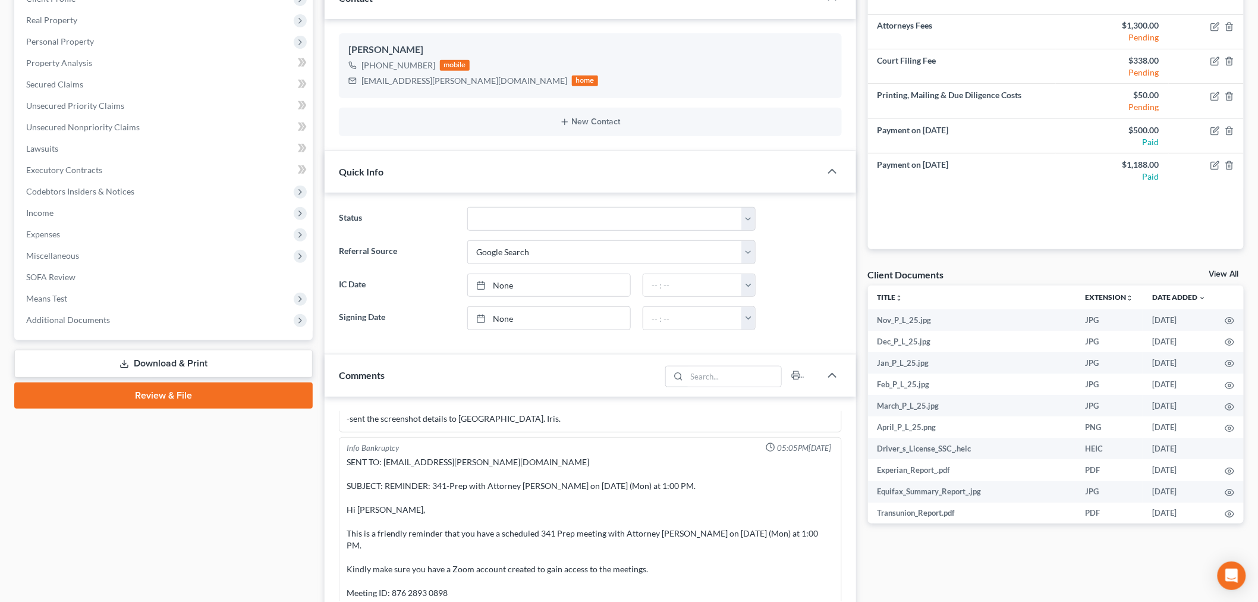
scroll to position [0, 0]
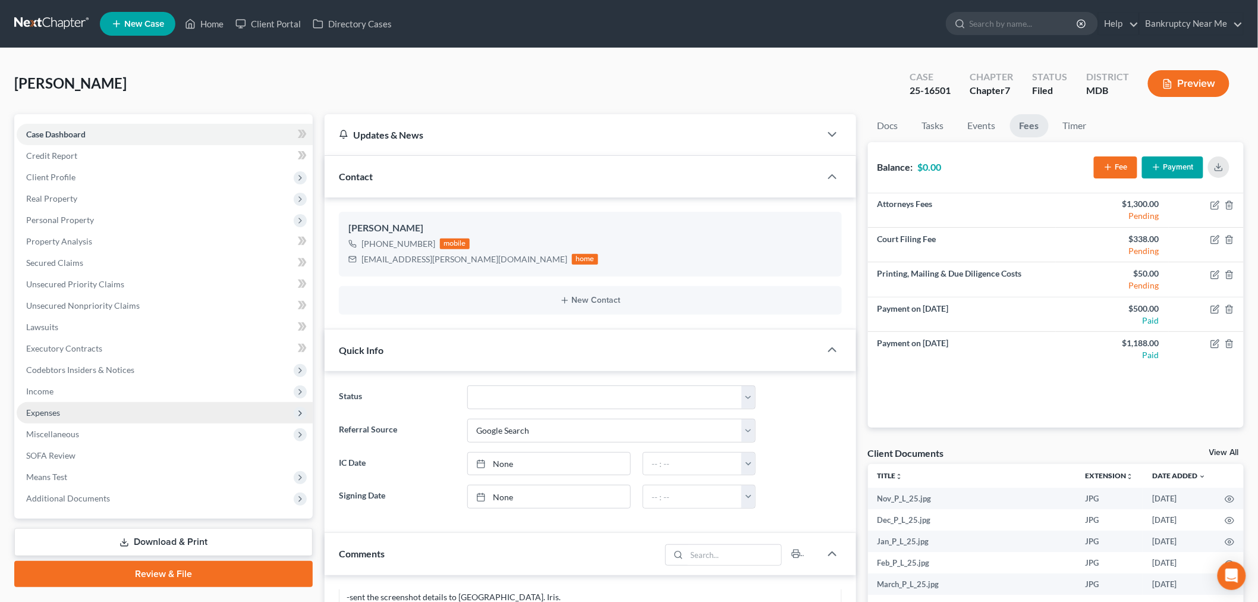
click at [79, 408] on span "Expenses" at bounding box center [165, 412] width 296 height 21
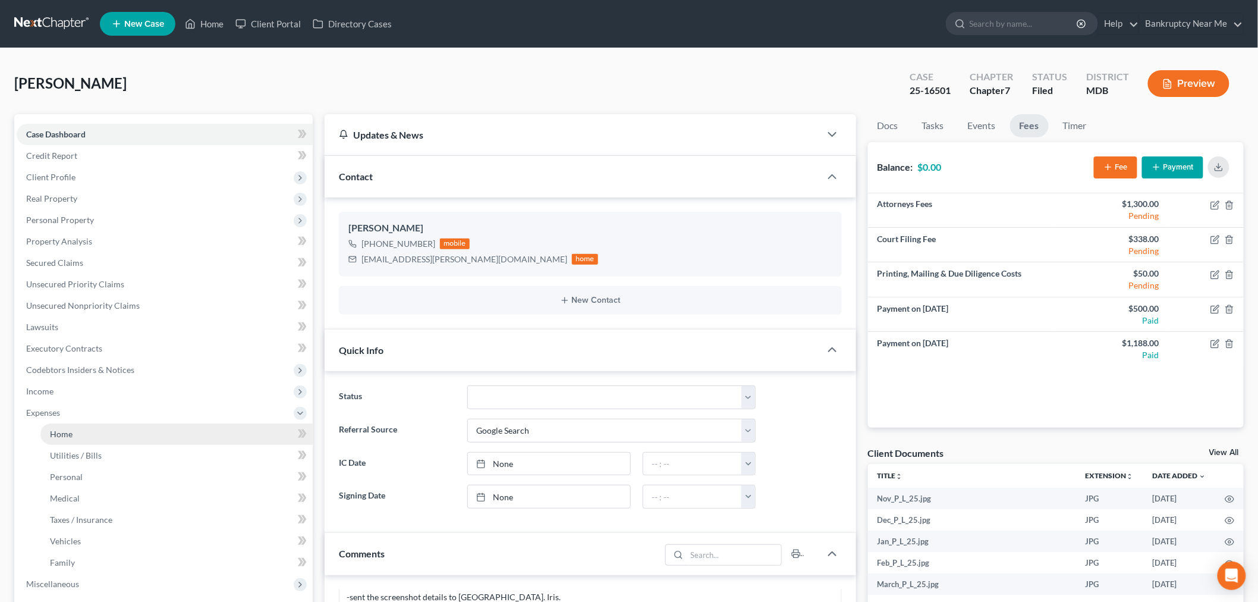
click at [90, 429] on link "Home" at bounding box center [176, 433] width 272 height 21
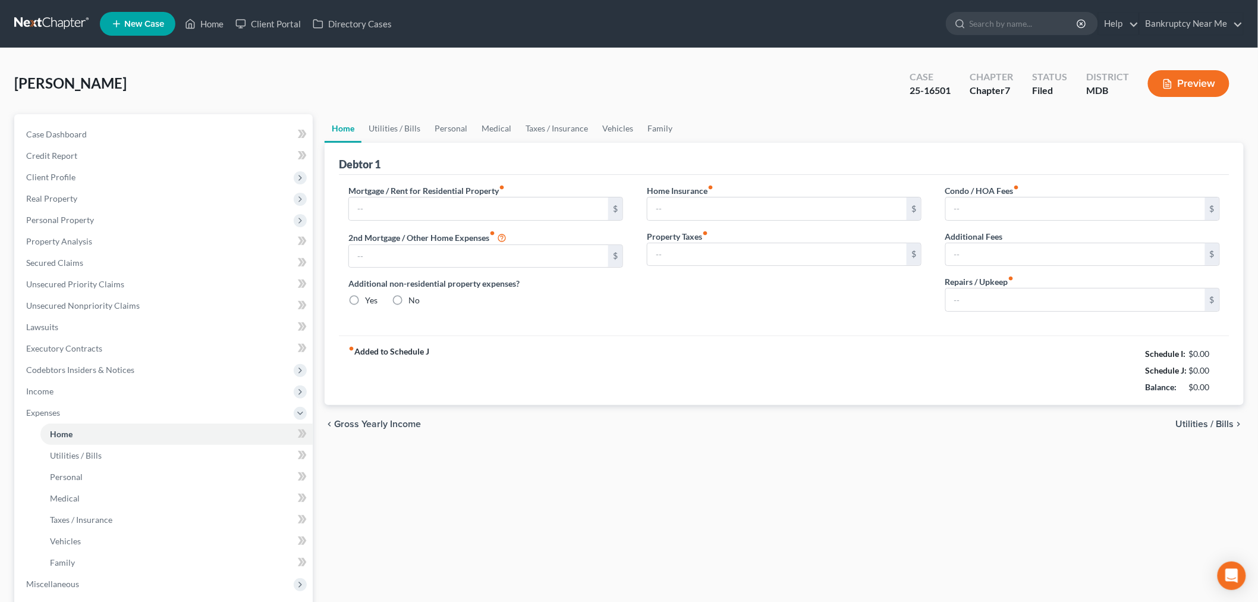
radio input "true"
type input "15.00"
click at [554, 133] on link "Taxes / Insurance" at bounding box center [556, 128] width 77 height 29
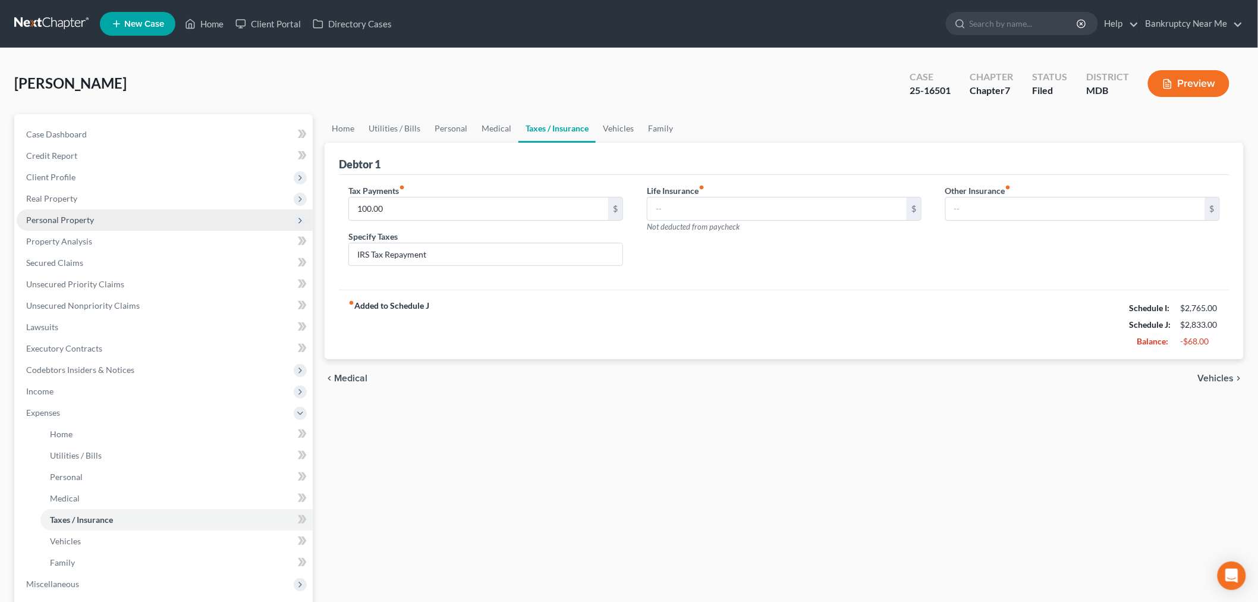
click at [93, 221] on span "Personal Property" at bounding box center [165, 219] width 296 height 21
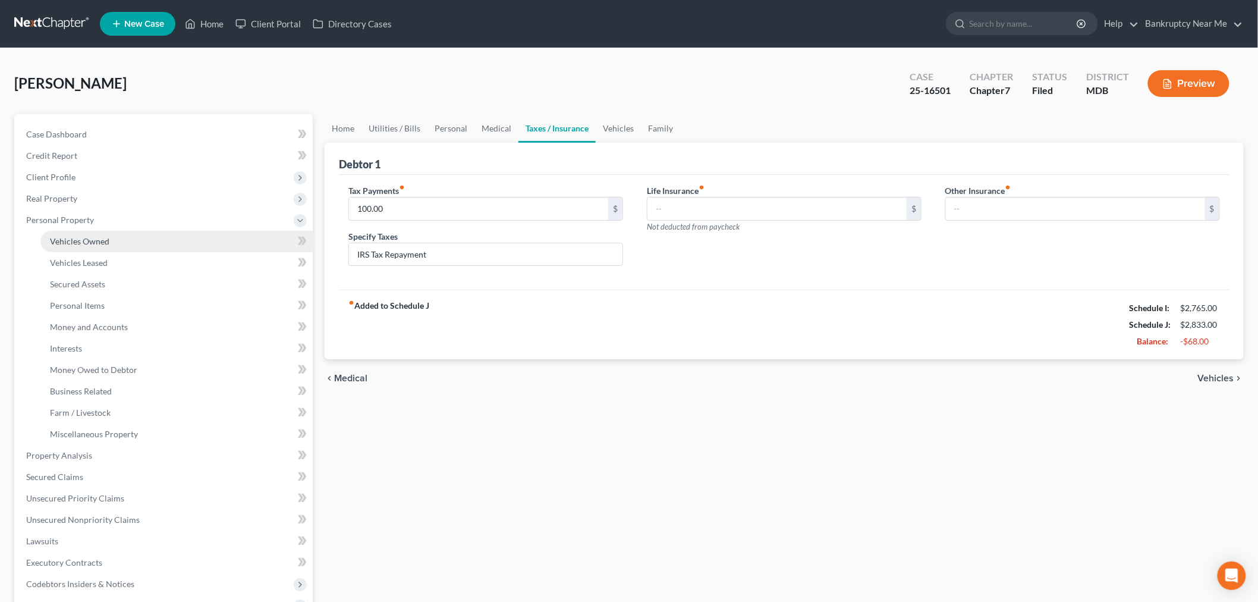
click at [137, 247] on link "Vehicles Owned" at bounding box center [176, 241] width 272 height 21
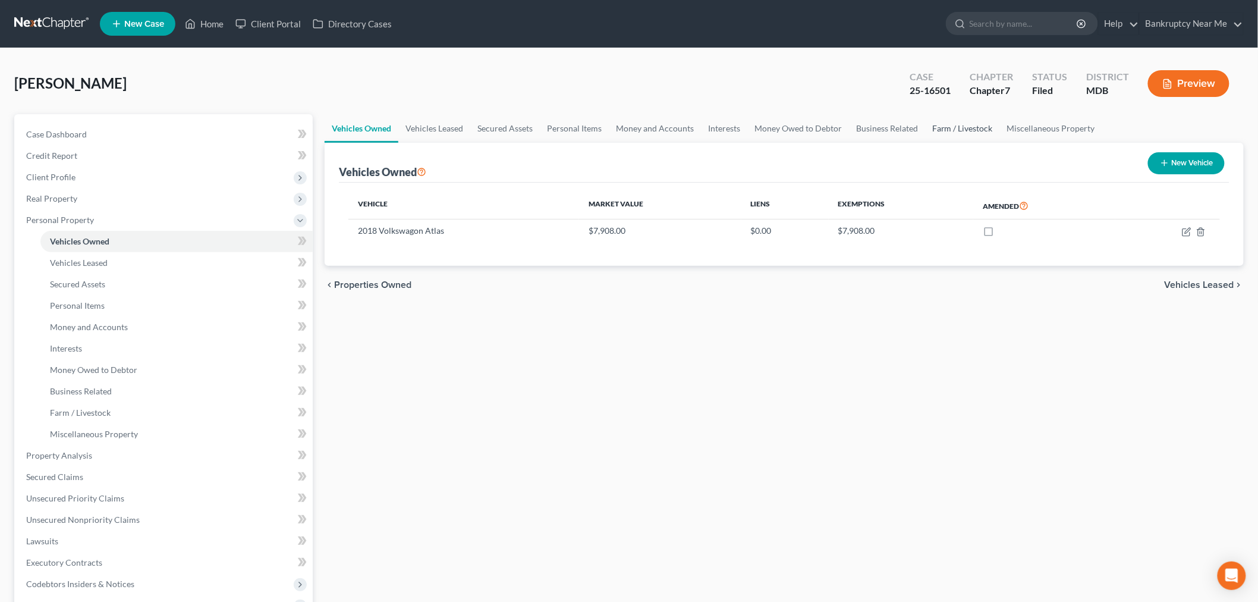
click at [972, 128] on link "Farm / Livestock" at bounding box center [962, 128] width 75 height 29
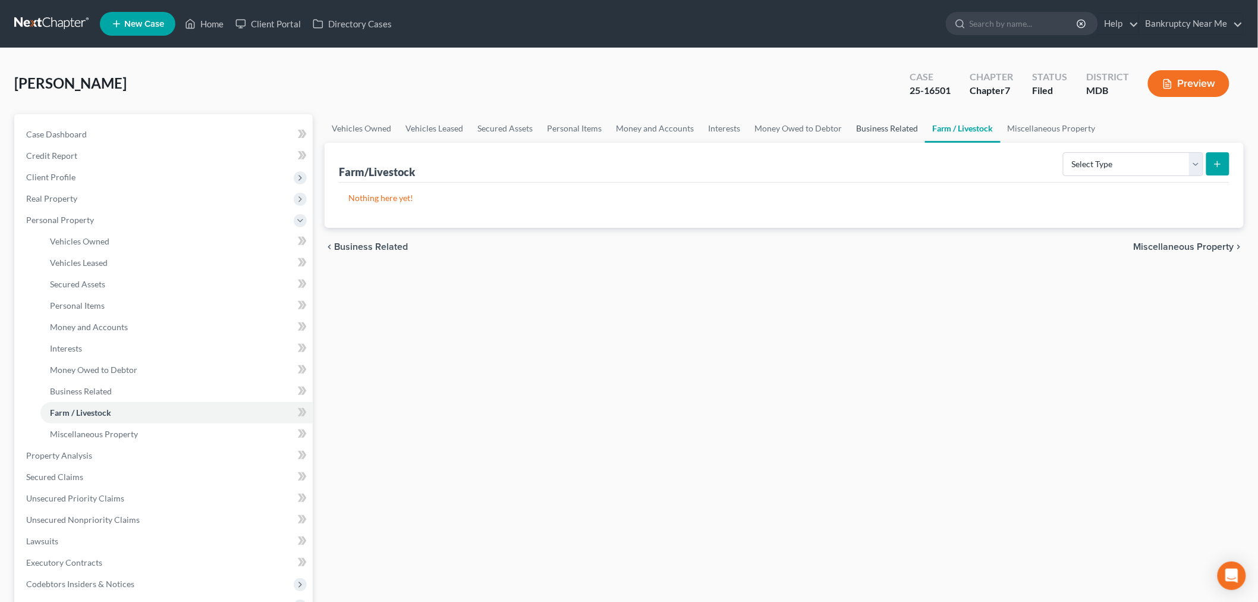
click at [892, 128] on link "Business Related" at bounding box center [887, 128] width 76 height 29
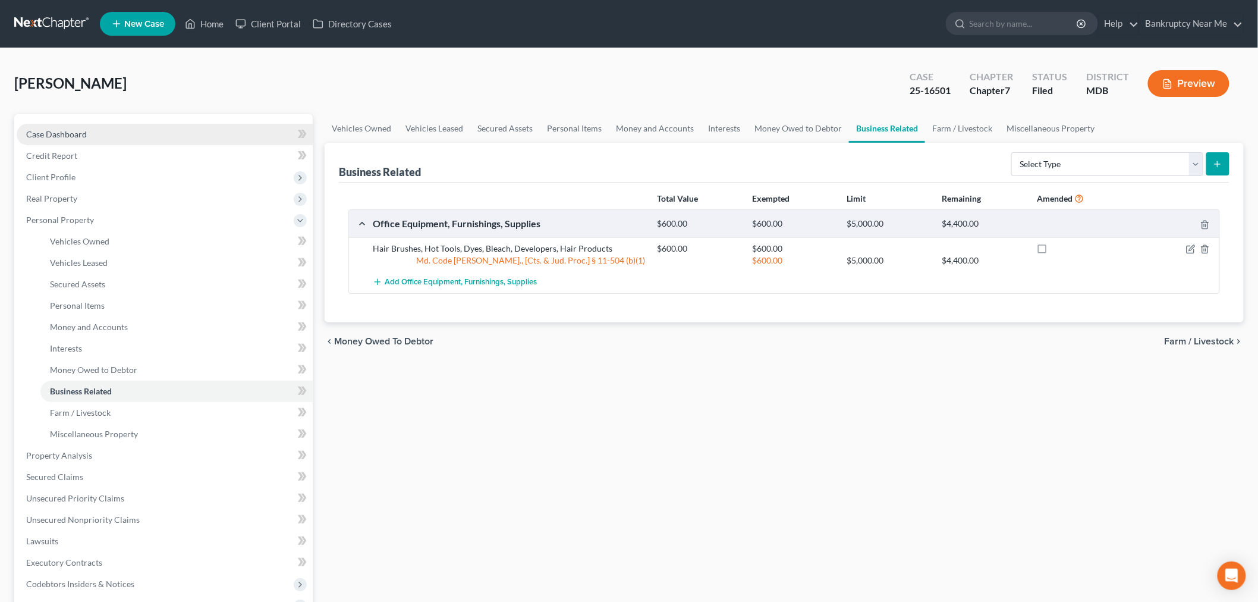
click at [65, 137] on span "Case Dashboard" at bounding box center [56, 134] width 61 height 10
select select "4"
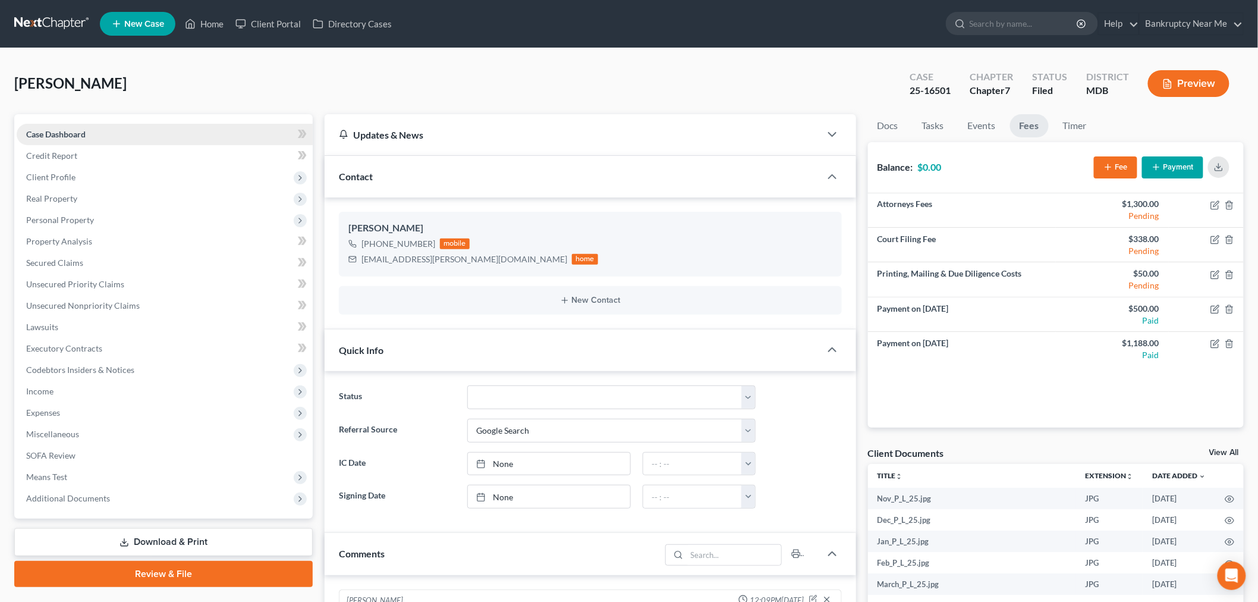
scroll to position [12960, 0]
click at [976, 121] on link "Events" at bounding box center [981, 125] width 47 height 23
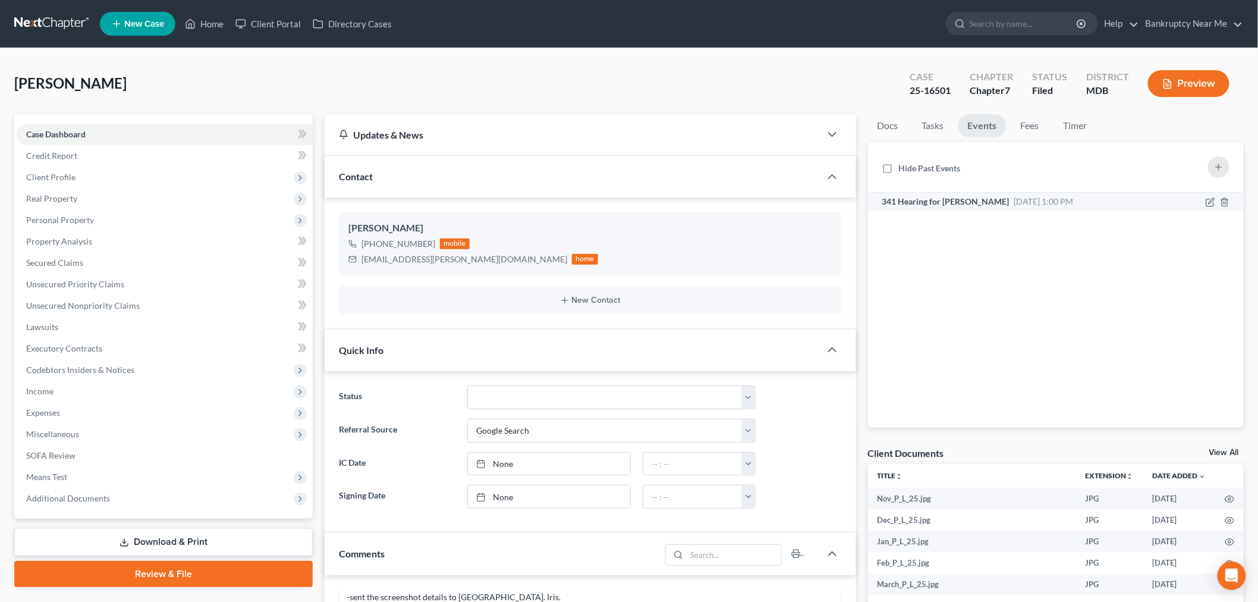
click at [1048, 197] on span "[DATE] 1:00 PM" at bounding box center [1043, 201] width 59 height 10
